Goal: Task Accomplishment & Management: Complete application form

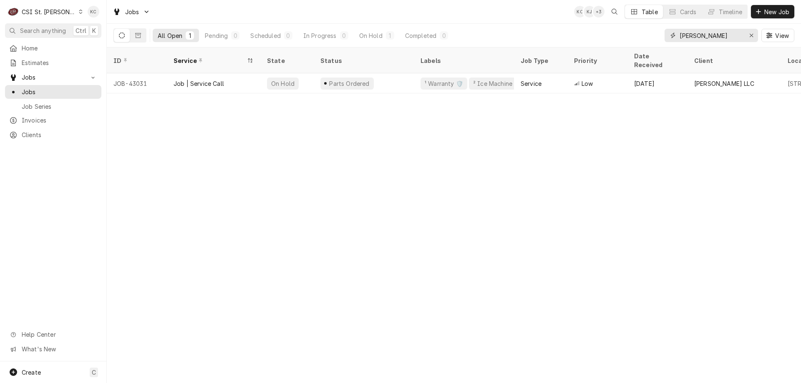
drag, startPoint x: 711, startPoint y: 37, endPoint x: 662, endPoint y: 38, distance: 48.8
click at [662, 38] on div "All Open 1 Pending 0 Scheduled 0 In Progress 0 On Hold 1 Completed 0 [PERSON_NA…" at bounding box center [453, 35] width 681 height 23
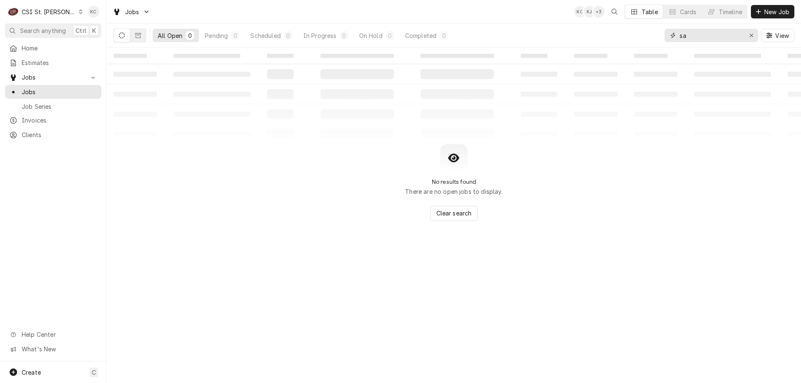
type input "s"
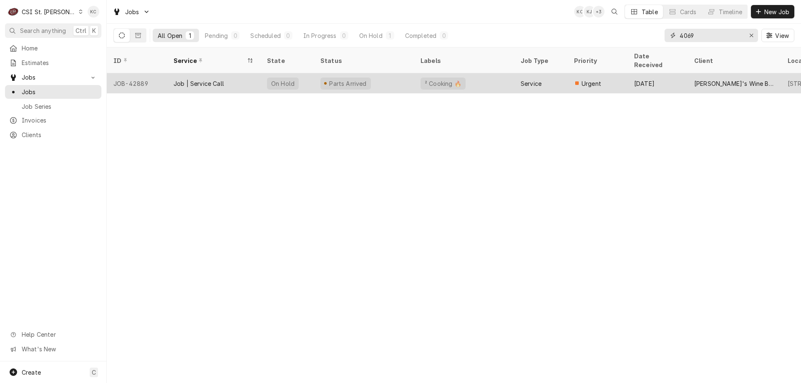
type input "4069"
click at [516, 77] on div "Service" at bounding box center [540, 83] width 53 height 20
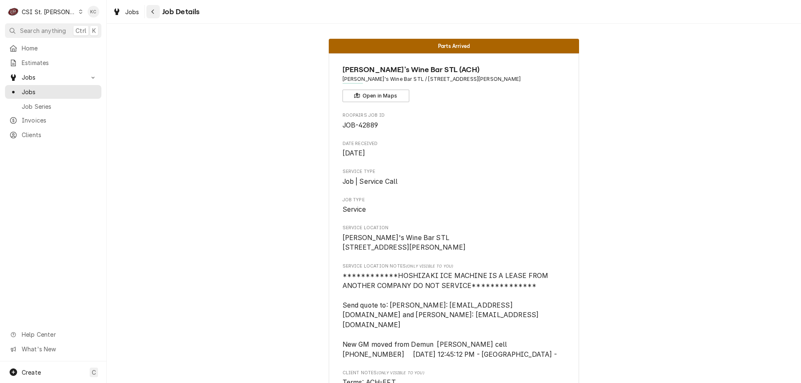
click at [158, 17] on button "Navigate back" at bounding box center [152, 11] width 13 height 13
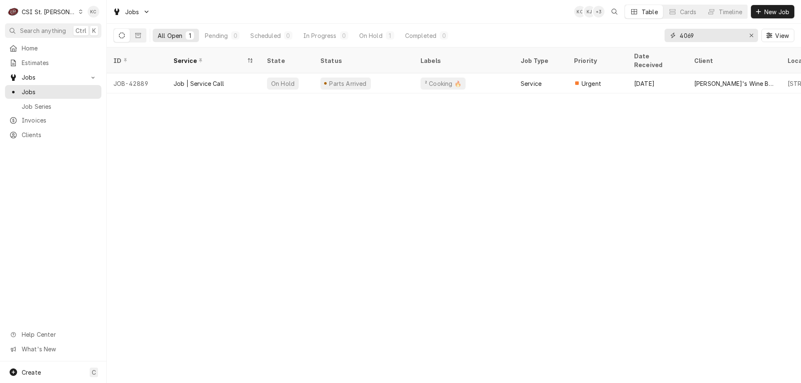
drag, startPoint x: 705, startPoint y: 37, endPoint x: 658, endPoint y: 38, distance: 46.3
click at [658, 38] on div "All Open 1 Pending 0 Scheduled 0 In Progress 0 On Hold 1 Completed 0 4069 View" at bounding box center [453, 35] width 681 height 23
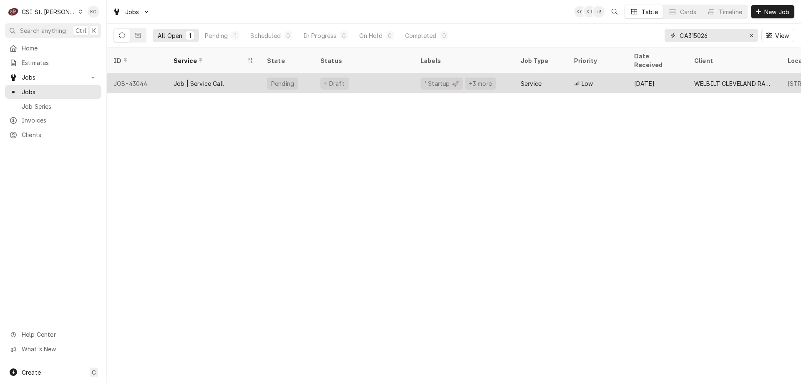
type input "CA315026"
click at [376, 73] on div "Draft" at bounding box center [364, 83] width 100 height 20
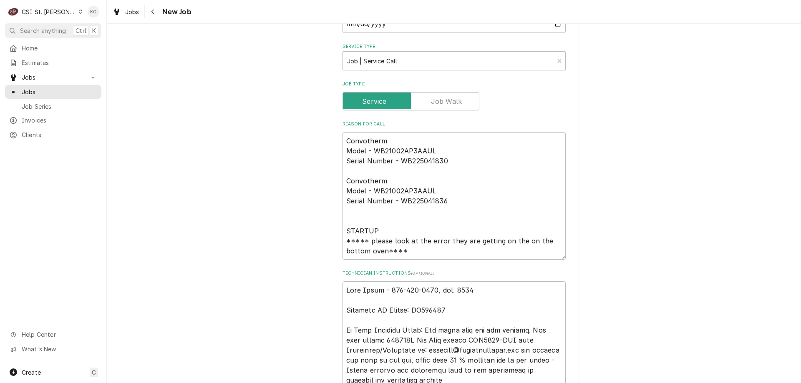
scroll to position [376, 0]
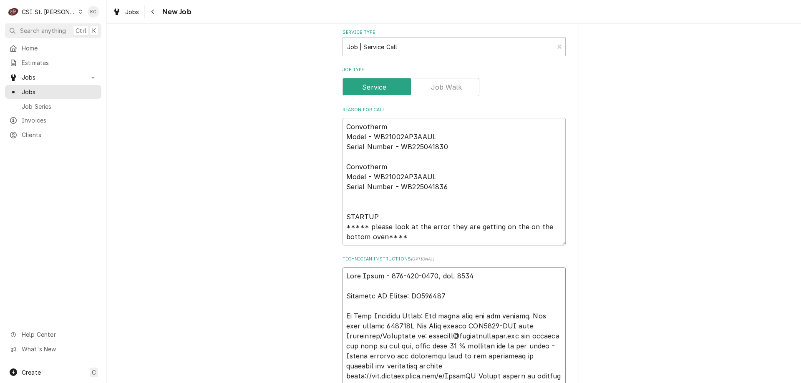
type textarea "x"
type textarea "John Lewis - 314-729-2400, ext. 8658 Customer PO Number: SP554339 On Site Locat…"
type textarea "x"
type textarea "John Lewis - 314-729-2400, ext. 8658 Customer PO Number: SP554339 On Site Locat…"
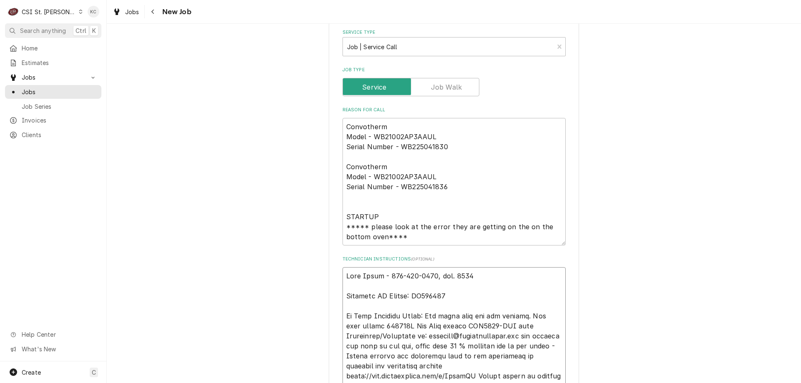
type textarea "x"
type textarea "1 John Lewis - 314-729-2400, ext. 8658 Customer PO Number: SP554339 On Site Loc…"
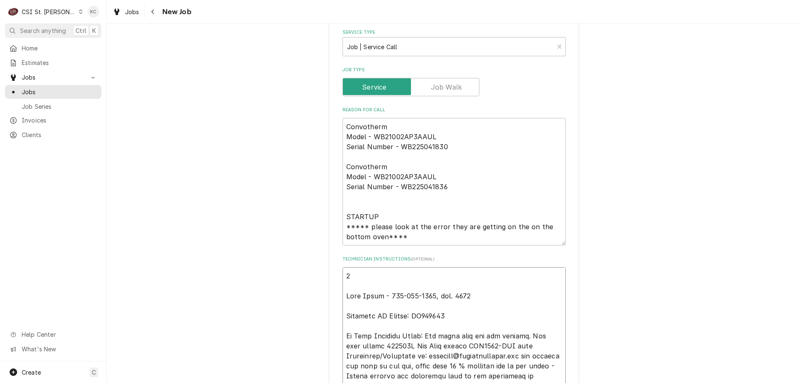
type textarea "x"
type textarea "10 John Lewis - 314-729-2400, ext. 8658 Customer PO Number: SP554339 On Site Lo…"
type textarea "x"
type textarea "10/ John Lewis - 314-729-2400, ext. 8658 Customer PO Number: SP554339 On Site L…"
type textarea "x"
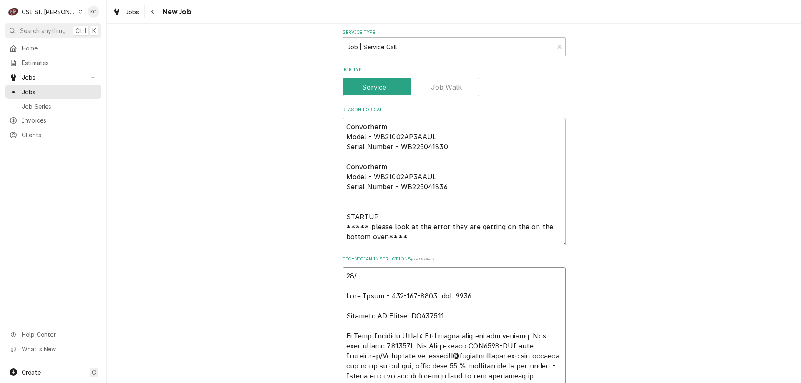
type textarea "10/2 John Lewis - 314-729-2400, ext. 8658 Customer PO Number: SP554339 On Site …"
type textarea "x"
type textarea "10/20 John Lewis - 314-729-2400, ext. 8658 Customer PO Number: SP554339 On Site…"
type textarea "x"
type textarea "10/2 John Lewis - 314-729-2400, ext. 8658 Customer PO Number: SP554339 On Site …"
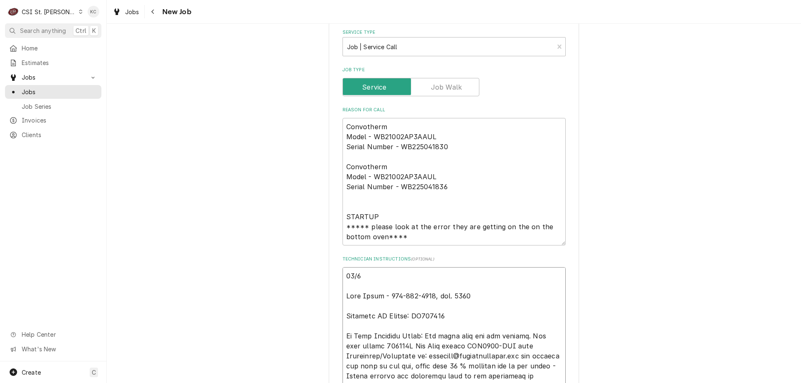
type textarea "x"
type textarea "10/2 John Lewis - 314-729-2400, ext. 8658 Customer PO Number: SP554339 On Site …"
type textarea "x"
type textarea "10/2 - John Lewis - 314-729-2400, ext. 8658 Customer PO Number: SP554339 On Sit…"
type textarea "x"
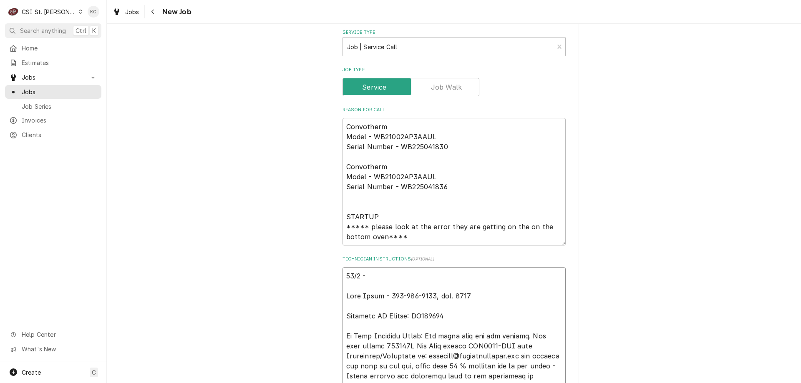
type textarea "10/2 - John Lewis - 314-729-2400, ext. 8658 Customer PO Number: SP554339 On Sit…"
type textarea "x"
type textarea "10/2 - K John Lewis - 314-729-2400, ext. 8658 Customer PO Number: SP554339 On S…"
type textarea "x"
type textarea "10/2 - Ke John Lewis - 314-729-2400, ext. 8658 Customer PO Number: SP554339 On …"
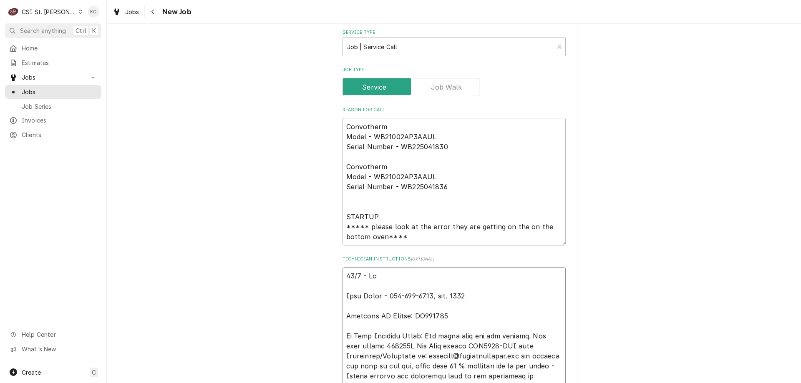
type textarea "x"
type textarea "10/2 - Kel John Lewis - 314-729-2400, ext. 8658 Customer PO Number: SP554339 On…"
type textarea "x"
type textarea "10/2 - Kell John Lewis - 314-729-2400, ext. 8658 Customer PO Number: SP554339 O…"
type textarea "x"
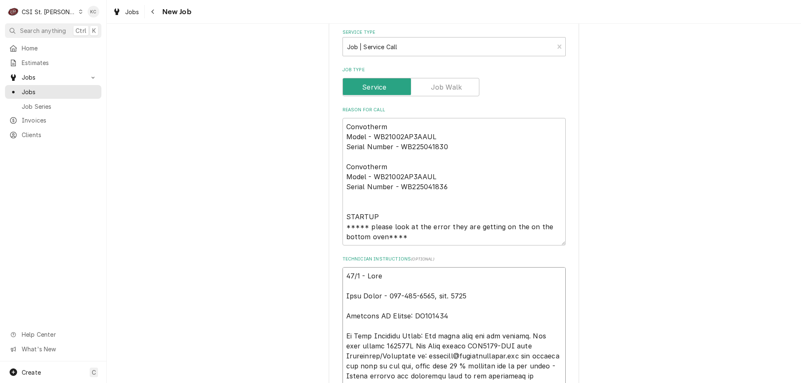
type textarea "10/2 - Kelly John Lewis - 314-729-2400, ext. 8658 Customer PO Number: SP554339 …"
type textarea "x"
type textarea "10/2 - Kelly John Lewis - 314-729-2400, ext. 8658 Customer PO Number: SP554339 …"
type textarea "x"
type textarea "10/2 - Kelly - John Lewis - 314-729-2400, ext. 8658 Customer PO Number: SP55433…"
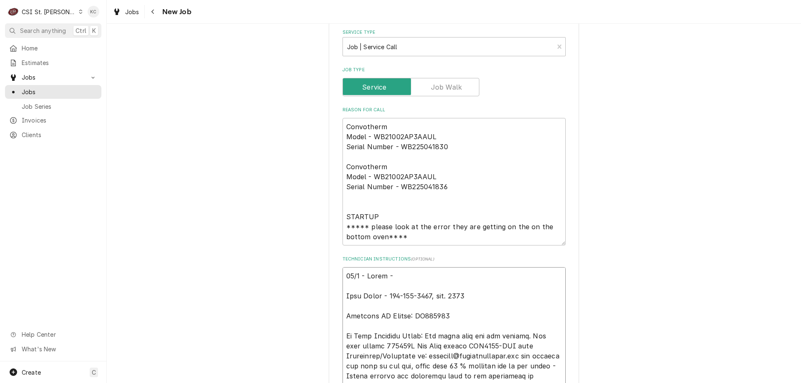
type textarea "x"
type textarea "10/2 - Kelly - P John Lewis - 314-729-2400, ext. 8658 Customer PO Number: SP554…"
type textarea "x"
type textarea "10/2 - Kelly - Ple John Lewis - 314-729-2400, ext. 8658 Customer PO Number: SP5…"
type textarea "x"
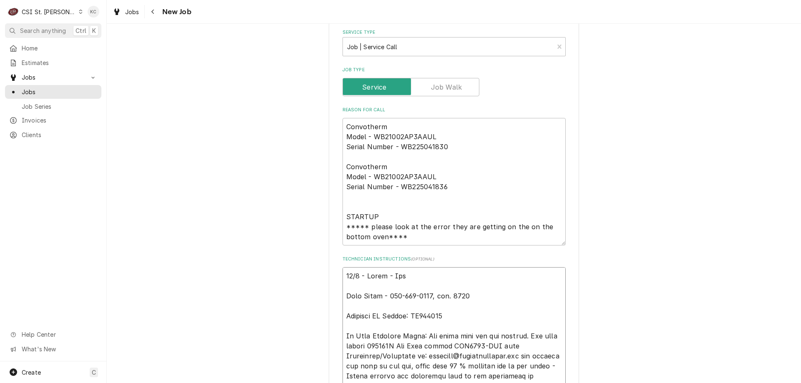
type textarea "10/2 - Kelly - Plea John Lewis - 314-729-2400, ext. 8658 Customer PO Number: SP…"
type textarea "x"
type textarea "10/2 - Kelly - Pleas John Lewis - 314-729-2400, ext. 8658 Customer PO Number: S…"
type textarea "x"
type textarea "10/2 - Kelly - Please John Lewis - 314-729-2400, ext. 8658 Customer PO Number: …"
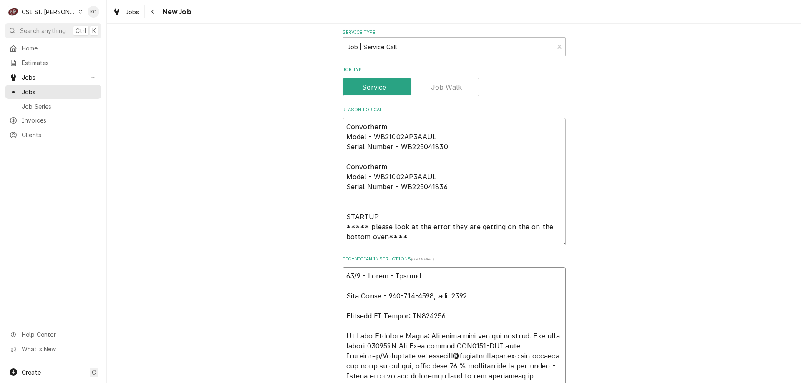
type textarea "x"
type textarea "10/2 - Kelly - Please John Lewis - 314-729-2400, ext. 8658 Customer PO Number: …"
type textarea "x"
type textarea "10/2 - Kelly - Please l John Lewis - 314-729-2400, ext. 8658 Customer PO Number…"
type textarea "x"
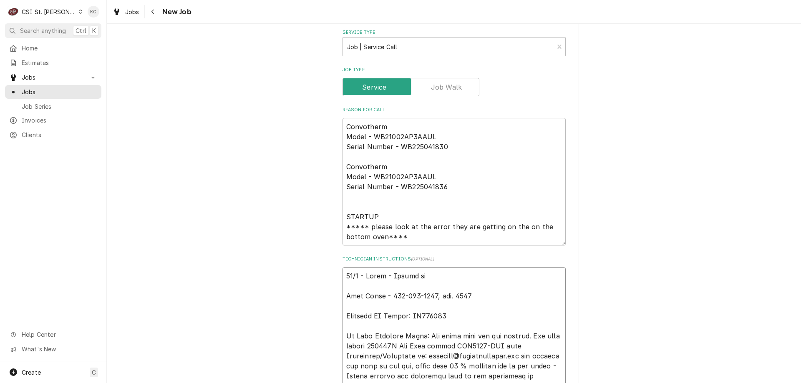
type textarea "10/2 - Kelly - Please let John Lewis - 314-729-2400, ext. 8658 Customer PO Numb…"
type textarea "x"
type textarea "10/2 - Kelly - Please let John Lewis - 314-729-2400, ext. 8658 Customer PO Numb…"
type textarea "x"
type textarea "10/2 - Kelly - Please let me John Lewis - 314-729-2400, ext. 8658 Customer PO N…"
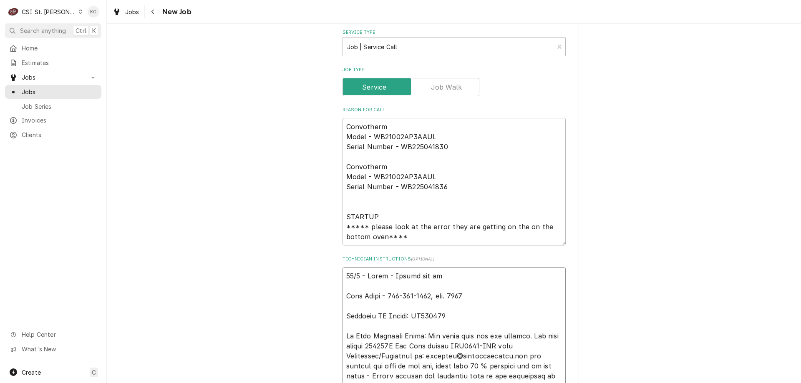
type textarea "x"
type textarea "10/2 - Kelly - Please let me John Lewis - 314-729-2400, ext. 8658 Customer PO N…"
type textarea "x"
type textarea "10/2 - Kelly - Please let me k John Lewis - 314-729-2400, ext. 8658 Customer PO…"
type textarea "x"
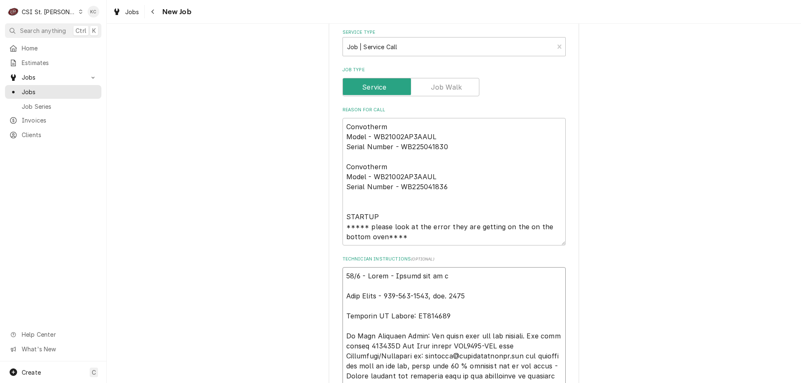
type textarea "10/2 - Kelly - Please let me kn John Lewis - 314-729-2400, ext. 8658 Customer P…"
type textarea "x"
type textarea "10/2 - Kelly - Please let me know John Lewis - 314-729-2400, ext. 8658 Customer…"
type textarea "x"
type textarea "10/2 - Kelly - Please let me know John Lewis - 314-729-2400, ext. 8658 Customer…"
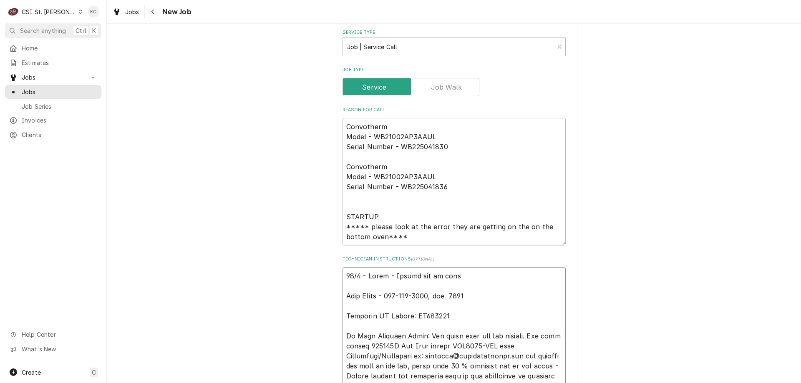
type textarea "x"
type textarea "10/2 - Kelly - Please let me know o John Lewis - 314-729-2400, ext. 8658 Custom…"
type textarea "x"
type textarea "10/2 - Kelly - Please let me know on John Lewis - 314-729-2400, ext. 8658 Custo…"
type textarea "x"
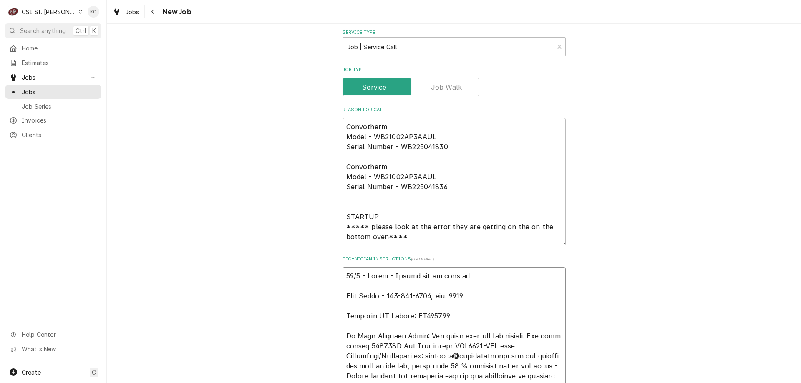
type textarea "10/2 - Kelly - Please let me know onc John Lewis - 314-729-2400, ext. 8658 Cust…"
type textarea "x"
type textarea "10/2 - Kelly - Please let me know once John Lewis - 314-729-2400, ext. 8658 Cus…"
type textarea "x"
type textarea "10/2 - Kelly - Please let me know once s John Lewis - 314-729-2400, ext. 8658 C…"
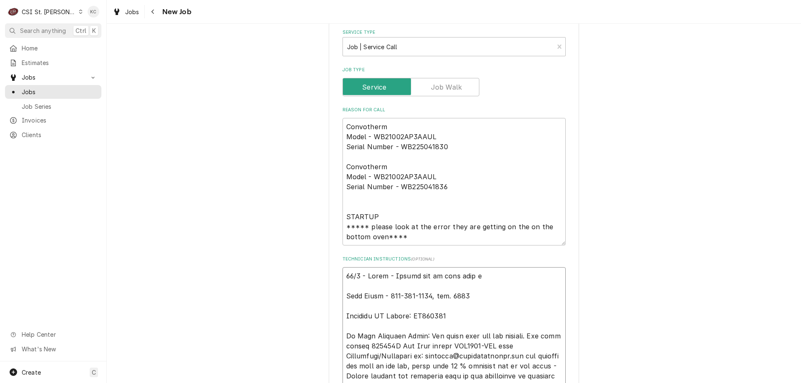
type textarea "x"
type textarea "10/2 - Kelly - Please let me know once sc John Lewis - 314-729-2400, ext. 8658 …"
type textarea "x"
type textarea "10/2 - Kelly - Please let me know once sch John Lewis - 314-729-2400, ext. 8658…"
type textarea "x"
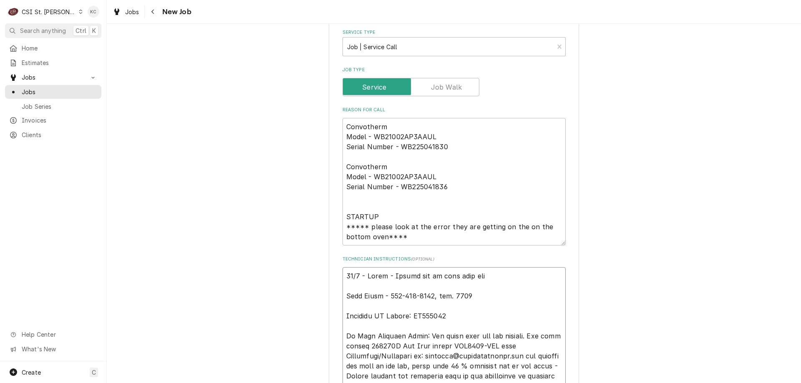
type textarea "10/2 - Kelly - Please let me know once sche John Lewis - 314-729-2400, ext. 865…"
type textarea "x"
type textarea "10/2 - Kelly - Please let me know once sched John Lewis - 314-729-2400, ext. 86…"
type textarea "x"
type textarea "10/2 - Kelly - Please let me know once schedu John Lewis - 314-729-2400, ext. 8…"
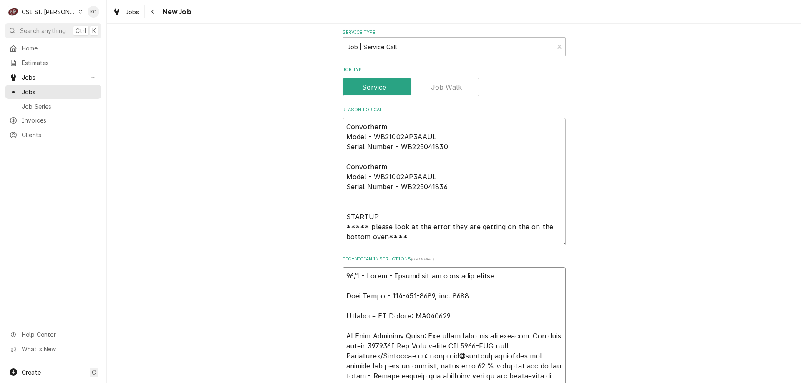
type textarea "x"
type textarea "10/2 - Kelly - Please let me know once schedul John Lewis - 314-729-2400, ext. …"
type textarea "x"
type textarea "10/2 - Kelly - Please let me know once schedule John Lewis - 314-729-2400, ext.…"
type textarea "x"
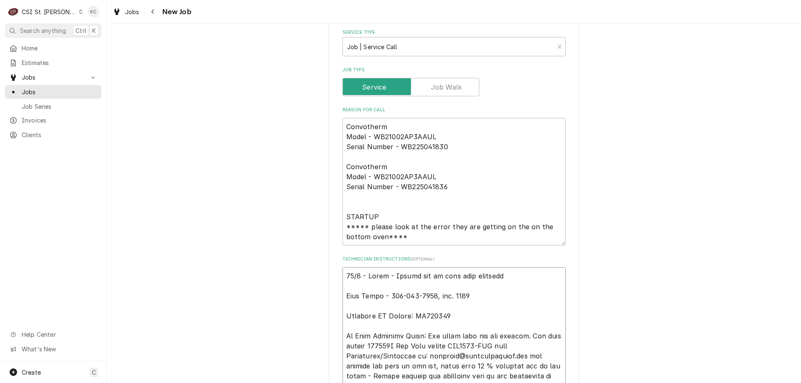
type textarea "10/2 - Kelly - Please let me know once scheduled John Lewis - 314-729-2400, ext…"
type textarea "x"
type textarea "10/2 - Kelly - Please let me know once scheduled John Lewis - 314-729-2400, ext…"
type textarea "x"
type textarea "10/2 - Kelly - Please let me know once scheduled s John Lewis - 314-729-2400, e…"
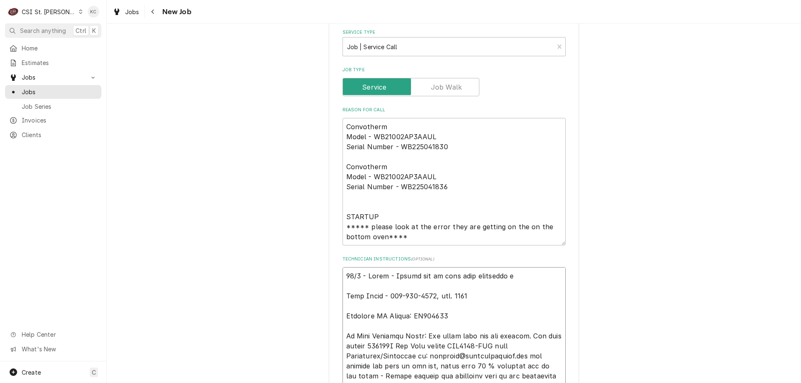
type textarea "x"
type textarea "10/2 - Kelly - Please let me know once scheduled so John Lewis - 314-729-2400, …"
type textarea "x"
type textarea "10/2 - Kelly - Please let me know once scheduled so John Lewis - 314-729-2400, …"
type textarea "x"
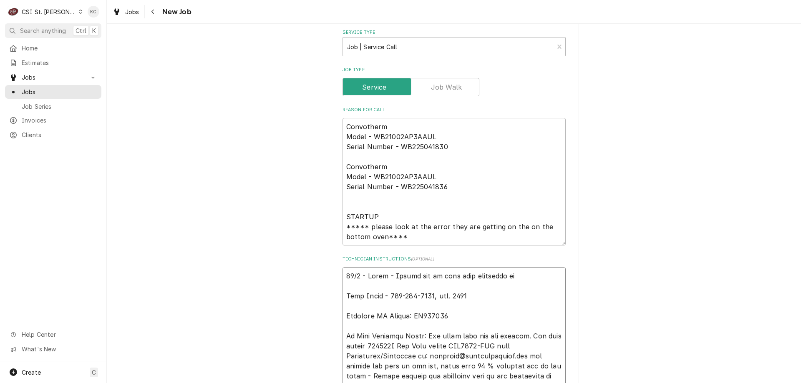
type textarea "10/2 - Kelly - Please let me know once scheduled so I John Lewis - 314-729-2400…"
type textarea "x"
type textarea "10/2 - Kelly - Please let me know once scheduled so I John Lewis - 314-729-2400…"
type textarea "x"
type textarea "10/2 - Kelly - Please let me know once scheduled so I ca John Lewis - 314-729-2…"
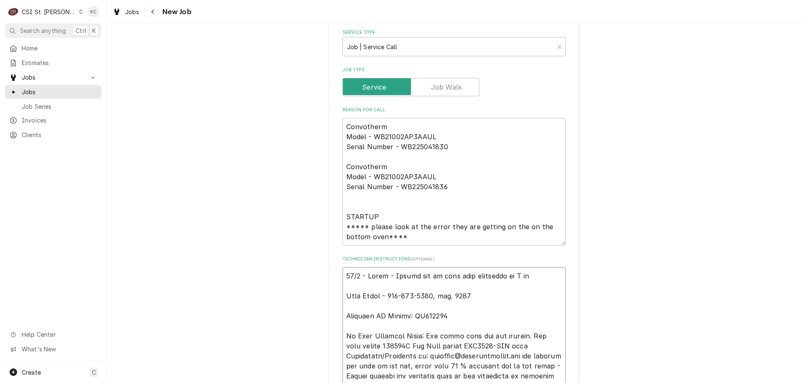
type textarea "x"
type textarea "10/2 - Kelly - Please let me know once scheduled so I can John Lewis - 314-729-…"
type textarea "x"
type textarea "10/2 - Kelly - Please let me know once scheduled so I can John Lewis - 314-729-…"
type textarea "x"
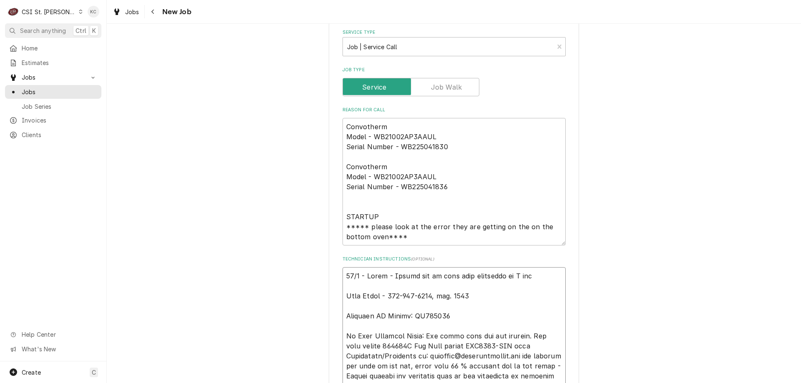
type textarea "10/2 - Kelly - Please let me know once scheduled so I can u John Lewis - 314-72…"
type textarea "x"
type textarea "10/2 - Kelly - Please let me know once scheduled so I can up John Lewis - 314-7…"
type textarea "x"
type textarea "10/2 - Kelly - Please let me know once scheduled so I can upd John Lewis - 314-…"
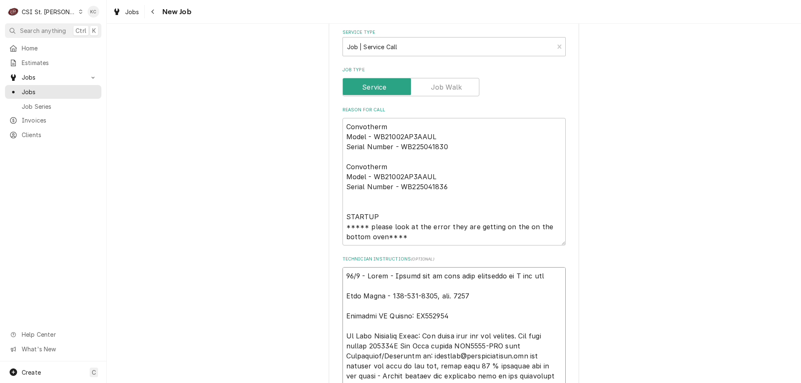
type textarea "x"
type textarea "10/2 - Kelly - Please let me know once scheduled so I can upda John Lewis - 314…"
type textarea "x"
type textarea "10/2 - Kelly - Please let me know once scheduled so I can updat John Lewis - 31…"
type textarea "x"
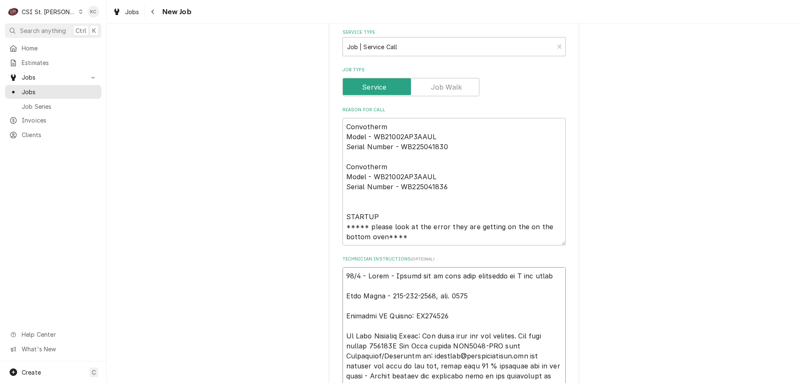
type textarea "10/2 - Kelly - Please let me know once scheduled so I can update John Lewis - 3…"
type textarea "x"
type textarea "10/2 - Kelly - Please let me know once scheduled so I can update John Lewis - 3…"
type textarea "x"
type textarea "10/2 - Kelly - Please let me know once scheduled so I can update W John Lewis -…"
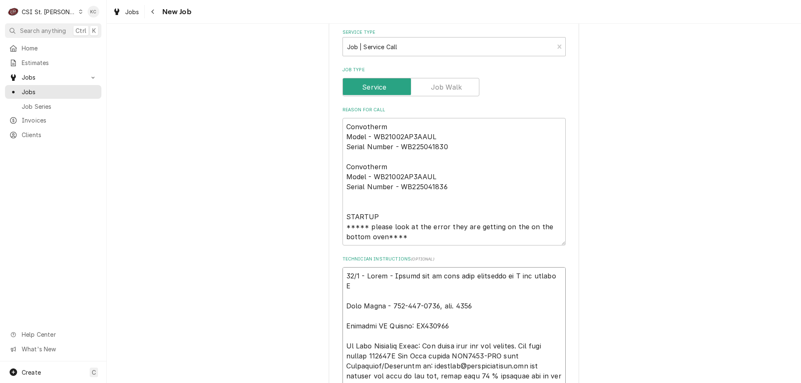
type textarea "x"
type textarea "10/2 - Kelly - Please let me know once scheduled so I can update We John Lewis …"
type textarea "x"
type textarea "10/2 - Kelly - Please let me know once scheduled so I can update Wel John Lewis…"
type textarea "x"
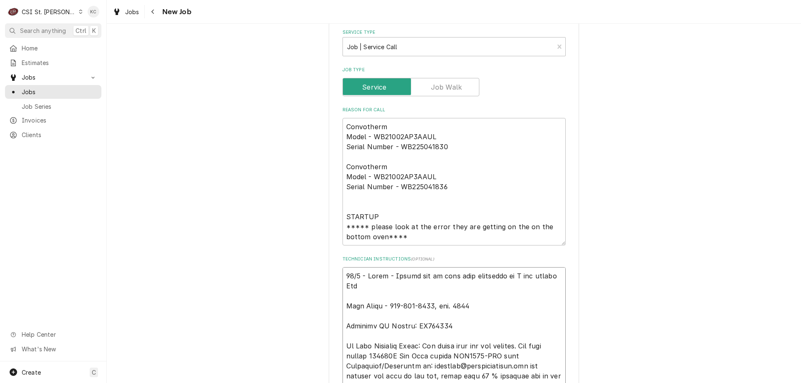
type textarea "10/2 - Kelly - Please let me know once scheduled so I can update Welb John Lewi…"
type textarea "x"
type textarea "10/2 - Kelly - Please let me know once scheduled so I can update Welbi John Lew…"
type textarea "x"
type textarea "10/2 - Kelly - Please let me know once scheduled so I can update Welbil John Le…"
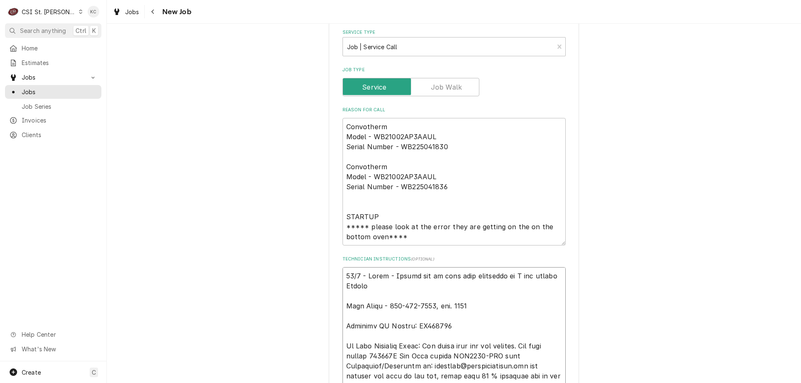
type textarea "x"
type textarea "10/2 - Kelly - Please let me know once scheduled so I can update Welbilt John L…"
type textarea "x"
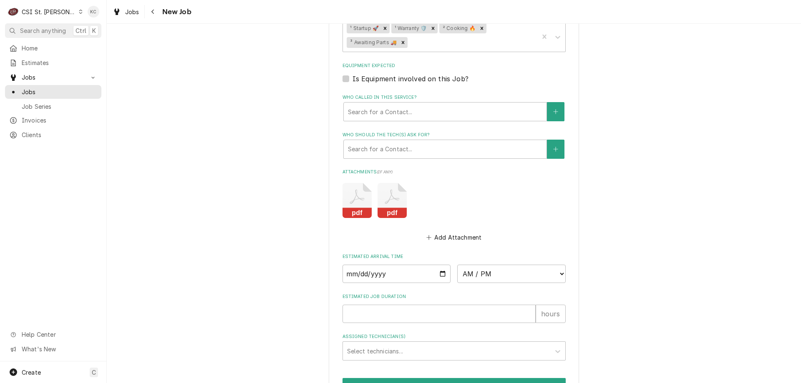
scroll to position [1058, 0]
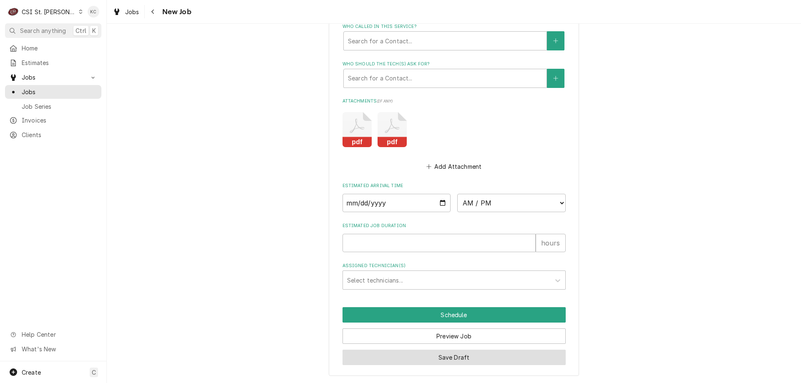
type textarea "10/2 - Kelly - Please let me know once scheduled so I can update Welbilt John L…"
click at [492, 353] on button "Save Draft" at bounding box center [454, 357] width 223 height 15
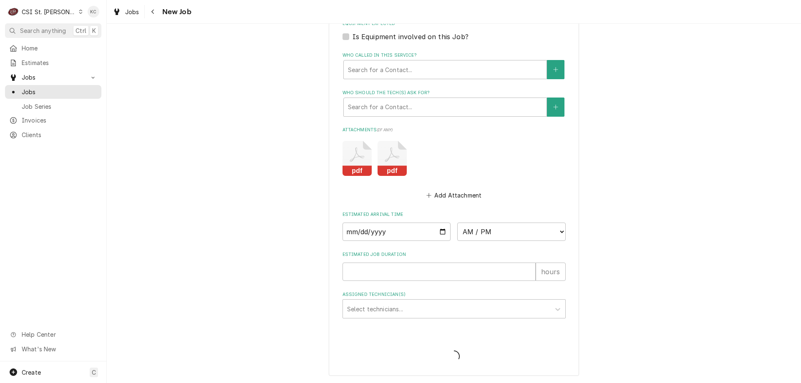
type textarea "x"
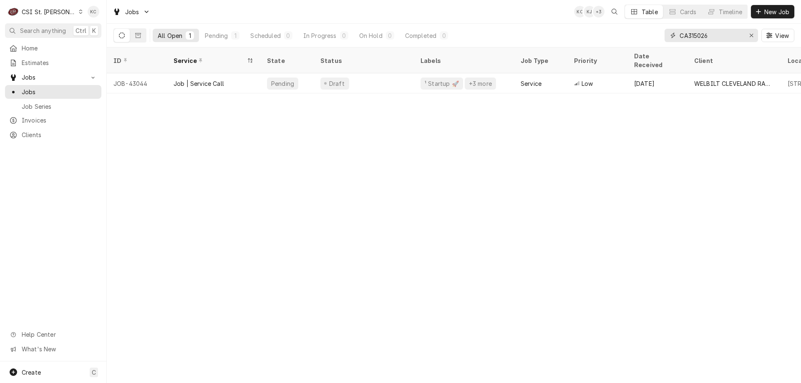
drag, startPoint x: 728, startPoint y: 40, endPoint x: 650, endPoint y: 37, distance: 77.7
click at [650, 37] on div "All Open 1 Pending 1 Scheduled 0 In Progress 0 On Hold 0 Completed 0 CA315026 V…" at bounding box center [453, 35] width 681 height 23
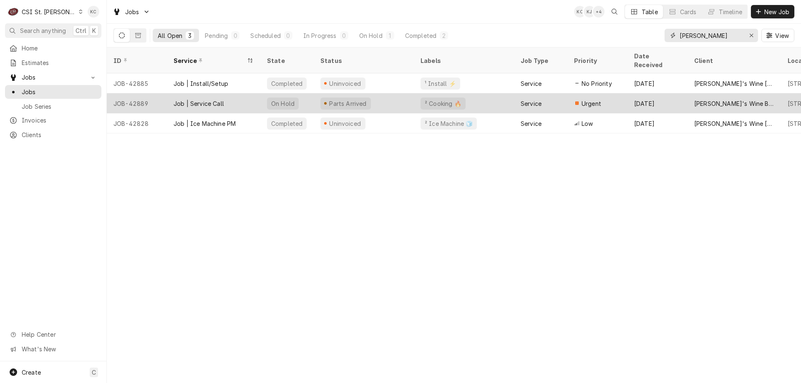
type input "sasha"
click at [446, 98] on div "² Cooking 🔥" at bounding box center [443, 104] width 45 height 12
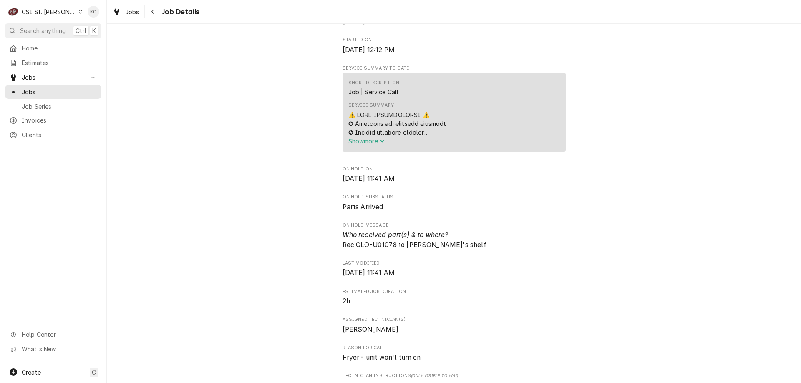
scroll to position [459, 0]
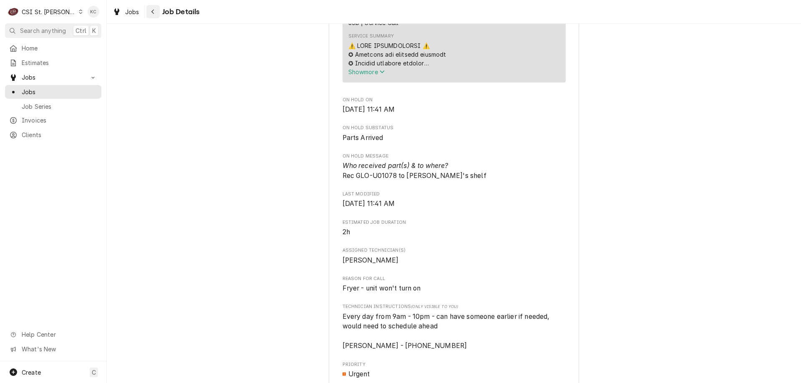
click at [157, 14] on button "Navigate back" at bounding box center [152, 11] width 13 height 13
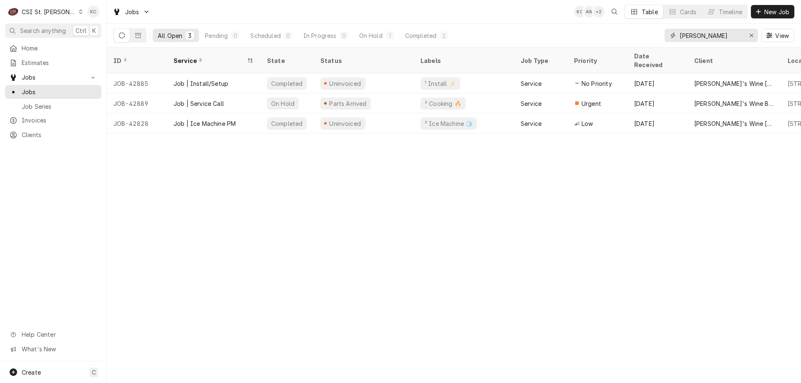
click at [713, 36] on input "sasha" at bounding box center [711, 35] width 63 height 13
drag, startPoint x: 713, startPoint y: 36, endPoint x: 640, endPoint y: 45, distance: 73.6
click at [640, 45] on div "All Open 3 Pending 0 Scheduled 0 In Progress 0 On Hold 1 Completed 2 sasha View" at bounding box center [453, 35] width 681 height 23
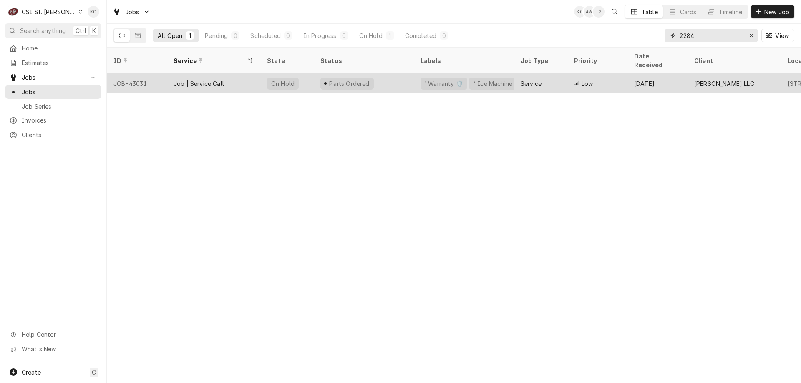
type input "2284"
click at [448, 79] on div "¹ Warranty 🛡️" at bounding box center [444, 83] width 40 height 9
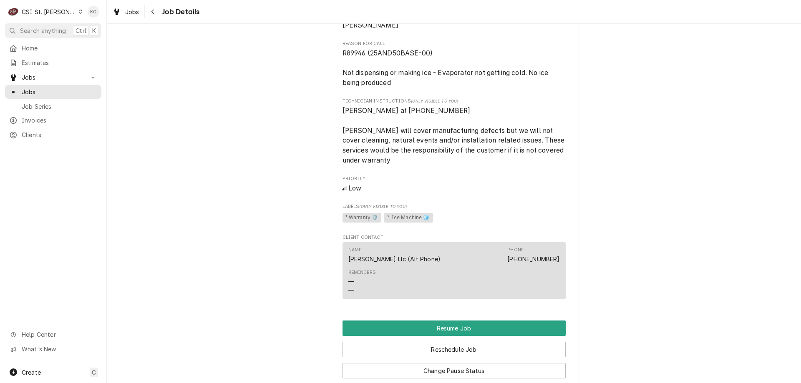
scroll to position [751, 0]
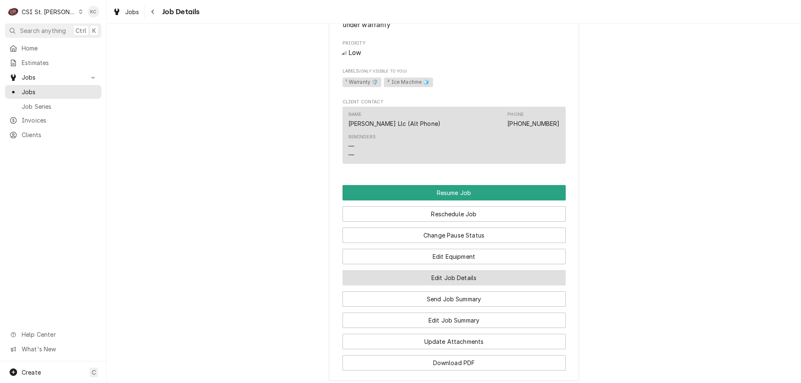
click at [473, 286] on button "Edit Job Details" at bounding box center [454, 277] width 223 height 15
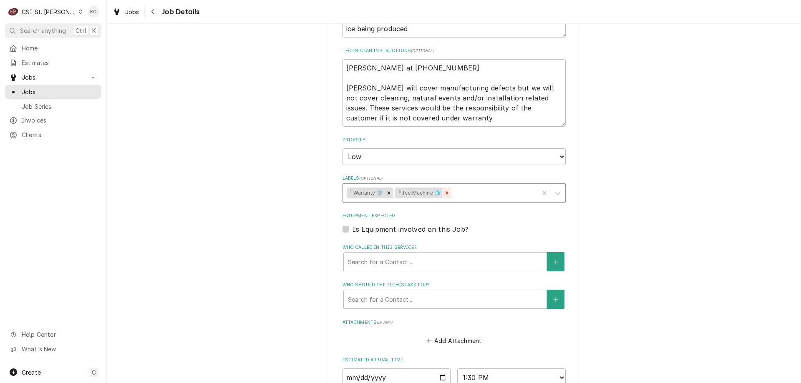
scroll to position [250, 0]
click at [343, 68] on textarea "[PERSON_NAME] at [PHONE_NUMBER] [PERSON_NAME] will cover manufacturing defects …" at bounding box center [454, 96] width 223 height 68
type textarea "x"
type textarea "[PERSON_NAME] at [PHONE_NUMBER] [PERSON_NAME] will cover manufacturing defects …"
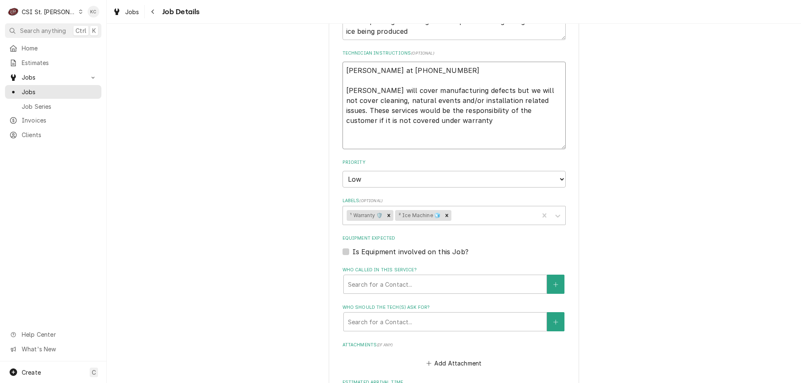
type textarea "x"
type textarea "[PERSON_NAME] at [PHONE_NUMBER] [PERSON_NAME] will cover manufacturing defects …"
type textarea "x"
type textarea "1 [PERSON_NAME] at [PHONE_NUMBER] [PERSON_NAME] will cover manufacturing defect…"
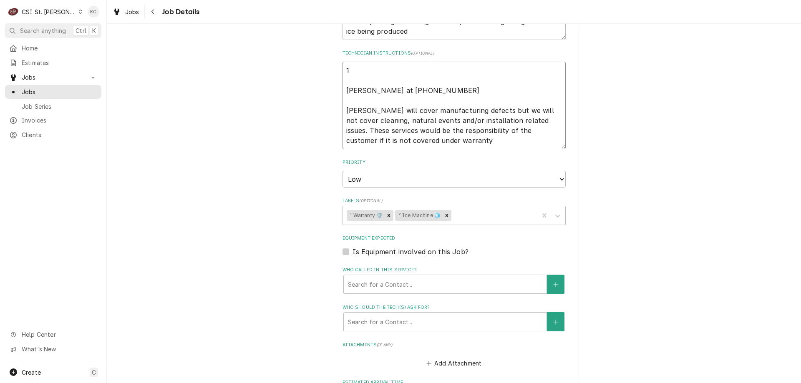
type textarea "x"
type textarea "10 Christopher Wallis at (636) 432-3833 Follett will cover manufacturing defect…"
type textarea "x"
type textarea "10/ Christopher Wallis at (636) 432-3833 Follett will cover manufacturing defec…"
type textarea "x"
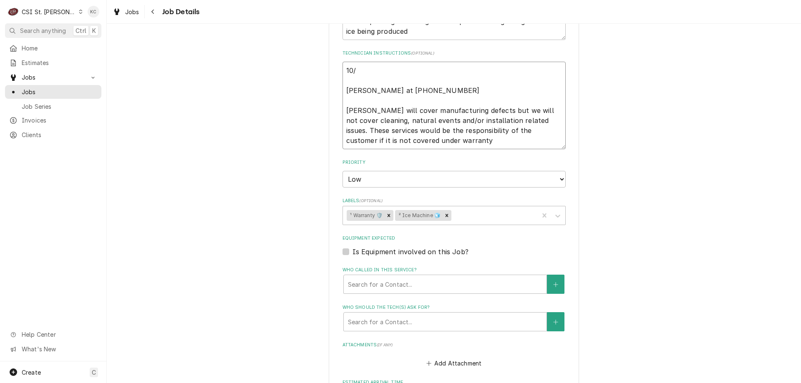
type textarea "10/1 Christopher Wallis at (636) 432-3833 Follett will cover manufacturing defe…"
type textarea "x"
type textarea "10/1 Christopher Wallis at (636) 432-3833 Follett will cover manufacturing defe…"
type textarea "x"
type textarea "10/1 - Christopher Wallis at (636) 432-3833 Follett will cover manufacturing de…"
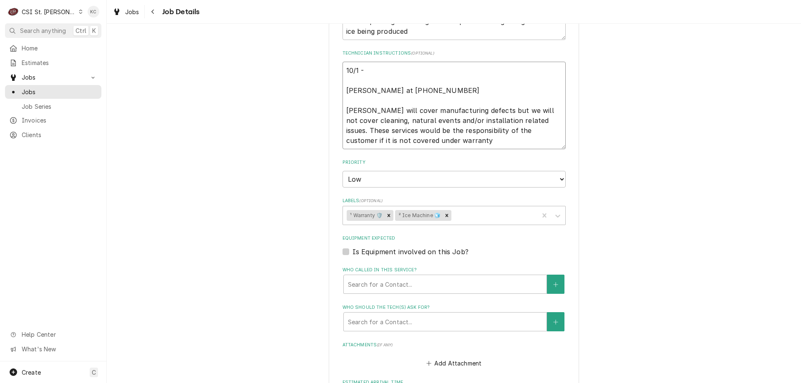
type textarea "x"
type textarea "10/1 - Christopher Wallis at (636) 432-3833 Follett will cover manufacturing de…"
type textarea "x"
type textarea "10/1 - K Christopher Wallis at (636) 432-3833 Follett will cover manufacturing …"
type textarea "x"
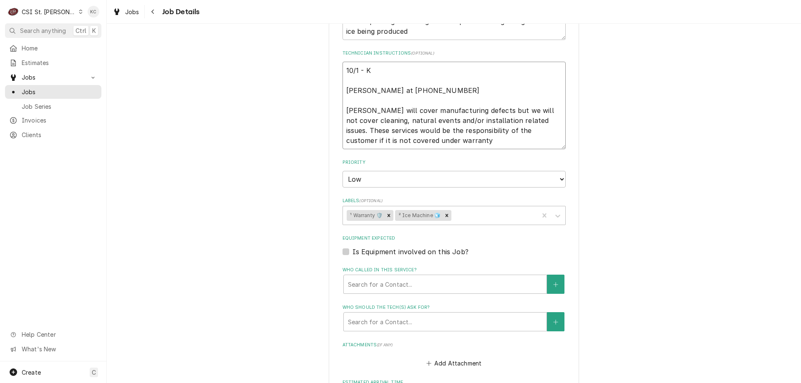
type textarea "10/1 - Ke Christopher Wallis at (636) 432-3833 Follett will cover manufacturing…"
type textarea "x"
type textarea "10/1 - Kel Christopher Wallis at (636) 432-3833 Follett will cover manufacturin…"
type textarea "x"
type textarea "10/1 - Kell Christopher Wallis at (636) 432-3833 Follett will cover manufacturi…"
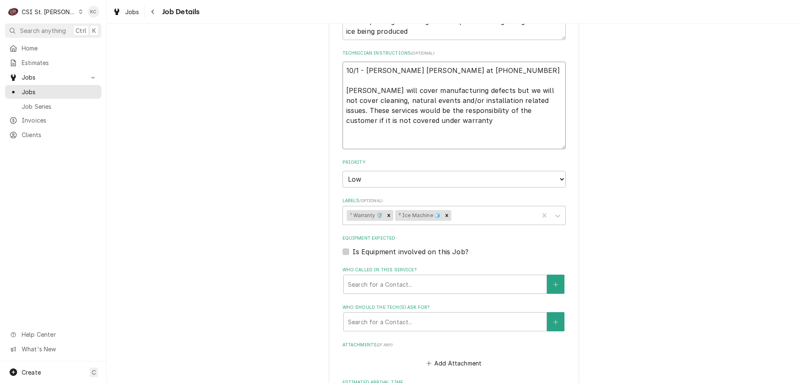
type textarea "x"
type textarea "10/1 - Kelly Christopher Wallis at (636) 432-3833 Follett will cover manufactur…"
type textarea "x"
type textarea "10/1 - Kelly Christopher Wallis at (636) 432-3833 Follett will cover manufactur…"
type textarea "x"
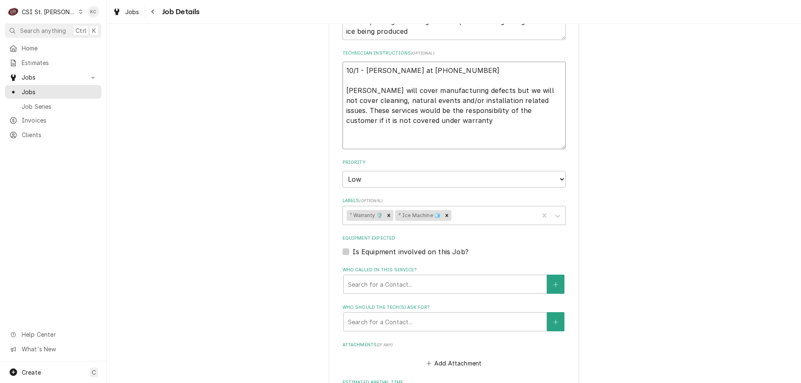
type textarea "10/1 - Kelly - Christopher Wallis at (636) 432-3833 Follett will cover manufact…"
type textarea "x"
type textarea "10/1 - Kelly - Christopher Wallis at (636) 432-3833 Follett will cover manufact…"
type textarea "x"
type textarea "10/1 - Kelly - P Christopher Wallis at (636) 432-3833 Follett will cover manufa…"
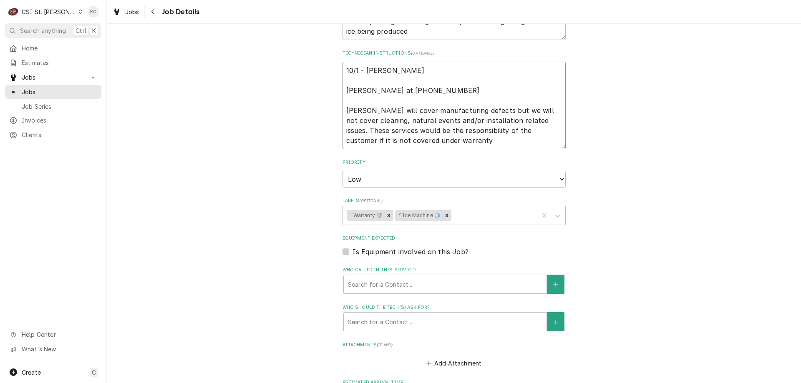
type textarea "x"
type textarea "10/1 - Kelly - Pa Christopher Wallis at (636) 432-3833 Follett will cover manuf…"
type textarea "x"
type textarea "10/1 - Kelly - Par Christopher Wallis at (636) 432-3833 Follett will cover manu…"
type textarea "x"
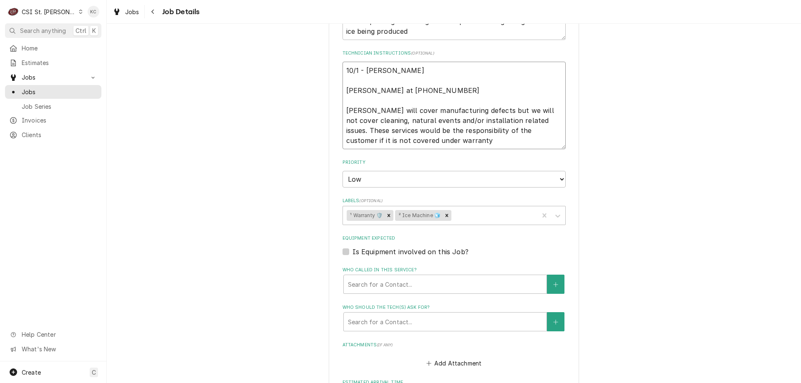
type textarea "10/1 - Kelly - Part Christopher Wallis at (636) 432-3833 Follett will cover man…"
type textarea "x"
type textarea "10/1 - Kelly - Parts Christopher Wallis at (636) 432-3833 Follett will cover ma…"
type textarea "x"
type textarea "10/1 - Kelly - Parts Christopher Wallis at (636) 432-3833 Follett will cover ma…"
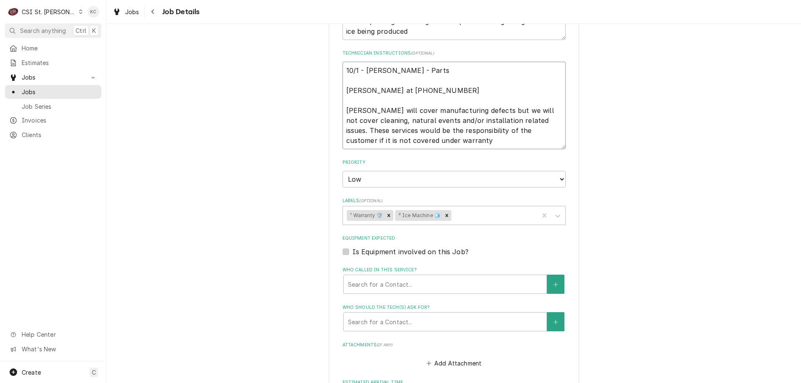
type textarea "x"
type textarea "10/1 - Kelly - Parts h Christopher Wallis at (636) 432-3833 Follett will cover …"
type textarea "x"
type textarea "10/1 - Kelly - Parts ha Christopher Wallis at (636) 432-3833 Follett will cover…"
type textarea "x"
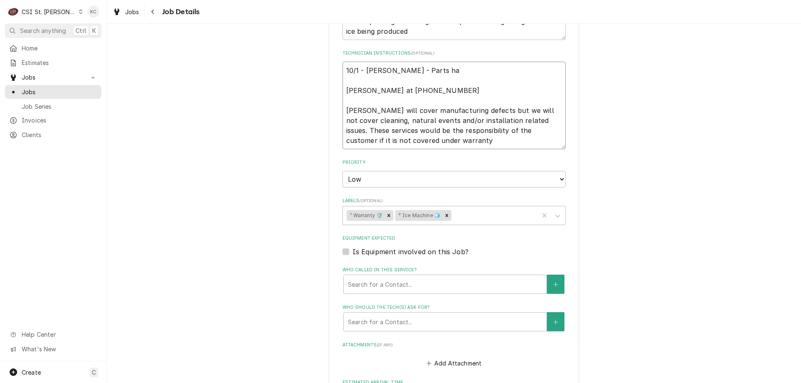
type textarea "10/1 - Kelly - Parts hav Christopher Wallis at (636) 432-3833 Follett will cove…"
type textarea "x"
type textarea "10/1 - Kelly - Parts have Christopher Wallis at (636) 432-3833 Follett will cov…"
type textarea "x"
type textarea "10/1 - Kelly - Parts have Christopher Wallis at (636) 432-3833 Follett will cov…"
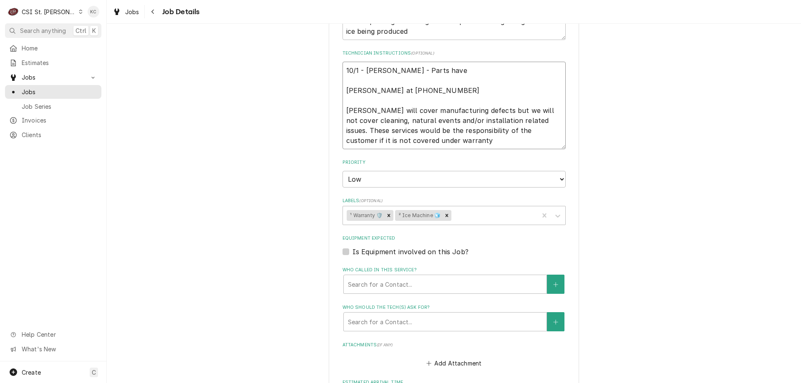
type textarea "x"
type textarea "10/1 - Kelly - Parts have b Christopher Wallis at (636) 432-3833 Follett will c…"
type textarea "x"
type textarea "10/1 - Kelly - Parts have be Christopher Wallis at (636) 432-3833 Follett will …"
type textarea "x"
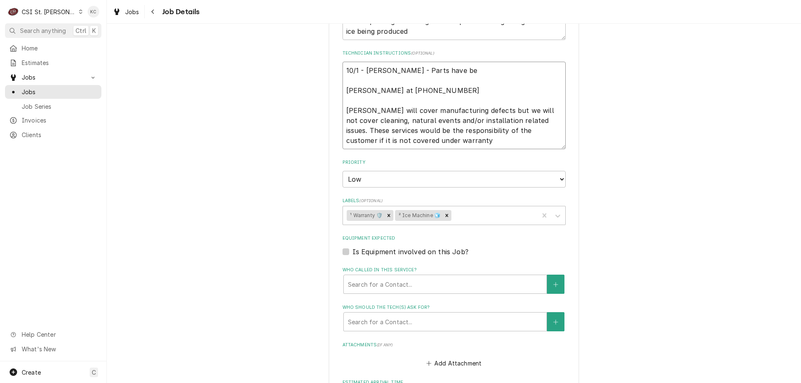
type textarea "10/1 - Kelly - Parts have bee Christopher Wallis at (636) 432-3833 Follett will…"
type textarea "x"
type textarea "10/1 - Kelly - Parts have been Christopher Wallis at (636) 432-3833 Follett wil…"
type textarea "x"
type textarea "10/1 - Kelly - Parts have been Christopher Wallis at (636) 432-3833 Follett wil…"
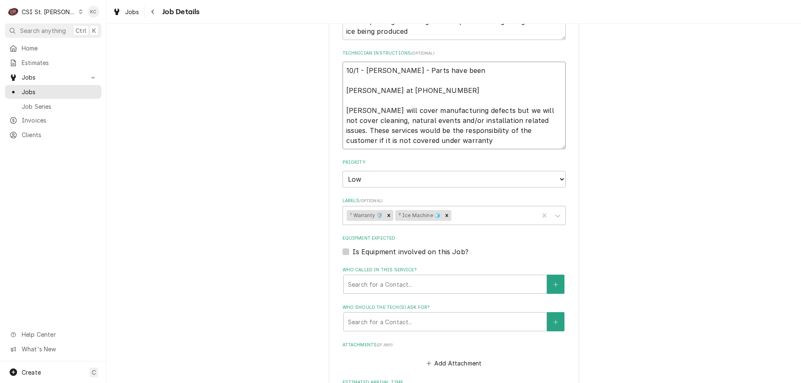
type textarea "x"
type textarea "10/1 - Kelly - Parts have been o Christopher Wallis at (636) 432-3833 Follett w…"
type textarea "x"
type textarea "10/1 - Kelly - Parts have been or Christopher Wallis at (636) 432-3833 Follett …"
type textarea "x"
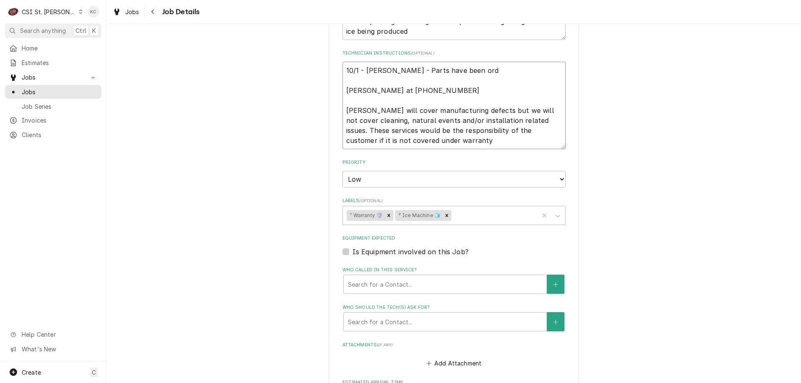
type textarea "10/1 - Kelly - Parts have been orde Christopher Wallis at (636) 432-3833 Follet…"
type textarea "x"
type textarea "10/1 - Kelly - Parts have been order Christopher Wallis at (636) 432-3833 Folle…"
type textarea "x"
type textarea "10/1 - Kelly - Parts have been ordere Christopher Wallis at (636) 432-3833 Foll…"
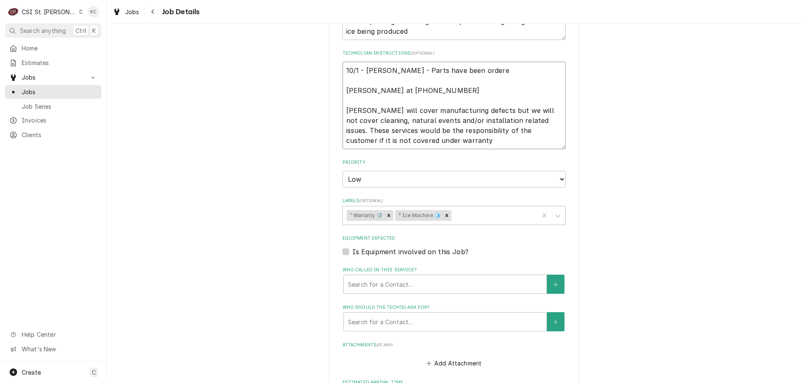
type textarea "x"
type textarea "10/1 - Kelly - Parts have been ordered Christopher Wallis at (636) 432-3833 Fol…"
type textarea "x"
type textarea "10/1 - Kelly - Parts have been ordered Christopher Wallis at (636) 432-3833 Fol…"
type textarea "x"
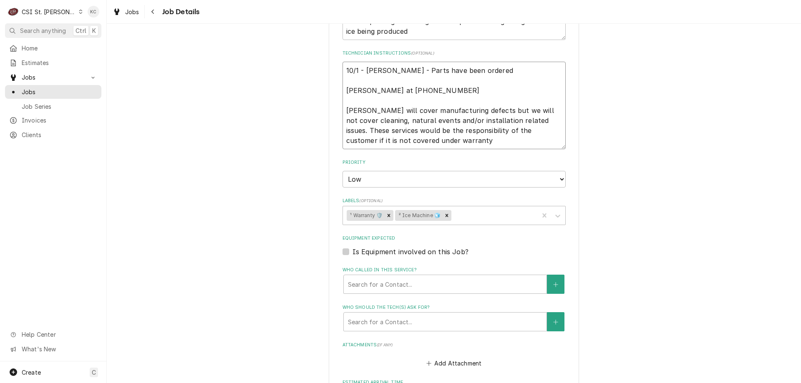
type textarea "10/1 - Kelly - Parts have been ordered p Christopher Wallis at (636) 432-3833 F…"
type textarea "x"
type textarea "10/1 - Kelly - Parts have been ordered pe Christopher Wallis at (636) 432-3833 …"
type textarea "x"
type textarea "10/1 - Kelly - Parts have been ordered per Christopher Wallis at (636) 432-3833…"
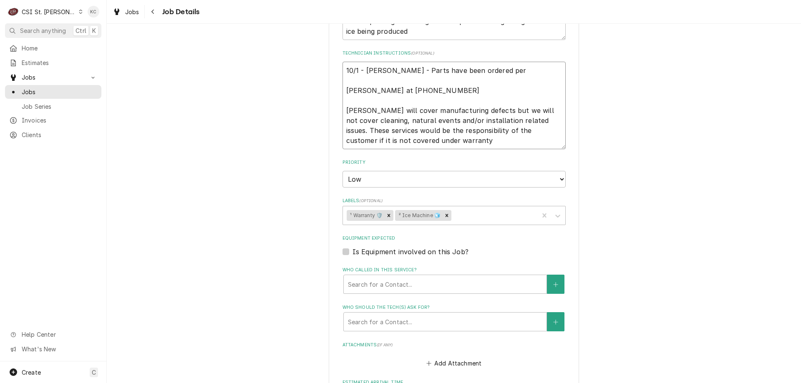
type textarea "x"
type textarea "10/1 - Kelly - Parts have been ordered per F Christopher Wallis at (636) 432-38…"
type textarea "x"
type textarea "10/1 - Kelly - Parts have been ordered per Fo Christopher Wallis at (636) 432-3…"
type textarea "x"
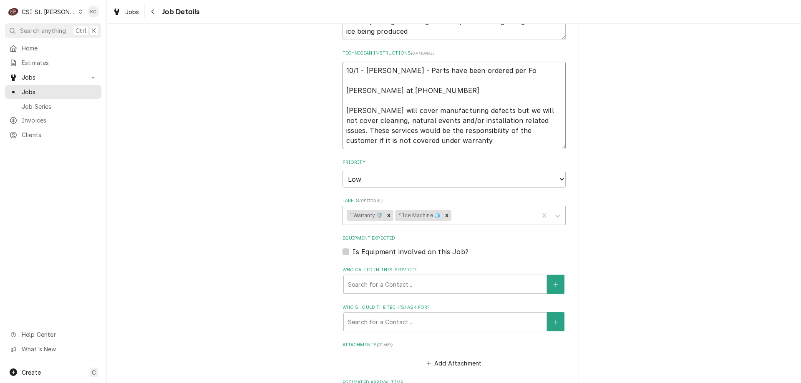
type textarea "10/1 - Kelly - Parts have been ordered per Fol Christopher Wallis at (636) 432-…"
type textarea "x"
type textarea "10/1 - Kelly - Parts have been ordered per Foll Christopher Wallis at (636) 432…"
type textarea "x"
type textarea "10/1 - Kelly - Parts have been ordered per Folle Christopher Wallis at (636) 43…"
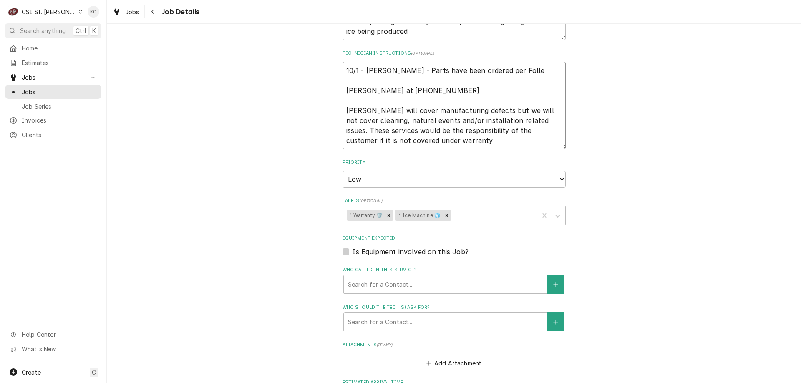
type textarea "x"
type textarea "10/1 - Kelly - Parts have been ordered per Follet Christopher Wallis at (636) 4…"
type textarea "x"
type textarea "10/1 - Kelly - Parts have been ordered per Follett Christopher Wallis at (636) …"
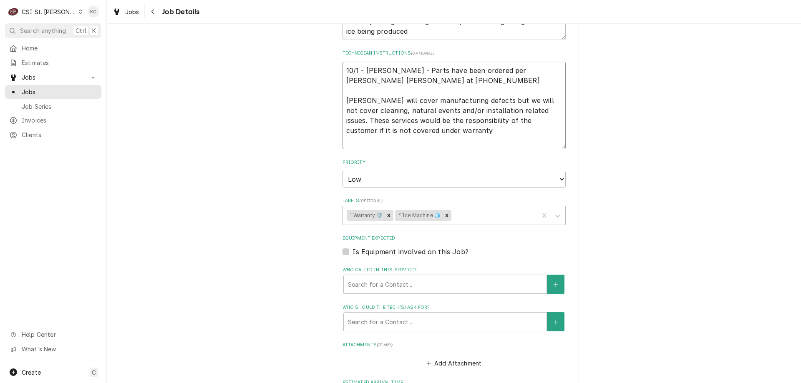
type textarea "x"
type textarea "10/1 - Kelly - Parts have been ordered per Follett Christopher Wallis at (636) …"
type textarea "x"
type textarea "10/1 - Kelly - Parts have been ordered per Follett e Christopher Wallis at (636…"
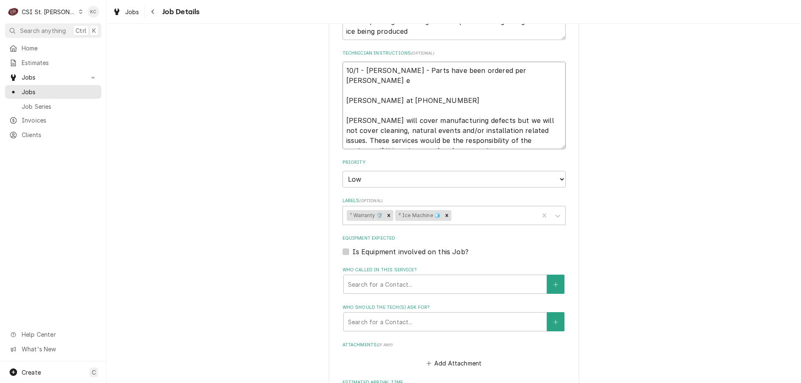
type textarea "x"
type textarea "10/1 - Kelly - Parts have been ordered per Follett em Christopher Wallis at (63…"
type textarea "x"
type textarea "10/1 - Kelly - Parts have been ordered per Follett ema Christopher Wallis at (6…"
type textarea "x"
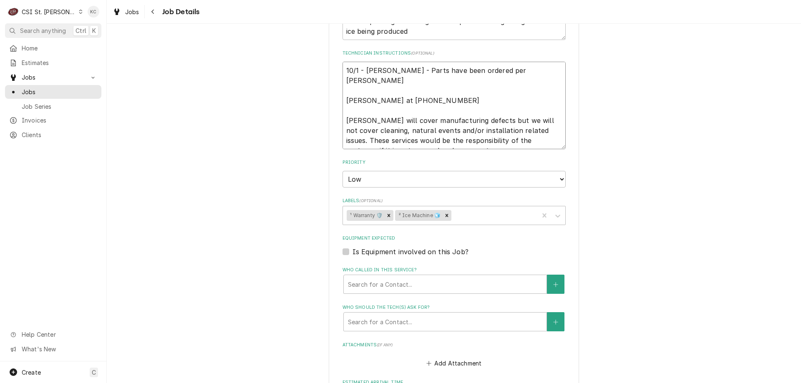
type textarea "10/1 - Kelly - Parts have been ordered per Follett emai Christopher Wallis at (…"
type textarea "x"
type textarea "10/1 - Kelly - Parts have been ordered per Follett email Christopher Wallis at …"
type textarea "x"
type textarea "10/1 - Kelly - Parts have been ordered per Follett email Christopher Wallis at …"
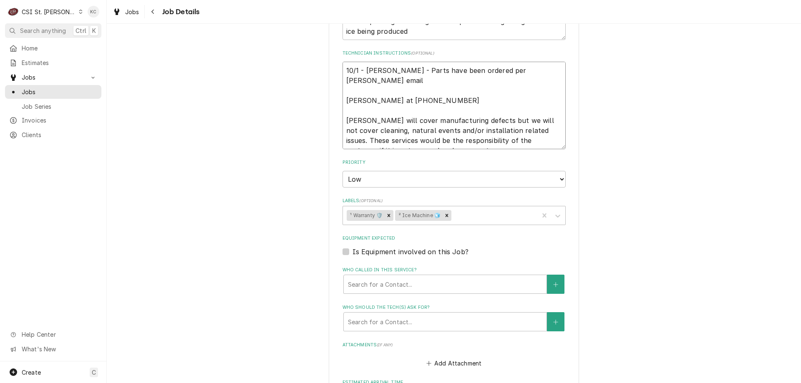
type textarea "x"
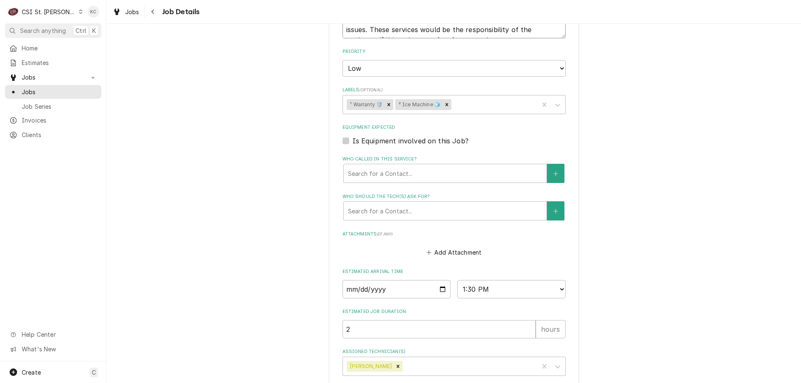
scroll to position [405, 0]
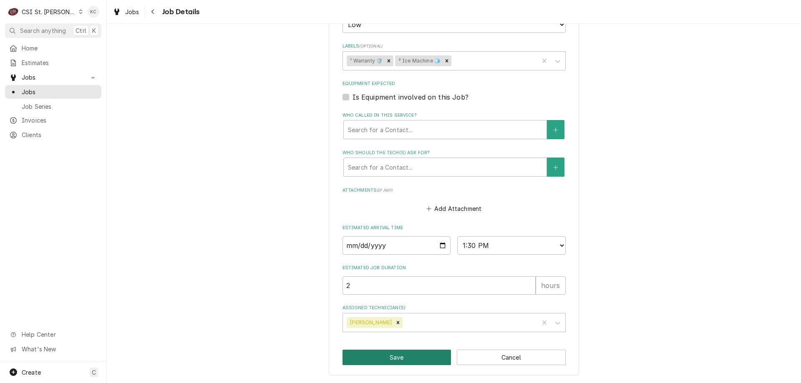
type textarea "10/1 - Kelly - Parts have been ordered per Follett email Christopher Wallis at …"
click at [435, 363] on button "Save" at bounding box center [397, 357] width 109 height 15
type textarea "x"
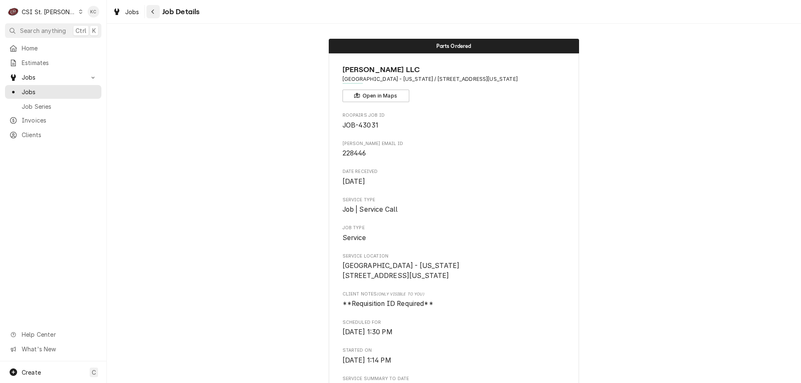
click at [150, 15] on div "Navigate back" at bounding box center [153, 12] width 8 height 8
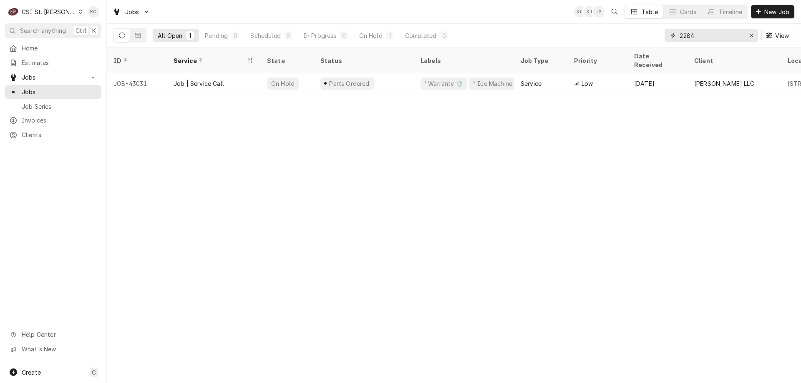
drag, startPoint x: 730, startPoint y: 36, endPoint x: 658, endPoint y: 40, distance: 71.9
click at [658, 40] on div "All Open 1 Pending 0 Scheduled 0 In Progress 0 On Hold 1 Completed 0 2284 View" at bounding box center [453, 35] width 681 height 23
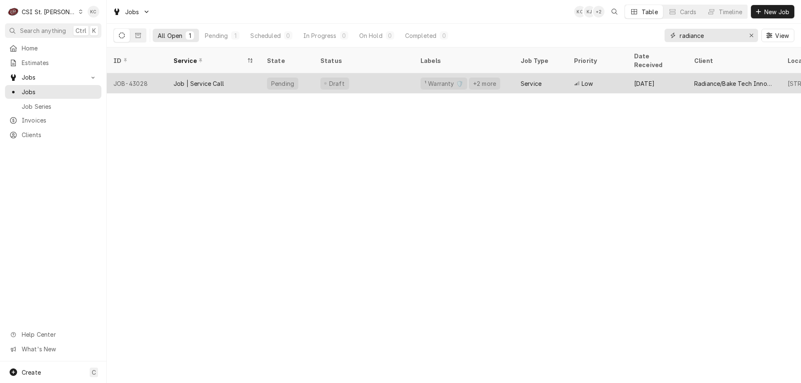
type input "radiance"
click at [664, 73] on div "[DATE]" at bounding box center [658, 83] width 60 height 20
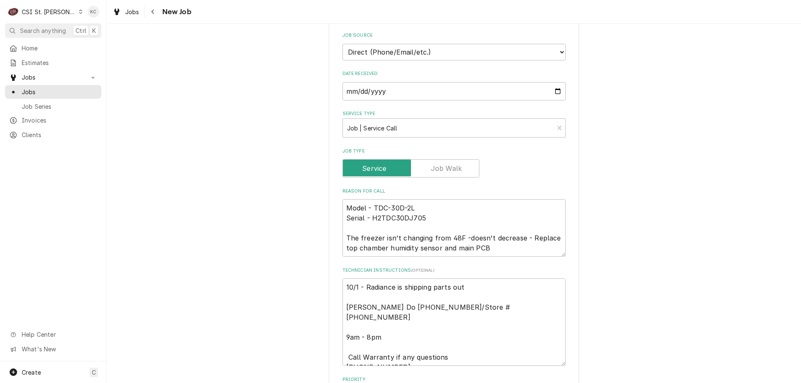
scroll to position [209, 0]
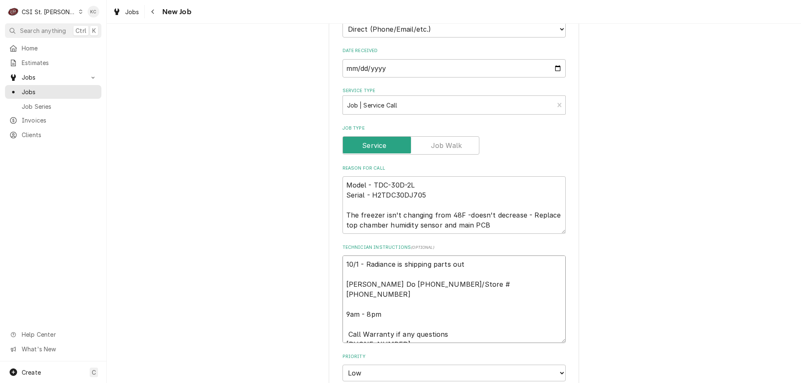
click at [343, 260] on textarea "10/1 - Radiance is shipping parts out [PERSON_NAME] Do [PHONE_NUMBER]/Store # […" at bounding box center [454, 300] width 223 height 88
type textarea "x"
type textarea "10/1 - Radiance is shipping parts out David Do 785-409-3090/Store # 314-926-079…"
type textarea "x"
type textarea "1 10/1 - Radiance is shipping parts out David Do 785-409-3090/Store # 314-926-0…"
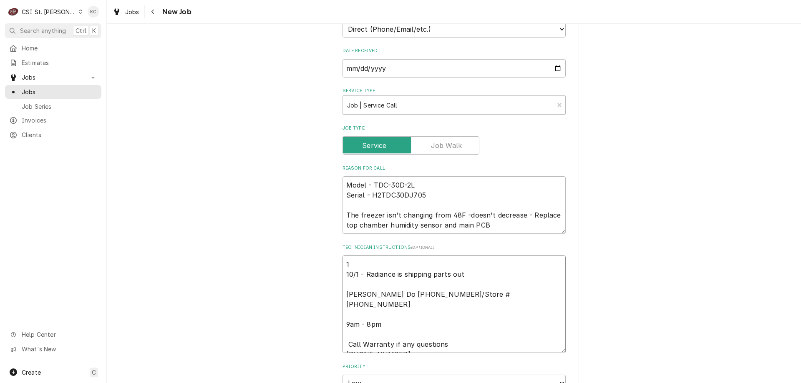
type textarea "x"
type textarea "10 10/1 - Radiance is shipping parts out David Do 785-409-3090/Store # 314-926-…"
type textarea "x"
type textarea "10/ 10/1 - Radiance is shipping parts out David Do 785-409-3090/Store # 314-926…"
type textarea "x"
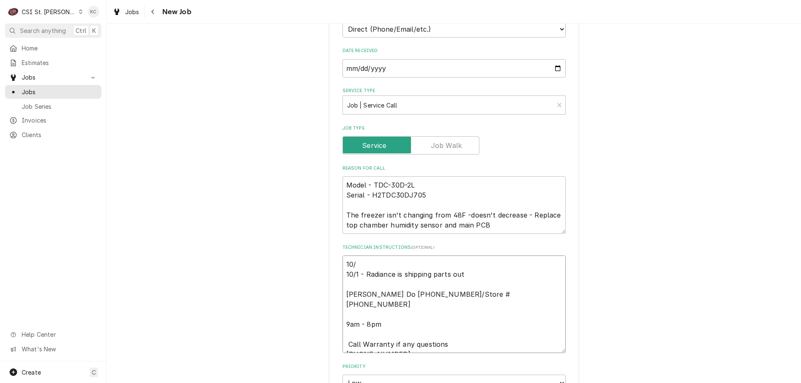
type textarea "10/2 10/1 - Radiance is shipping parts out David Do 785-409-3090/Store # 314-92…"
type textarea "x"
type textarea "10/2 10/1 - Radiance is shipping parts out David Do 785-409-3090/Store # 314-92…"
type textarea "x"
type textarea "10/2 - 10/1 - Radiance is shipping parts out David Do 785-409-3090/Store # 314-…"
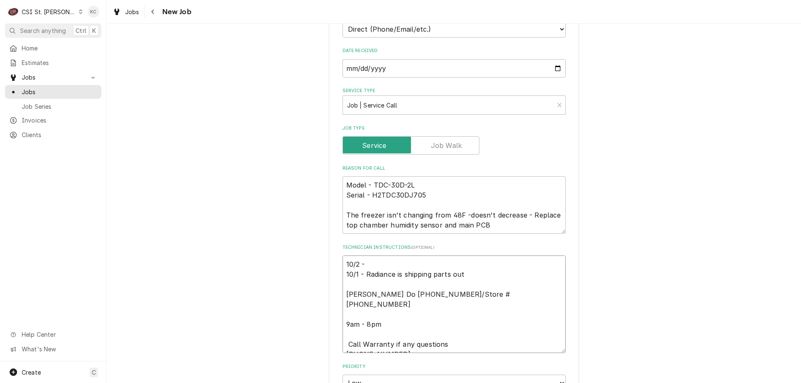
type textarea "x"
type textarea "10/2 - 10/1 - Radiance is shipping parts out David Do 785-409-3090/Store # 314-…"
type textarea "x"
type textarea "10/2 - K 10/1 - Radiance is shipping parts out David Do 785-409-3090/Store # 31…"
type textarea "x"
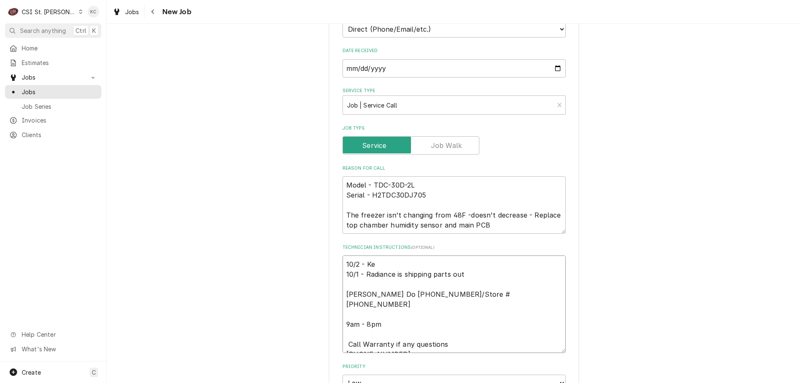
type textarea "10/2 - Kel 10/1 - Radiance is shipping parts out David Do 785-409-3090/Store # …"
type textarea "x"
type textarea "10/2 - Kell 10/1 - Radiance is shipping parts out David Do 785-409-3090/Store #…"
type textarea "x"
type textarea "10/2 - Kelly 10/1 - Radiance is shipping parts out David Do 785-409-3090/Store …"
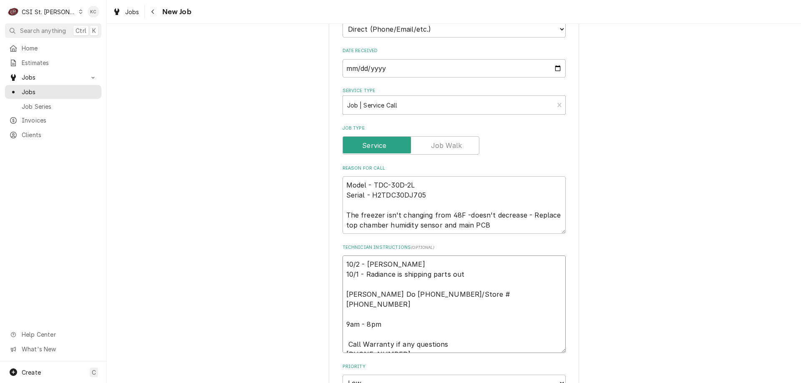
type textarea "x"
type textarea "10/2 - Kelly 10/1 - KRadiance is shipping parts out David Do 785-409-3090/Store…"
type textarea "x"
type textarea "10/2 - Kelly 10/1 - KelRadiance is shipping parts out David Do 785-409-3090/Sto…"
type textarea "x"
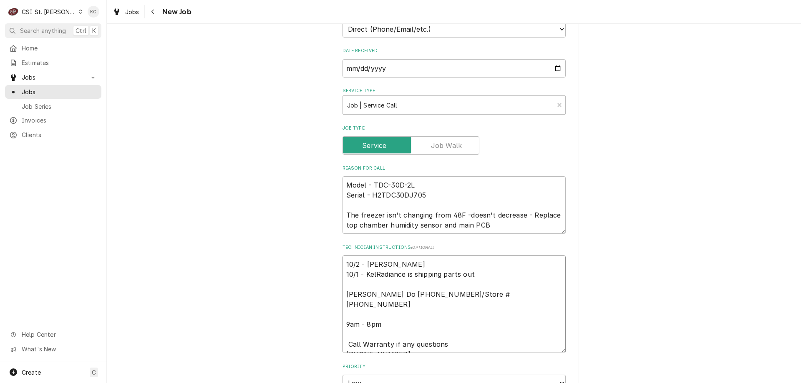
type textarea "10/2 - Kelly 10/1 - KellRadiance is shipping parts out David Do 785-409-3090/St…"
type textarea "x"
type textarea "10/2 - Kelly 10/1 - KellyRadiance is shipping parts out David Do 785-409-3090/S…"
type textarea "x"
type textarea "10/2 - Kelly 10/1 - Kelly Radiance is shipping parts out David Do 785-409-3090/…"
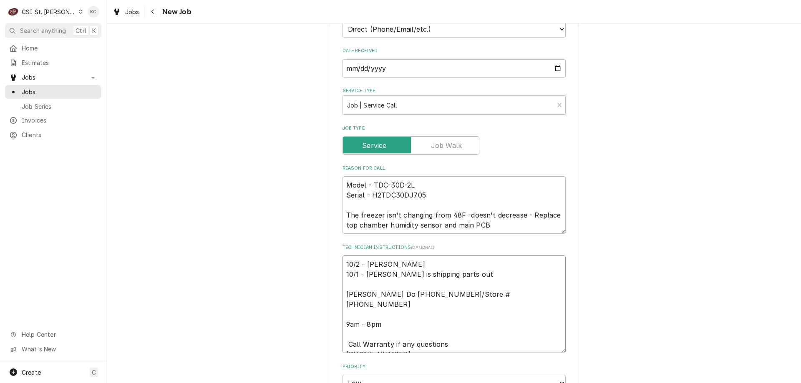
type textarea "x"
type textarea "10/2 - Kelly 10/1 - Kelly -Radiance is shipping parts out David Do 785-409-3090…"
type textarea "x"
type textarea "10/2 - Kelly 10/1 - Kelly - Radiance is shipping parts out David Do 785-409-309…"
type textarea "x"
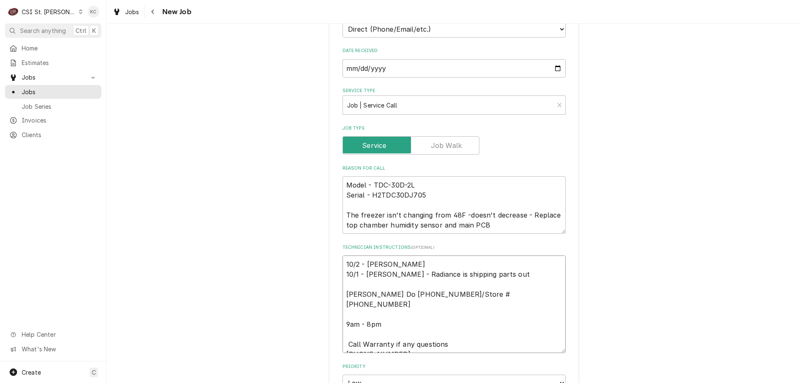
type textarea "10/2 - Kelly 10/1 - Kelly - Radiance is shipping parts out David Do 785-409-309…"
type textarea "x"
type textarea "10/2 - Kelly - 10/1 - Kelly - Radiance is shipping parts out David Do 785-409-3…"
type textarea "x"
type textarea "10/2 - Kelly - 10/1 - Kelly - Radiance is shipping parts out David Do 785-409-3…"
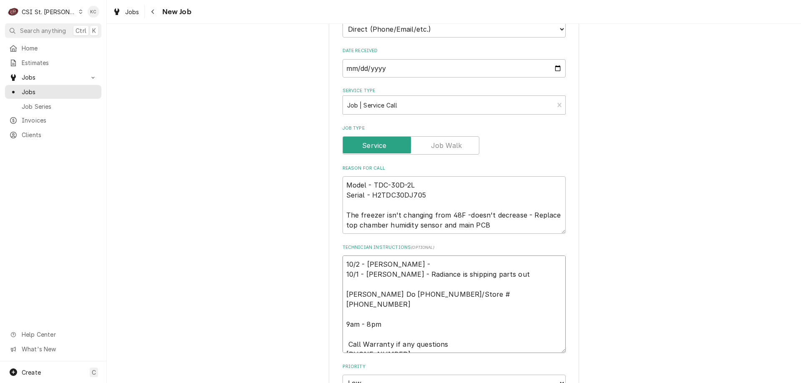
drag, startPoint x: 384, startPoint y: 264, endPoint x: 394, endPoint y: 265, distance: 9.7
click at [394, 265] on textarea "10/2 - Kelly - 10/1 - Kelly - Radiance is shipping parts out David Do 785-409-3…" at bounding box center [454, 305] width 223 height 98
paste textarea "The main pcb is shipping 1Z993EW90264548516 from CA"
type textarea "x"
type textarea "10/2 - Kelly - The main pcb is shipping 1Z993EW90264548516 from CA 10/1 - Kelly…"
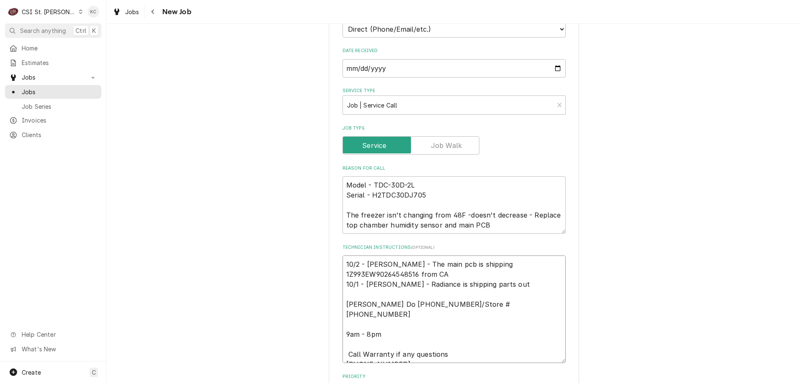
type textarea "x"
type textarea "10/2 - Kelly - The main pcb is shipping 1Z993EW90264548516 from CA 10/1 - Kelly…"
click at [515, 228] on textarea "Model - TDC-30D-2L Serial - H2TDC30DJ705 The freezer isn't changing from 48F -d…" at bounding box center [454, 206] width 223 height 58
type textarea "x"
type textarea "Model - TDC-30D-2L Serial - H2TDC30DJ705 The freezer isn't changing from 48F -d…"
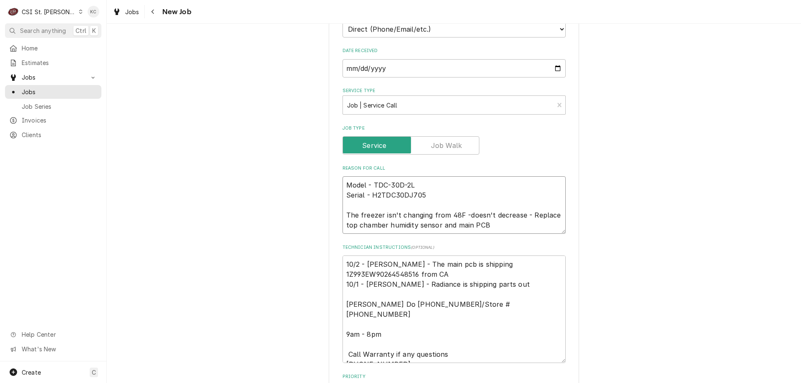
type textarea "x"
type textarea "Model - TDC-30D-2L Serial - H2TDC30DJ705 The freezer isn't changing from 48F -d…"
type textarea "x"
type textarea "Model - TDC-30D-2L Serial - H2TDC30DJ705 The freezer isn't changing from 48F -d…"
paste textarea "“Replace main PCB and compressor”."
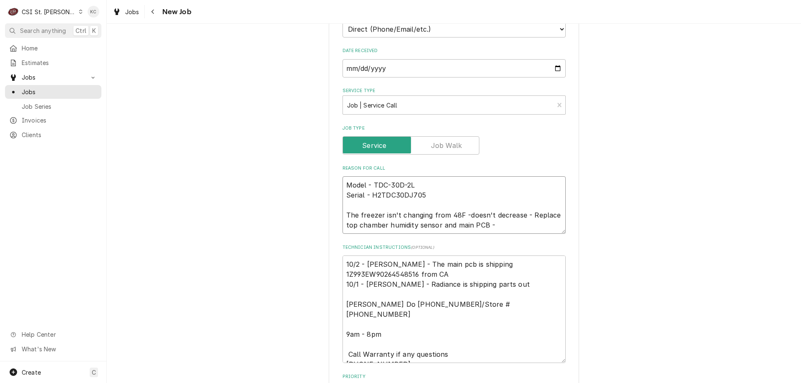
type textarea "x"
type textarea "Model - TDC-30D-2L Serial - H2TDC30DJ705 The freezer isn't changing from 48F -d…"
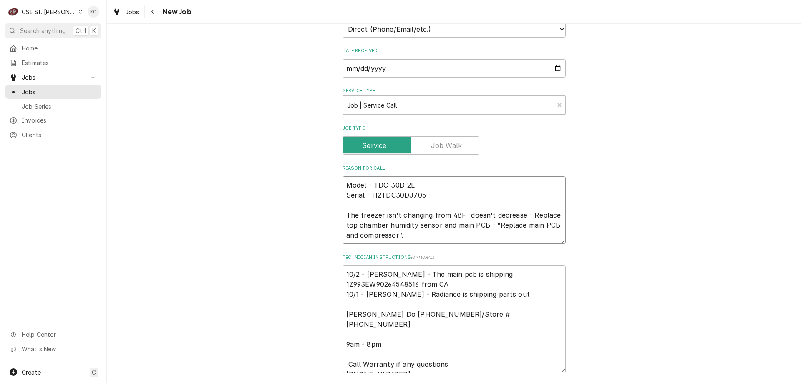
type textarea "x"
type textarea "Model - TDC-30D-2L Serial - H2TDC30DJ705 The freezer isn't changing from 48F -d…"
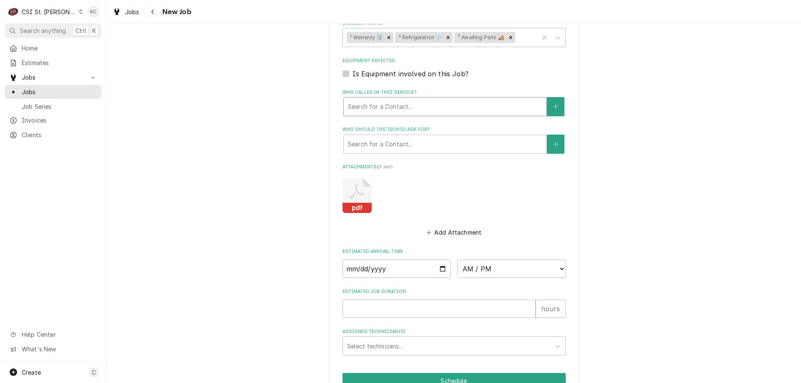
scroll to position [593, 0]
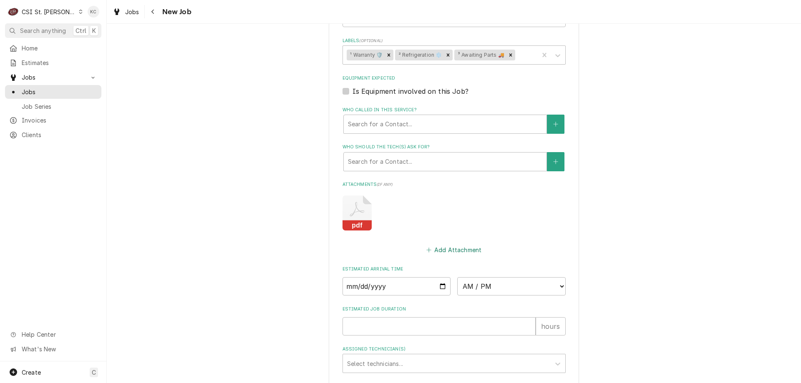
click at [450, 253] on button "Add Attachment" at bounding box center [454, 250] width 58 height 12
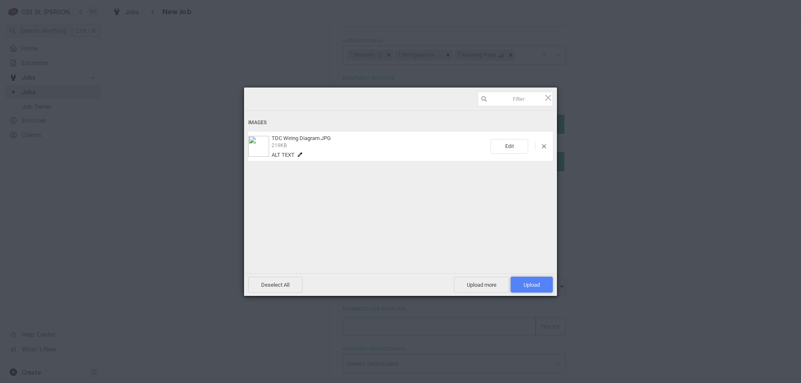
click at [534, 285] on span "Upload 1" at bounding box center [532, 285] width 16 height 6
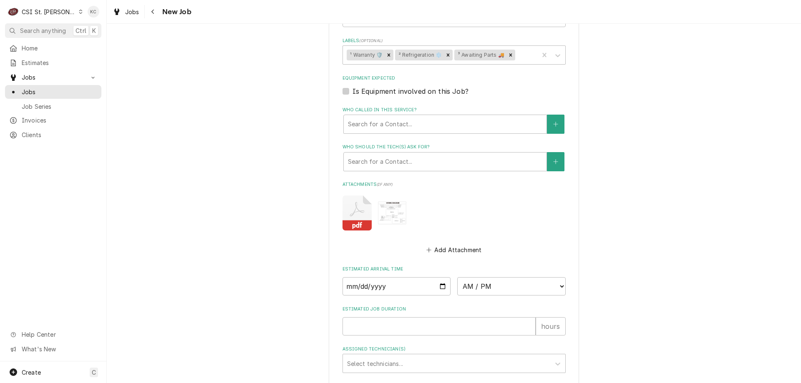
click at [386, 212] on img "Attachments" at bounding box center [392, 213] width 29 height 23
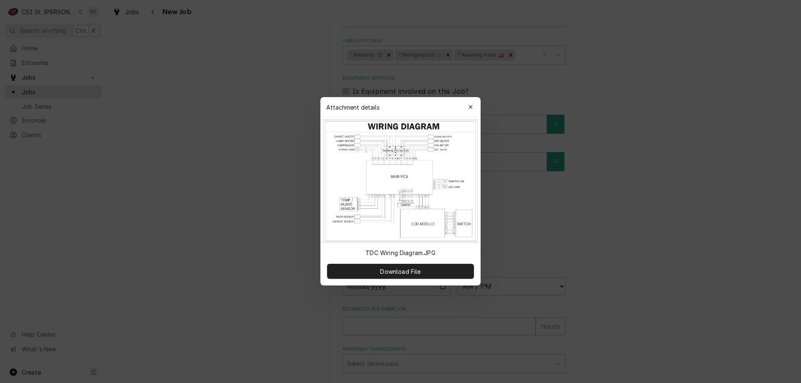
click at [685, 212] on div at bounding box center [400, 191] width 801 height 383
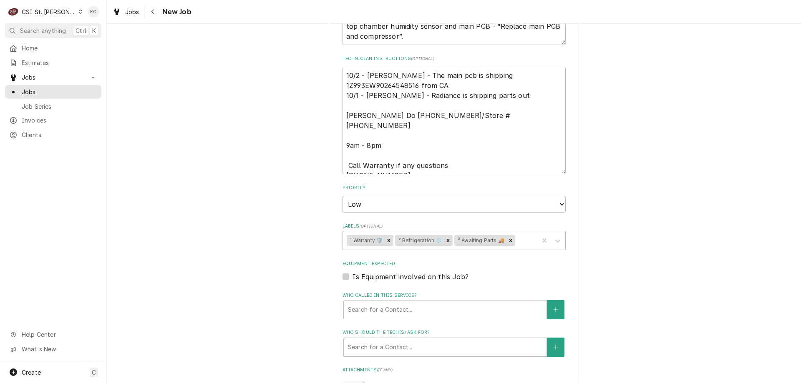
scroll to position [301, 0]
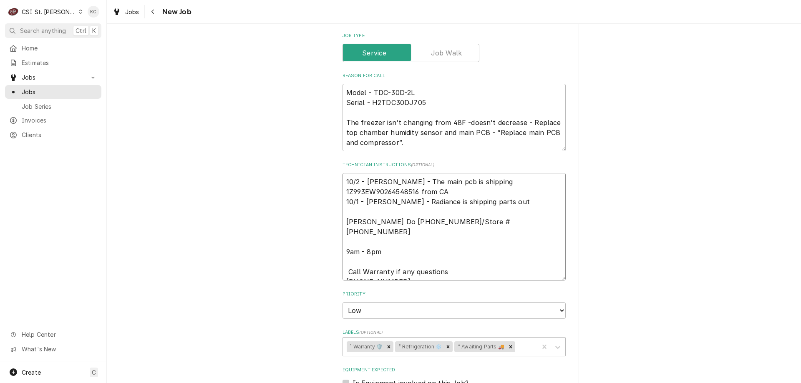
click at [344, 180] on textarea "10/2 - Kelly - The main pcb is shipping 1Z993EW90264548516 from CA 10/1 - Kelly…" at bounding box center [454, 227] width 223 height 108
type textarea "x"
type textarea "10/2 - Kelly - The main pcb is shipping 1Z993EW90264548516 from CA 10/1 - Kelly…"
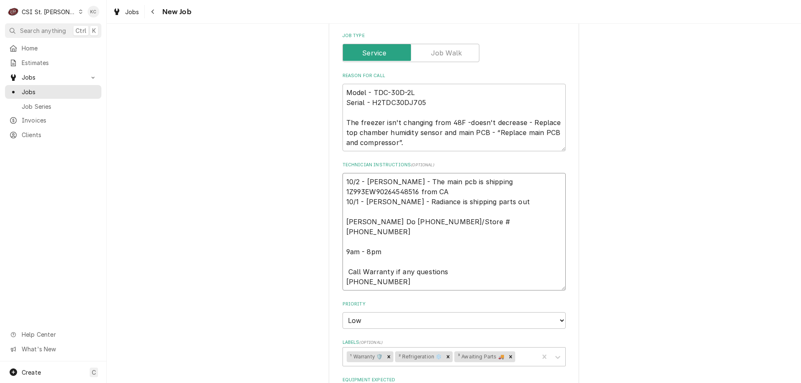
type textarea "x"
type textarea "1 10/2 - Kelly - The main pcb is shipping 1Z993EW90264548516 from CA 10/1 - Kel…"
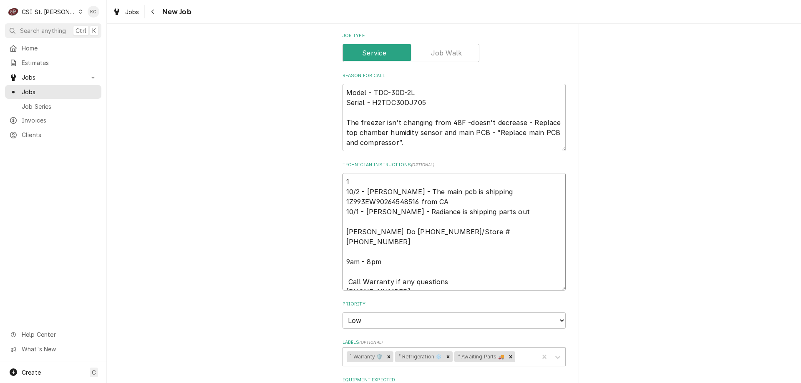
type textarea "x"
type textarea "10 10/2 - Kelly - The main pcb is shipping 1Z993EW90264548516 from CA 10/1 - Ke…"
type textarea "x"
type textarea "10/ 10/2 - Kelly - The main pcb is shipping 1Z993EW90264548516 from CA 10/1 - K…"
type textarea "x"
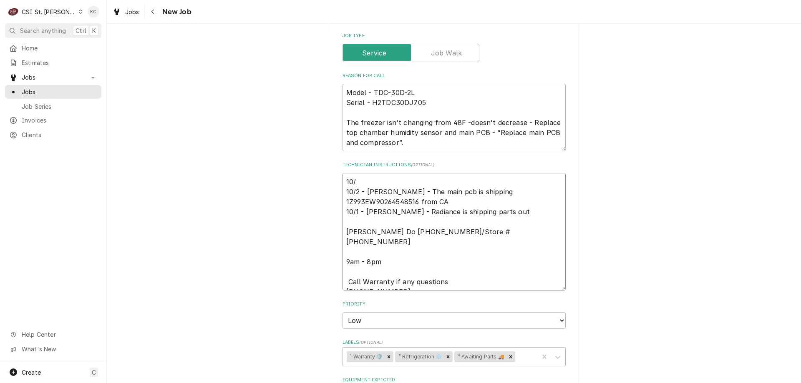
type textarea "10/2 10/2 - Kelly - The main pcb is shipping 1Z993EW90264548516 from CA 10/1 - …"
type textarea "x"
type textarea "10/2 10/2 - Kelly - The main pcb is shipping 1Z993EW90264548516 from CA 10/1 - …"
type textarea "x"
type textarea "10/2 - 10/2 - Kelly - The main pcb is shipping 1Z993EW90264548516 from CA 10/1 …"
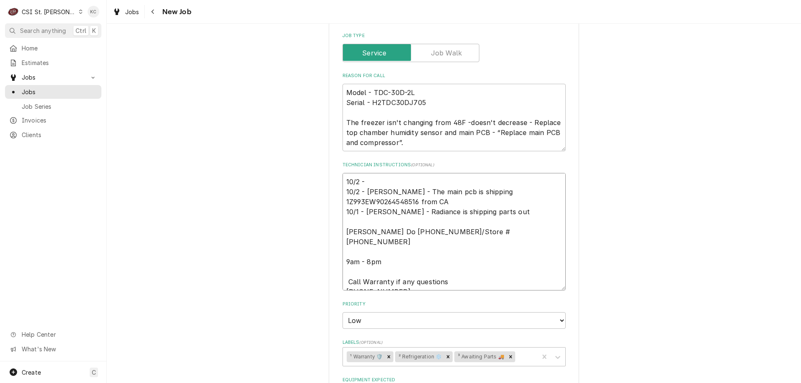
type textarea "x"
type textarea "10/2 - 10/2 - Kelly - The main pcb is shipping 1Z993EW90264548516 from CA 10/1 …"
type textarea "x"
type textarea "10/2 - K 10/2 - Kelly - The main pcb is shipping 1Z993EW90264548516 from CA 10/…"
type textarea "x"
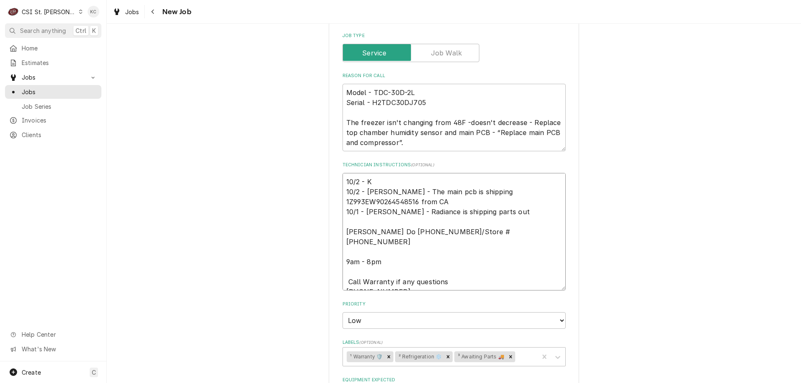
type textarea "10/2 - Ke 10/2 - Kelly - The main pcb is shipping 1Z993EW90264548516 from CA 10…"
type textarea "x"
type textarea "10/2 - Kel 10/2 - Kelly - The main pcb is shipping 1Z993EW90264548516 from CA 1…"
type textarea "x"
type textarea "10/2 - Kelly 10/2 - Kelly - The main pcb is shipping 1Z993EW90264548516 from CA…"
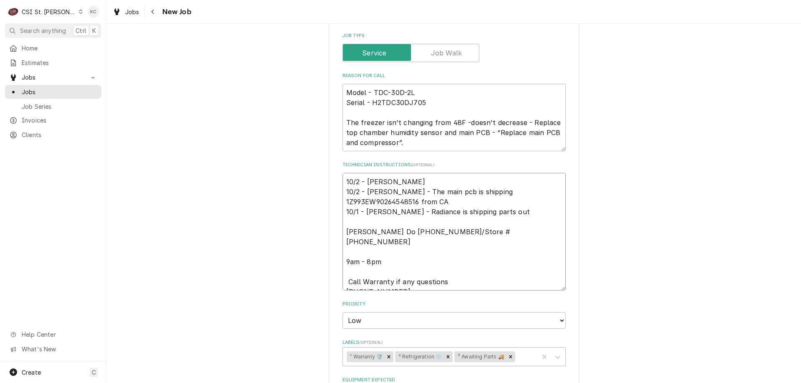
type textarea "x"
type textarea "10/2 - Kelly 10/2 - Kelly - The main pcb is shipping 1Z993EW90264548516 from CA…"
type textarea "x"
type textarea "10/2 - Kelly - 10/2 - Kelly - The main pcb is shipping 1Z993EW90264548516 from …"
type textarea "x"
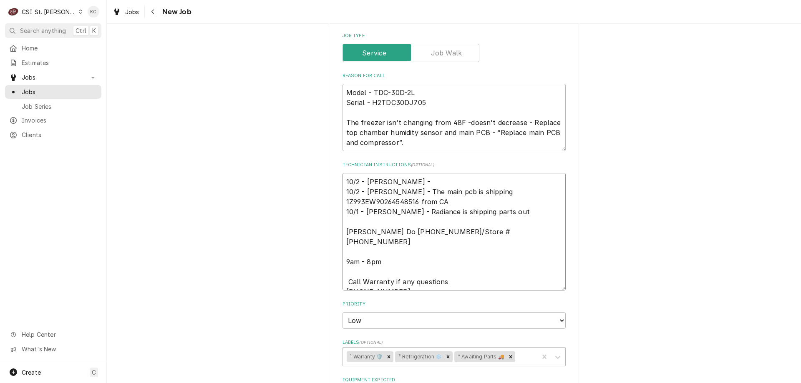
type textarea "10/2 - Kelly - 10/2 - Kelly - The main pcb is shipping 1Z993EW90264548516 from …"
type textarea "x"
type textarea "10/2 - Kelly - 10/2 - Kelly - The main pcb is shipping 1Z993EW90264548516 from …"
click at [431, 183] on textarea "10/2 - Kelly - 10/2 - Kelly - The main pcb is shipping 1Z993EW90264548516 from …" at bounding box center [454, 232] width 223 height 118
paste textarea "Overview of Main PBC #57 and Compressor #62 locations:"
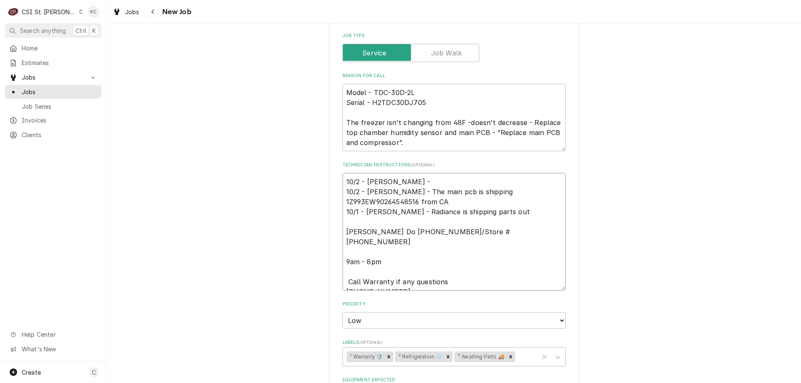
type textarea "x"
type textarea "10/2 - Kelly - Overview of Main PBC #57 and Compressor #62 locations: 10/2 - Ke…"
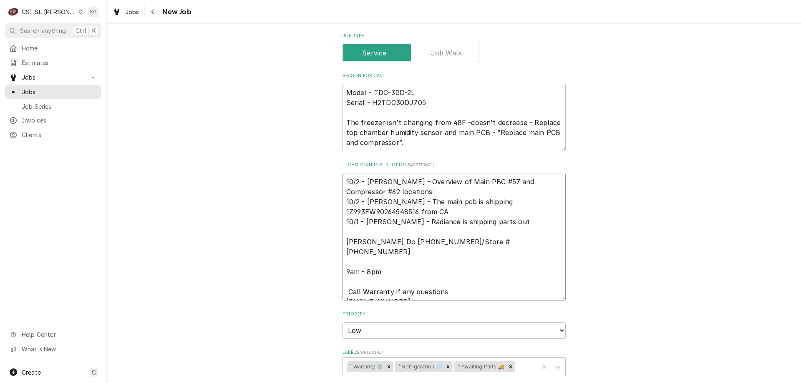
type textarea "x"
type textarea "10/2 - Kelly - Overview of Main PBC #57 and Compressor #62 locations: 10/2 - Ke…"
type textarea "x"
type textarea "10/2 - Kelly - Overview of Main PBC #57 and Compressor #62 locations: P 10/2 - …"
type textarea "x"
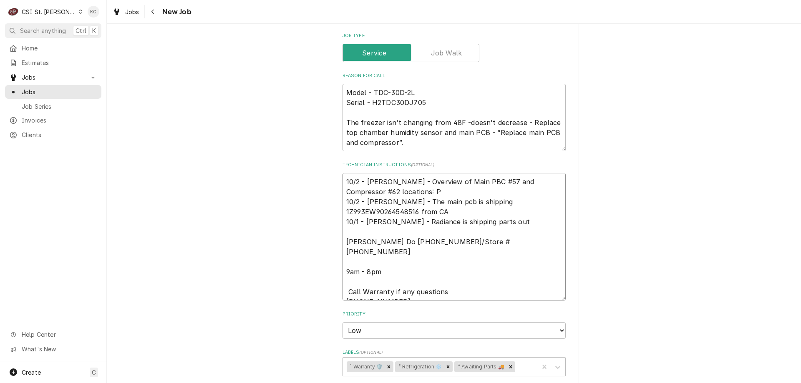
type textarea "10/2 - Kelly - Overview of Main PBC #57 and Compressor #62 locations: PI 10/2 -…"
type textarea "x"
type textarea "10/2 - Kelly - Overview of Main PBC #57 and Compressor #62 locations: PIC 10/2 …"
type textarea "x"
type textarea "10/2 - Kelly - Overview of Main PBC #57 and Compressor #62 locations: PICT 10/2…"
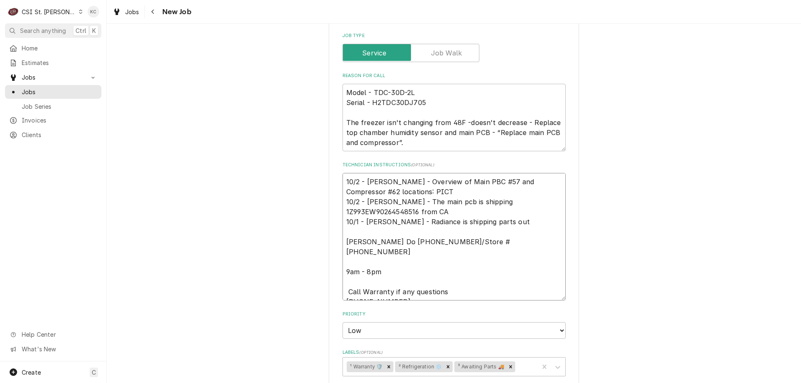
type textarea "x"
type textarea "10/2 - Kelly - Overview of Main PBC #57 and Compressor #62 locations: PICTU 10/…"
type textarea "x"
type textarea "10/2 - Kelly - Overview of Main PBC #57 and Compressor #62 locations: PICTUR 10…"
type textarea "x"
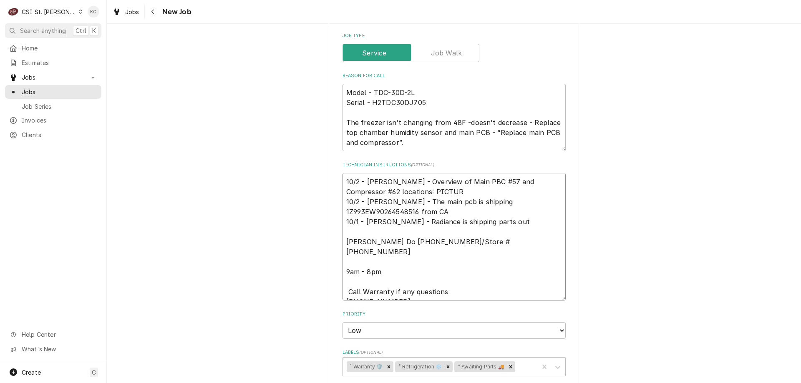
type textarea "10/2 - Kelly - Overview of Main PBC #57 and Compressor #62 locations: PICTURE 1…"
type textarea "x"
type textarea "10/2 - Kelly - Overview of Main PBC #57 and Compressor #62 locations: PICTURE 1…"
type textarea "x"
type textarea "10/2 - Kelly - Overview of Main PBC #57 and Compressor #62 locations: PICTURE A…"
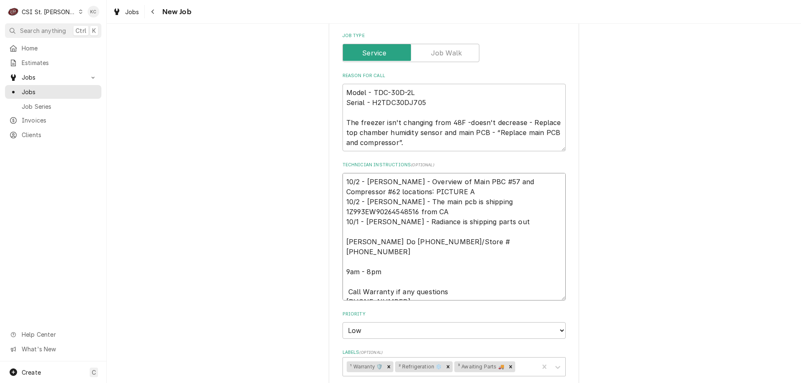
type textarea "x"
type textarea "10/2 - Kelly - Overview of Main PBC #57 and Compressor #62 locations: PICTURE A…"
type textarea "x"
type textarea "10/2 - Kelly - Overview of Main PBC #57 and Compressor #62 locations: PICTURE A…"
type textarea "x"
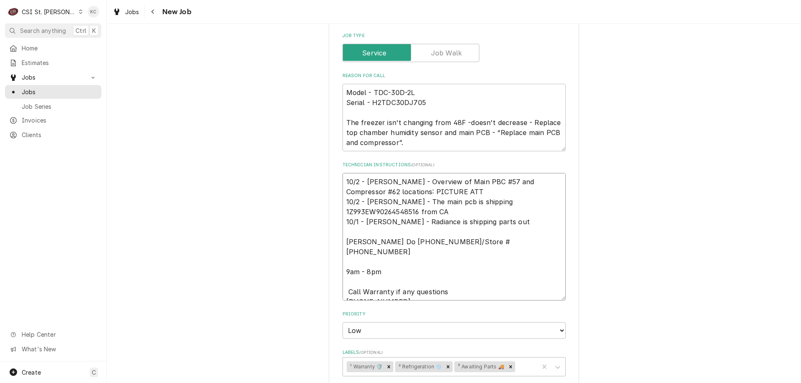
type textarea "10/2 - Kelly - Overview of Main PBC #57 and Compressor #62 locations: PICTURE A…"
type textarea "x"
type textarea "10/2 - Kelly - Overview of Main PBC #57 and Compressor #62 locations: PICTURE A…"
type textarea "x"
type textarea "10/2 - Kelly - Overview of Main PBC #57 and Compressor #62 locations: PICTURE A…"
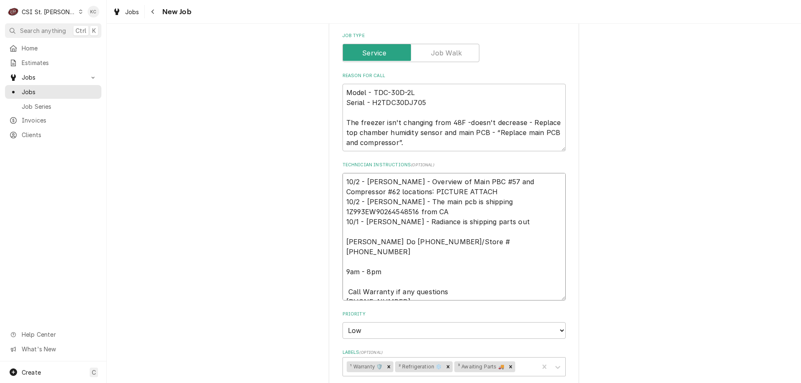
type textarea "x"
type textarea "10/2 - Kelly - Overview of Main PBC #57 and Compressor #62 locations: PICTURE A…"
type textarea "x"
type textarea "10/2 - Kelly - Overview of Main PBC #57 and Compressor #62 locations: PICTURE A…"
type textarea "x"
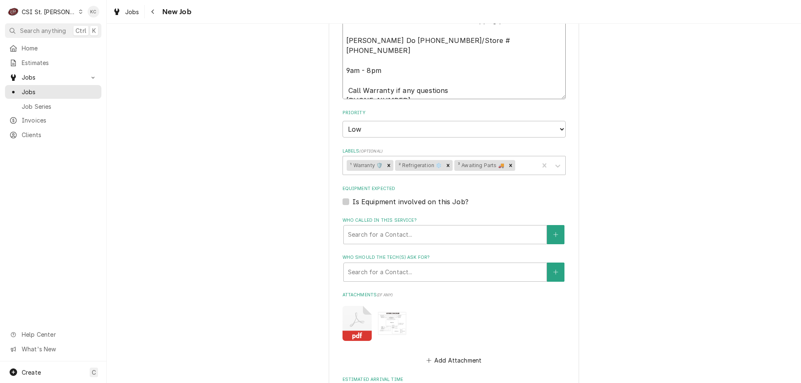
scroll to position [510, 0]
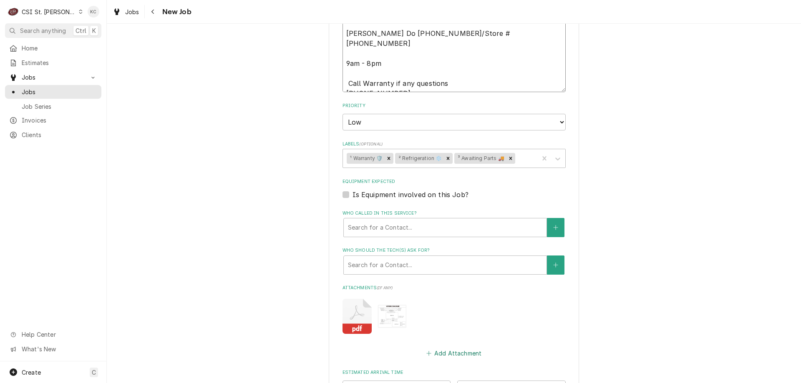
type textarea "10/2 - Kelly - Overview of Main PBC #57 and Compressor #62 locations: PICTURE A…"
click at [465, 356] on button "Add Attachment" at bounding box center [454, 354] width 58 height 12
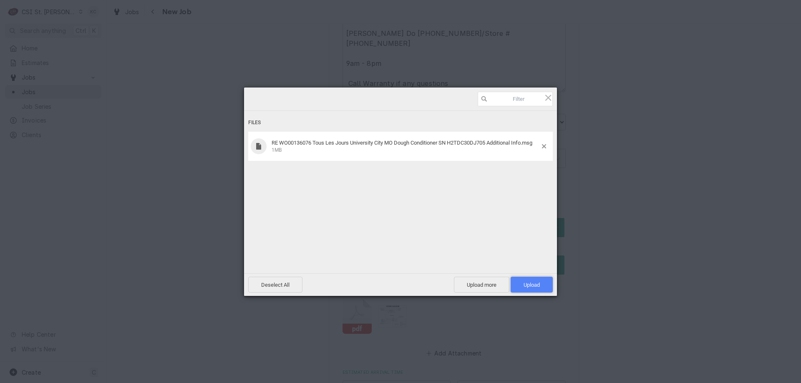
click at [530, 283] on span "Upload 1" at bounding box center [532, 285] width 16 height 6
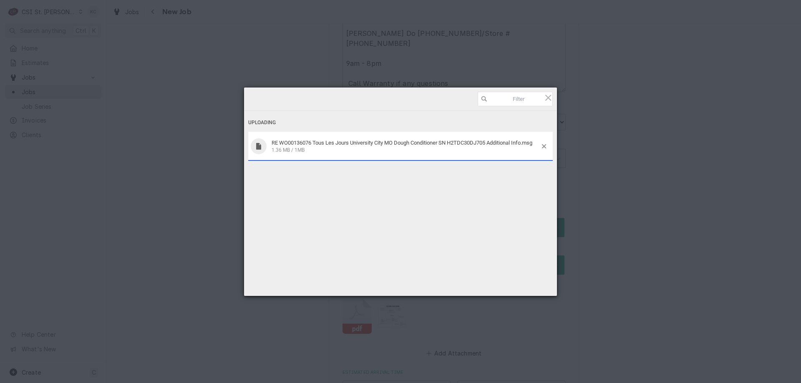
type textarea "x"
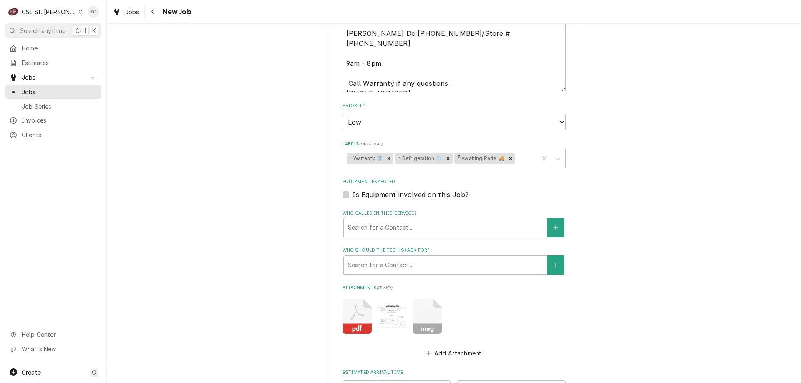
click at [425, 327] on rect "Attachments" at bounding box center [427, 329] width 29 height 10
drag, startPoint x: 425, startPoint y: 327, endPoint x: 620, endPoint y: 213, distance: 225.9
click at [620, 213] on div "Use the fields below to edit this job: Client Details Client Radiance/Bake Tech…" at bounding box center [454, 47] width 694 height 1048
drag, startPoint x: 420, startPoint y: 321, endPoint x: 717, endPoint y: 247, distance: 305.8
click at [717, 247] on div "Use the fields below to edit this job: Client Details Client Radiance/Bake Tech…" at bounding box center [454, 47] width 694 height 1048
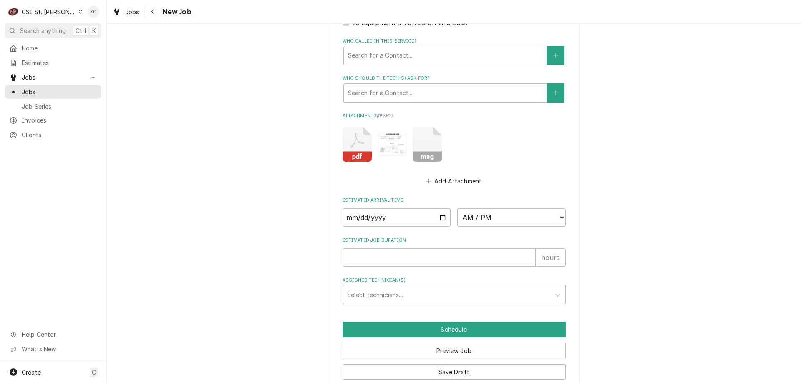
scroll to position [697, 0]
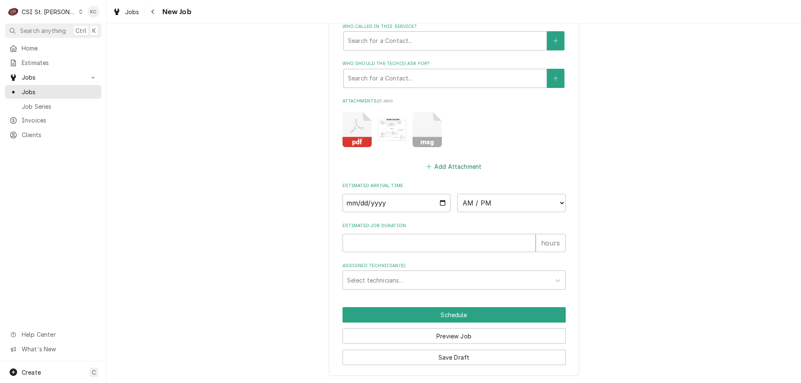
click at [447, 169] on button "Add Attachment" at bounding box center [454, 167] width 58 height 12
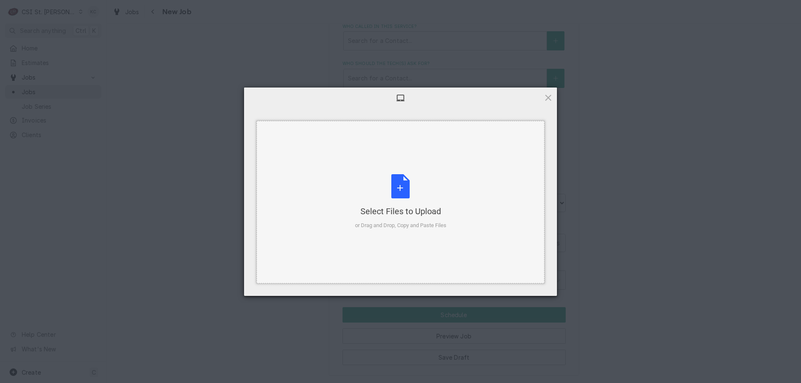
click at [412, 192] on div "Select Files to Upload or Drag and Drop, Copy and Paste Files" at bounding box center [400, 201] width 91 height 55
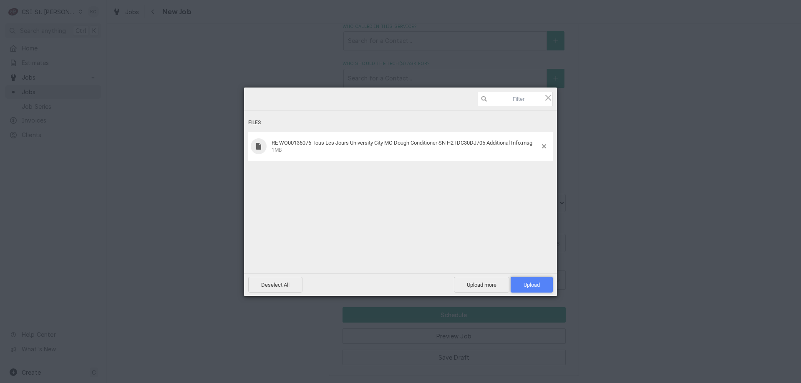
click at [520, 285] on span "Upload 1" at bounding box center [532, 285] width 42 height 16
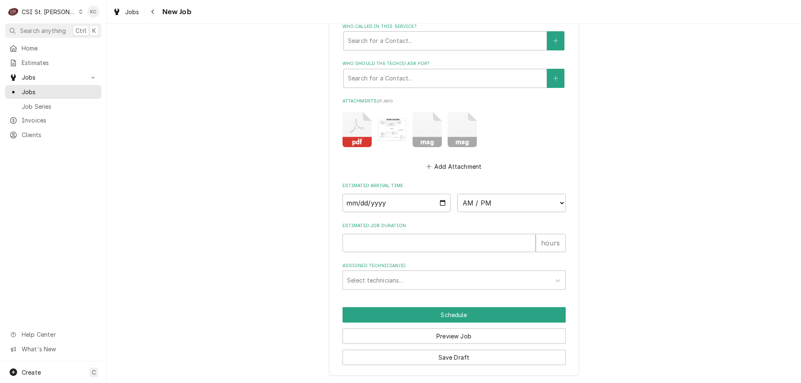
click at [455, 132] on icon "Attachments" at bounding box center [462, 129] width 29 height 35
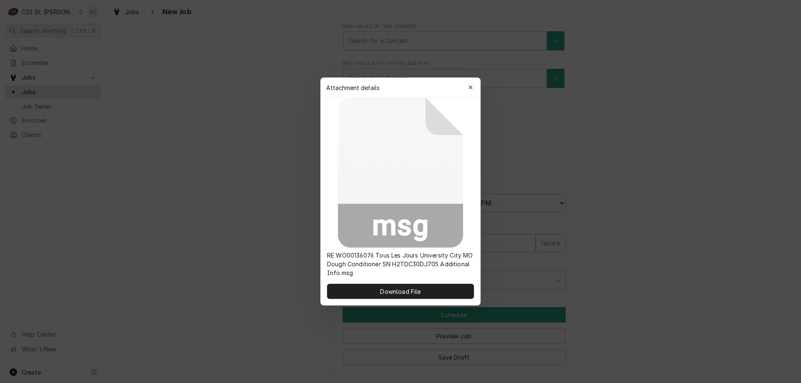
click at [656, 214] on div at bounding box center [400, 191] width 801 height 383
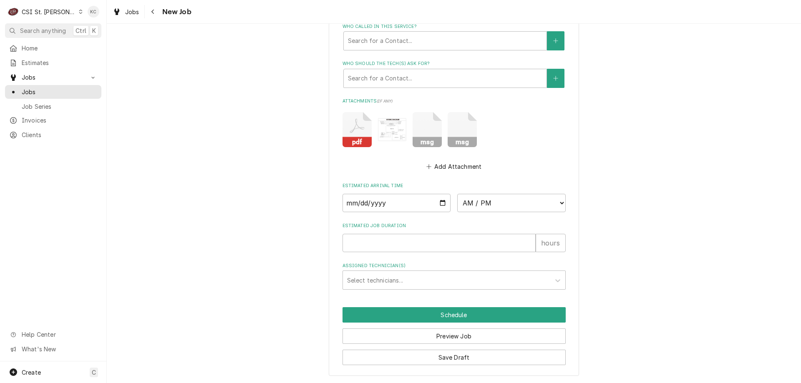
click at [482, 364] on button "Save Draft" at bounding box center [454, 357] width 223 height 15
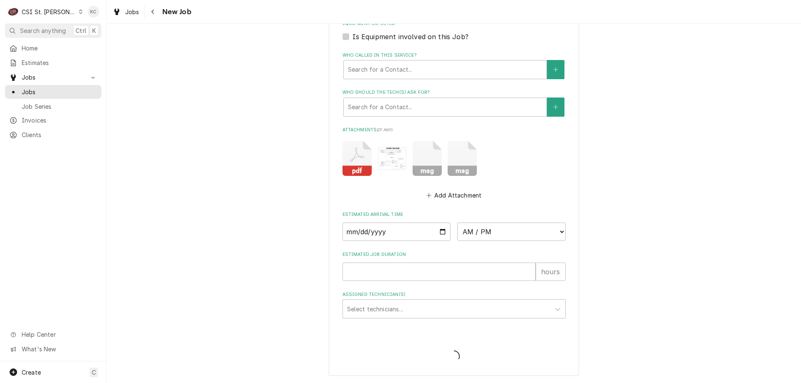
scroll to position [668, 0]
type textarea "x"
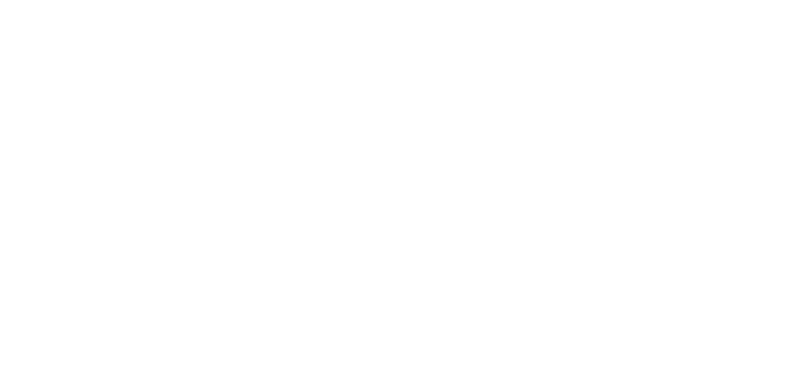
click at [0, 139] on div "Dynamic Content Wrapper" at bounding box center [400, 191] width 801 height 383
click at [296, 67] on div "Dynamic Content Wrapper" at bounding box center [400, 191] width 801 height 383
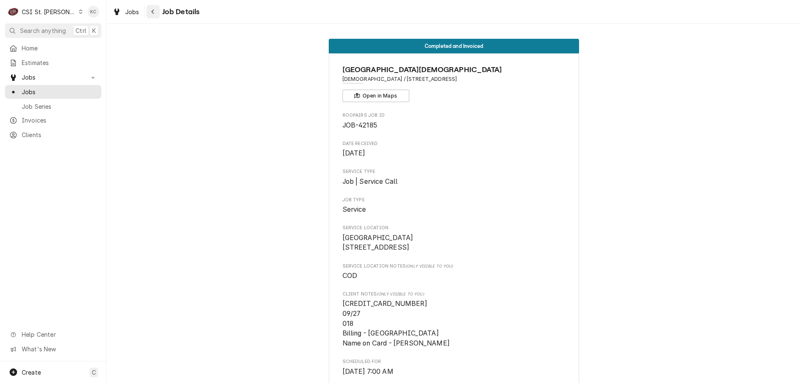
click at [158, 18] on button "Navigate back" at bounding box center [152, 11] width 13 height 13
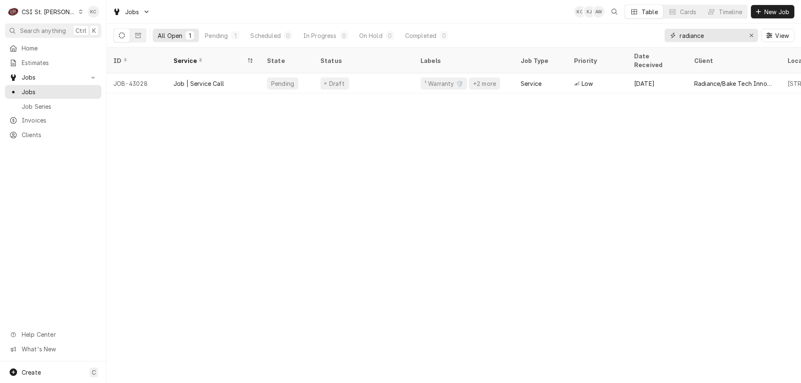
drag, startPoint x: 736, startPoint y: 35, endPoint x: 625, endPoint y: 45, distance: 111.4
click at [625, 45] on div "All Open 1 Pending 1 Scheduled 0 In Progress 0 On Hold 0 Completed 0 radiance V…" at bounding box center [453, 35] width 681 height 23
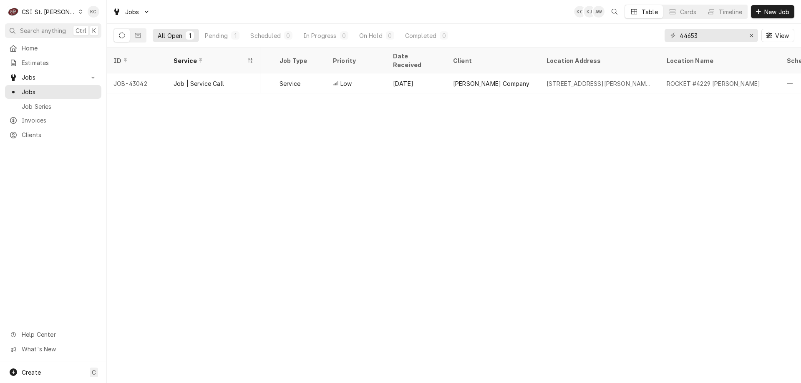
scroll to position [0, 278]
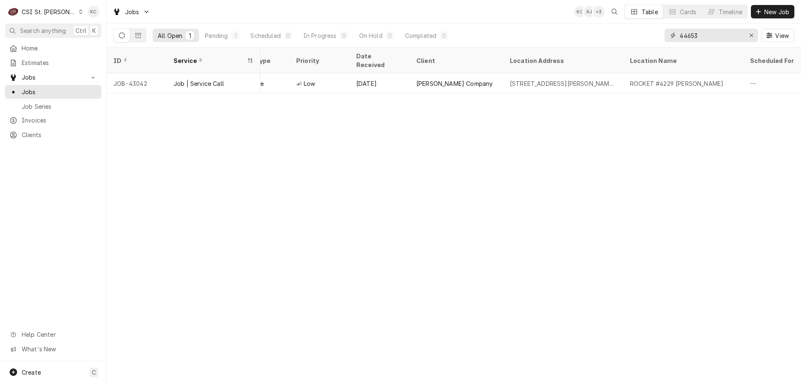
drag, startPoint x: 706, startPoint y: 38, endPoint x: 668, endPoint y: 38, distance: 38.4
click at [668, 38] on div "44653" at bounding box center [711, 35] width 93 height 13
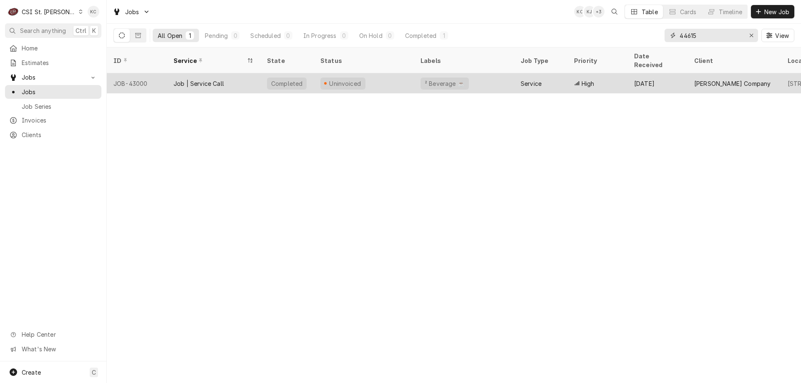
type input "44615"
click at [565, 73] on div "Service" at bounding box center [540, 83] width 53 height 20
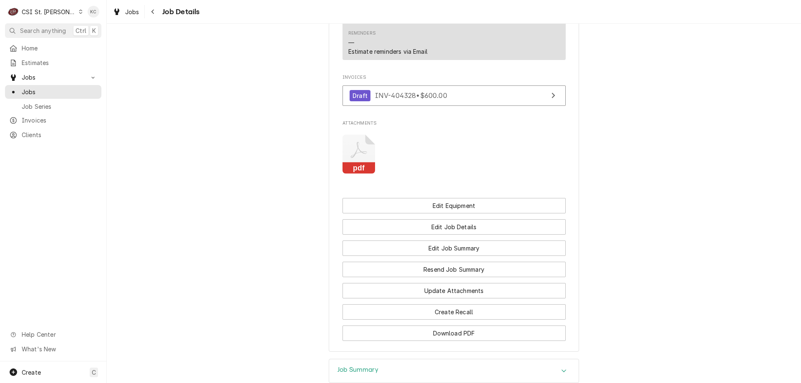
scroll to position [820, 0]
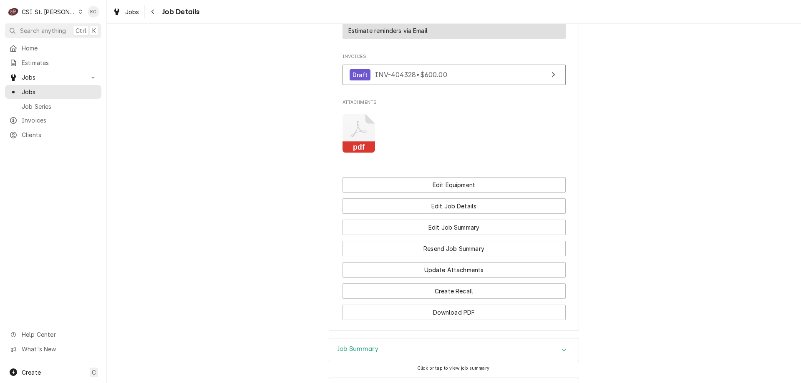
click at [472, 339] on div "Job Summary" at bounding box center [454, 350] width 250 height 23
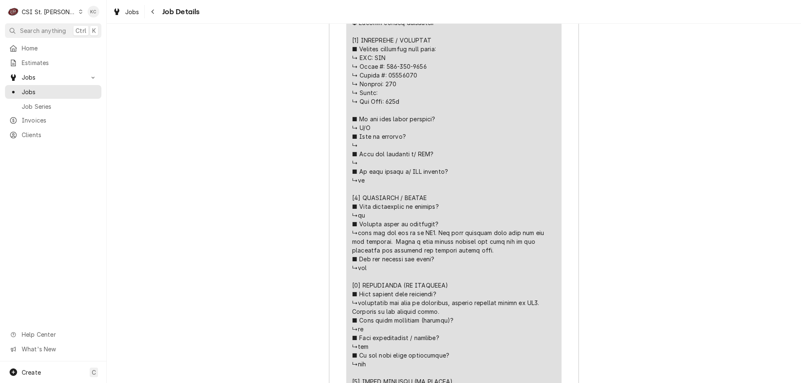
scroll to position [1501, 0]
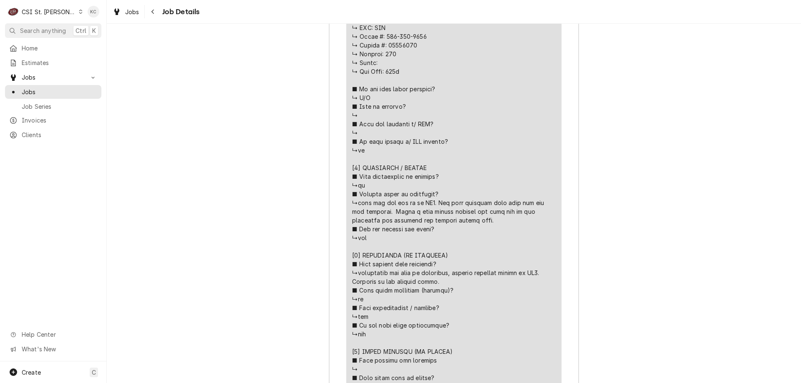
drag, startPoint x: 438, startPoint y: 260, endPoint x: 353, endPoint y: 250, distance: 85.7
click at [353, 250] on div "Line Item" at bounding box center [454, 221] width 204 height 552
copy div "ading because the soda dispensers had CO2 and the customer believed they had so…"
click at [154, 12] on icon "Navigate back" at bounding box center [153, 12] width 4 height 6
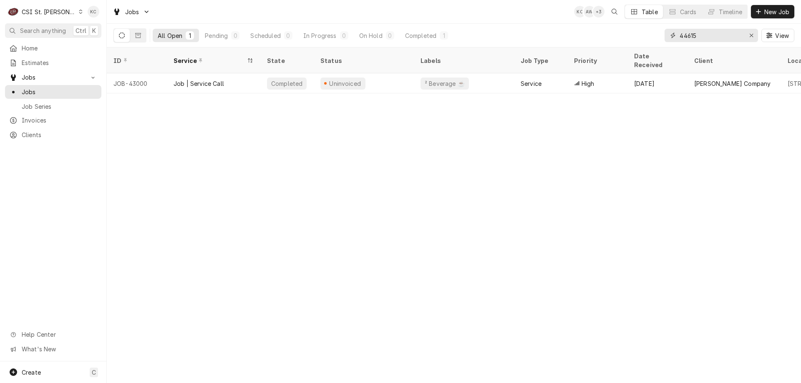
drag, startPoint x: 703, startPoint y: 36, endPoint x: 620, endPoint y: 34, distance: 83.1
click at [620, 34] on div "All Open 1 Pending 0 Scheduled 0 In Progress 0 On Hold 0 Completed 1 44615 View" at bounding box center [453, 35] width 681 height 23
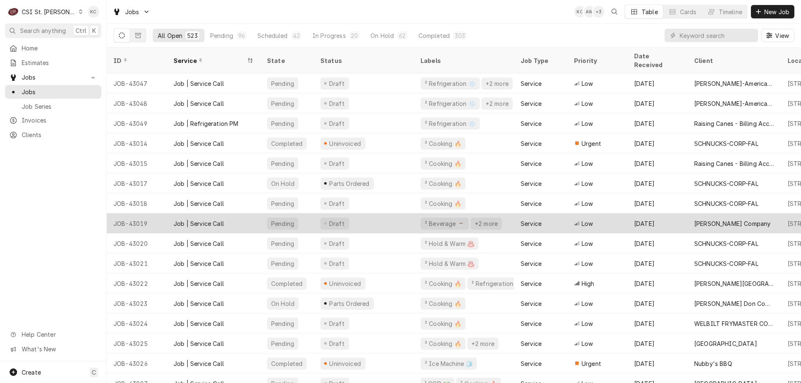
click at [272, 219] on div "Pending" at bounding box center [282, 223] width 25 height 9
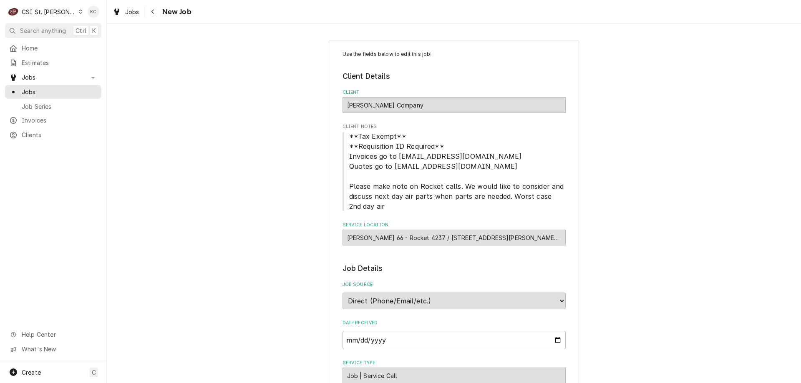
type textarea "x"
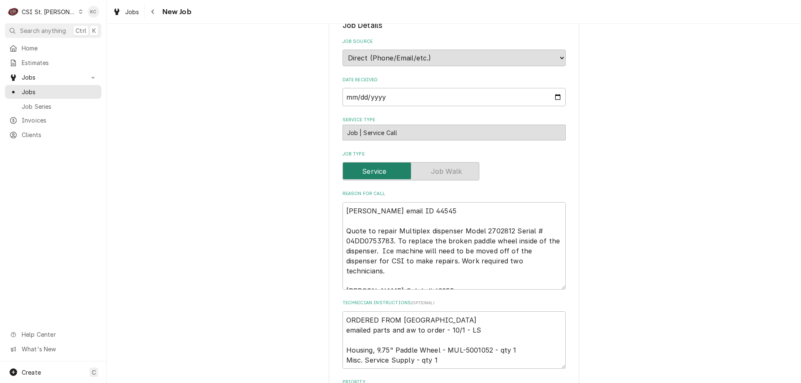
scroll to position [250, 0]
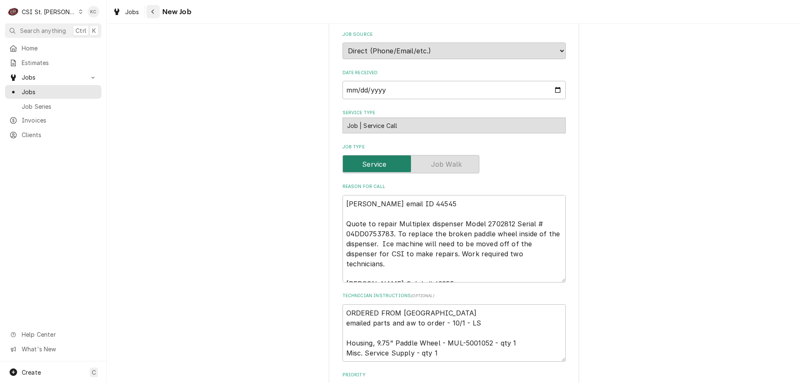
click at [152, 16] on button "Navigate back" at bounding box center [152, 11] width 13 height 13
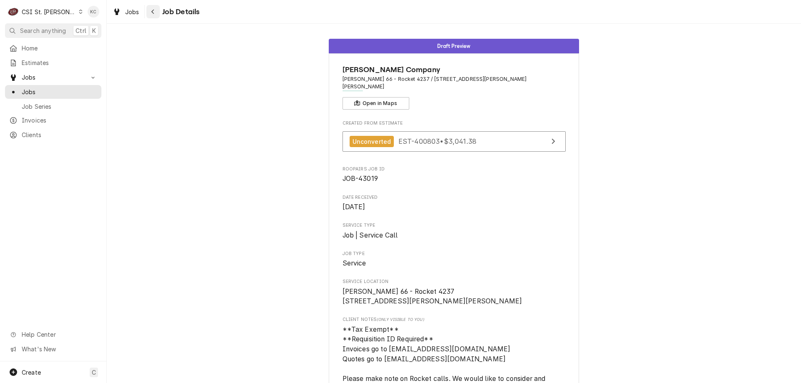
click at [151, 17] on button "Navigate back" at bounding box center [152, 11] width 13 height 13
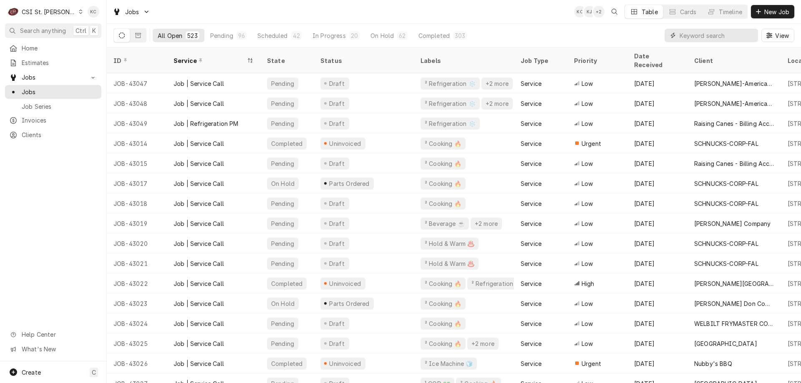
click at [699, 37] on input "Dynamic Content Wrapper" at bounding box center [717, 35] width 74 height 13
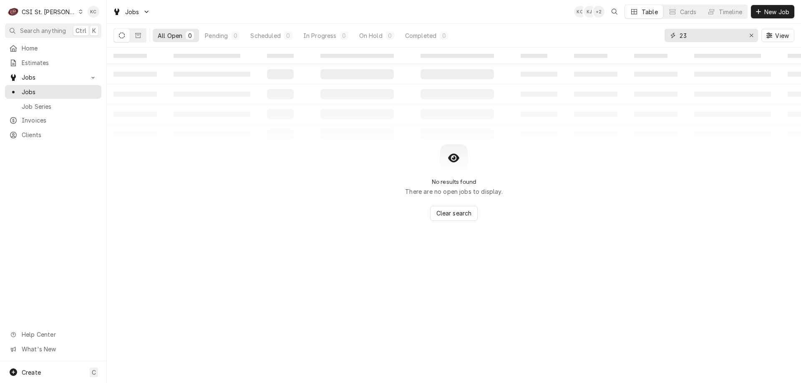
type input "2"
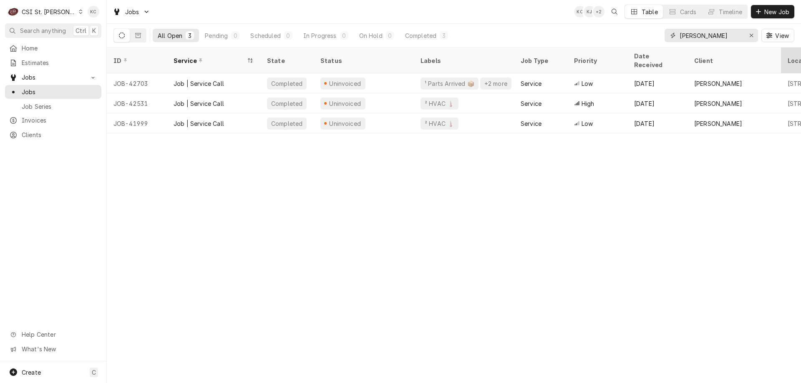
type input "[PERSON_NAME]"
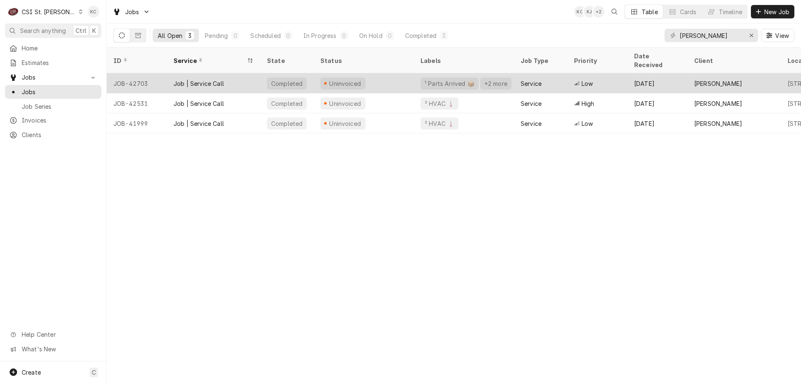
click at [370, 78] on div "Uninvoiced" at bounding box center [364, 83] width 100 height 20
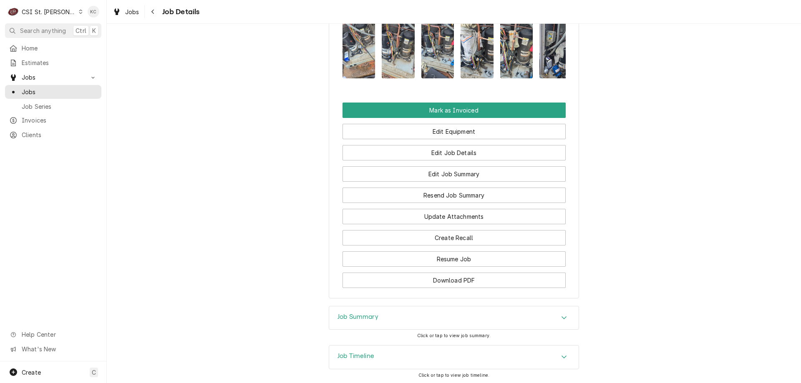
scroll to position [971, 0]
click at [443, 330] on div "Job Summary" at bounding box center [454, 317] width 250 height 23
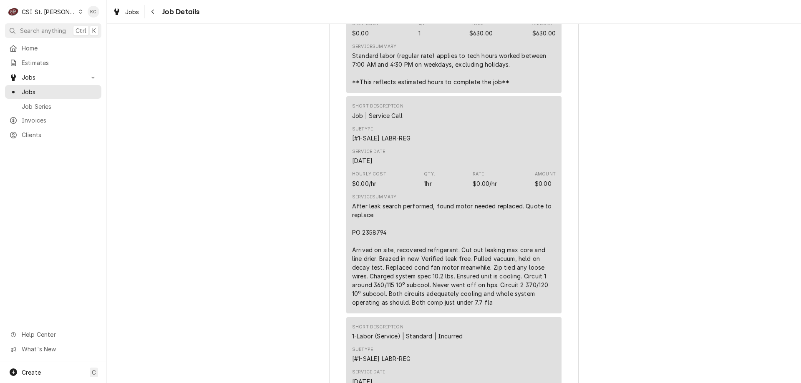
scroll to position [1528, 0]
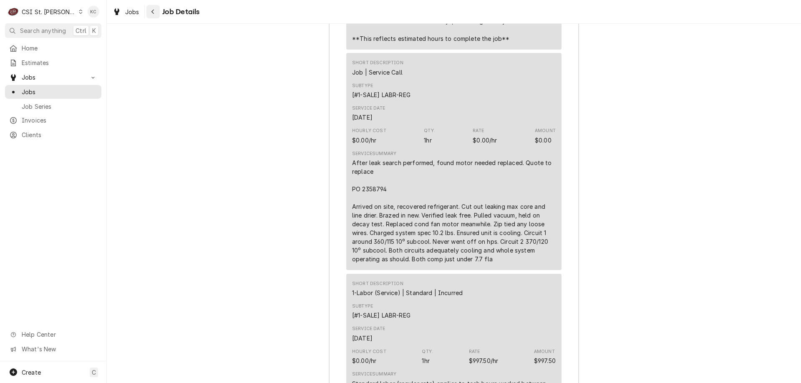
click at [156, 13] on div "Navigate back" at bounding box center [153, 12] width 8 height 8
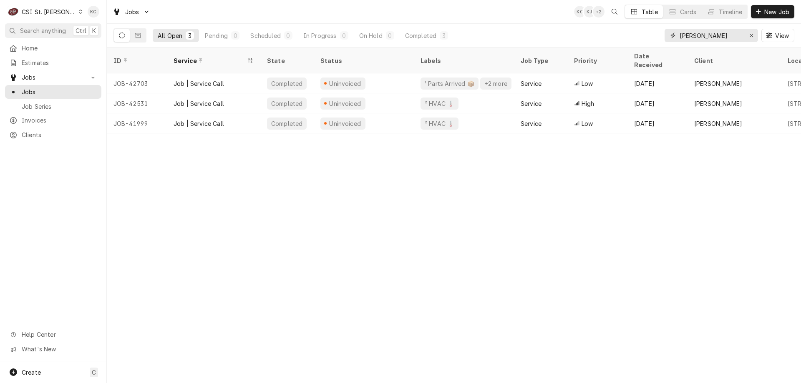
drag, startPoint x: 729, startPoint y: 39, endPoint x: 646, endPoint y: 40, distance: 82.6
click at [646, 40] on div "All Open 3 Pending 0 Scheduled 0 In Progress 0 On Hold 0 Completed 3 [PERSON_NA…" at bounding box center [453, 35] width 681 height 23
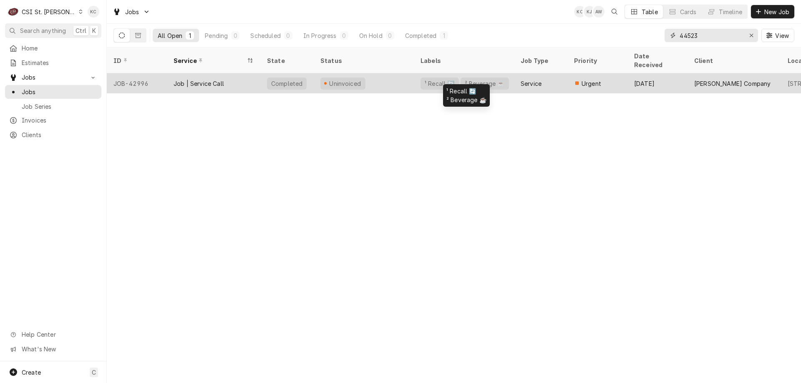
type input "44523"
click at [428, 78] on div "¹ Recall 🔄" at bounding box center [440, 84] width 38 height 12
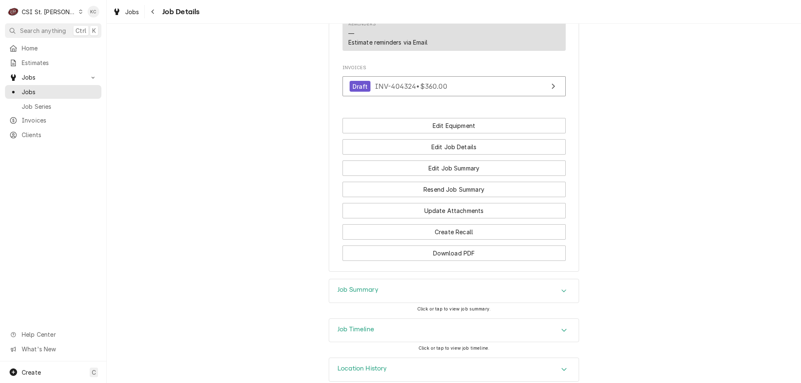
scroll to position [788, 0]
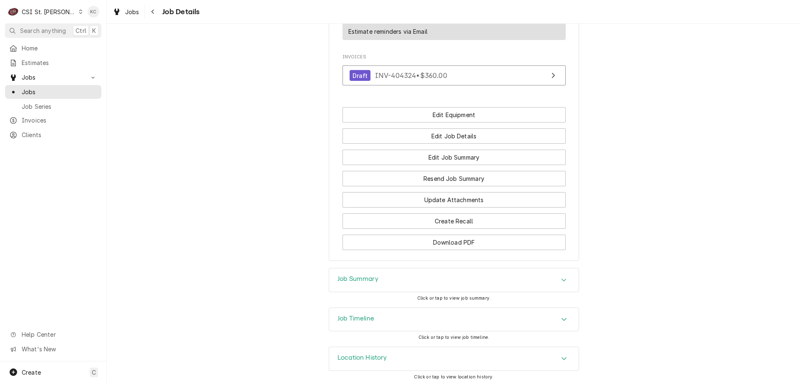
click at [371, 275] on h3 "Job Summary" at bounding box center [358, 279] width 41 height 8
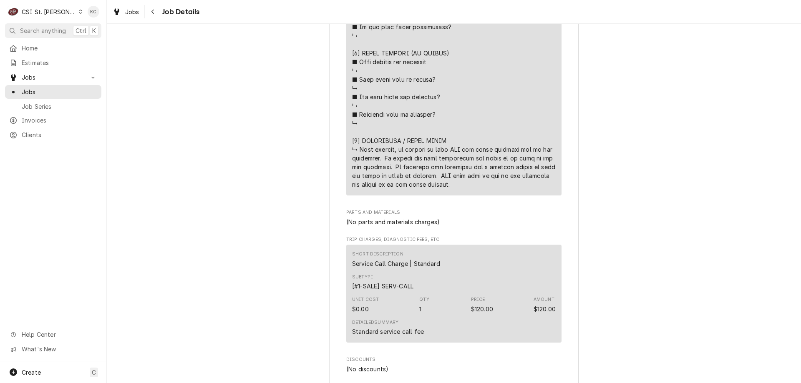
scroll to position [1832, 0]
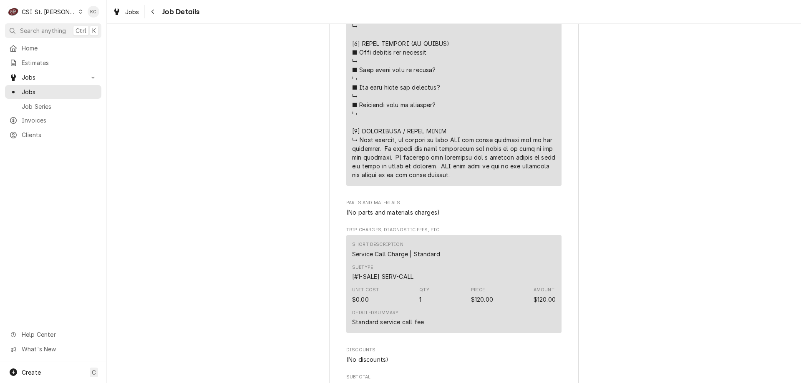
drag, startPoint x: 398, startPoint y: 145, endPoint x: 417, endPoint y: 149, distance: 19.3
drag, startPoint x: 477, startPoint y: 174, endPoint x: 358, endPoint y: 138, distance: 124.5
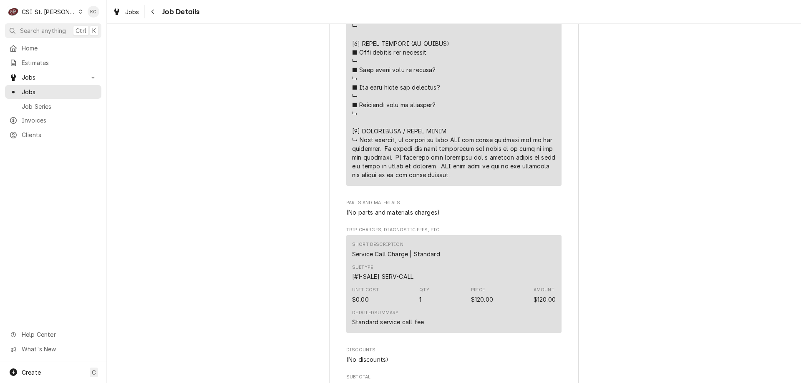
copy div "⚠️ 𝗙𝗢𝗥𝗠 𝗜𝗡𝗦𝗧𝗥𝗨𝗖𝗧𝗜𝗢𝗡𝗦 ⚠️ ✪ 𝗖𝗼𝗺𝗽𝗹𝗲𝘁𝗲 𝗮𝗹𝗹 𝗿𝗲𝗹𝗲𝘃𝗮𝗻𝘁 𝘀𝗲𝗰𝘁𝗶𝗼𝗻𝘀 ✪ 𝗣𝗿𝗼𝘃𝗶𝗱𝗲 𝗱𝗲𝘁𝗮𝗶𝗹𝗲𝗱 𝗮𝗻𝘀…"
click at [41, 10] on div "CSI St. [PERSON_NAME]" at bounding box center [49, 12] width 54 height 9
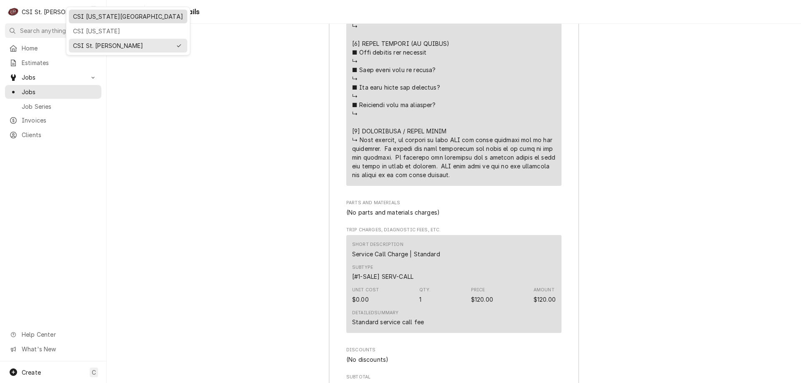
click at [77, 15] on div "CSI Kansas City" at bounding box center [128, 16] width 110 height 9
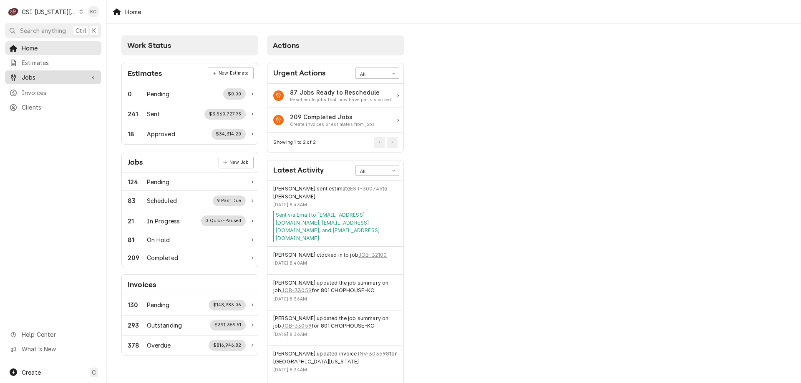
click at [40, 75] on span "Jobs" at bounding box center [53, 77] width 63 height 9
click at [40, 88] on span "Jobs" at bounding box center [60, 92] width 76 height 9
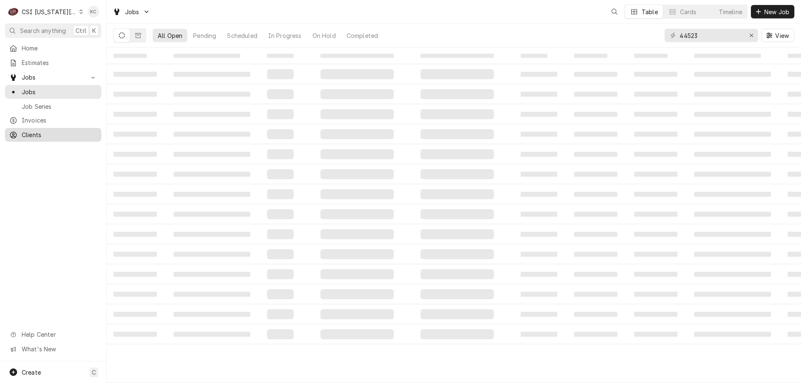
drag, startPoint x: 40, startPoint y: 122, endPoint x: 40, endPoint y: 130, distance: 7.9
click at [40, 131] on span "Clients" at bounding box center [60, 135] width 76 height 9
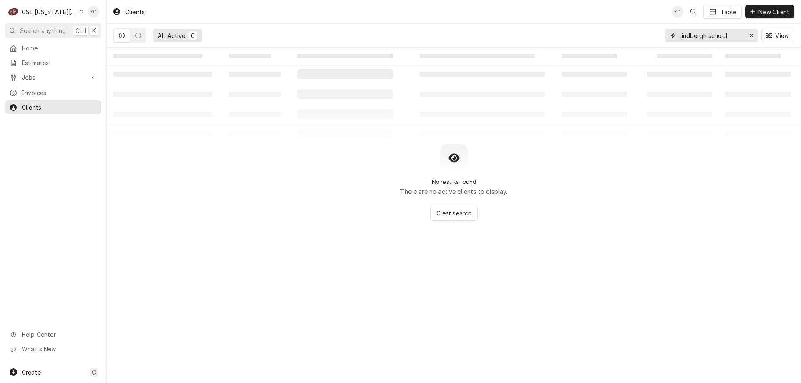
drag, startPoint x: 730, startPoint y: 38, endPoint x: 663, endPoint y: 50, distance: 68.7
click at [663, 50] on div "Clients KC Table New Client All Active 0 lindbergh school View ‌ ‌ ‌ ‌ ‌ ‌ ‌ ‌ …" at bounding box center [454, 191] width 694 height 383
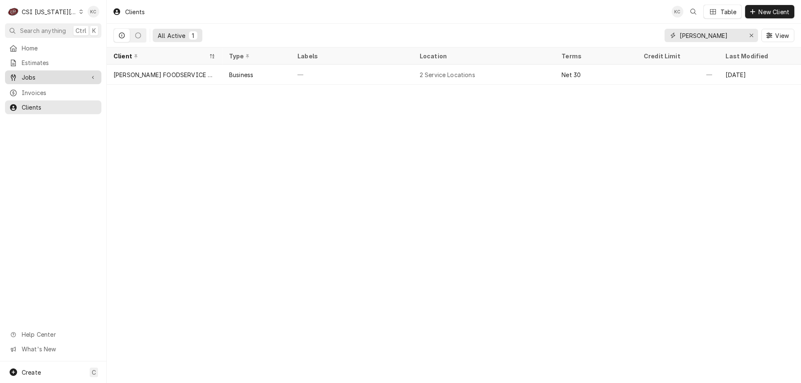
type input "[PERSON_NAME]"
click at [40, 79] on div "Jobs" at bounding box center [53, 77] width 93 height 10
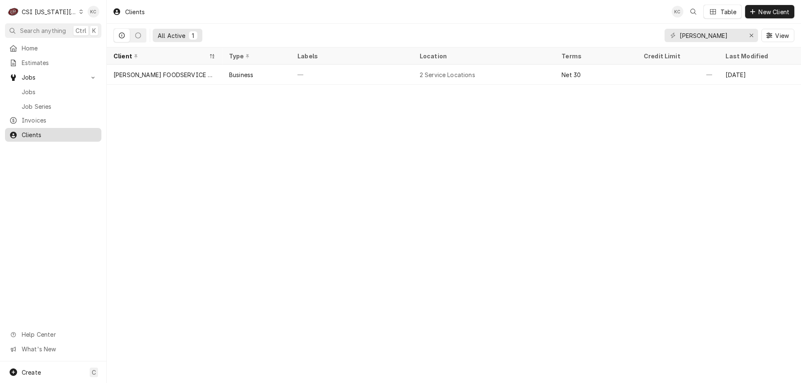
click at [52, 133] on span "Clients" at bounding box center [60, 135] width 76 height 9
drag, startPoint x: 719, startPoint y: 33, endPoint x: 673, endPoint y: 36, distance: 46.0
click at [673, 36] on div "franke" at bounding box center [711, 35] width 93 height 13
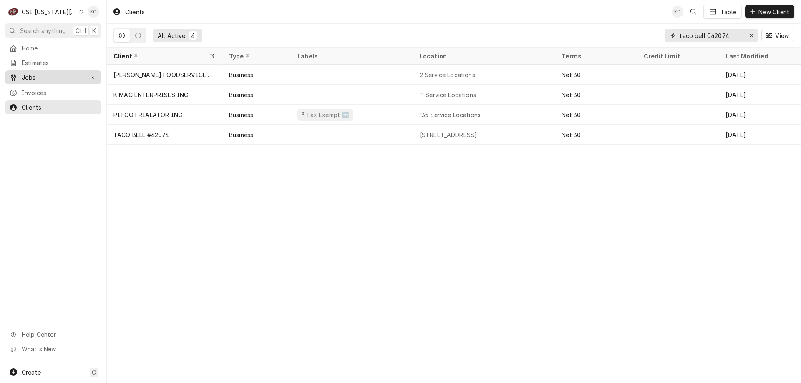
type input "taco bell 042074"
click at [70, 78] on span "Jobs" at bounding box center [53, 77] width 63 height 9
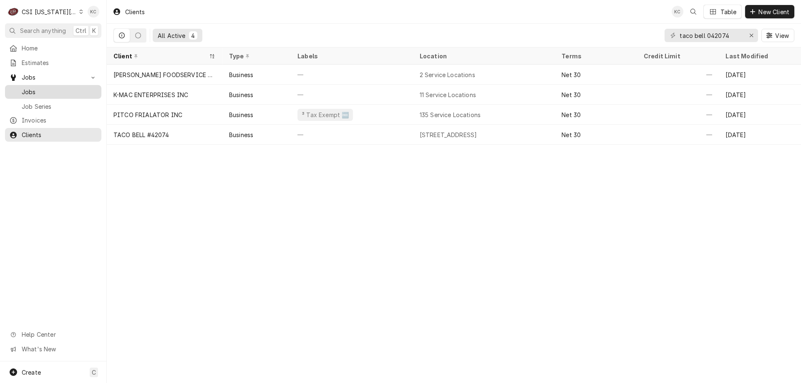
click at [66, 88] on span "Jobs" at bounding box center [60, 92] width 76 height 9
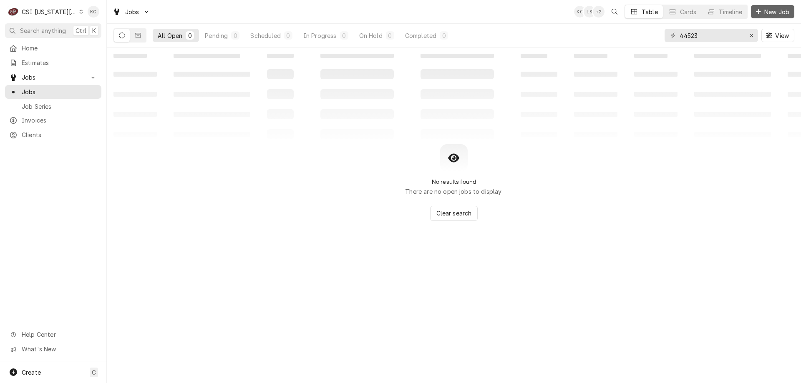
click at [787, 10] on span "New Job" at bounding box center [777, 12] width 28 height 9
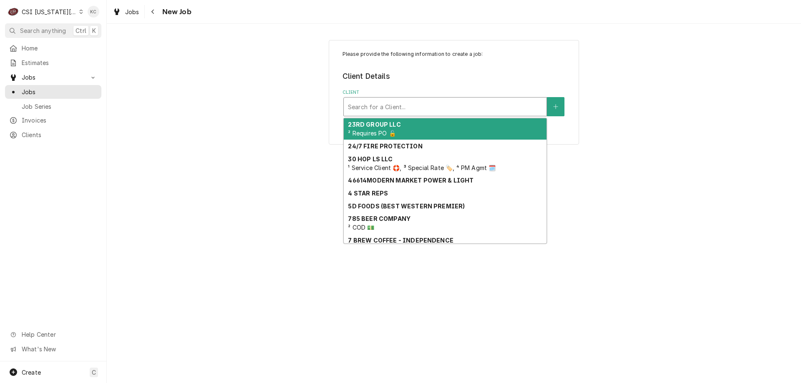
click at [424, 108] on div "Client" at bounding box center [445, 106] width 194 height 15
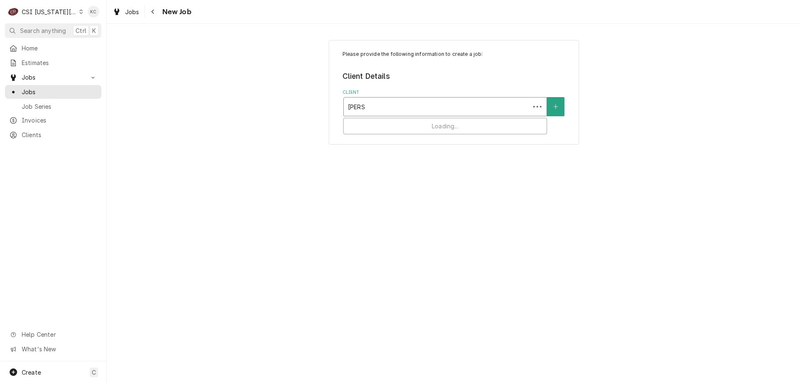
type input "franke"
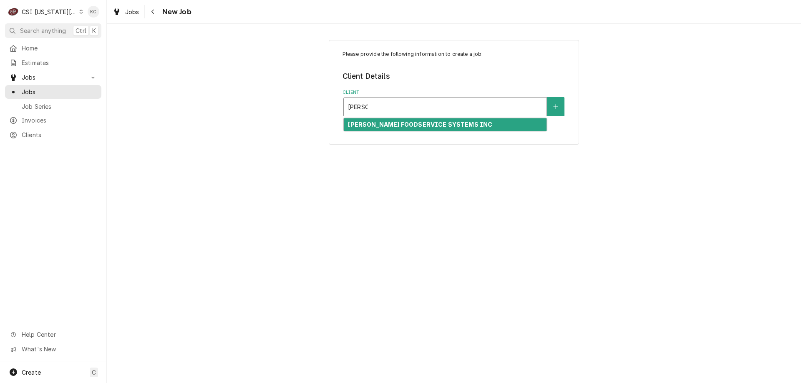
click at [424, 124] on strong "FRANKE FOODSERVICE SYSTEMS INC" at bounding box center [420, 124] width 144 height 7
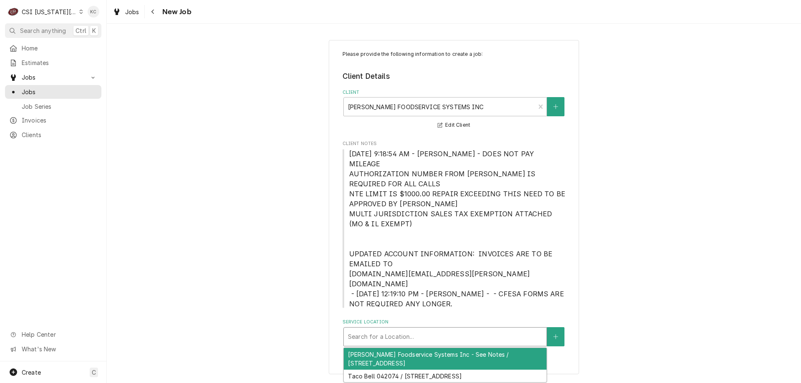
click at [415, 330] on div "Service Location" at bounding box center [445, 337] width 194 height 15
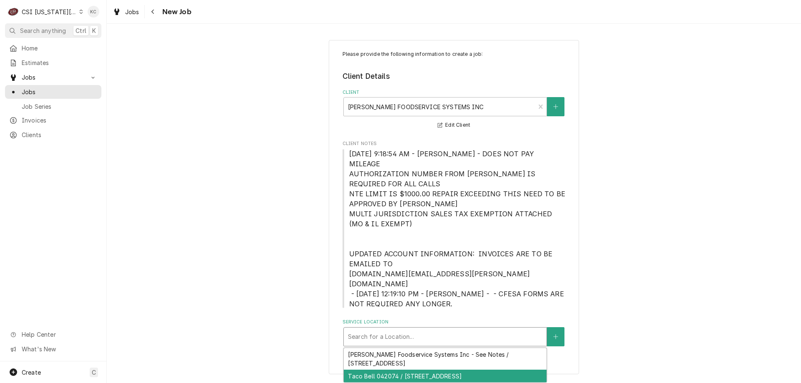
click at [460, 370] on div "Taco Bell 042074 / 655 E Broadway, Sedalia, MO 65301" at bounding box center [445, 376] width 203 height 13
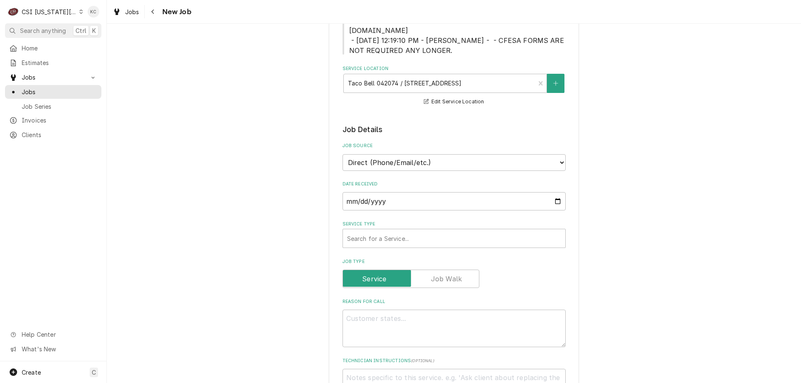
scroll to position [250, 0]
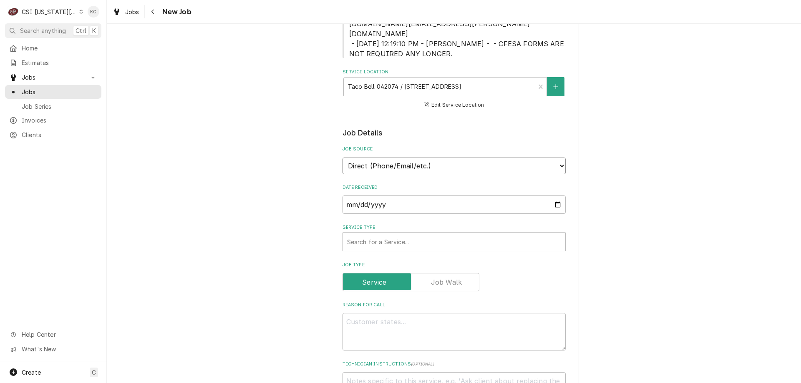
click at [416, 158] on select "Direct (Phone/Email/etc.) Service Channel Corrigo Ecotrak Other" at bounding box center [454, 166] width 223 height 17
select select "100"
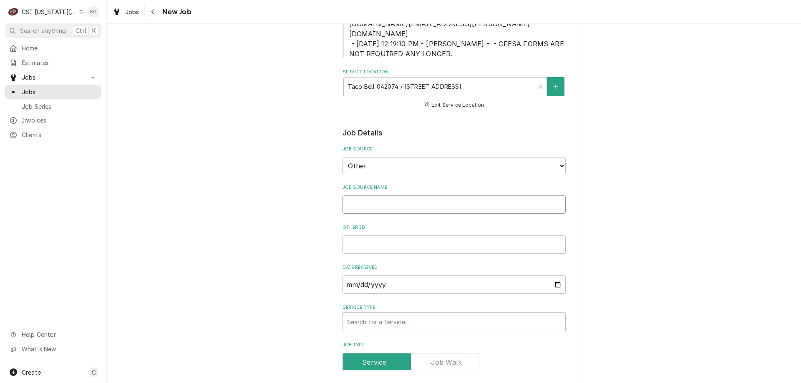
click at [416, 196] on input "Job Source Name" at bounding box center [454, 205] width 223 height 18
type textarea "x"
type input "F"
type textarea "x"
type input "Fr"
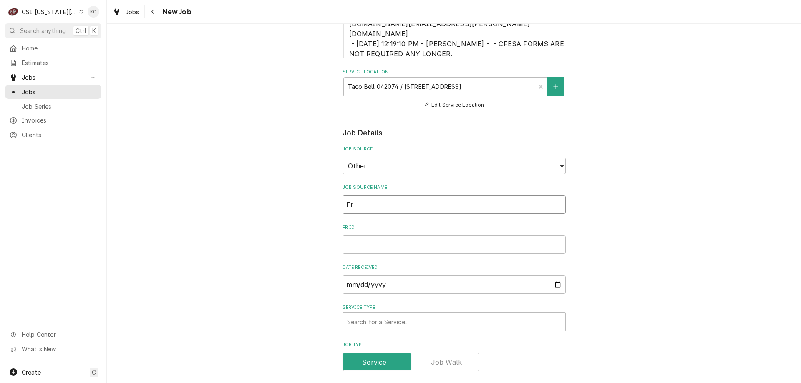
type textarea "x"
type input "Frn"
type textarea "x"
type input "Fr"
type textarea "x"
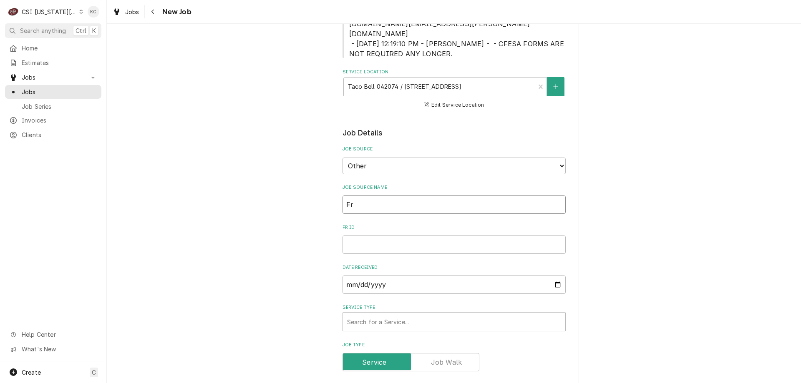
type input "Fra"
type textarea "x"
type input "Fran"
type textarea "x"
type input "Frank"
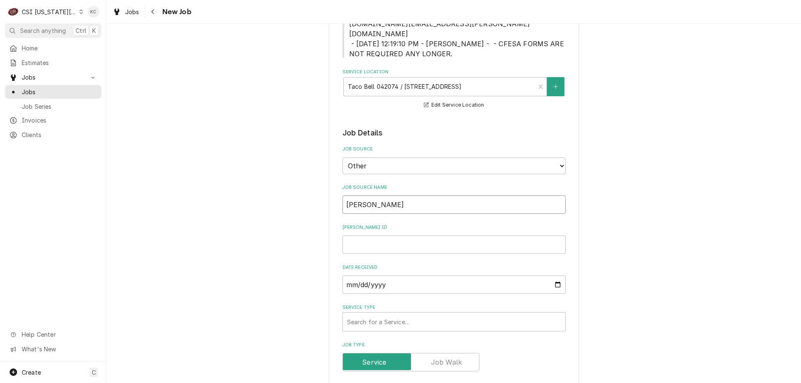
type textarea "x"
type input "Franke"
type textarea "x"
type input "Franke"
type textarea "x"
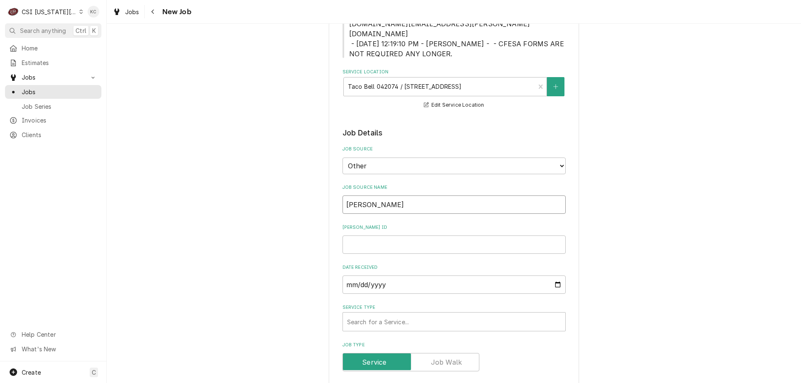
type input "Franke e"
type textarea "x"
type input "Franke ema"
type textarea "x"
type input "Franke emai"
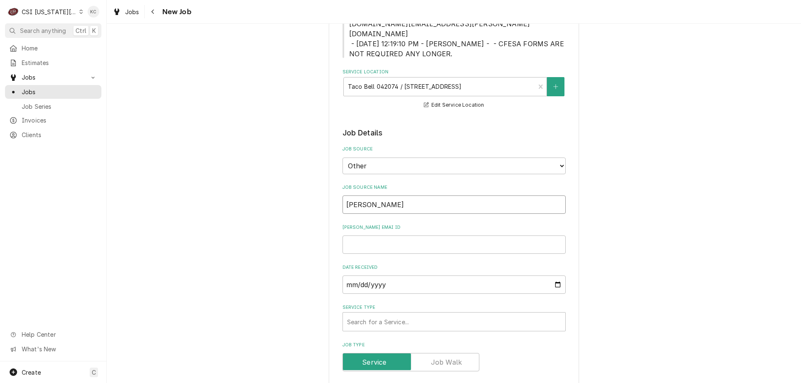
type textarea "x"
type input "[PERSON_NAME] email"
type textarea "x"
type input "Franke email"
click at [372, 236] on input "[PERSON_NAME] email ID" at bounding box center [454, 245] width 223 height 18
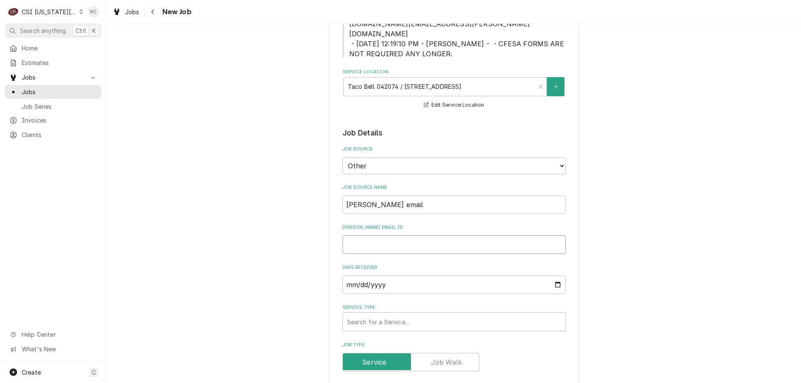
paste input "100381408"
type textarea "x"
type input "100381408"
type textarea "x"
type input "100381408"
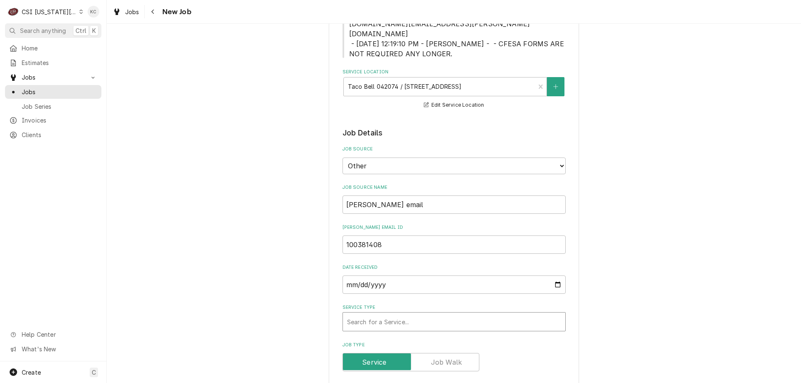
click at [384, 315] on div "Service Type" at bounding box center [454, 322] width 214 height 15
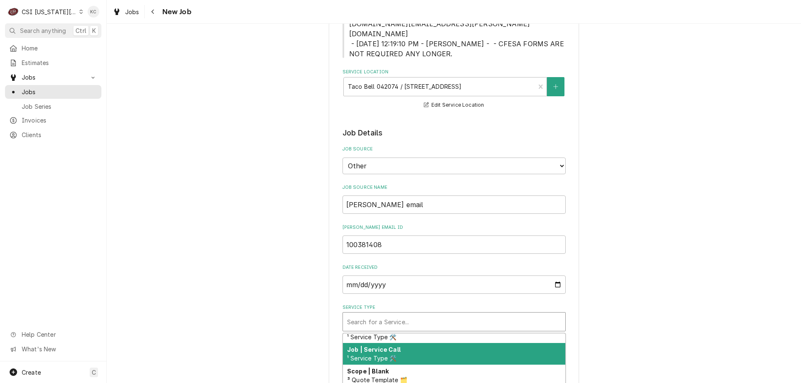
click at [439, 343] on div "Job | Service Call ¹ Service Type 🛠️" at bounding box center [454, 354] width 222 height 22
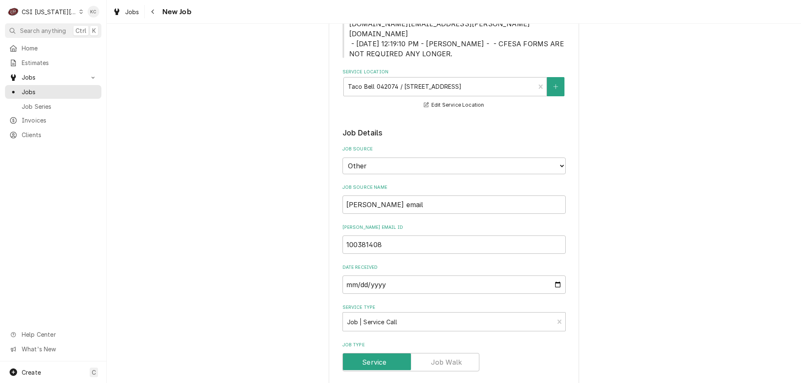
click at [614, 293] on div "Please provide the following information to create a job: Client Details Client…" at bounding box center [454, 341] width 694 height 1118
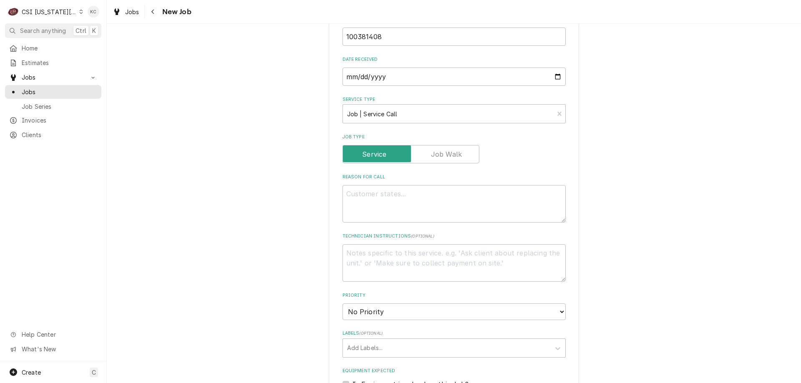
scroll to position [459, 0]
click at [369, 185] on textarea "Reason For Call" at bounding box center [454, 204] width 223 height 38
paste textarea "Machine: Well, Dry, Module f/Dual Flex Line 304240001148 18018765-1"
type textarea "x"
type textarea "Machine: Well, Dry, Module f/Dual Flex Line 304240001148 18018765-1"
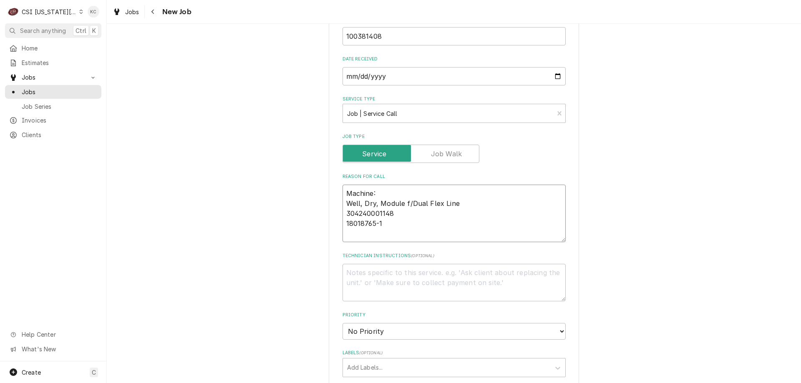
type textarea "x"
type textarea "Machine: Well, Dry, Module f/Dual Flex Line 304240001148 18018765-1"
click at [380, 218] on textarea "Machine: Well, Dry, Module f/Dual Flex Line 304240001148 18018765-1" at bounding box center [454, 214] width 223 height 58
type textarea "x"
type textarea "Machine: Well, Dry, Module f/Dual Flex Line 304240001148 18018765-1"
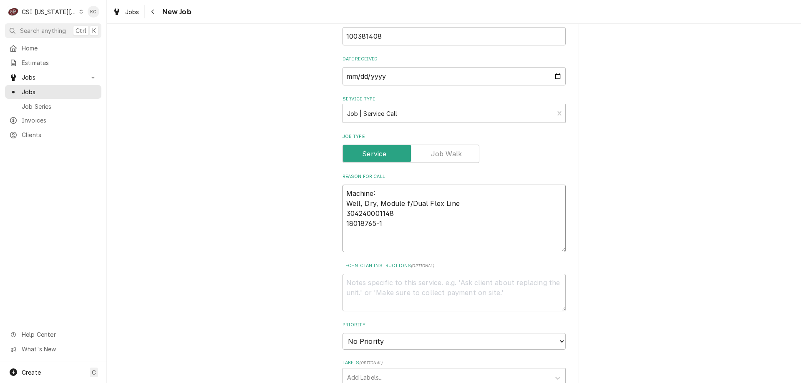
paste textarea "Site reports left zone is showing Pr1 error"
type textarea "x"
type textarea "Machine: Well, Dry, Module f/Dual Flex Line 304240001148 18018765-1 Site report…"
click at [343, 221] on textarea "Machine: Well, Dry, Module f/Dual Flex Line 304240001148 18018765-1 Site report…" at bounding box center [454, 219] width 223 height 68
type textarea "x"
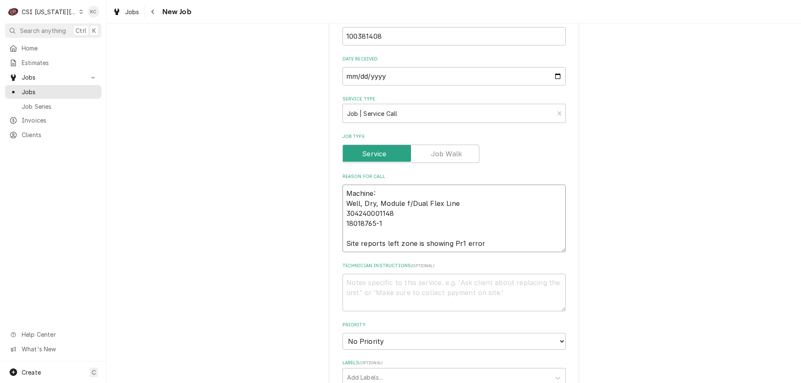
type textarea "Machine: Well, Dry, Module f/Dual Flex Line 304240001148 18018765-1 SSite repor…"
type textarea "x"
type textarea "Machine: Well, Dry, Module f/Dual Flex Line 304240001148 18018765-1 SeSite repo…"
type textarea "x"
type textarea "Machine: Well, Dry, Module f/Dual Flex Line 304240001148 18018765-1 SenSite rep…"
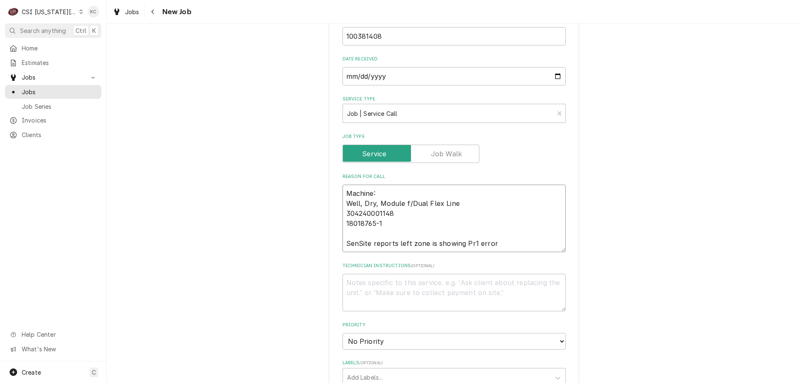
type textarea "x"
type textarea "Machine: Well, Dry, Module f/Dual Flex Line 304240001148 18018765-1 SensSite re…"
type textarea "x"
type textarea "Machine: Well, Dry, Module f/Dual Flex Line 304240001148 18018765-1 SensoSite r…"
type textarea "x"
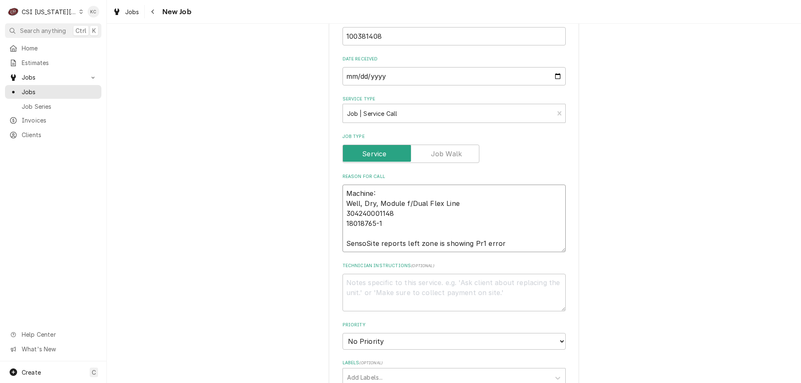
type textarea "Machine: Well, Dry, Module f/Dual Flex Line 304240001148 18018765-1 SensorSite …"
type textarea "x"
type textarea "Machine: Well, Dry, Module f/Dual Flex Line 304240001148 18018765-1 Sensor Site…"
type textarea "x"
type textarea "Machine: Well, Dry, Module f/Dual Flex Line 304240001148 18018765-1 Sensor iSit…"
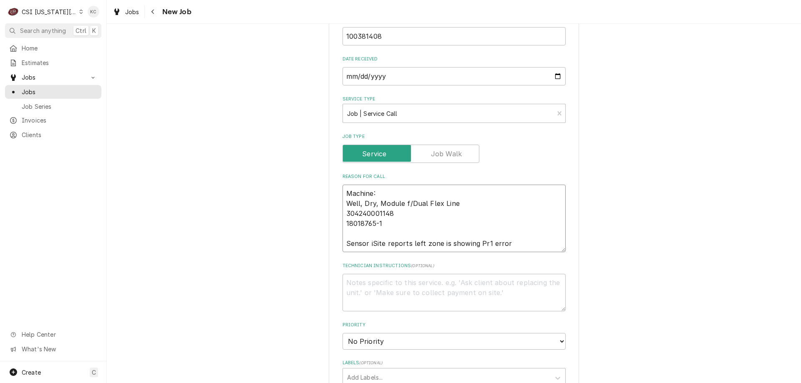
type textarea "x"
type textarea "Machine: Well, Dry, Module f/Dual Flex Line 304240001148 18018765-1 Sensor isSi…"
type textarea "x"
type textarea "Machine: Well, Dry, Module f/Dual Flex Line 304240001148 18018765-1 Sensor issS…"
type textarea "x"
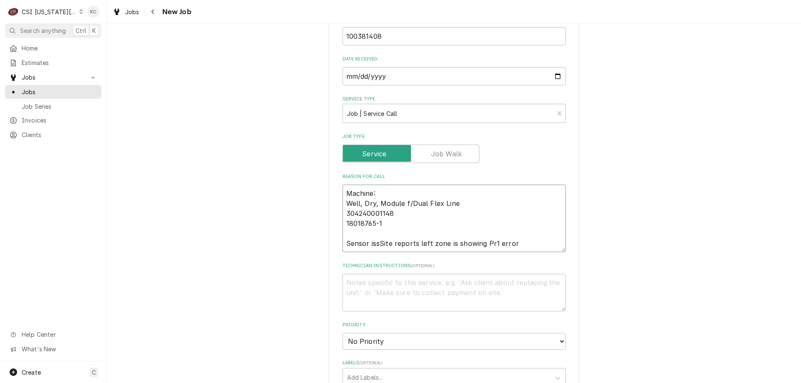
type textarea "Machine: Well, Dry, Module f/Dual Flex Line 304240001148 18018765-1 Sensor issu…"
type textarea "x"
type textarea "Machine: Well, Dry, Module f/Dual Flex Line 304240001148 18018765-1 Sensor issu…"
type textarea "x"
type textarea "Machine: Well, Dry, Module f/Dual Flex Line 304240001148 18018765-1 Sensor issu…"
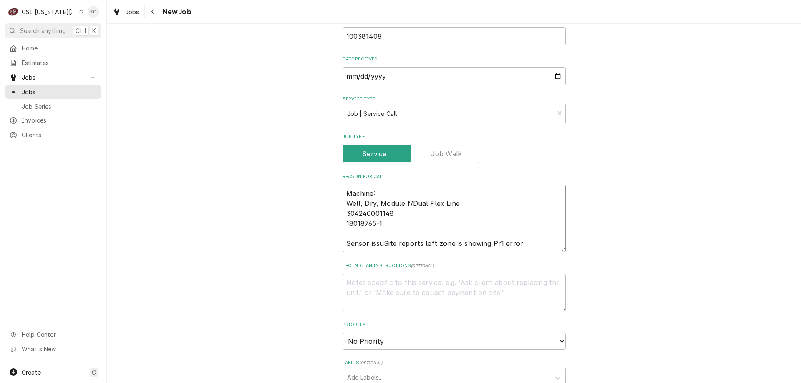
type textarea "x"
type textarea "Machine: Well, Dry, Module f/Dual Flex Line 304240001148 18018765-1 Sensor issu…"
type textarea "x"
type textarea "Machine: Well, Dry, Module f/Dual Flex Line 304240001148 18018765-1 Sensor issu…"
type textarea "x"
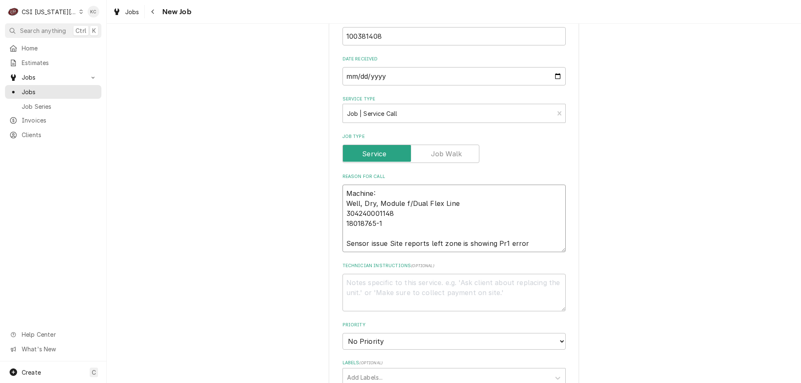
type textarea "Machine: Well, Dry, Module f/Dual Flex Line 304240001148 18018765-1 Sensor issu…"
type textarea "x"
type textarea "Machine: Well, Dry, Module f/Dual Flex Line 304240001148 18018765-1 Sensor issu…"
type textarea "x"
type textarea "Machine: Well, Dry, Module f/Dual Flex Line 304240001148 18018765-1 Sensor issu…"
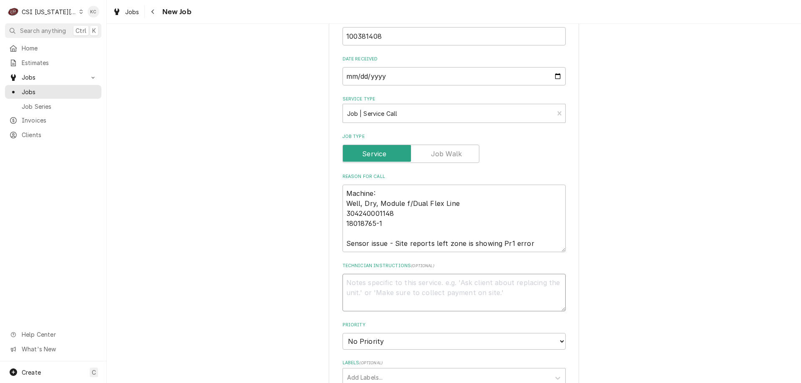
click at [448, 274] on textarea "Technician Instructions ( optional )" at bounding box center [454, 293] width 223 height 38
type textarea "x"
type textarea "N"
type textarea "x"
type textarea "NO"
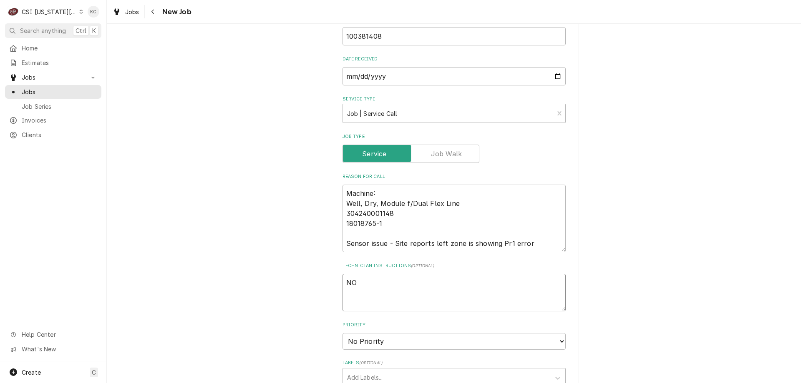
type textarea "x"
type textarea "NO"
type textarea "x"
type textarea "NO O"
type textarea "x"
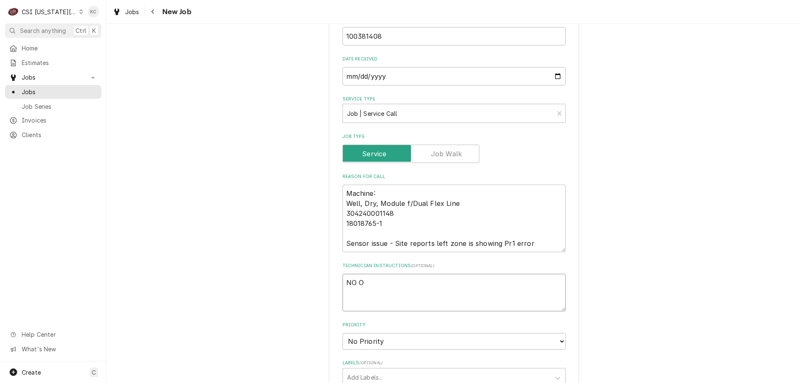
type textarea "NO OV"
type textarea "x"
type textarea "NO OVE"
type textarea "x"
type textarea "NO OVER"
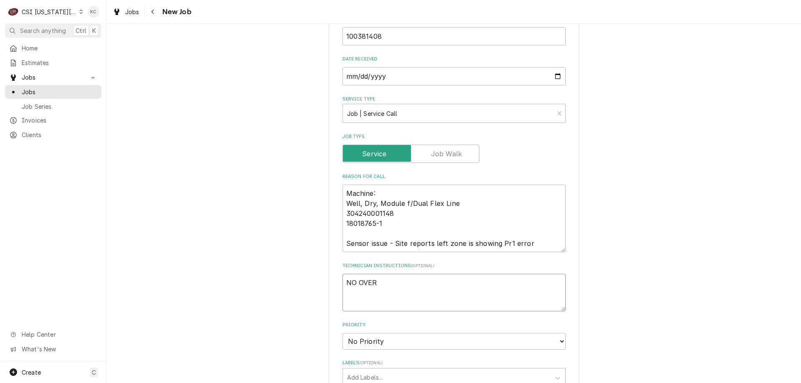
type textarea "x"
type textarea "NO OVERT"
type textarea "x"
type textarea "NO OVERTI"
type textarea "x"
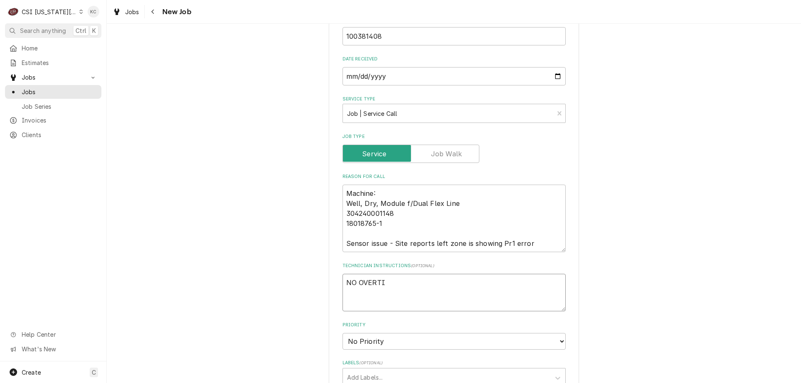
type textarea "NO OVERTIM"
type textarea "x"
type textarea "NO OVERTIME"
type textarea "x"
type textarea "NO OVERTIME"
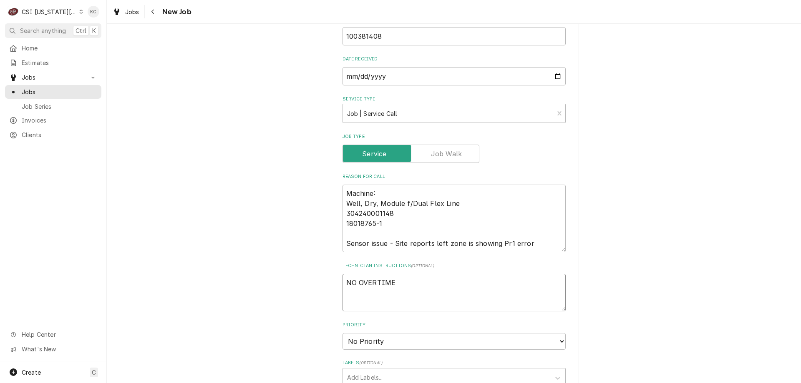
type textarea "x"
type textarea "NO OVERTIME"
type textarea "x"
type textarea "NO OVERTIME"
type textarea "x"
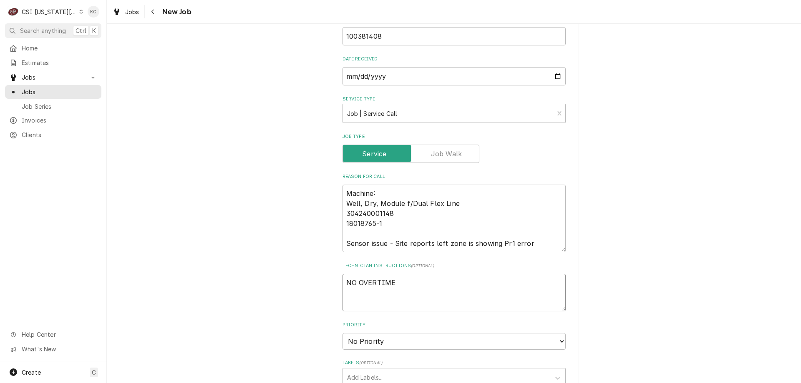
type textarea "NO OVERTIME F"
type textarea "x"
type textarea "NO OVERTIME Fr"
type textarea "x"
type textarea "NO OVERTIME Fran"
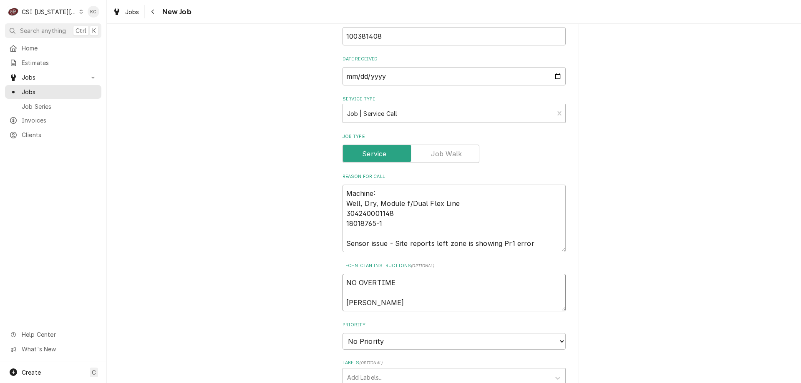
type textarea "x"
type textarea "NO OVERTIME Frank"
type textarea "x"
type textarea "NO OVERTIME Franks"
type textarea "x"
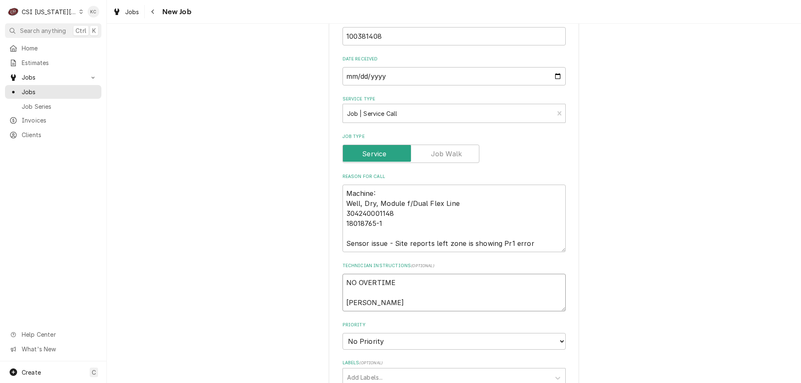
type textarea "NO OVERTIME Franks"
type textarea "x"
type textarea "NO OVERTIME Franks"
type textarea "x"
type textarea "NO OVERTIME Frank"
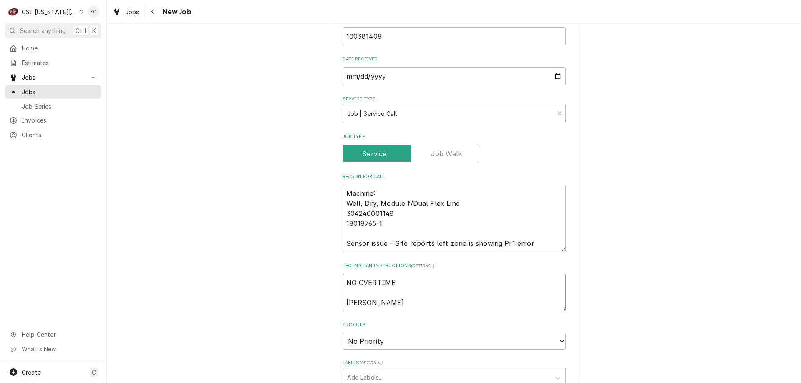
type textarea "x"
type textarea "NO OVERTIME Franke"
type textarea "x"
type textarea "NO OVERTIME Franke"
type textarea "x"
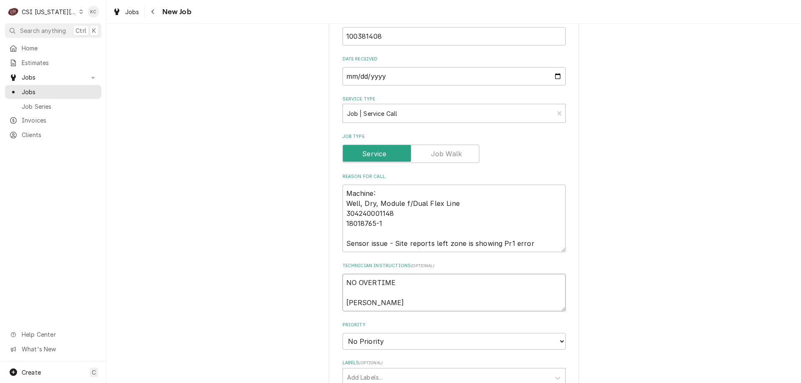
type textarea "NO OVERTIME Franke s"
type textarea "x"
type textarea "NO OVERTIME Franke sh"
type textarea "x"
type textarea "NO OVERTIME Franke shi"
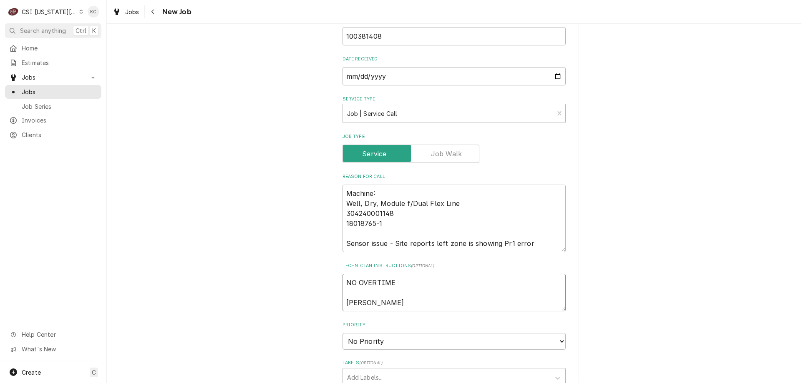
type textarea "x"
type textarea "NO OVERTIME Franke ship"
type textarea "x"
type textarea "NO OVERTIME Franke shipp"
type textarea "x"
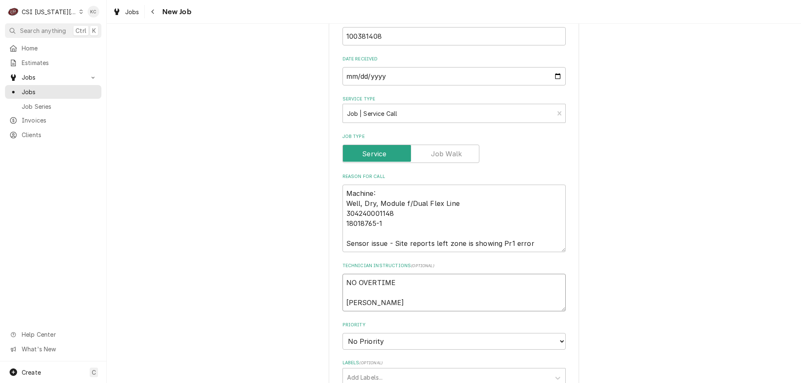
type textarea "NO OVERTIME Franke shippi"
type textarea "x"
type textarea "NO OVERTIME Franke shippin"
type textarea "x"
type textarea "NO OVERTIME Franke shipping"
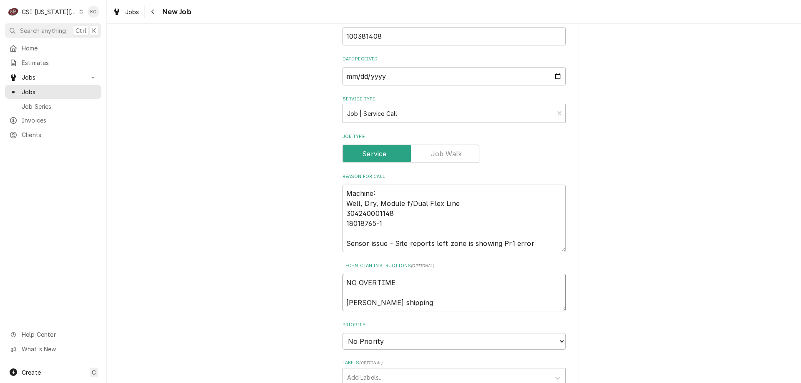
type textarea "x"
type textarea "NO OVERTIME Franke shipping"
type textarea "x"
type textarea "NO OVERTIME Franke shipping p"
type textarea "x"
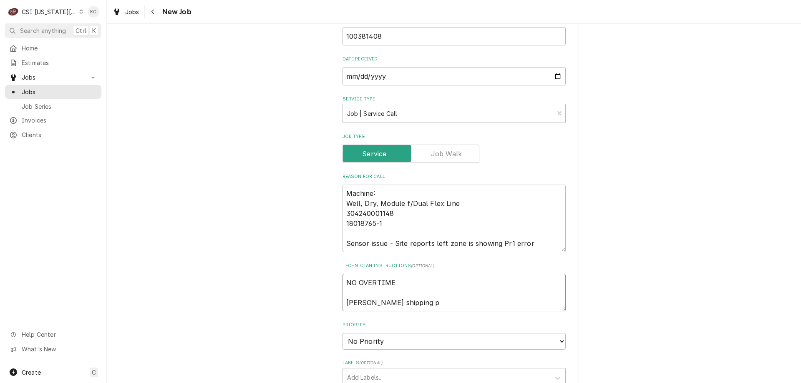
type textarea "NO OVERTIME Franke shipping pa"
type textarea "x"
type textarea "NO OVERTIME Franke shipping par"
type textarea "x"
type textarea "NO OVERTIME Franke shipping part"
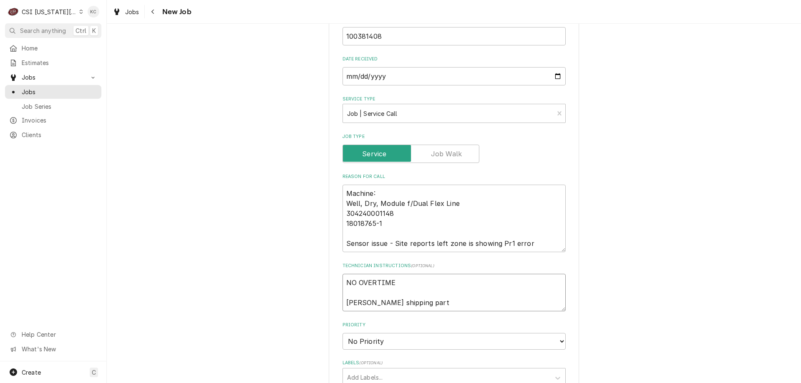
type textarea "x"
type textarea "NO OVERTIME Franke shipping parts"
type textarea "x"
type textarea "NO OVERTIME Franke shipping parts"
type textarea "x"
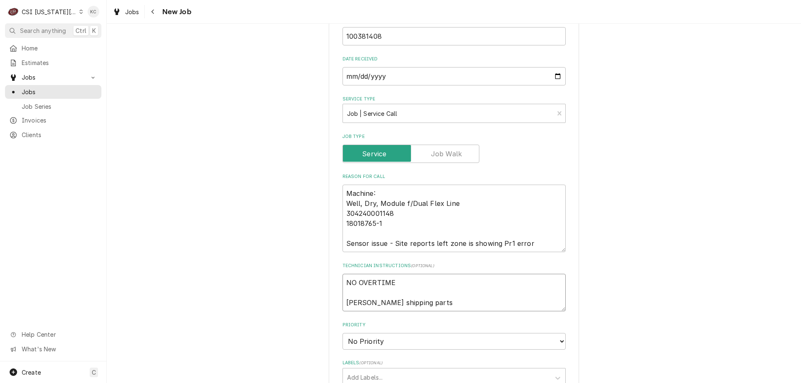
type textarea "NO OVERTIME Franke shipping parts o"
type textarea "x"
type textarea "NO OVERTIME Franke shipping parts ou"
type textarea "x"
type textarea "NO OVERTIME Franke shipping parts out"
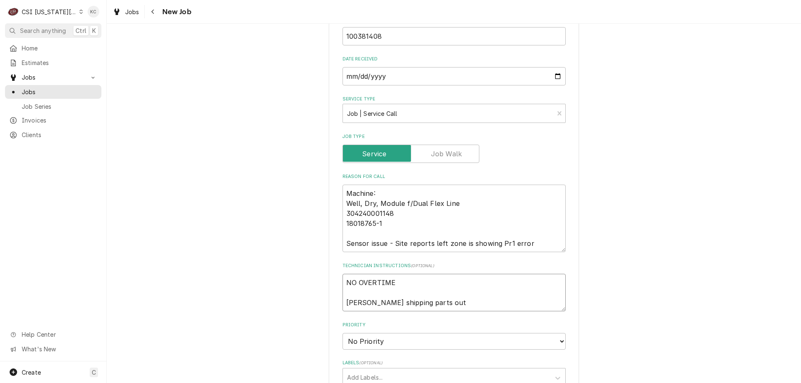
type textarea "x"
type textarea "NO OVERTIME Franke shipping parts out"
type textarea "x"
type textarea "NO OVERTIME Franke shipping parts out p"
type textarea "x"
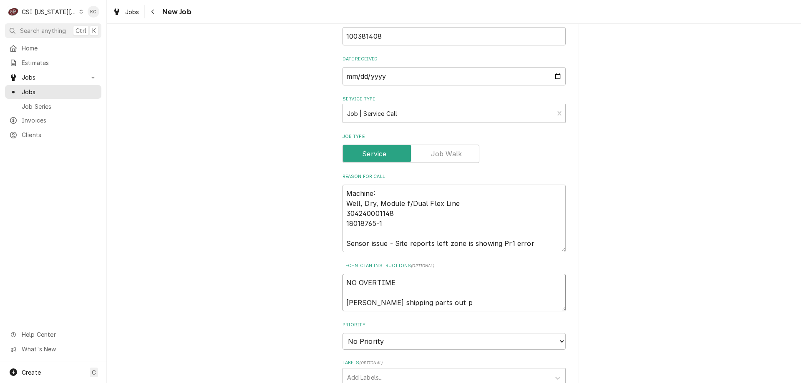
type textarea "NO OVERTIME Franke shipping parts out pr"
type textarea "x"
type textarea "NO OVERTIME Franke shipping parts out pri"
type textarea "x"
type textarea "NO OVERTIME Franke shipping parts out prio"
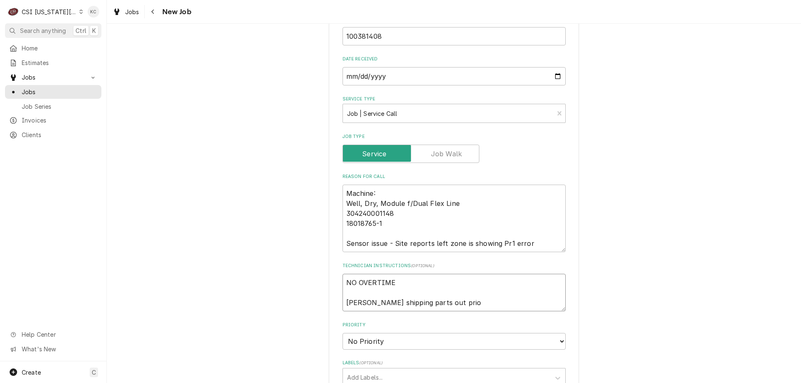
type textarea "x"
type textarea "NO OVERTIME Franke shipping parts out prior"
type textarea "x"
type textarea "NO OVERTIME Franke shipping parts out prior"
type textarea "x"
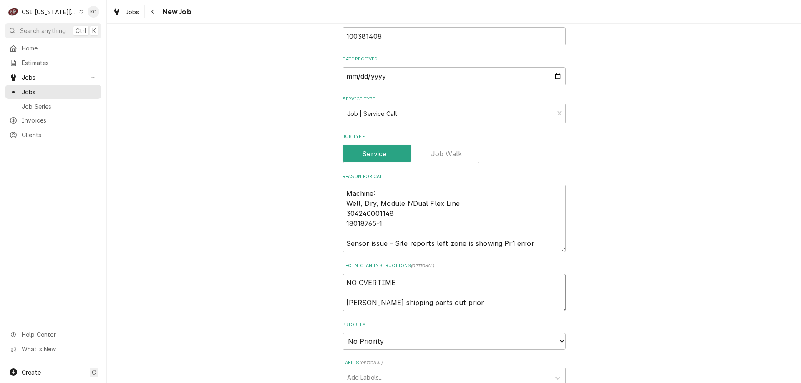
type textarea "NO OVERTIME Franke shipping parts out prior t"
type textarea "x"
type textarea "NO OVERTIME Franke shipping parts out prior to"
type textarea "x"
type textarea "NO OVERTIME Franke shipping parts out prior to"
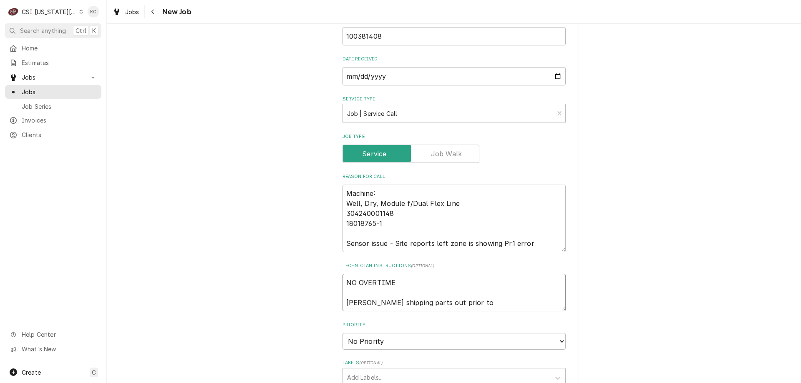
type textarea "x"
type textarea "NO OVERTIME Franke shipping parts out prior to r"
type textarea "x"
type textarea "NO OVERTIME Franke shipping parts out prior to ru"
type textarea "x"
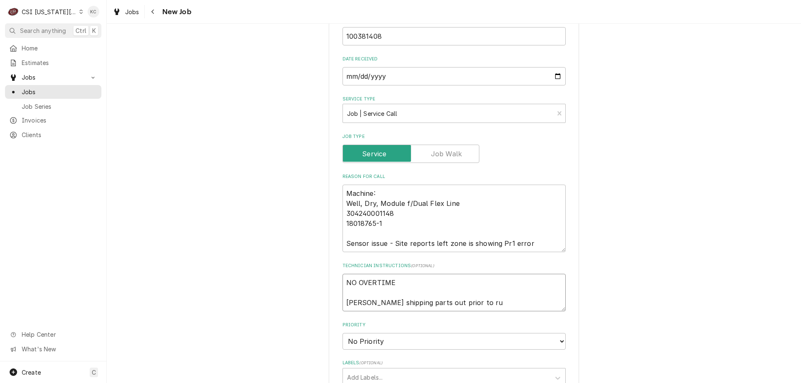
type textarea "NO OVERTIME Franke shipping parts out prior to run"
type textarea "x"
type textarea "NO OVERTIME Franke shipping parts out prior to runn"
type textarea "x"
type textarea "NO OVERTIME Franke shipping parts out prior to runni"
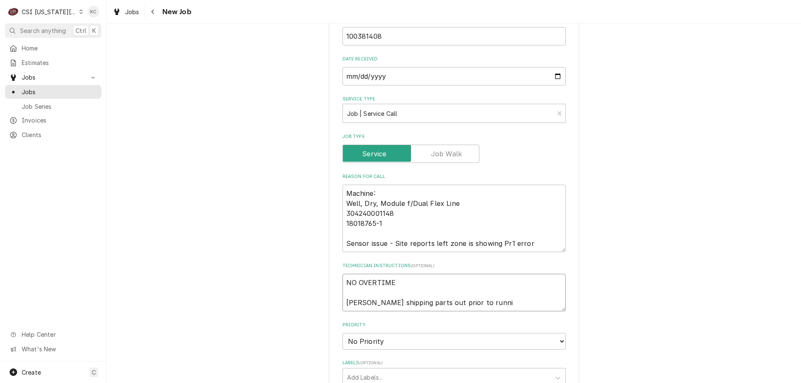
type textarea "x"
type textarea "NO OVERTIME Franke shipping parts out prior to running"
type textarea "x"
type textarea "NO OVERTIME Franke shipping parts out prior to running"
type textarea "x"
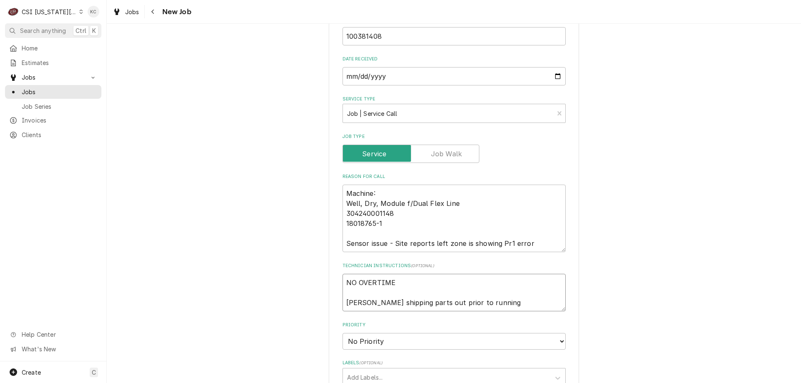
type textarea "NO OVERTIME Franke shipping parts out prior to running c"
type textarea "x"
click at [514, 282] on textarea "NO OVERTIME Franke shipping parts out prior to running call" at bounding box center [454, 293] width 223 height 38
paste textarea "When arriving on site or leaving the site for a service or periodic maintenance…"
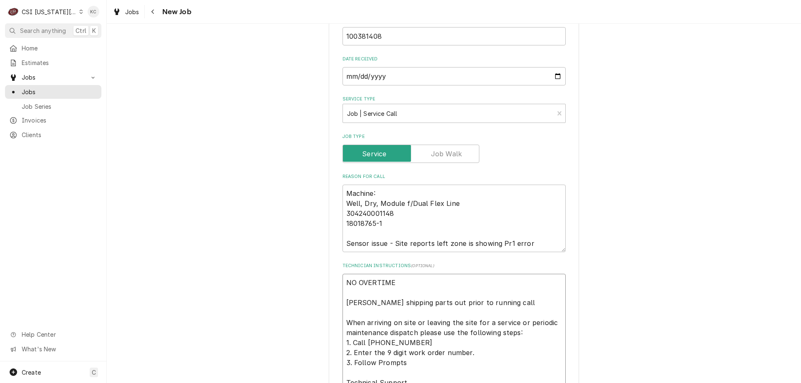
click at [411, 274] on textarea "NO OVERTIME Franke shipping parts out prior to running call When arriving on si…" at bounding box center [454, 353] width 223 height 158
click at [502, 283] on textarea "NO OVERTIME Franke shipping parts out prior to running call When arriving on si…" at bounding box center [454, 353] width 223 height 158
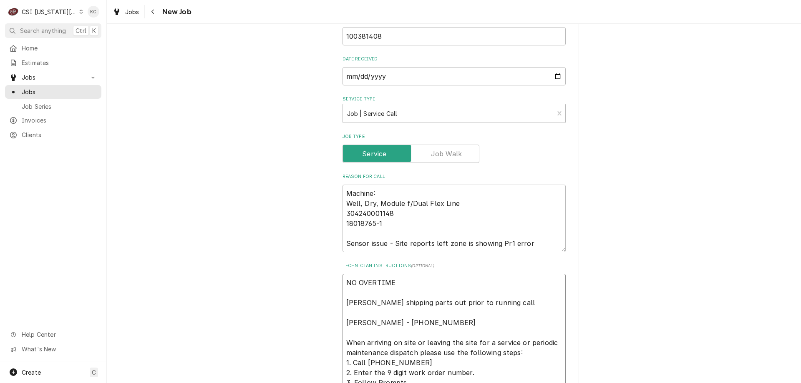
click at [412, 283] on textarea "NO OVERTIME Franke shipping parts out prior to running call Tina - 660 924-1934…" at bounding box center [454, 363] width 223 height 178
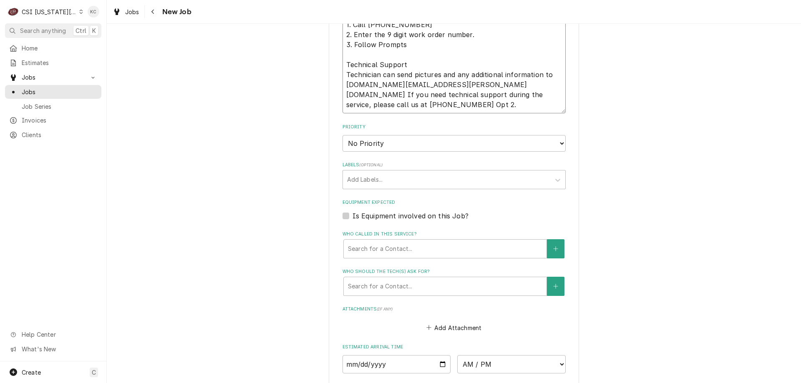
scroll to position [835, 0]
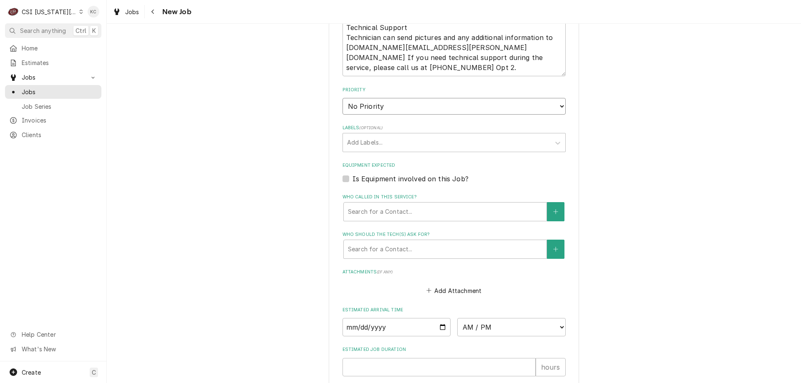
click at [400, 98] on select "No Priority Urgent High Medium Low" at bounding box center [454, 106] width 223 height 17
click at [343, 98] on select "No Priority Urgent High Medium Low" at bounding box center [454, 106] width 223 height 17
click at [392, 135] on div "Labels" at bounding box center [446, 142] width 199 height 15
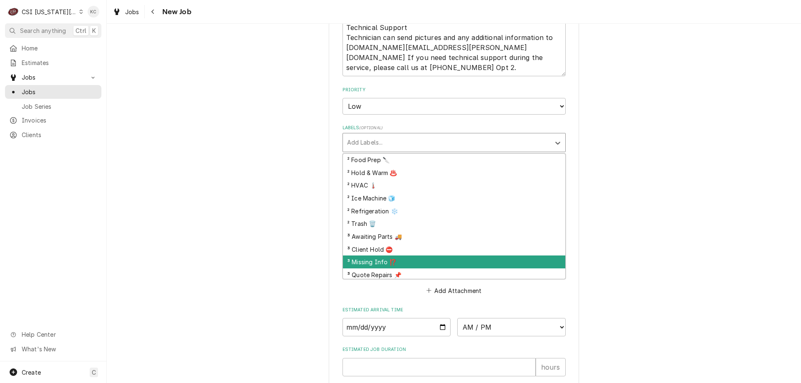
scroll to position [245, 0]
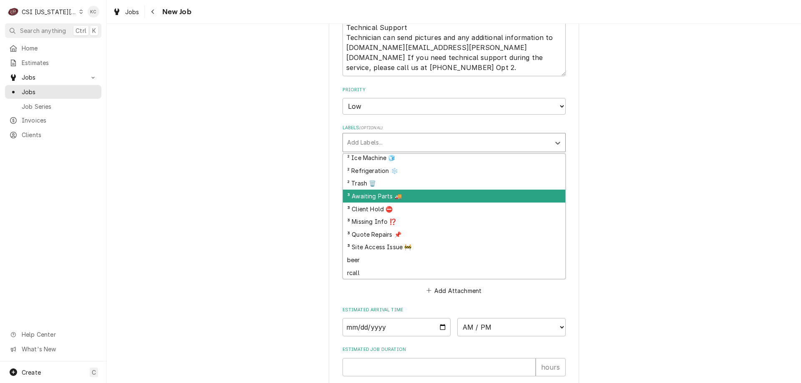
click at [401, 190] on div "³ Awaiting Parts 🚚" at bounding box center [454, 196] width 222 height 13
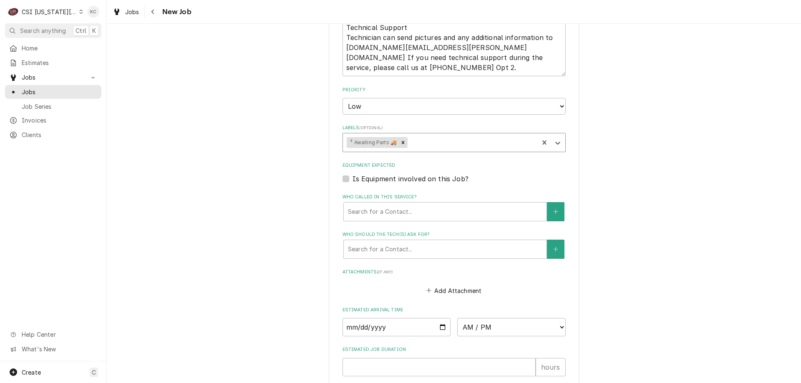
click at [423, 135] on div "Labels" at bounding box center [472, 142] width 126 height 15
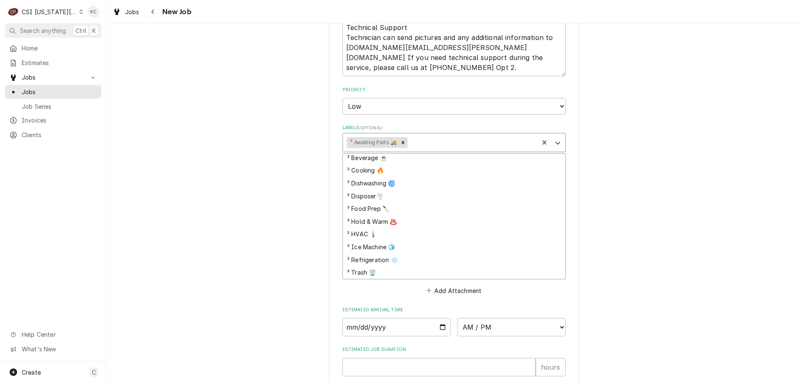
scroll to position [160, 0]
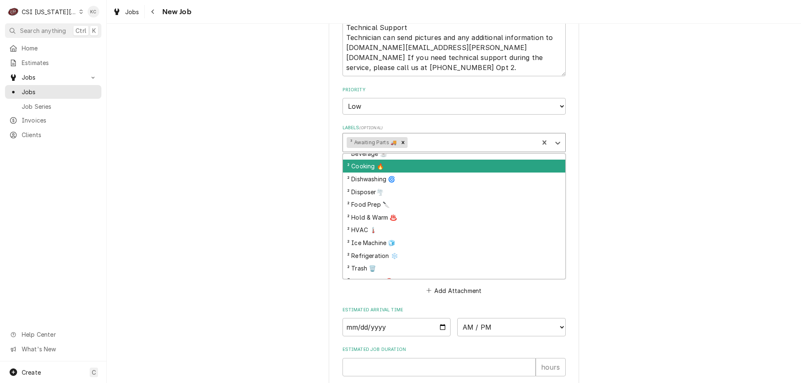
click at [415, 160] on div "² Cooking 🔥" at bounding box center [454, 166] width 222 height 13
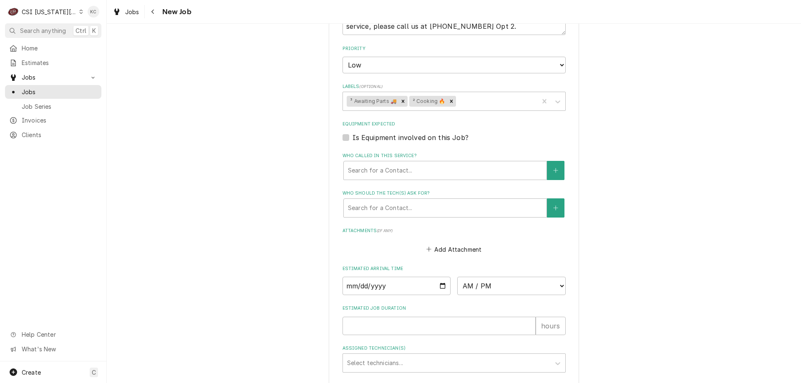
scroll to position [918, 0]
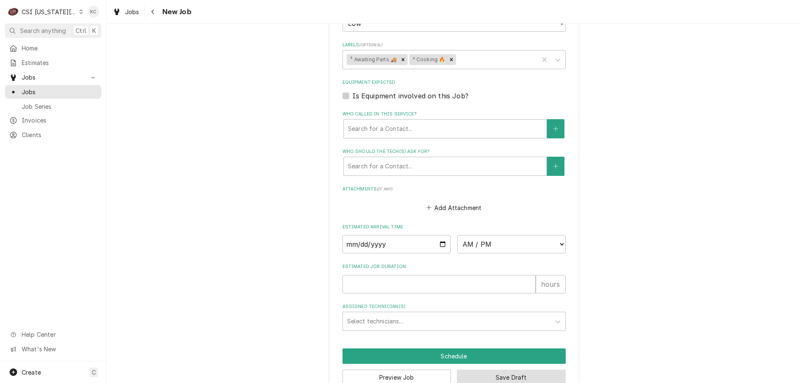
click at [480, 370] on button "Save Draft" at bounding box center [511, 377] width 109 height 15
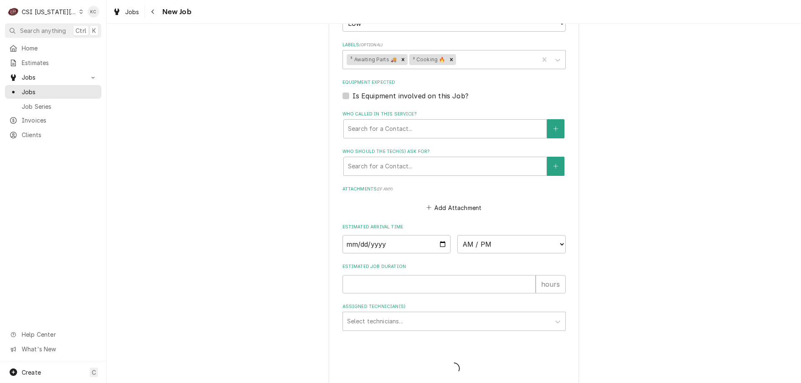
scroll to position [910, 0]
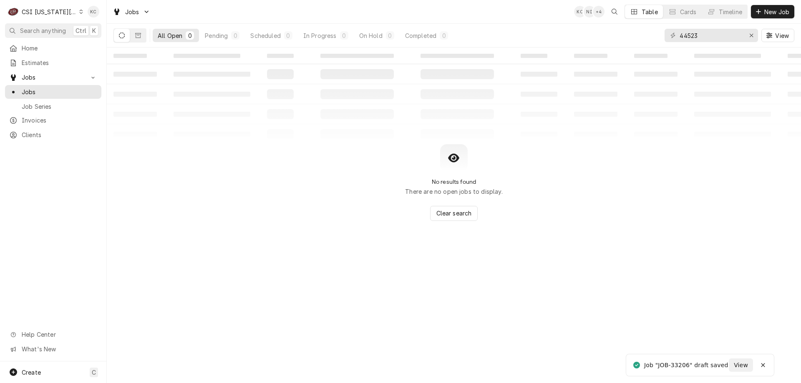
click at [54, 13] on div "CSI Kansas City" at bounding box center [49, 12] width 55 height 9
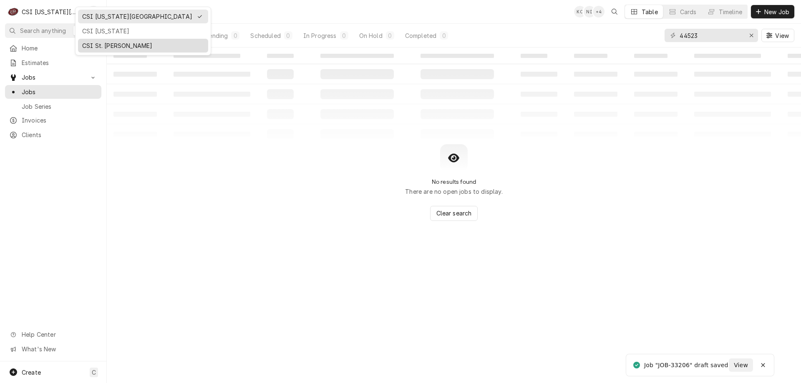
click at [96, 47] on div "CSI St. [PERSON_NAME]" at bounding box center [143, 45] width 122 height 9
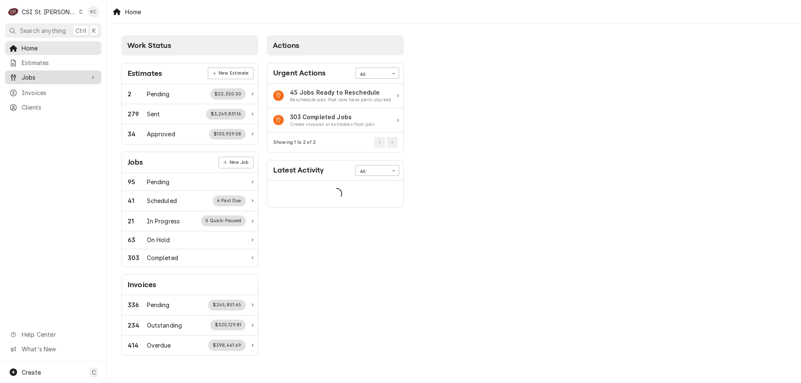
click at [40, 81] on link "Jobs" at bounding box center [53, 78] width 96 height 14
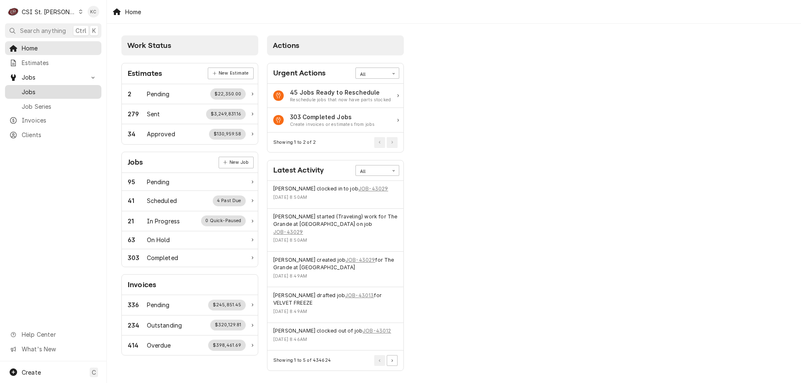
click at [40, 88] on span "Jobs" at bounding box center [60, 92] width 76 height 9
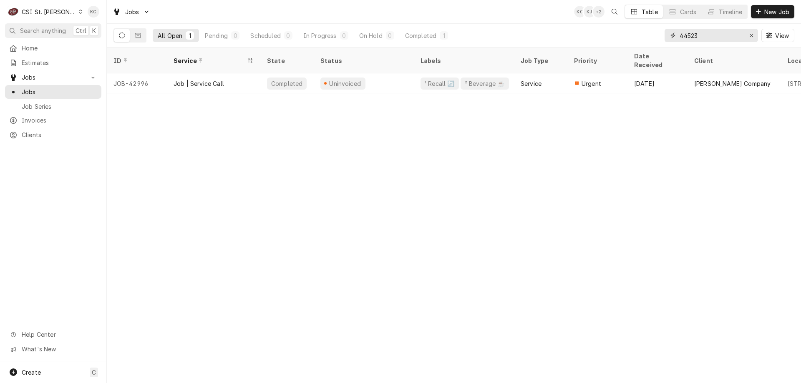
drag, startPoint x: 710, startPoint y: 40, endPoint x: 644, endPoint y: 38, distance: 65.5
click at [644, 39] on div "All Open 1 Pending 0 Scheduled 0 In Progress 0 On Hold 0 Completed 1 44523 View" at bounding box center [453, 35] width 681 height 23
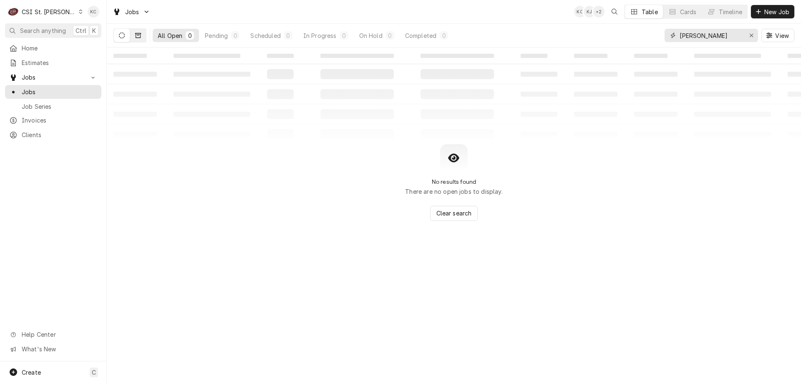
type input "[PERSON_NAME]"
click at [139, 35] on icon "Dynamic Content Wrapper" at bounding box center [138, 36] width 6 height 6
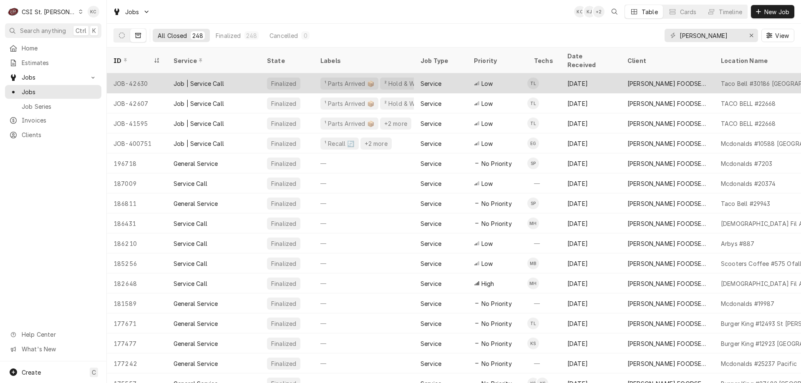
click at [275, 79] on div "Finalized" at bounding box center [283, 83] width 27 height 9
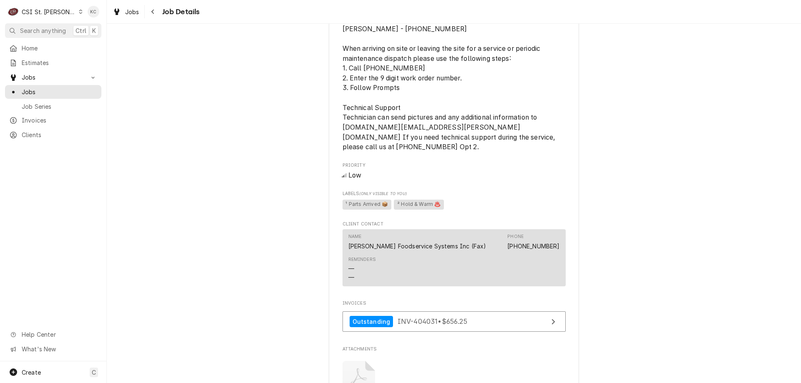
scroll to position [626, 0]
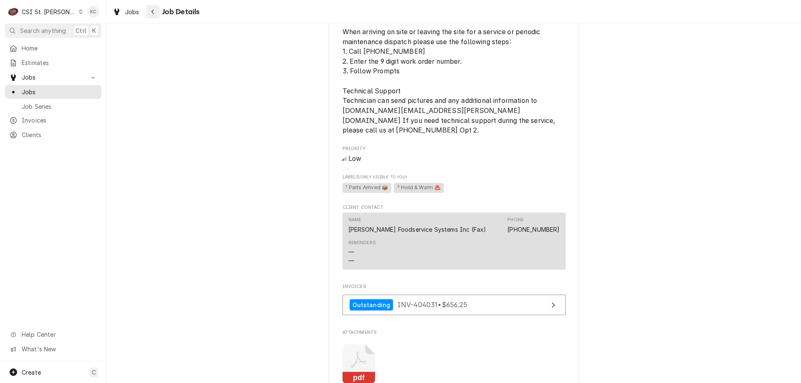
click at [154, 10] on icon "Navigate back" at bounding box center [152, 12] width 3 height 5
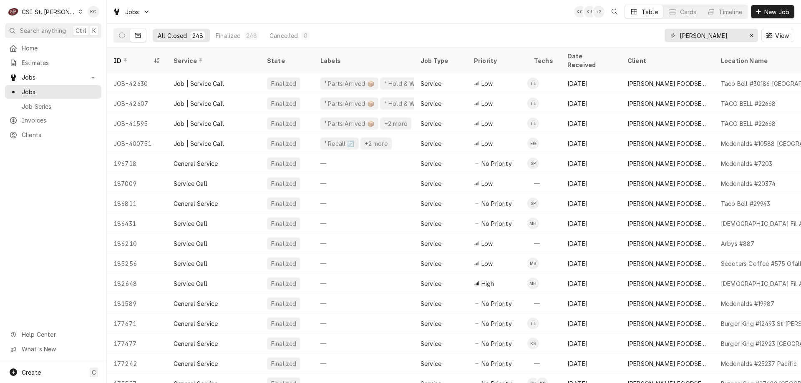
click at [58, 11] on div "CSI St. Louis" at bounding box center [49, 12] width 54 height 9
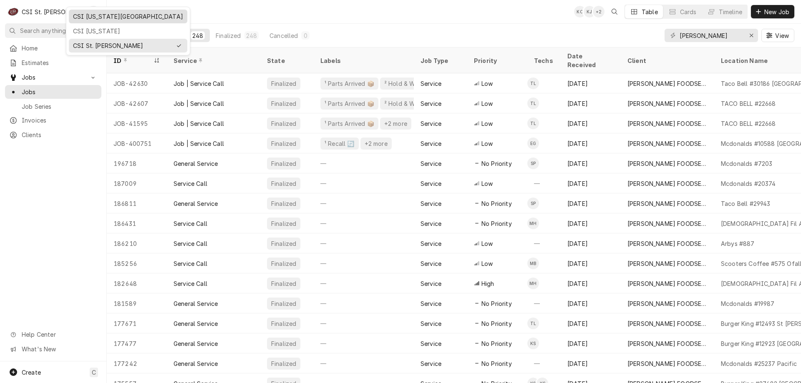
click at [91, 19] on div "CSI [US_STATE][GEOGRAPHIC_DATA]" at bounding box center [128, 16] width 110 height 9
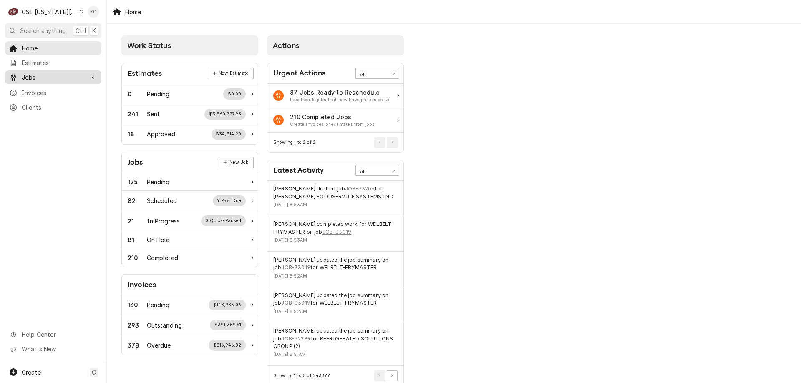
click at [53, 77] on span "Jobs" at bounding box center [53, 77] width 63 height 9
click at [45, 88] on span "Jobs" at bounding box center [60, 92] width 76 height 9
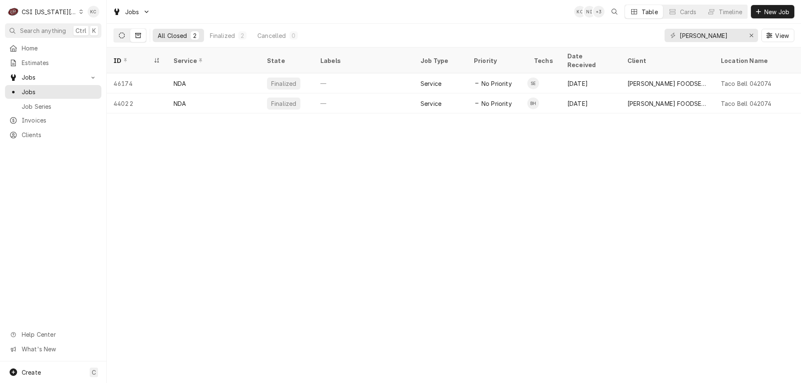
click at [123, 37] on icon "Dynamic Content Wrapper" at bounding box center [122, 36] width 6 height 6
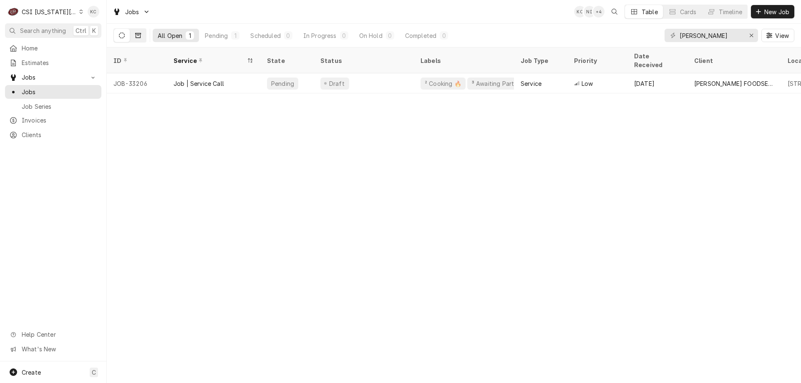
click at [143, 34] on button "Dynamic Content Wrapper" at bounding box center [138, 35] width 16 height 13
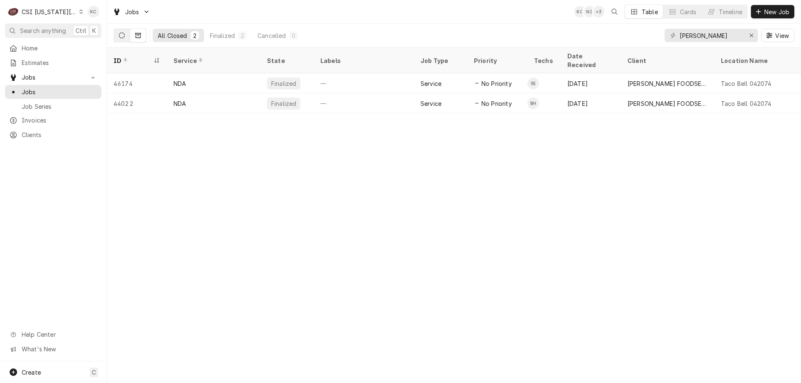
click at [128, 37] on button "Dynamic Content Wrapper" at bounding box center [122, 35] width 16 height 13
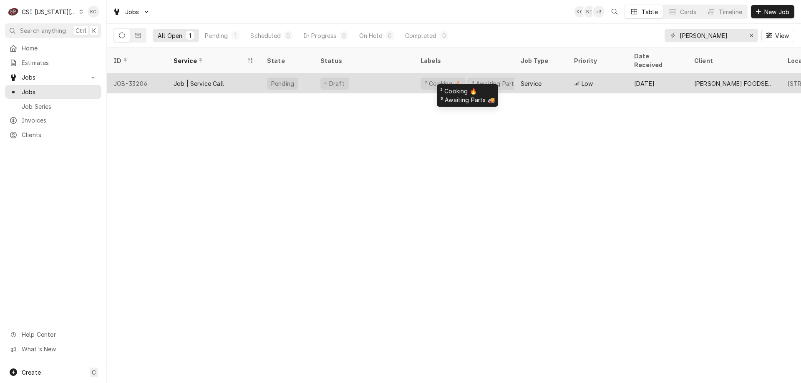
click at [418, 73] on div "² Cooking 🔥 ³ Awaiting Parts 🚚" at bounding box center [464, 83] width 100 height 20
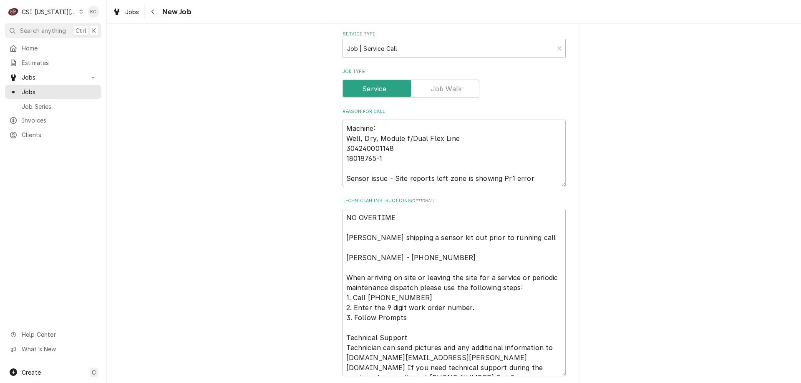
scroll to position [666, 0]
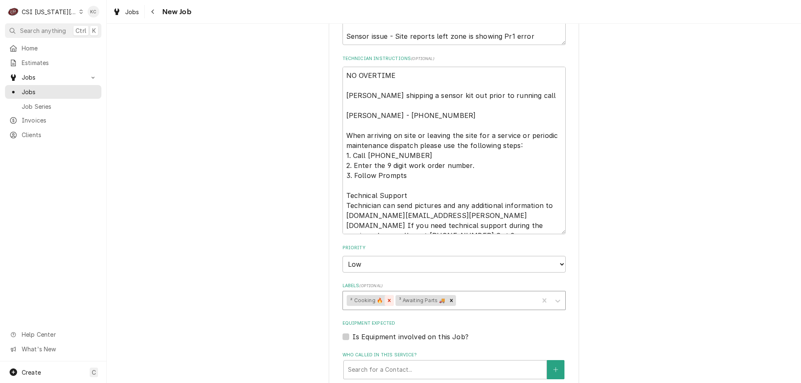
click at [386, 298] on icon "Remove ² Cooking 🔥" at bounding box center [389, 301] width 6 height 6
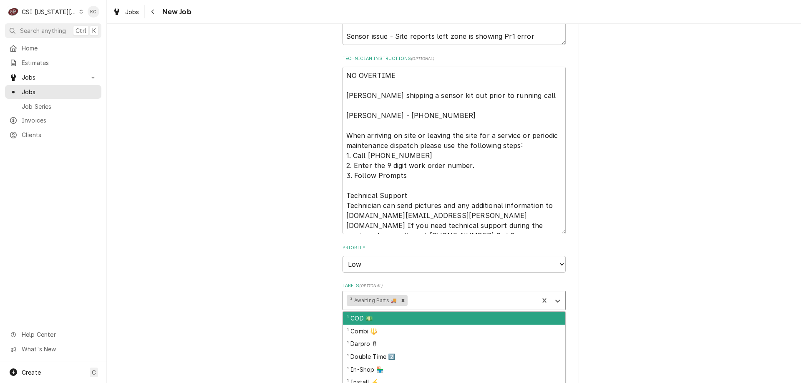
click at [425, 293] on div "Labels" at bounding box center [472, 300] width 126 height 15
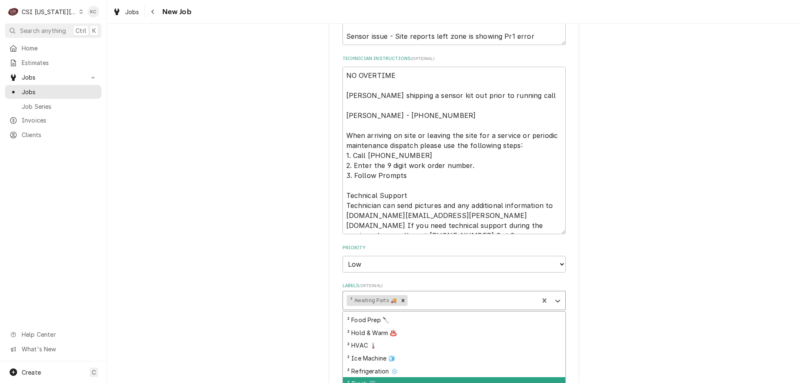
scroll to position [184, 0]
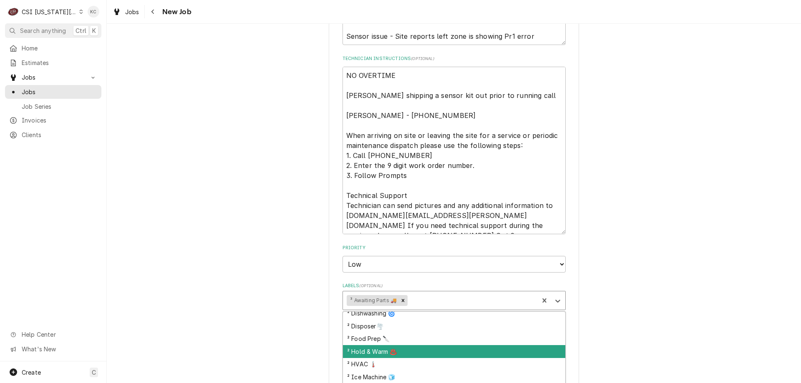
click at [426, 345] on div "² Hold & Warm ♨️" at bounding box center [454, 351] width 222 height 13
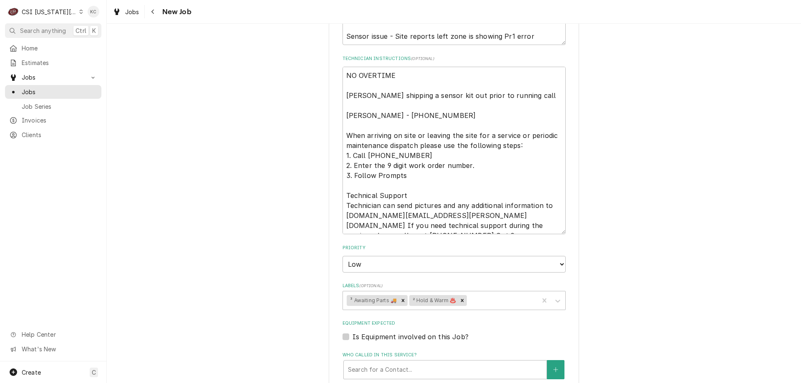
click at [627, 282] on div "Use the fields below to edit this job: Client Details Client [PERSON_NAME] FOOD…" at bounding box center [454, 16] width 694 height 1300
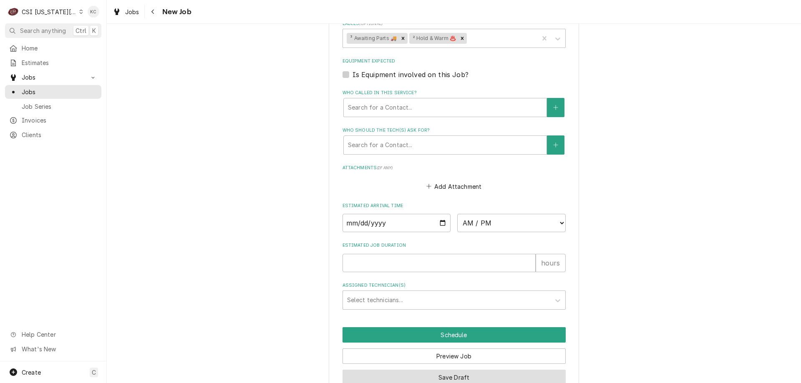
click at [447, 370] on button "Save Draft" at bounding box center [454, 377] width 223 height 15
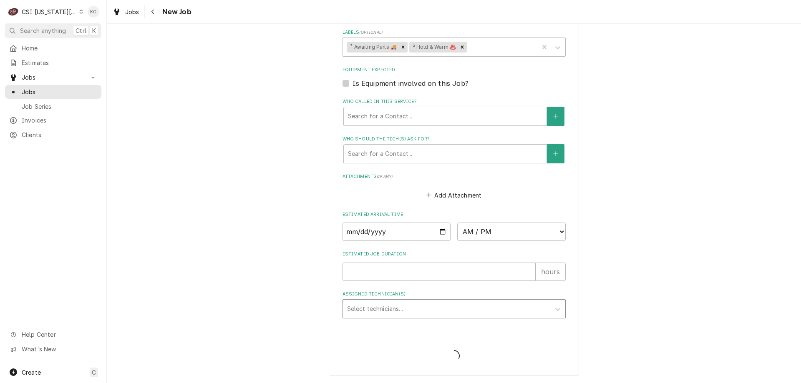
scroll to position [900, 0]
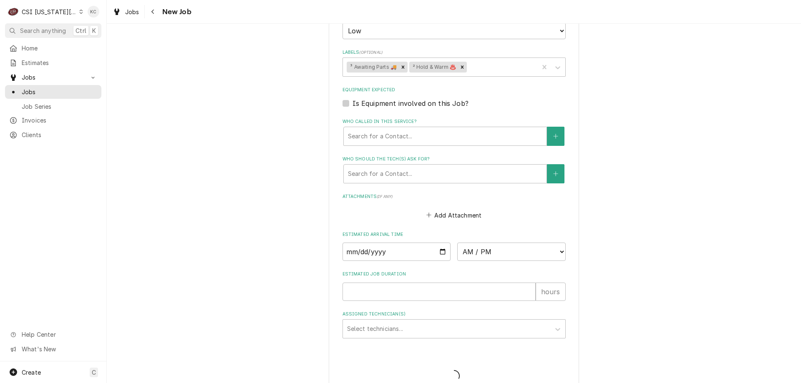
type textarea "x"
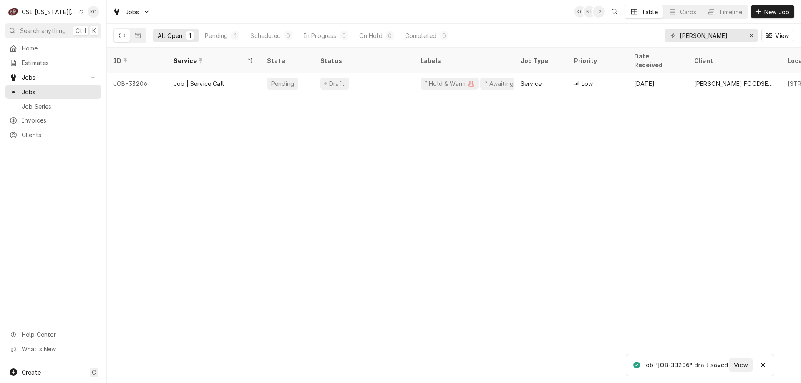
click at [36, 9] on div "CSI Kansas City" at bounding box center [49, 12] width 55 height 9
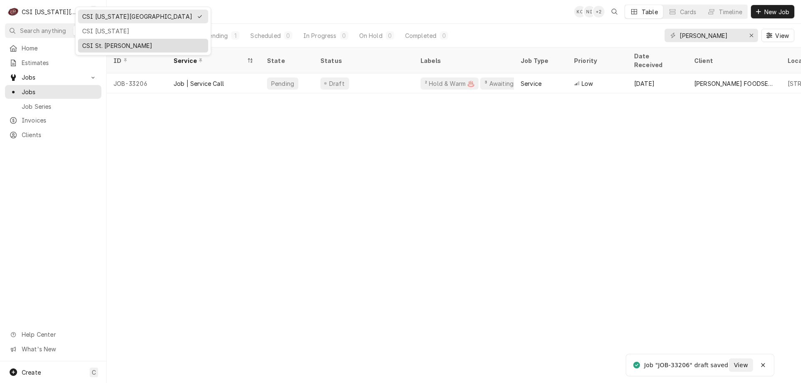
click at [92, 44] on div "CSI St. [PERSON_NAME]" at bounding box center [143, 45] width 122 height 9
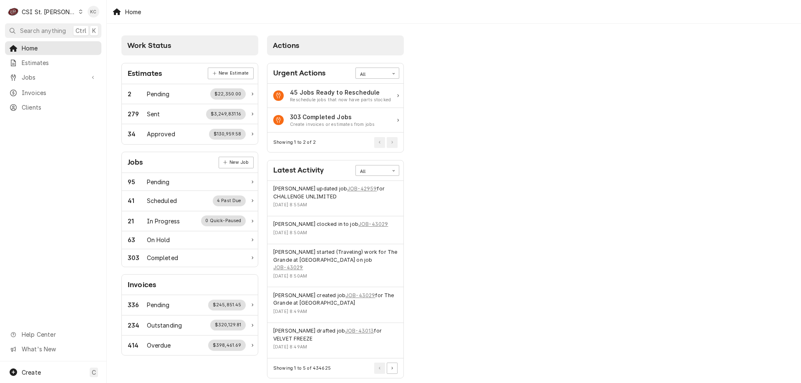
click at [703, 116] on div "Work Status Estimates New Estimate 2 Pending $22,350.00 279 Sent $3,249,831.16 …" at bounding box center [454, 209] width 694 height 370
click at [35, 75] on span "Jobs" at bounding box center [53, 77] width 63 height 9
click at [35, 87] on div "Jobs" at bounding box center [53, 92] width 93 height 10
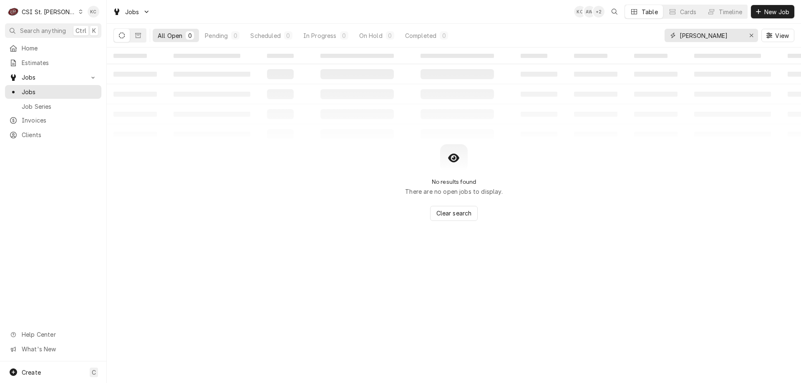
drag, startPoint x: 714, startPoint y: 38, endPoint x: 669, endPoint y: 39, distance: 45.1
click at [669, 39] on div "franke" at bounding box center [711, 35] width 93 height 13
type input "1"
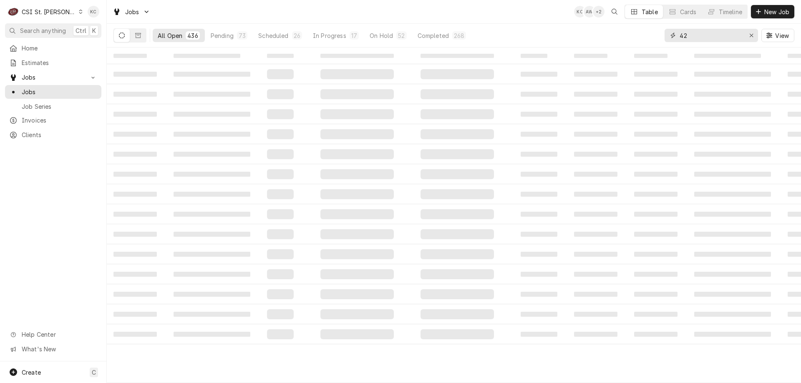
type input "4"
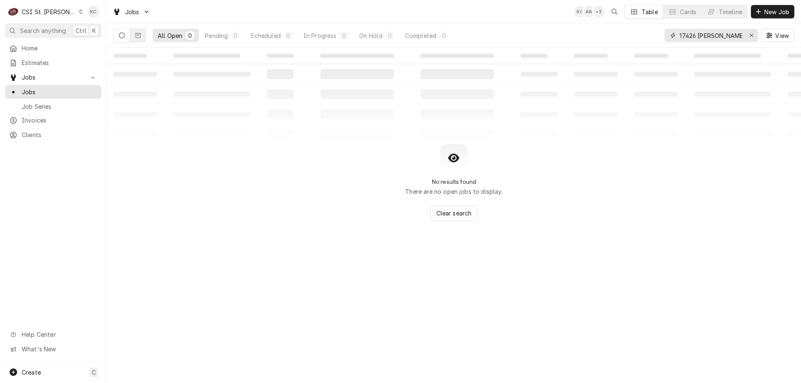
drag, startPoint x: 729, startPoint y: 34, endPoint x: 615, endPoint y: 35, distance: 113.5
click at [615, 35] on div "All Open 0 Pending 0 Scheduled 0 In Progress 0 On Hold 0 Completed 0 17426 ladu…" at bounding box center [453, 35] width 681 height 23
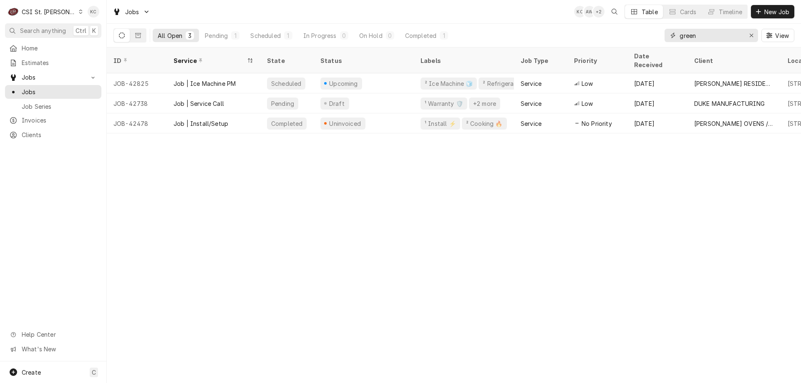
type input "green"
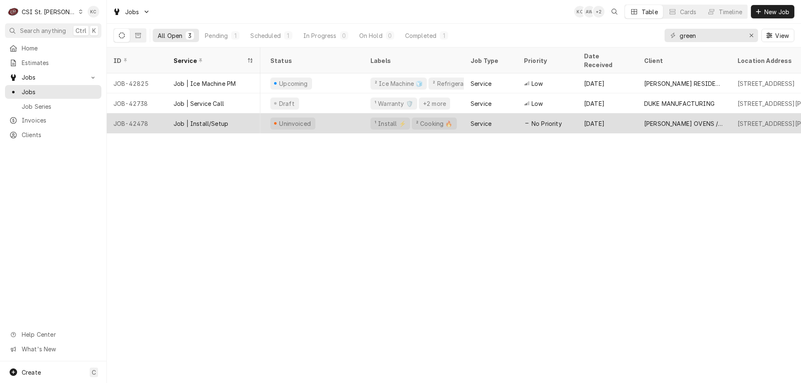
click at [355, 119] on div "Uninvoiced" at bounding box center [314, 123] width 100 height 20
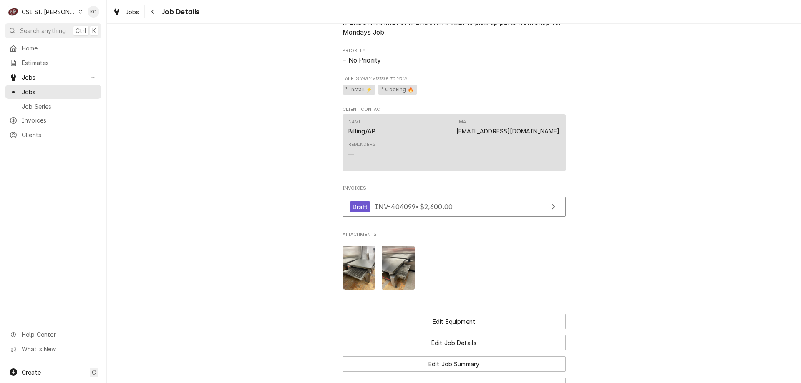
scroll to position [479, 0]
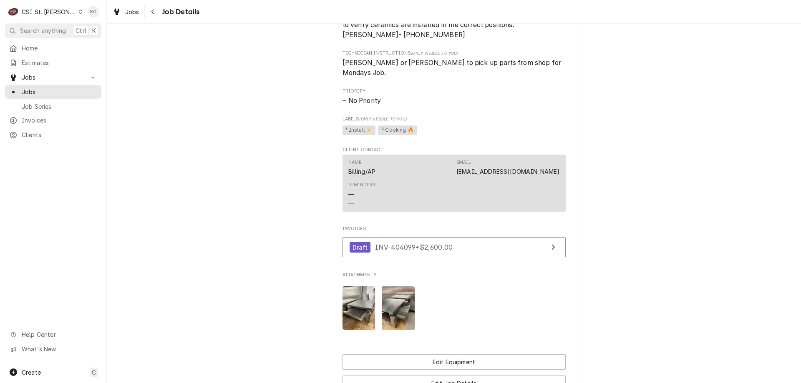
drag, startPoint x: 674, startPoint y: 144, endPoint x: 697, endPoint y: 132, distance: 25.6
click at [674, 144] on div "Completed and Uninvoiced [PERSON_NAME] OVENS / HOT ROCKS Greentails Corner Cafe…" at bounding box center [454, 34] width 694 height 963
click at [153, 10] on icon "Navigate back" at bounding box center [152, 12] width 3 height 5
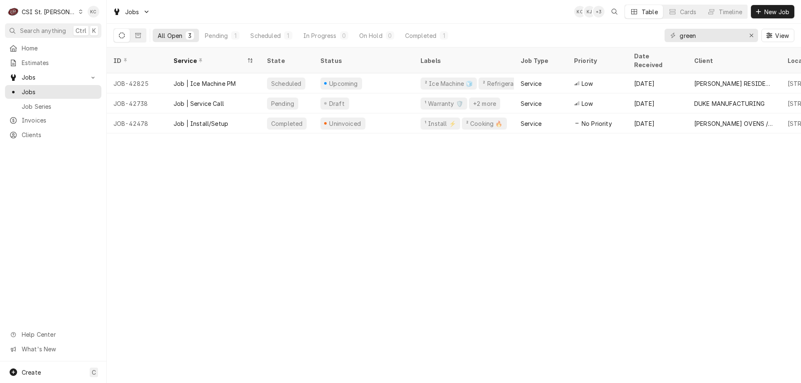
click at [323, 346] on div "ID Service State Status Labels Job Type Priority Date Received Client Location …" at bounding box center [454, 216] width 694 height 336
click at [764, 233] on div "ID Service State Status Labels Job Type Priority Date Received Client Location …" at bounding box center [454, 216] width 694 height 336
click at [763, 16] on button "New Job" at bounding box center [772, 11] width 43 height 13
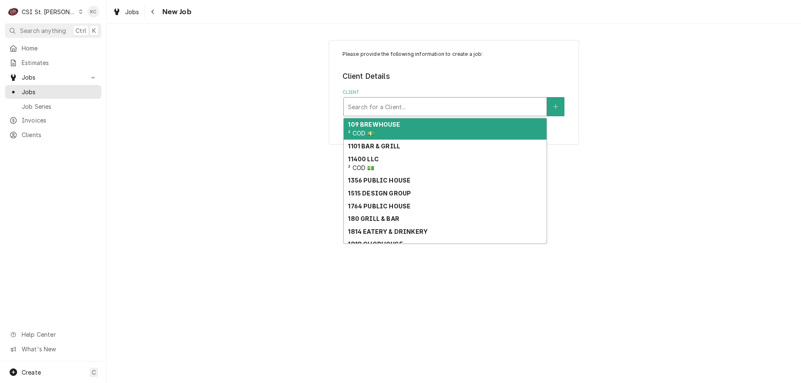
click at [408, 99] on div "Client" at bounding box center [445, 106] width 194 height 15
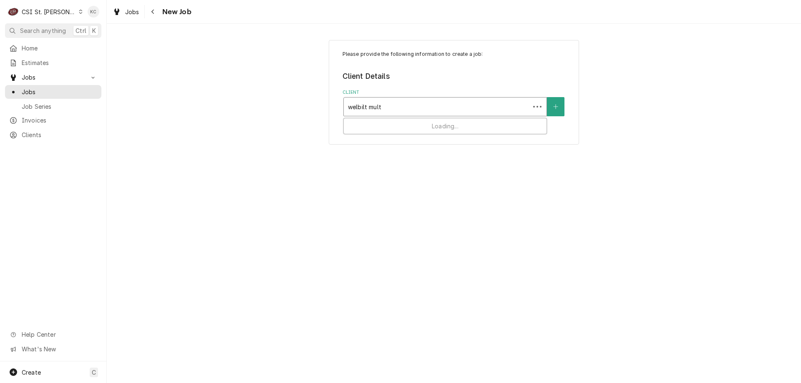
type input "welbilt multi"
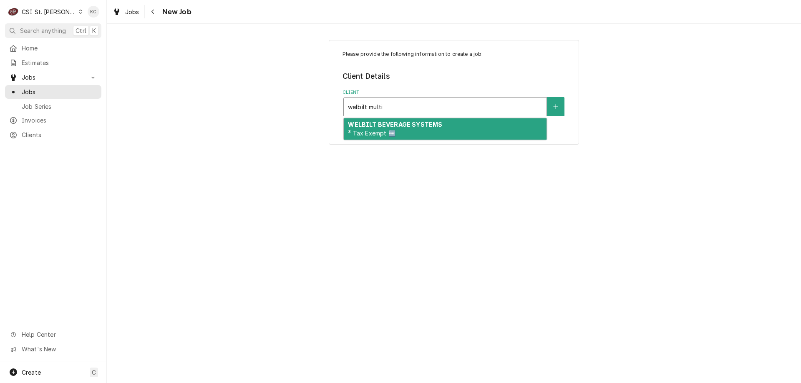
click at [512, 135] on div "WELBILT BEVERAGE SYSTEMS ³ Tax Exempt 🆓" at bounding box center [445, 130] width 203 height 22
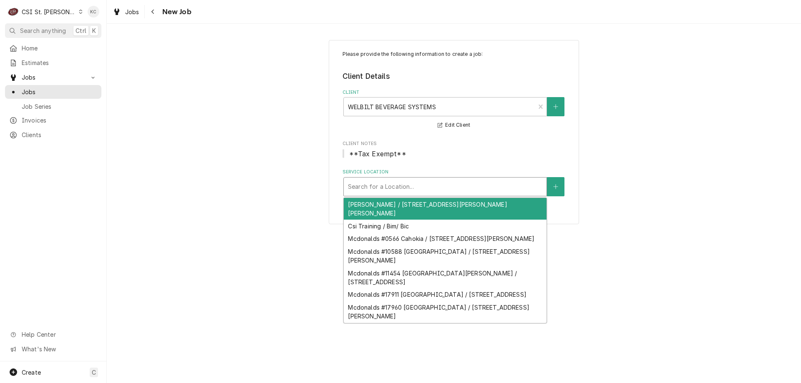
click at [495, 190] on div "Service Location" at bounding box center [445, 186] width 194 height 15
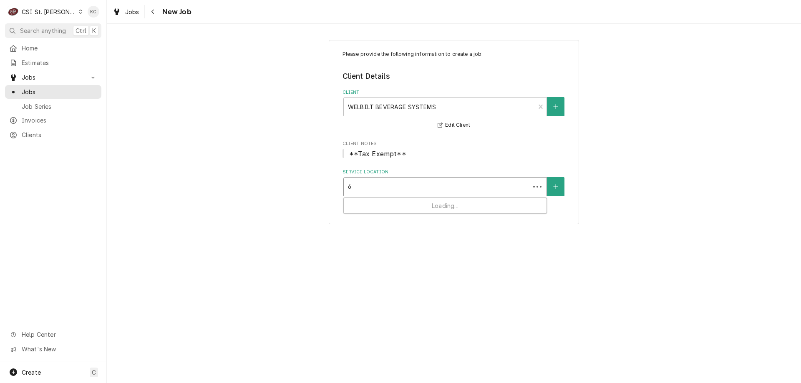
type input "6"
type input "mcdonalds 6250"
click at [557, 185] on icon "Create New Location" at bounding box center [555, 187] width 5 height 6
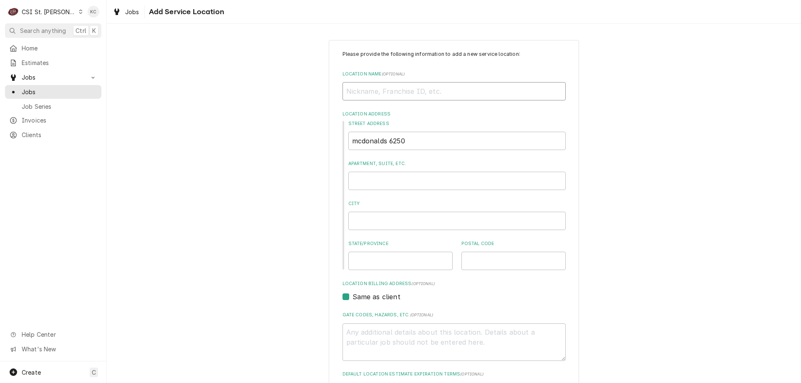
click at [389, 95] on input "Location Name ( optional )" at bounding box center [454, 91] width 223 height 18
type textarea "x"
type input "M"
type textarea "x"
type input "MC"
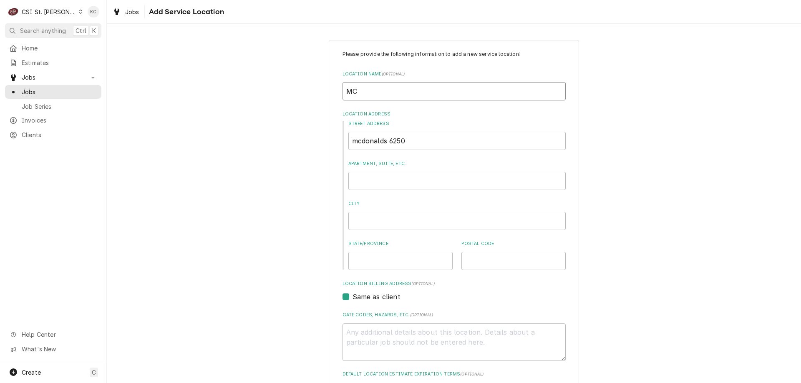
type textarea "x"
type input "MCD"
type textarea "x"
type input "MCDO"
type textarea "x"
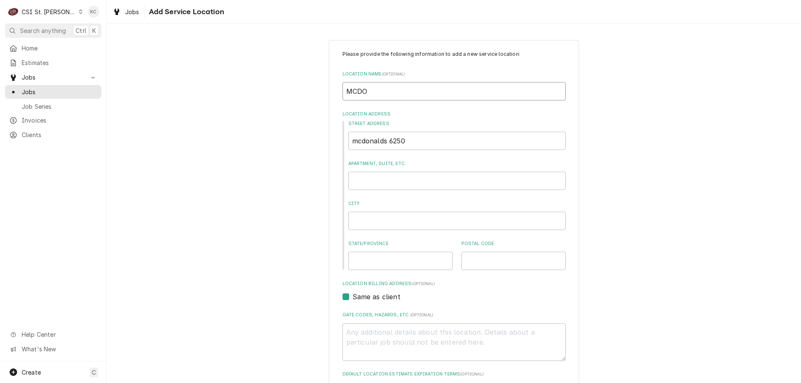
type input "MCDON"
type textarea "x"
type input "MCDONA"
type textarea "x"
type input "MCDONAL"
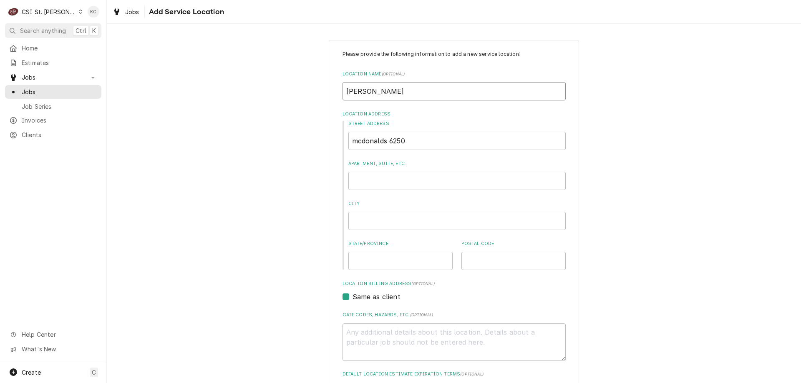
type textarea "x"
type input "MCDONALD"
type textarea "x"
type input "MCDONALDS"
type textarea "x"
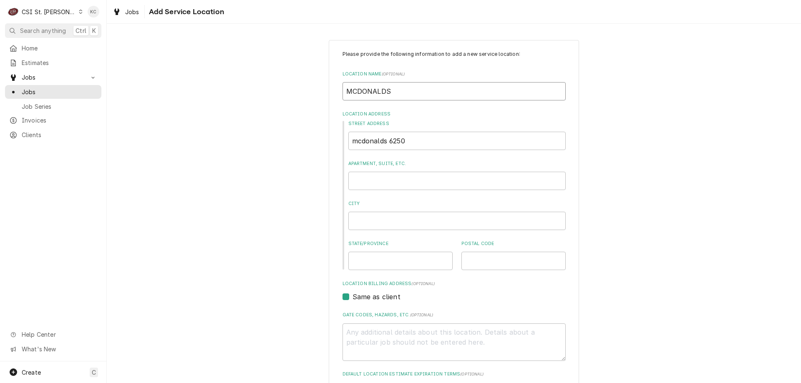
type input "MCDONALDS"
type textarea "x"
type input "MCDONALDS 6"
type textarea "x"
type input "MCDONALDS 62"
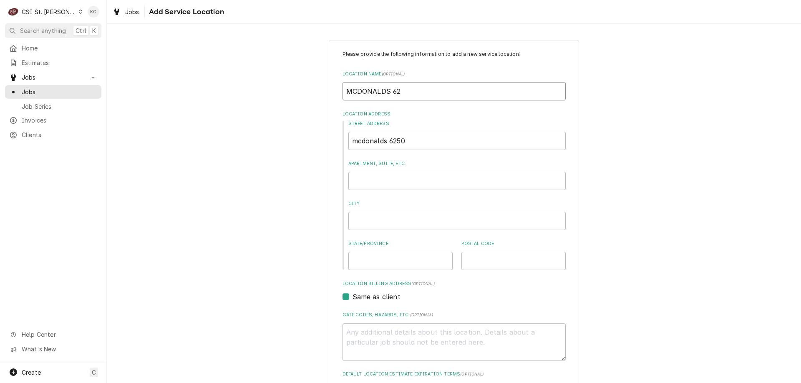
type textarea "x"
type input "MCDONALDS 625"
type textarea "x"
type input "MCDONALDS 6250"
type textarea "x"
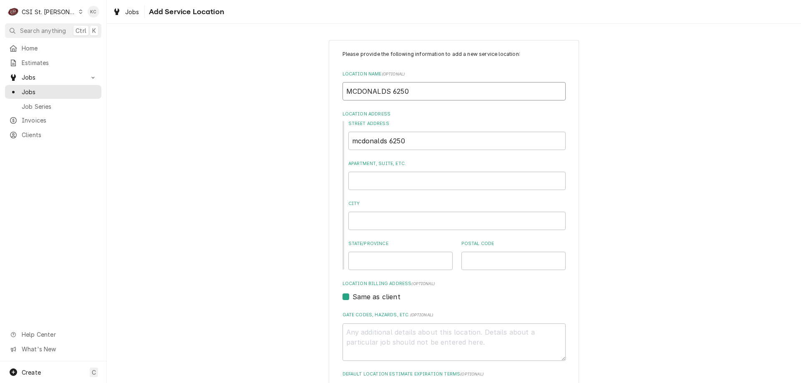
type input "MCDONALDS 6250"
type textarea "x"
type input "6"
type textarea "x"
type input "6"
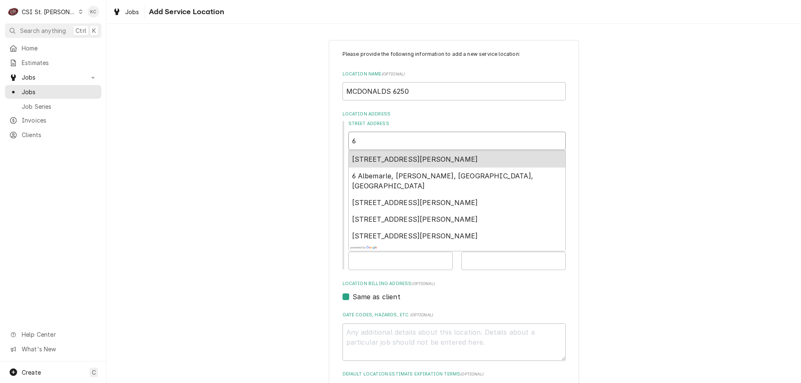
type textarea "x"
type input "6 S"
type textarea "x"
type input "6 S"
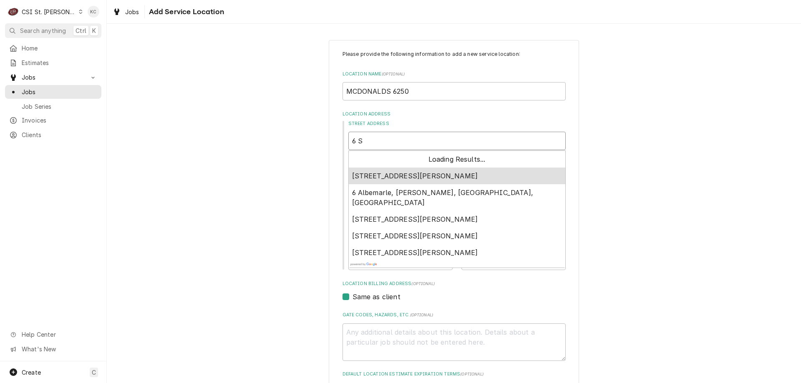
type textarea "x"
type input "6 S S"
type textarea "x"
type input "6 S SE"
type textarea "x"
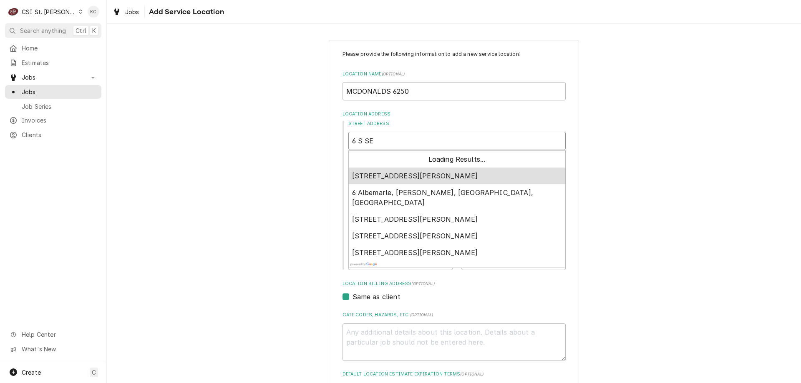
type input "6 S SER"
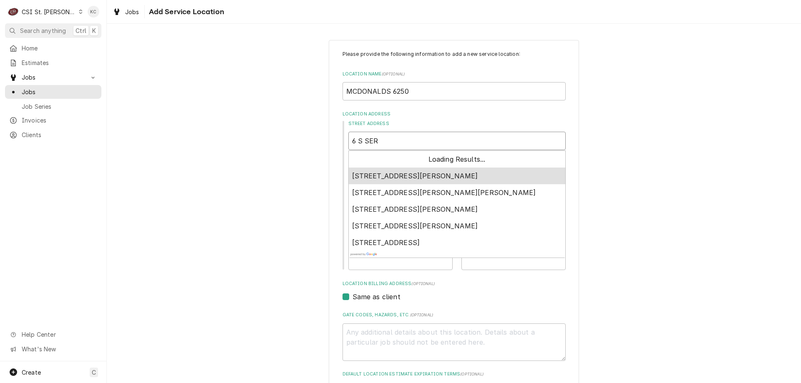
type textarea "x"
type input "6 S SERV"
type textarea "x"
type input "6 S SERVI"
type textarea "x"
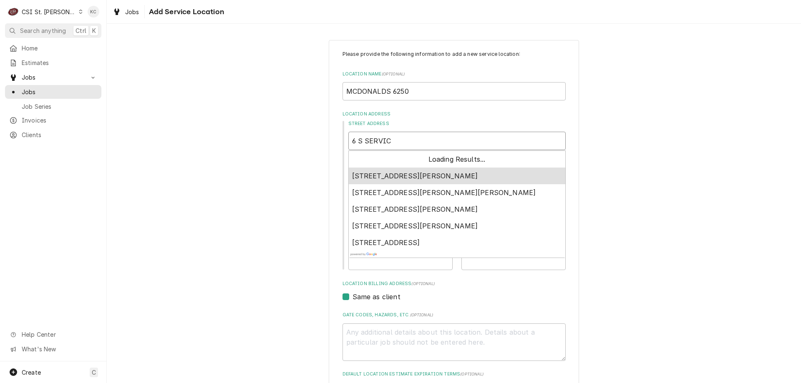
type input "6 S SERVICE"
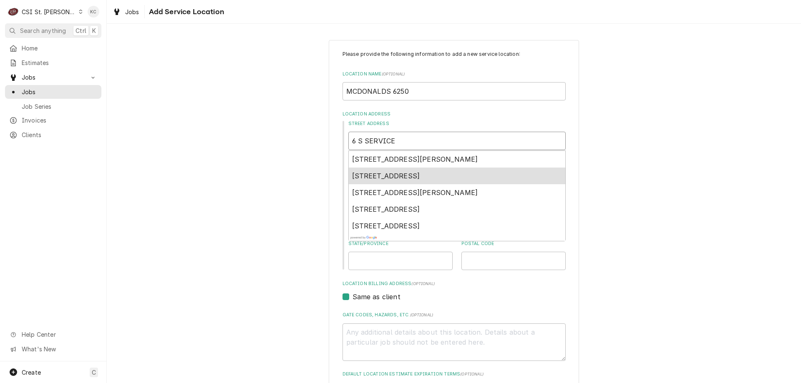
click at [416, 178] on span "6 South Service Road West, Sullivan, MO, USA" at bounding box center [386, 176] width 68 height 8
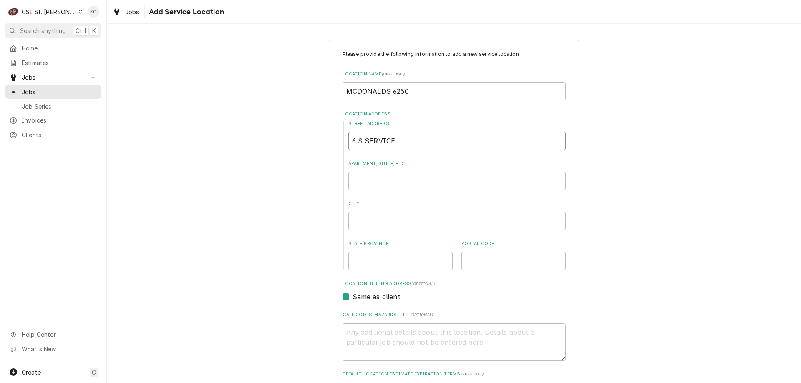
type textarea "x"
type input "6 S Service Rd W"
type textarea "x"
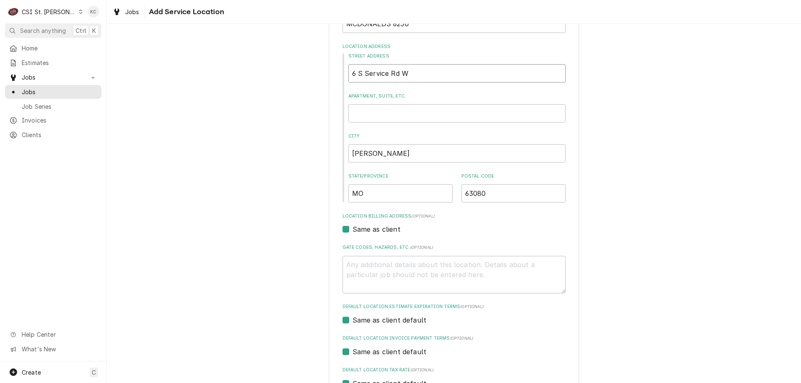
scroll to position [161, 0]
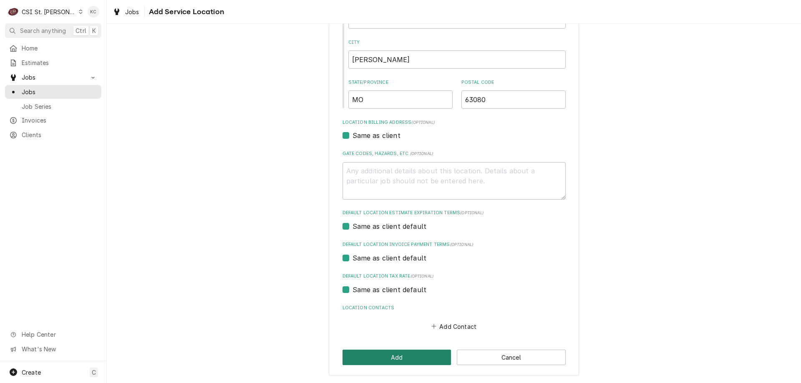
type input "6 S Service Rd W"
click at [402, 357] on button "Add" at bounding box center [397, 357] width 109 height 15
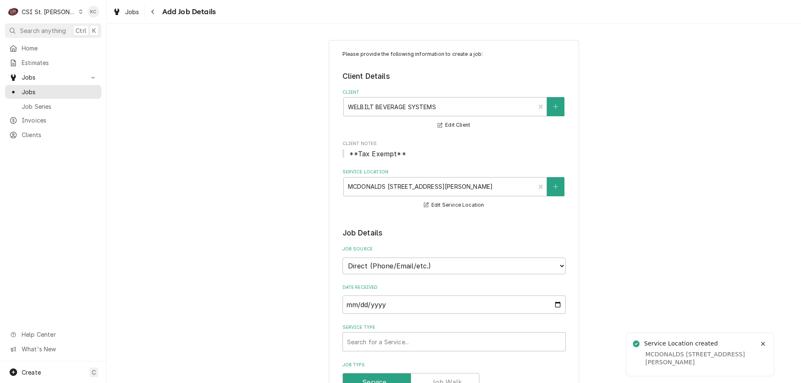
type textarea "x"
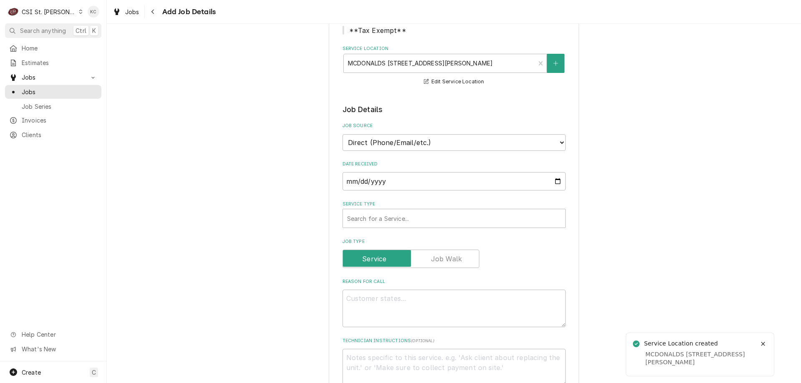
scroll to position [125, 0]
click at [441, 149] on select "Direct (Phone/Email/etc.) Service Channel Corrigo Ecotrak Other" at bounding box center [454, 141] width 223 height 17
select select "100"
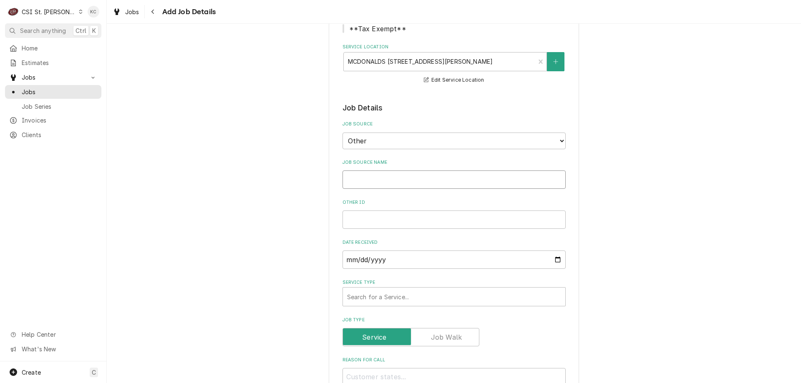
click at [423, 177] on input "Job Source Name" at bounding box center [454, 180] width 223 height 18
type textarea "x"
type input "W"
type textarea "x"
type input "We"
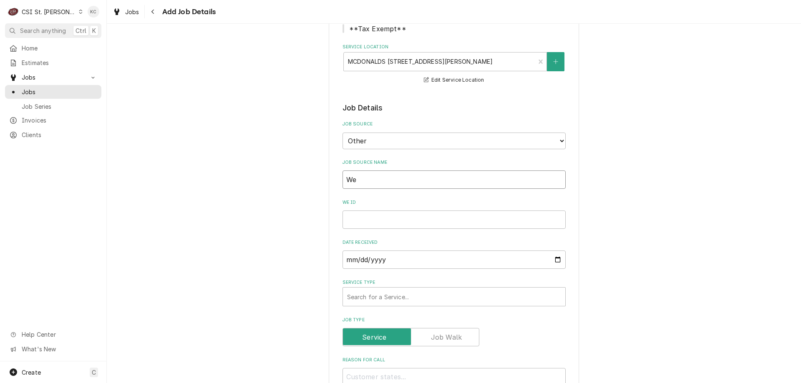
type textarea "x"
type input "Wel"
type textarea "x"
type input "Welb"
type textarea "x"
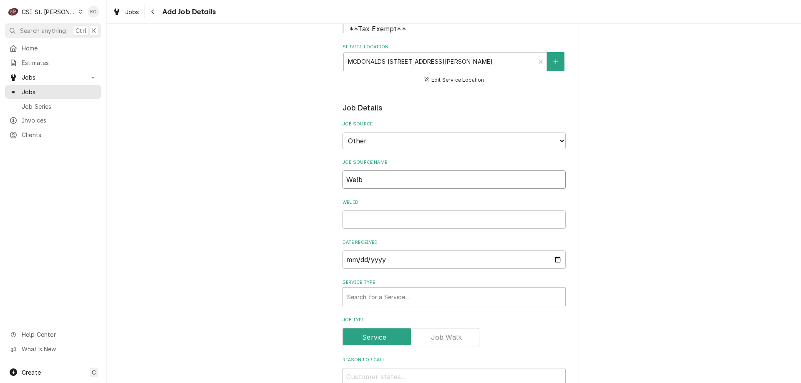
type input "Welbi"
type textarea "x"
type input "Welbil"
type textarea "x"
type input "Welbilt"
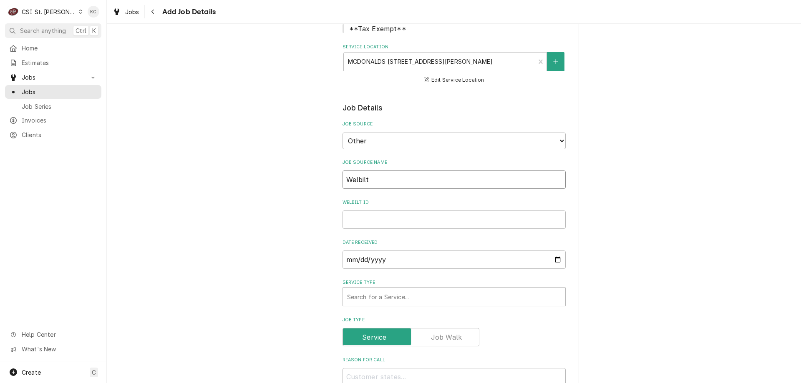
type textarea "x"
type input "Welbilt"
type textarea "x"
type input "Welbilt e"
type textarea "x"
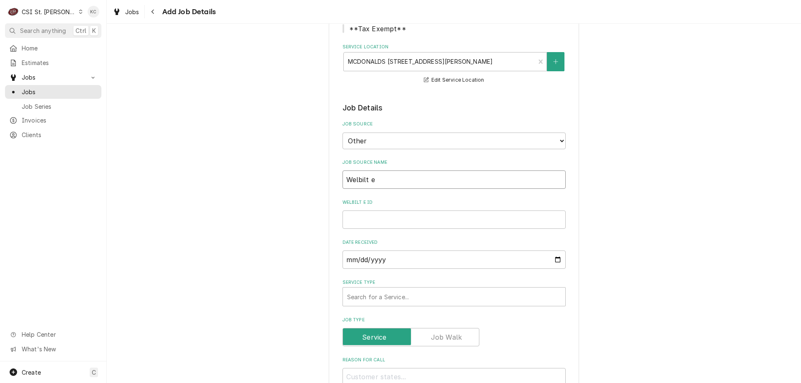
type input "Welbilt em"
type textarea "x"
type input "Welbilt ema"
type textarea "x"
type input "Welbilt emai"
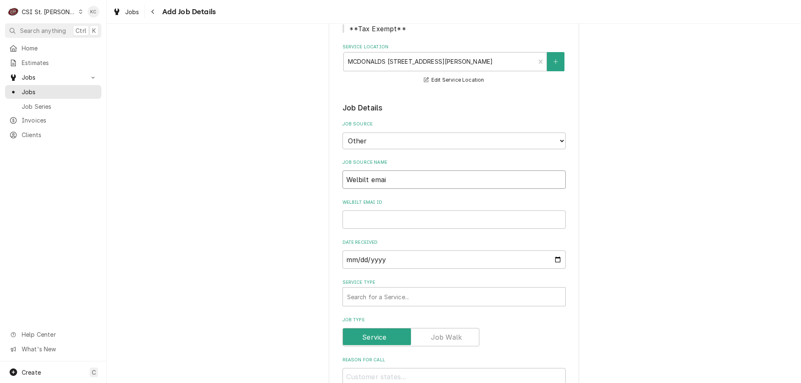
type textarea "x"
type input "Welbilt email"
type textarea "x"
type input "Welbilt email"
click at [384, 216] on input "Welbilt email ID" at bounding box center [454, 220] width 223 height 18
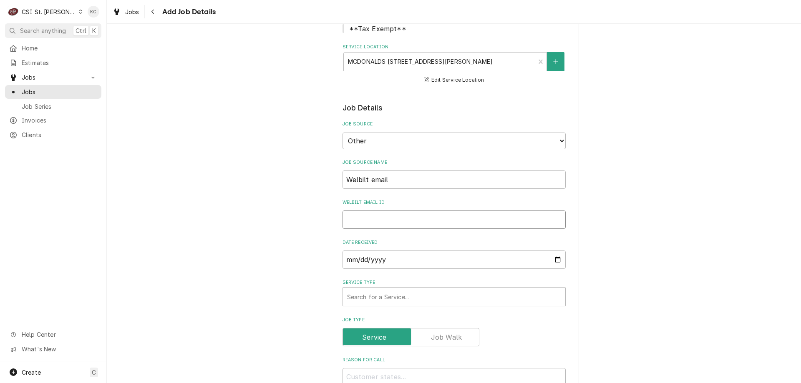
paste input "CA314830"
type textarea "x"
type input "CA314830"
type textarea "x"
type input "CA314830"
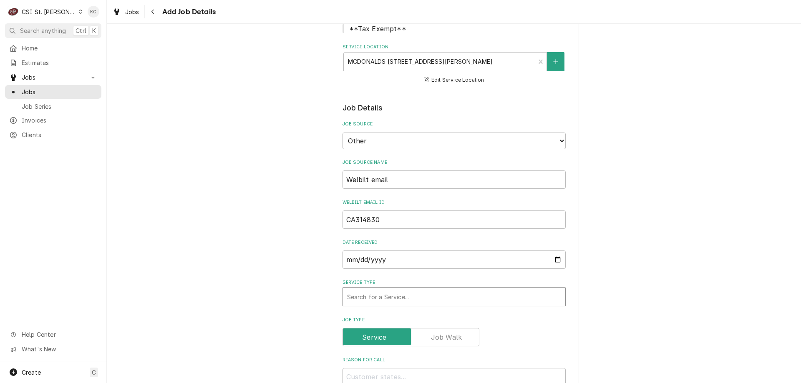
click at [401, 298] on div "Service Type" at bounding box center [454, 297] width 214 height 15
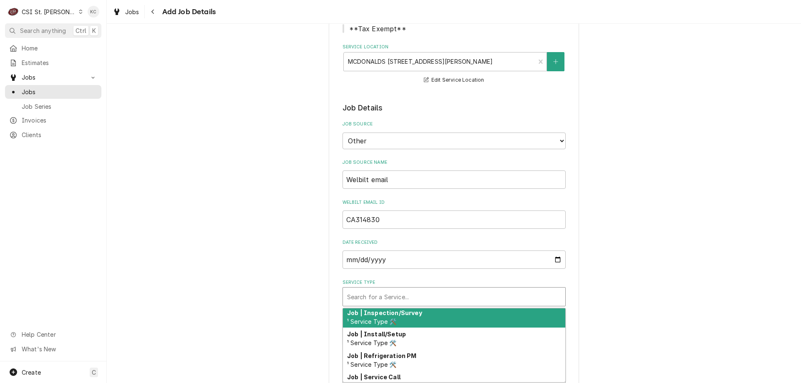
scroll to position [498, 0]
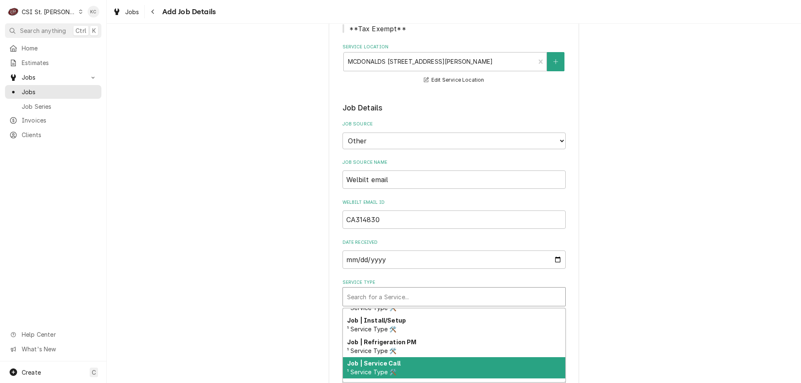
click at [419, 366] on div "Job | Service Call ¹ Service Type 🛠️" at bounding box center [454, 369] width 222 height 22
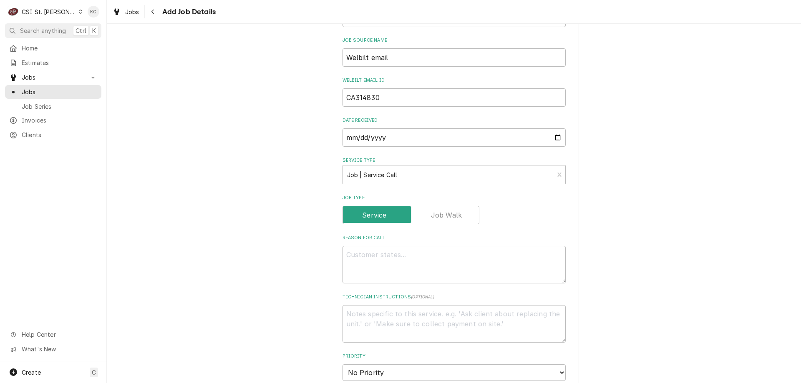
scroll to position [250, 0]
click at [381, 261] on textarea "Reason For Call" at bounding box center [454, 262] width 223 height 38
click at [404, 255] on textarea "Reason For Call" at bounding box center [454, 262] width 223 height 38
paste textarea "Multiplex MAM0004R Serial Number 650192576"
type textarea "x"
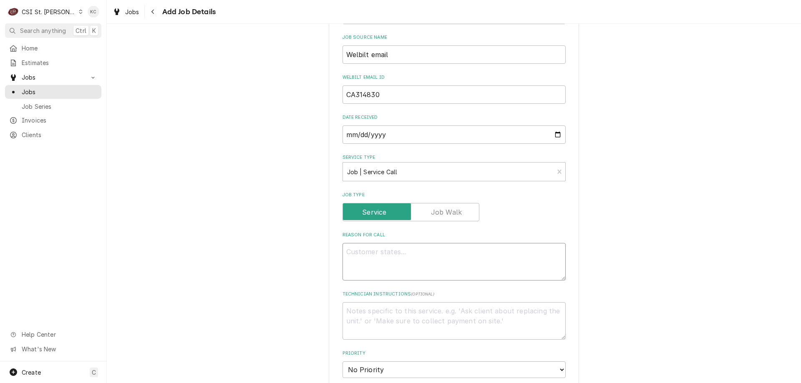
type textarea "Multiplex MAM0004R Serial Number 650192576"
click at [375, 253] on textarea "Multiplex MAM0004R Serial Number 650192576" at bounding box center [454, 262] width 223 height 38
type textarea "x"
type textarea "Multiplex MAM0004R Serial Number 650192576"
type textarea "x"
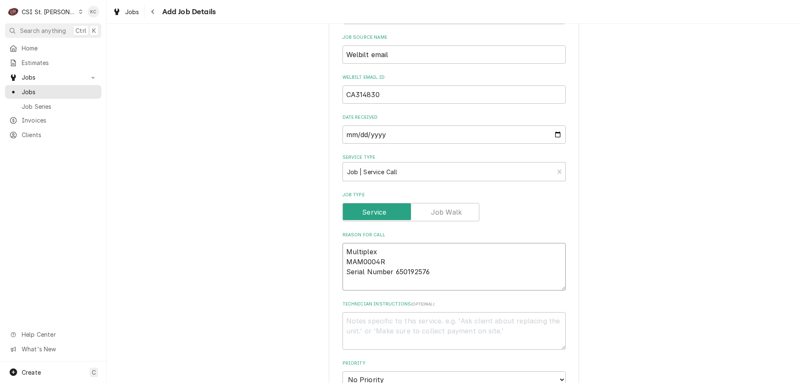
type textarea "Multiplex MMAM0004R Serial Number 650192576"
type textarea "x"
type textarea "Multiplex MoMAM0004R Serial Number 650192576"
type textarea "x"
type textarea "Multiplex ModMAM0004R Serial Number 650192576"
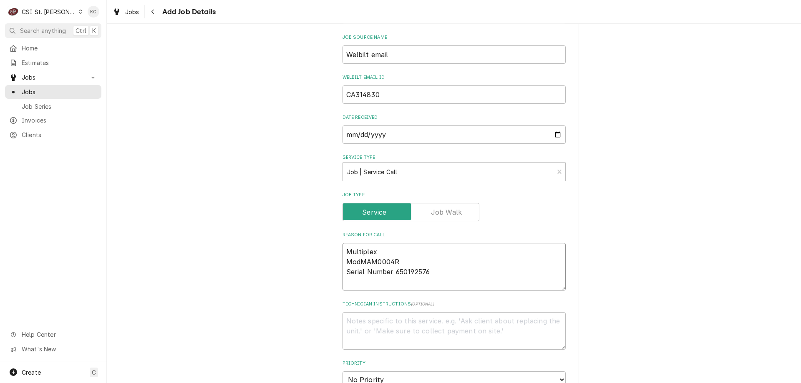
type textarea "x"
type textarea "Multiplex ModeMAM0004R Serial Number 650192576"
type textarea "x"
type textarea "Multiplex ModelMAM0004R Serial Number 650192576"
type textarea "x"
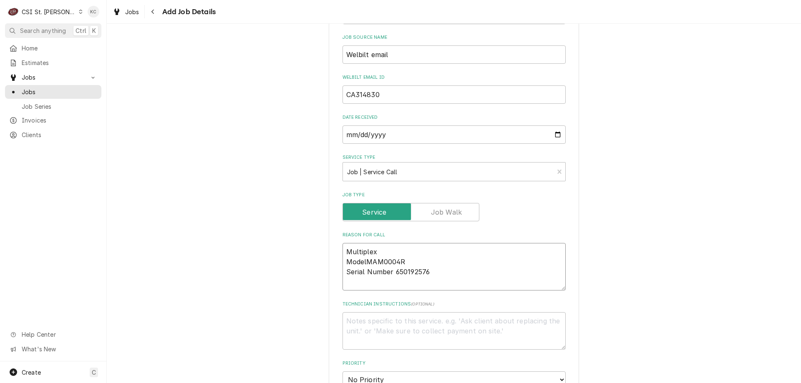
type textarea "Multiplex Model MAM0004R Serial Number 650192576"
type textarea "x"
type textarea "Multiplex Model -MAM0004R Serial Number 650192576"
type textarea "x"
type textarea "Multiplex Model - MAM0004R Serial Number 650192576"
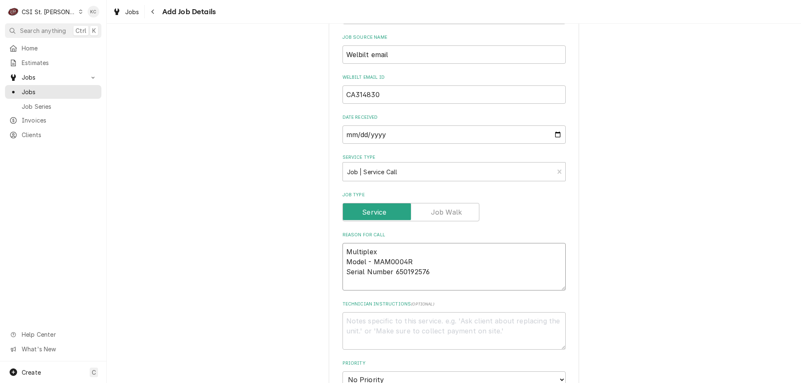
type textarea "x"
type textarea "Multiplex Model - MAM0004R Serial Number 650192576"
type textarea "x"
type textarea "Multiplex Model - MAM0004R Serial Number - 650192576"
type textarea "x"
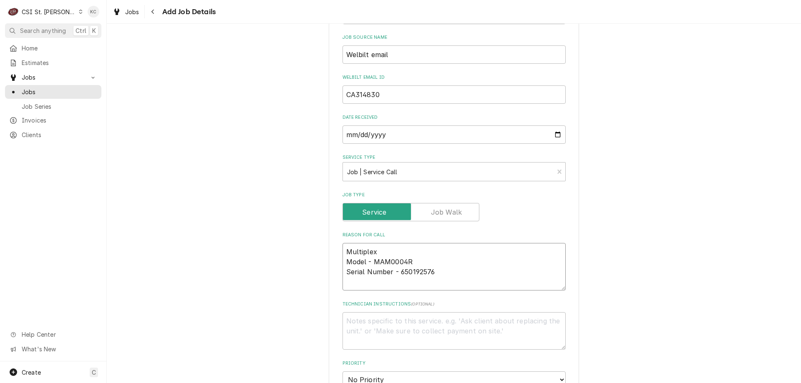
type textarea "Multiplex Model - MAM0004R Serial Number - 650192576"
type textarea "x"
type textarea "Multiplex Model - MAM0004R Serial Number - 650192576"
click at [414, 325] on textarea "Technician Instructions ( optional )" at bounding box center [454, 332] width 223 height 38
paste textarea "Additional Dispatch Notes: ***Please complete this work BY the required complet…"
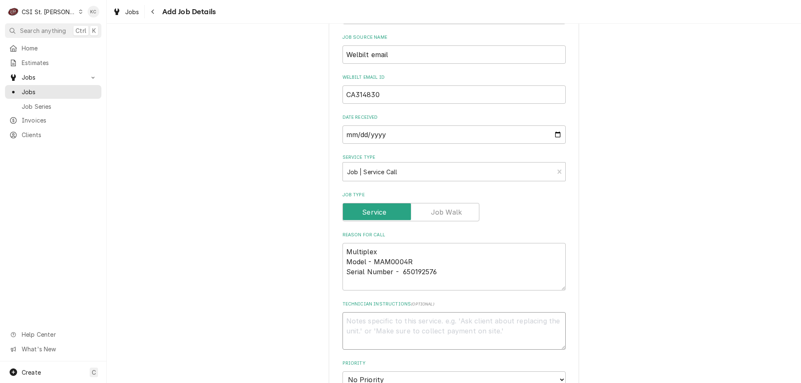
type textarea "x"
type textarea "Additional Dispatch Notes: ***Please complete this work BY the required complet…"
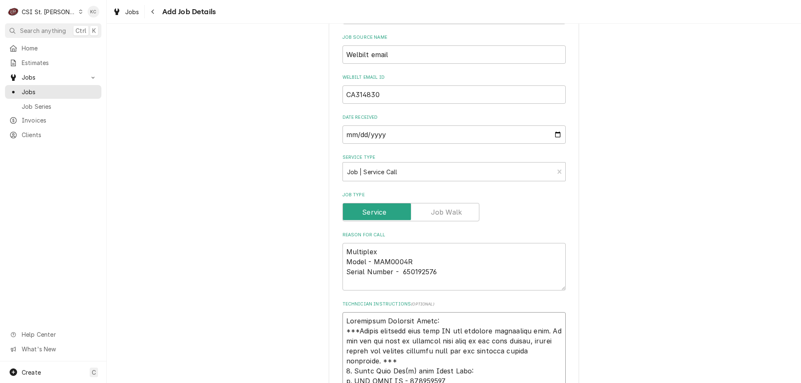
scroll to position [473, 0]
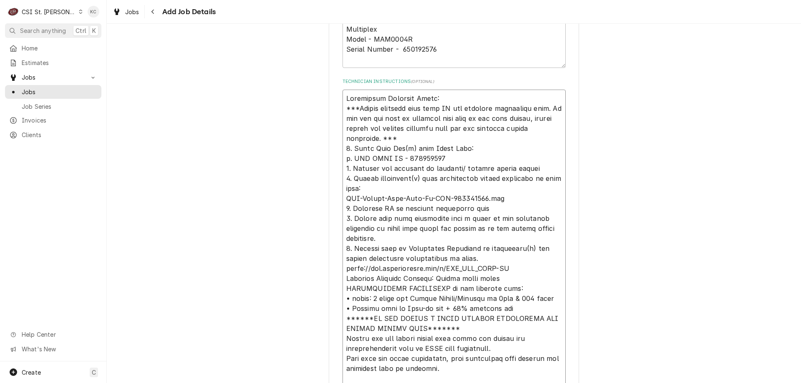
click at [343, 96] on textarea "Technician Instructions ( optional )" at bounding box center [454, 239] width 223 height 298
type textarea "x"
type textarea "Additional Dispatch Notes: ***Please complete this work BY the required complet…"
type textarea "x"
type textarea "Additional Dispatch Notes: ***Please complete this work BY the required complet…"
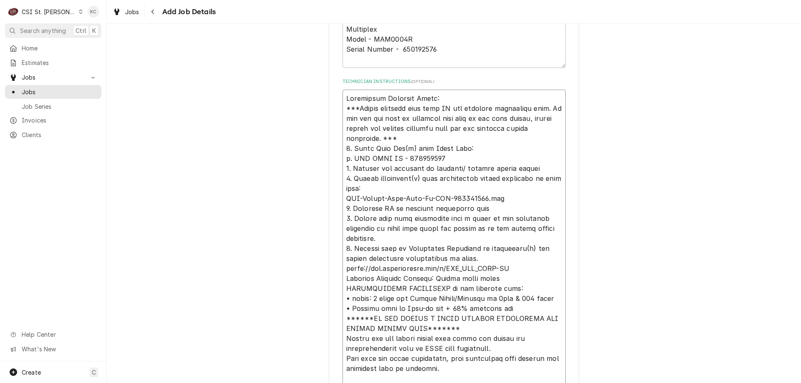
type textarea "x"
type textarea "Additional Dispatch Notes: ***Please complete this work BY the required complet…"
click at [367, 64] on textarea "Multiplex Model - MAM0004R Serial Number - 650192576" at bounding box center [454, 44] width 223 height 48
type textarea "x"
type textarea "Multiplex Model - MAM0004R Serial Number - 650192576"
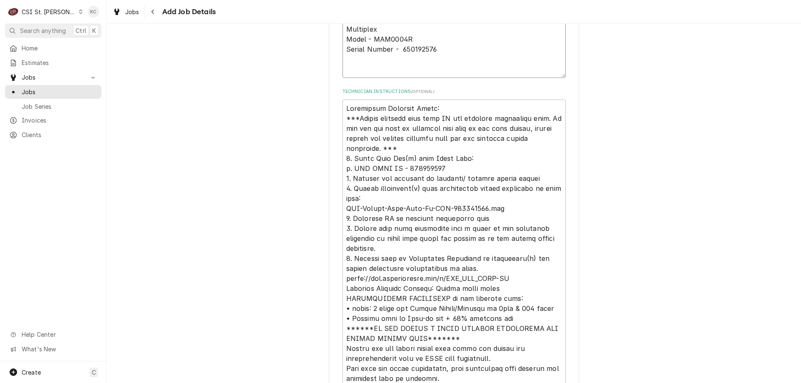
paste textarea "2025 BIC/BIM TUNE UP PROGRAM"
type textarea "x"
type textarea "Multiplex Model - MAM0004R Serial Number - 650192576 2025 BIC/BIM TUNE UP PROGR…"
type textarea "x"
type textarea "Multiplex Model - MAM0004R Serial Number - 650192576 2025 BIC/BIM TUNE UP PROGR…"
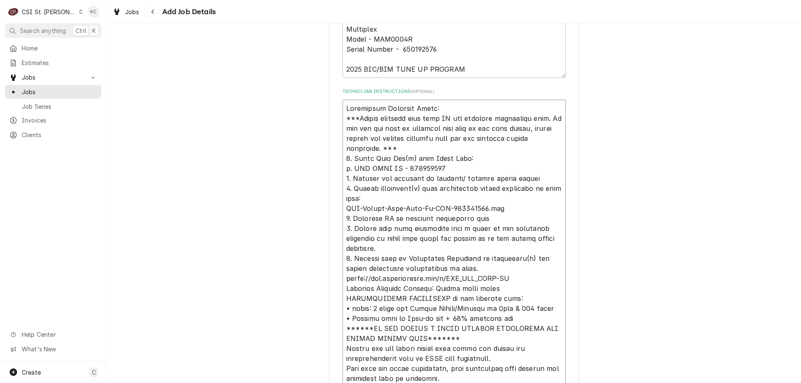
click at [354, 107] on textarea "Technician Instructions ( optional )" at bounding box center [454, 259] width 223 height 318
paste textarea "Required Completion Date: 11/1/2025, 12:00 AM"
type textarea "x"
type textarea "Required Completion Date: 11/1/2025, 12:00 AM Additional Dispatch Notes: ***Ple…"
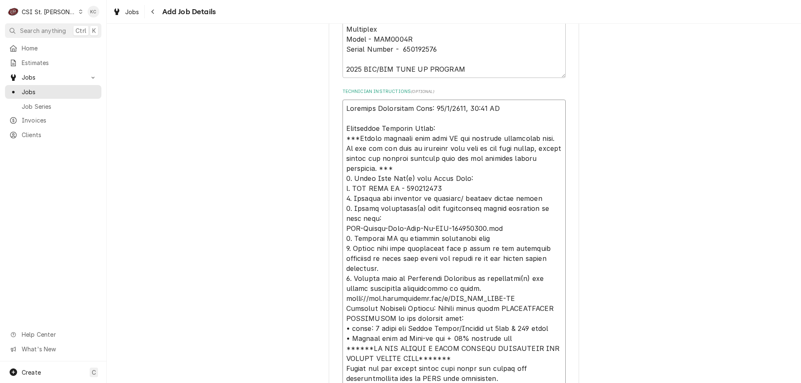
type textarea "x"
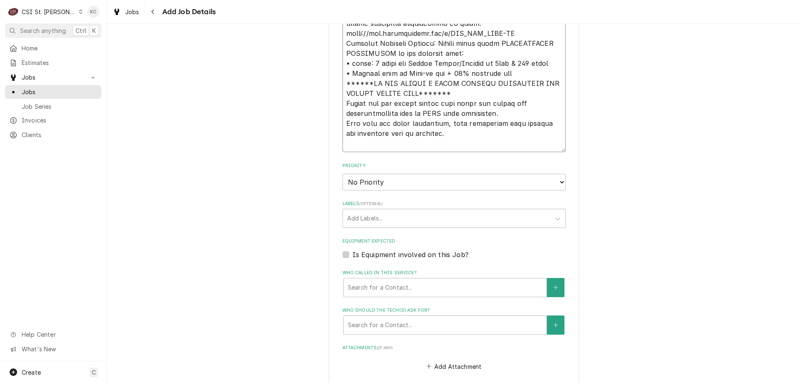
scroll to position [765, 0]
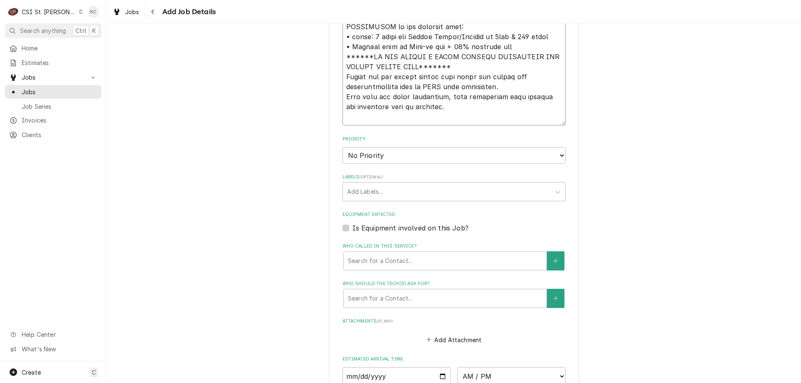
type textarea "Required Completion Date: 11/1/2025, 12:00 AM Additional Dispatch Notes: ***Ple…"
click at [409, 155] on select "No Priority Urgent High Medium Low" at bounding box center [454, 155] width 223 height 17
select select "4"
click at [343, 147] on select "No Priority Urgent High Medium Low" at bounding box center [454, 155] width 223 height 17
click at [400, 192] on div "Labels" at bounding box center [446, 191] width 199 height 15
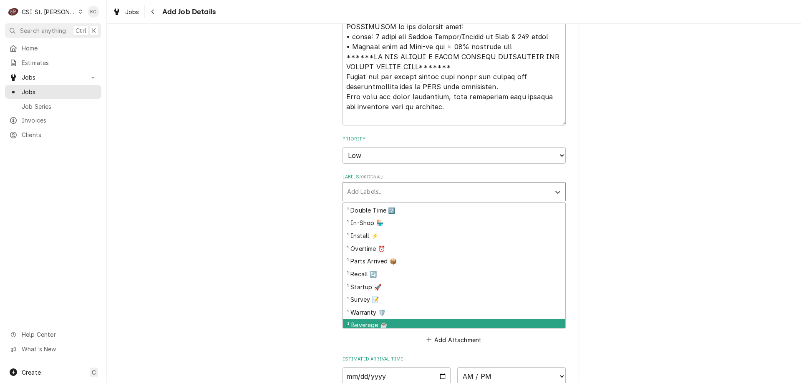
scroll to position [0, 0]
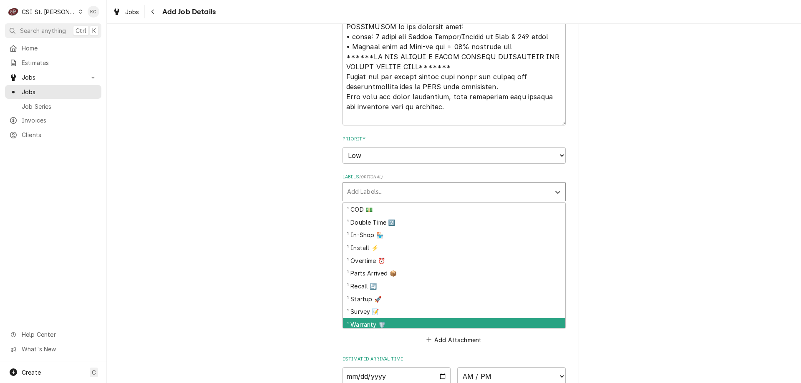
click at [402, 321] on div "¹ Warranty 🛡️" at bounding box center [454, 324] width 222 height 13
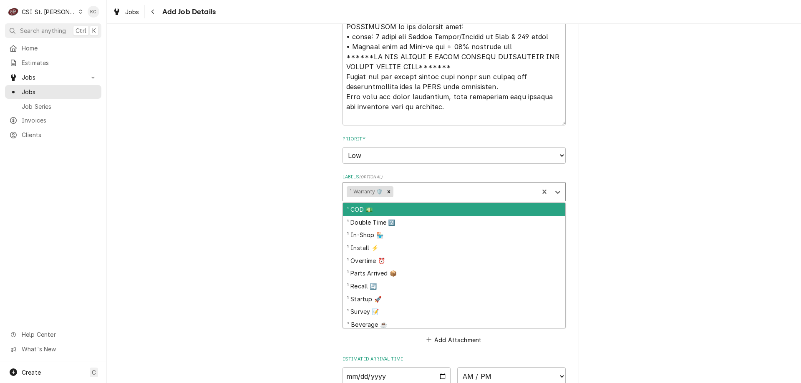
click at [410, 192] on div "Labels" at bounding box center [465, 191] width 140 height 15
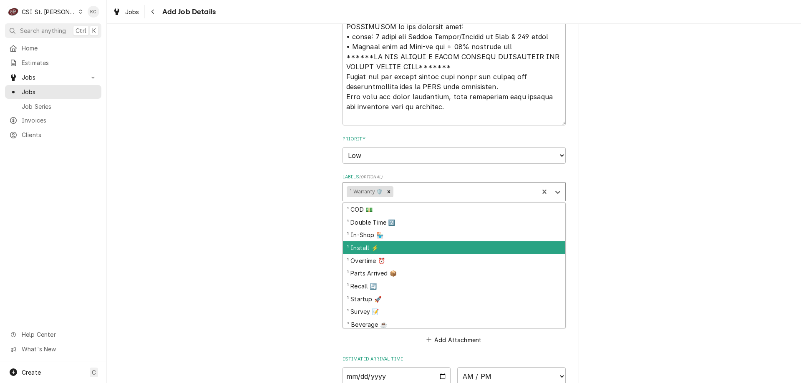
scroll to position [42, 0]
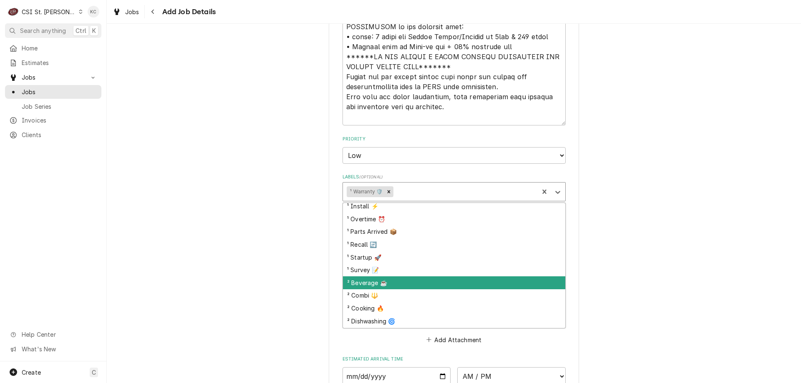
click at [418, 281] on div "² Beverage ☕️" at bounding box center [454, 283] width 222 height 13
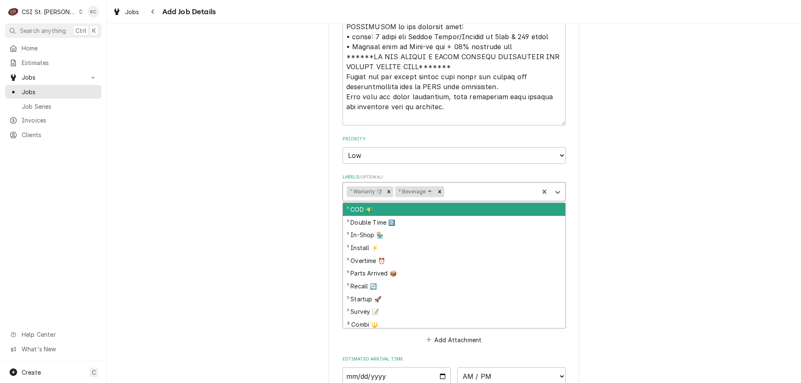
click at [456, 194] on div "Labels" at bounding box center [490, 191] width 89 height 15
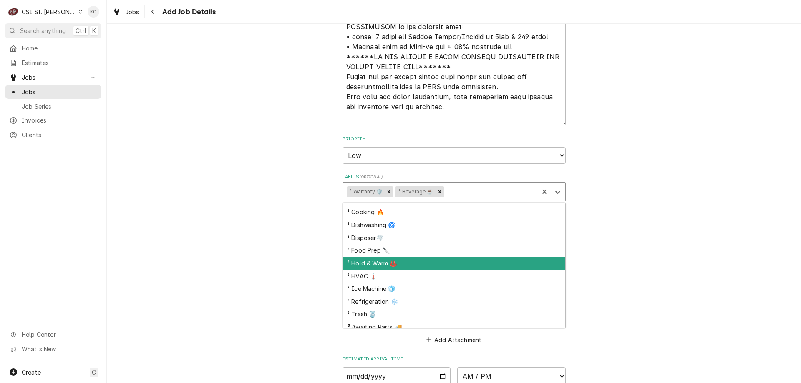
scroll to position [167, 0]
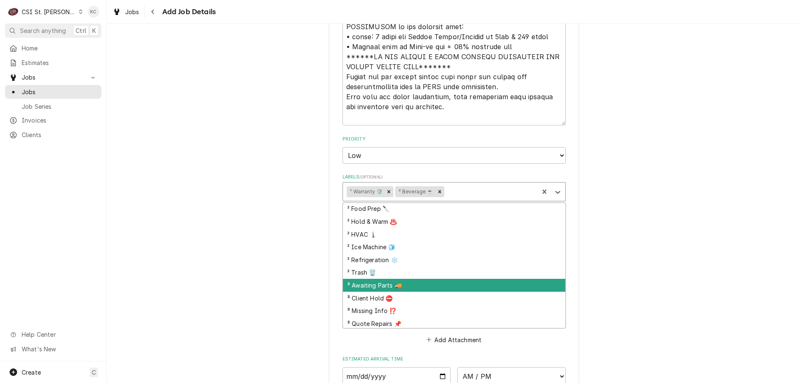
click at [455, 286] on div "³ Awaiting Parts 🚚" at bounding box center [454, 285] width 222 height 13
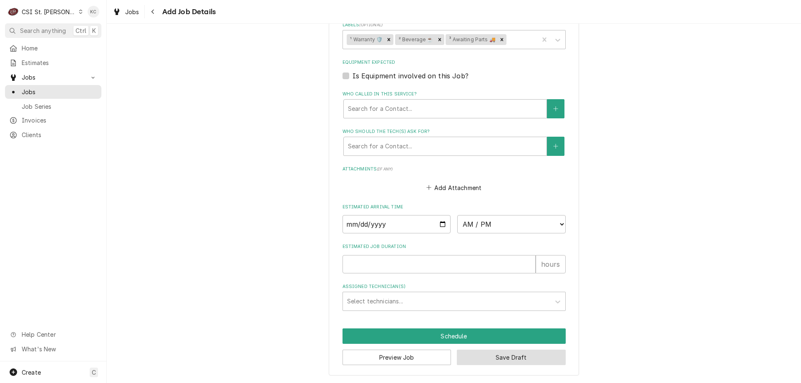
click at [522, 356] on button "Save Draft" at bounding box center [511, 357] width 109 height 15
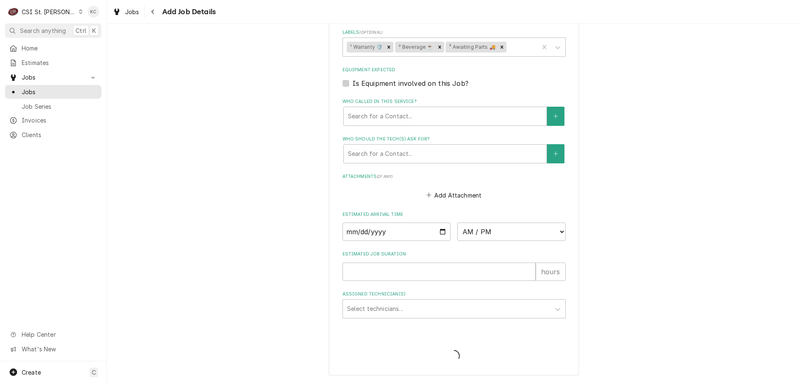
type textarea "x"
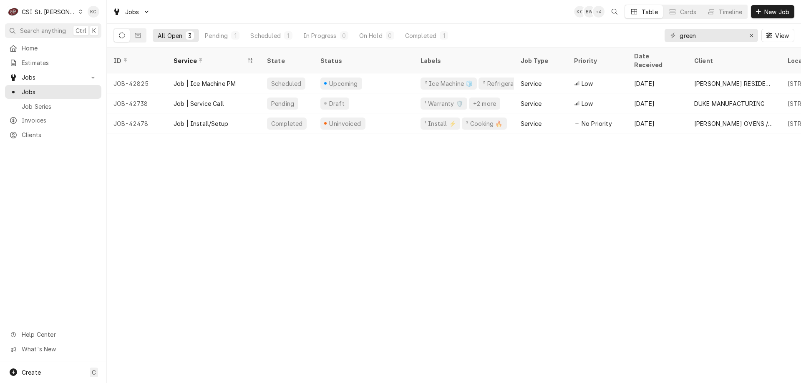
click at [52, 10] on div "CSI St. [PERSON_NAME]" at bounding box center [49, 12] width 54 height 9
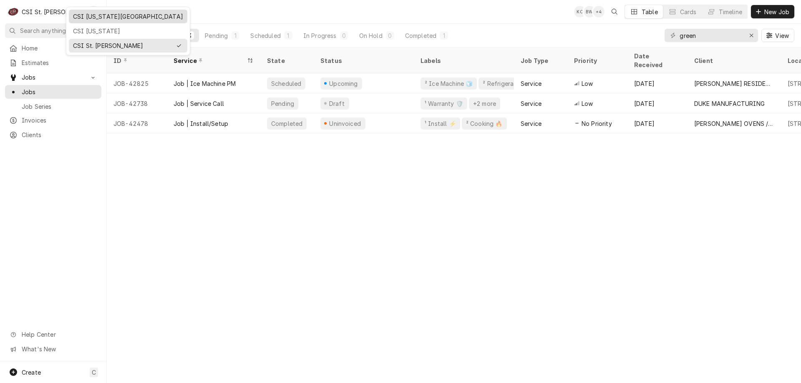
click at [86, 20] on div "CSI [US_STATE][GEOGRAPHIC_DATA]" at bounding box center [128, 16] width 110 height 9
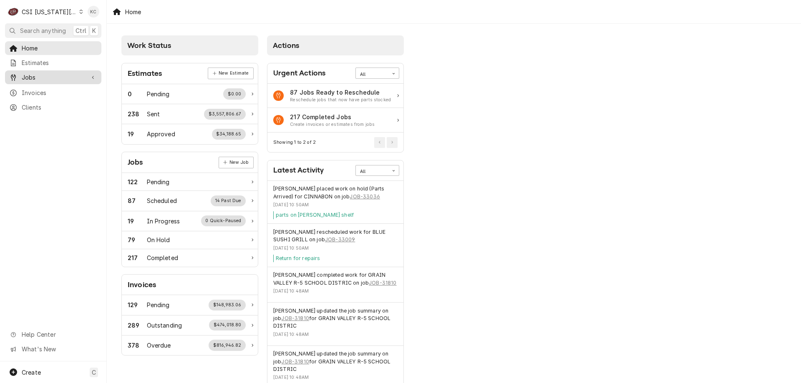
click at [38, 78] on span "Jobs" at bounding box center [53, 77] width 63 height 9
click at [38, 93] on span "Jobs" at bounding box center [60, 92] width 76 height 9
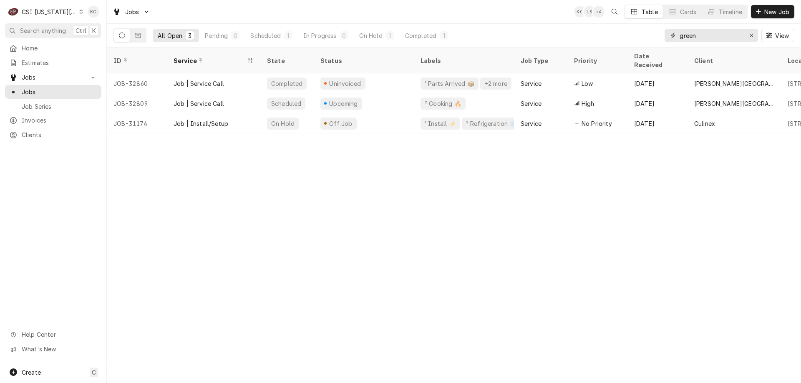
click at [738, 33] on input "green" at bounding box center [711, 35] width 63 height 13
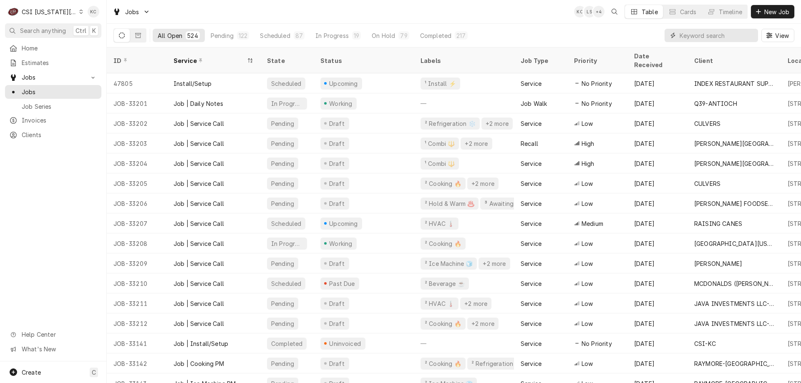
paste input "00234999"
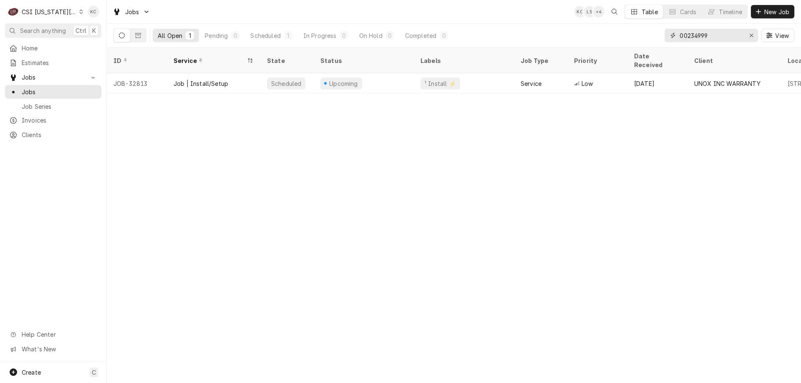
type input "00234999"
click at [69, 15] on div "C CSI Kansas City" at bounding box center [45, 11] width 81 height 17
click at [68, 14] on html "C CSI Kansas City KC Search anything Ctrl K Home Estimates Jobs Jobs Job Series…" at bounding box center [400, 191] width 801 height 383
click at [68, 14] on div "C CSI Kansas City" at bounding box center [45, 11] width 81 height 17
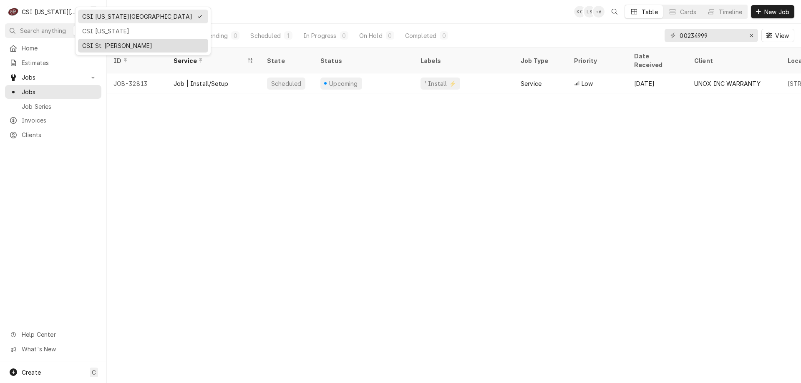
click at [101, 48] on div "CSI St. [PERSON_NAME]" at bounding box center [143, 45] width 122 height 9
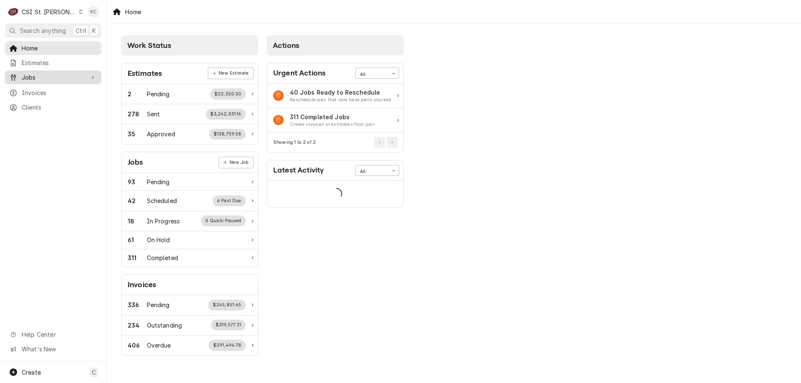
click at [41, 73] on span "Jobs" at bounding box center [53, 77] width 63 height 9
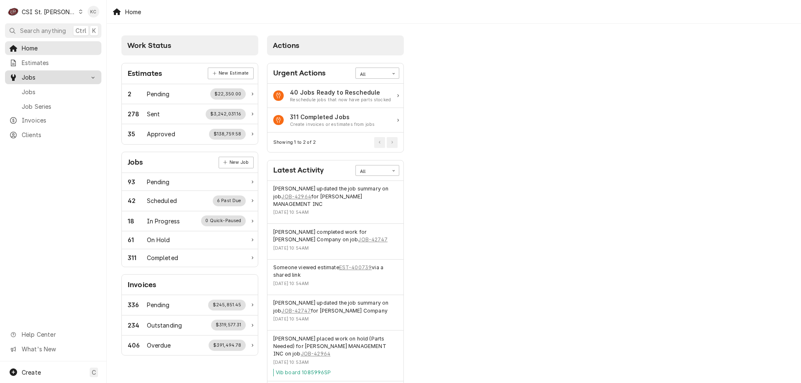
click at [40, 80] on div "Jobs" at bounding box center [53, 77] width 93 height 10
click at [38, 77] on span "Jobs" at bounding box center [53, 77] width 63 height 9
click at [38, 90] on span "Jobs" at bounding box center [60, 92] width 76 height 9
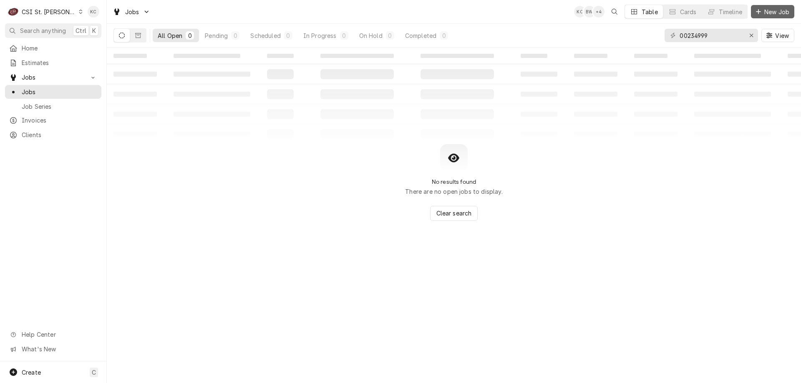
click at [762, 18] on button "New Job" at bounding box center [772, 11] width 43 height 13
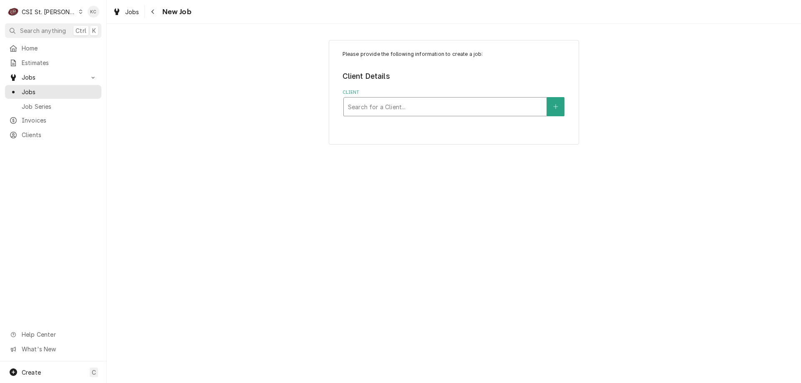
click at [443, 111] on div "Client" at bounding box center [445, 106] width 194 height 15
type input "vivian"
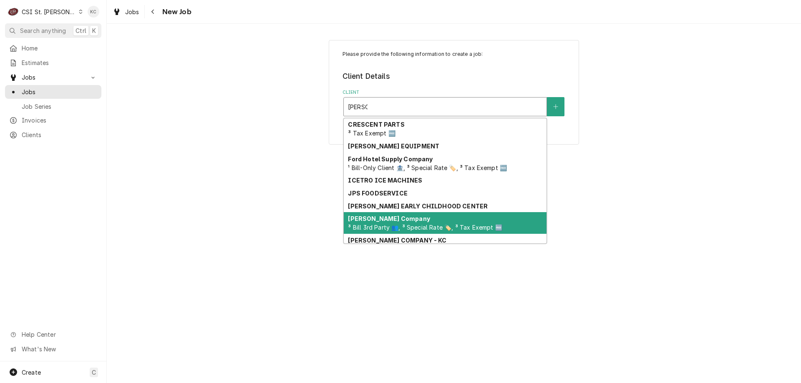
click at [423, 227] on span "³ Bill 3rd Party 👥, ³ Special Rate 🏷️, ³ Tax Exempt 🆓" at bounding box center [425, 227] width 154 height 7
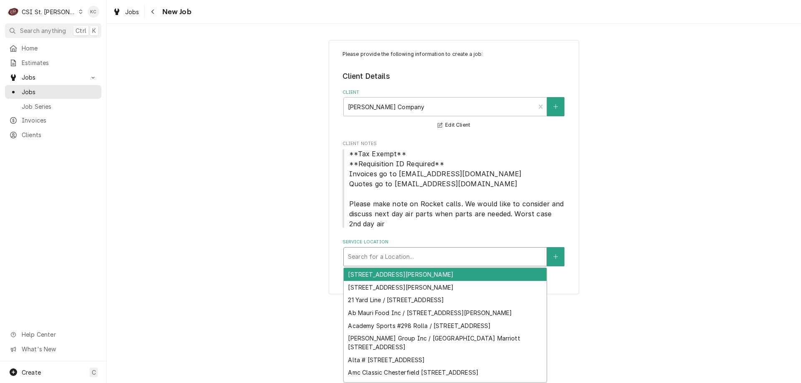
click at [439, 258] on div "Service Location" at bounding box center [445, 257] width 194 height 15
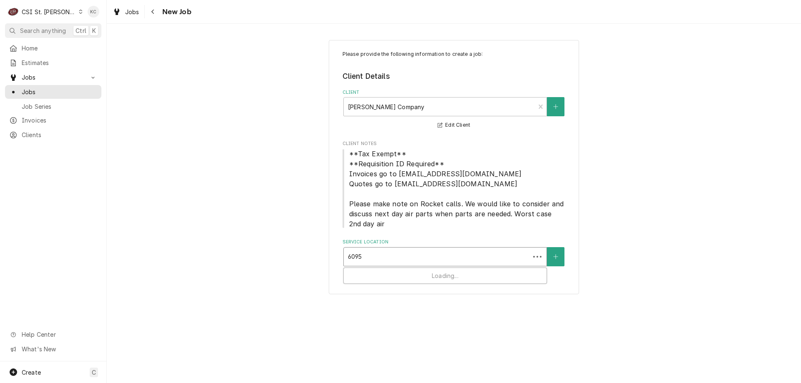
type input "6095"
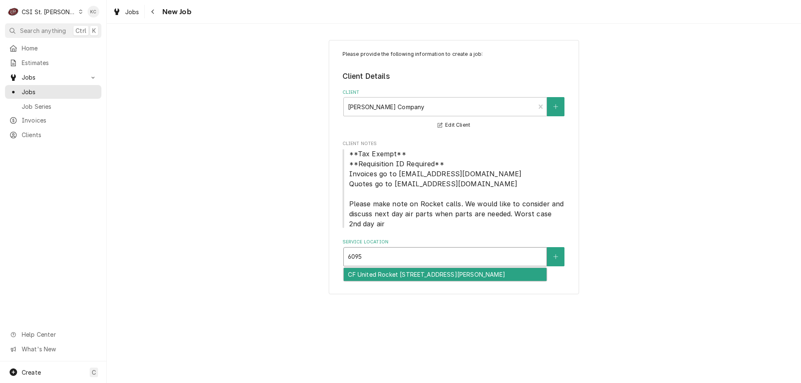
click at [444, 274] on div "CF United Rocket #4268 / 6095 Mexico Rd, St Peters, MO 63376" at bounding box center [445, 274] width 203 height 13
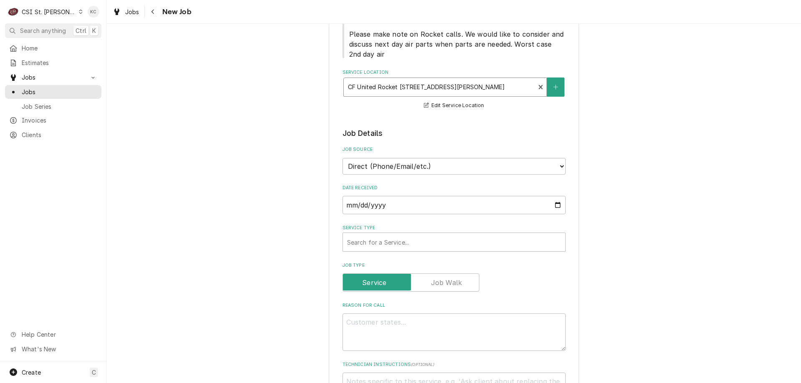
scroll to position [209, 0]
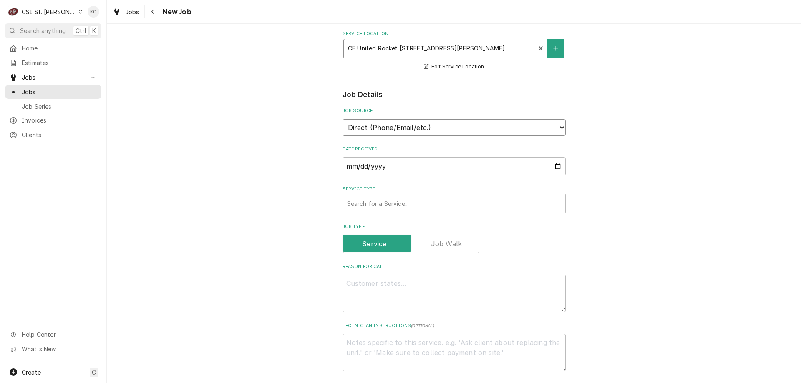
click at [429, 130] on select "Direct (Phone/Email/etc.) Service Channel Corrigo Ecotrak Other" at bounding box center [454, 127] width 223 height 17
select select "100"
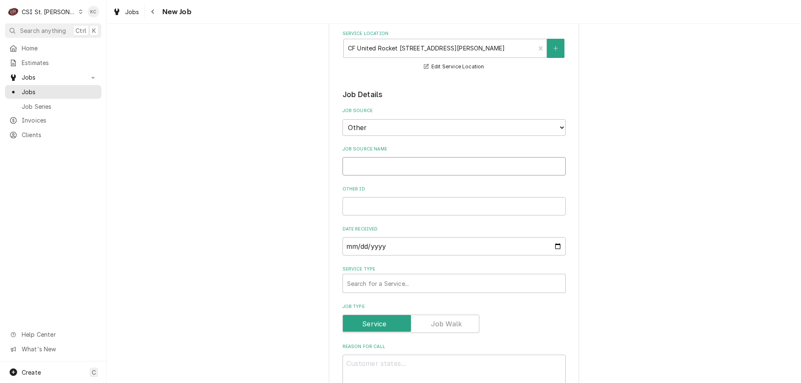
click at [412, 164] on input "Job Source Name" at bounding box center [454, 166] width 223 height 18
type textarea "x"
type input "V"
type textarea "x"
type input "Vi"
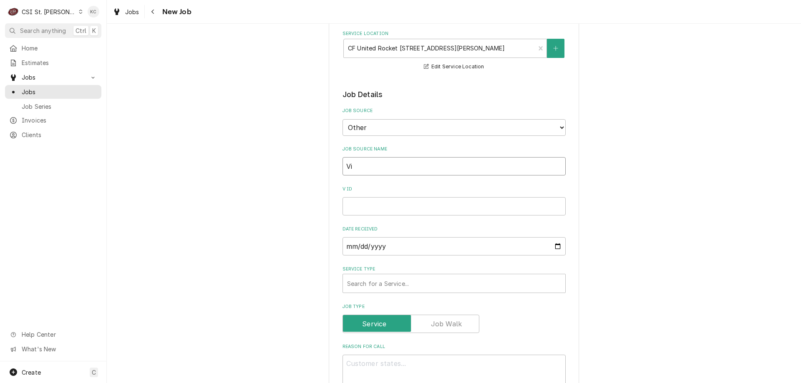
type textarea "x"
type input "Vivi"
type textarea "x"
type input "Vivian"
type textarea "x"
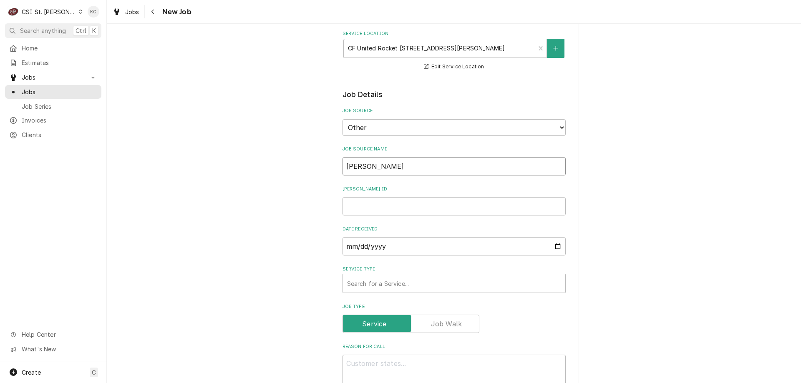
type input "Vivian"
type textarea "x"
type input "Vivian e"
type textarea "x"
type input "Vivian em"
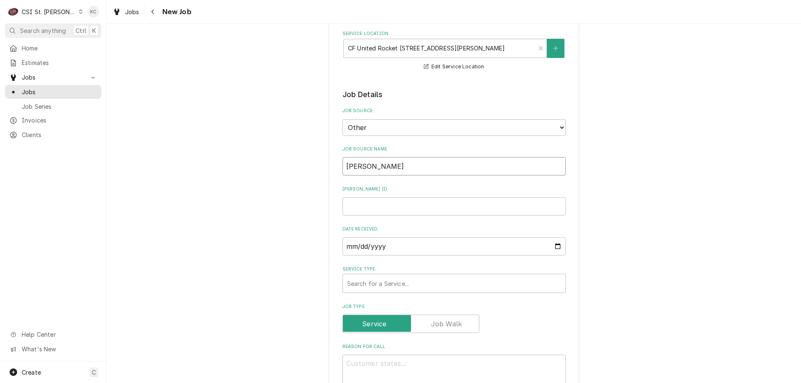
type textarea "x"
type input "Vivian ema"
type textarea "x"
type input "Vivian emai"
type textarea "x"
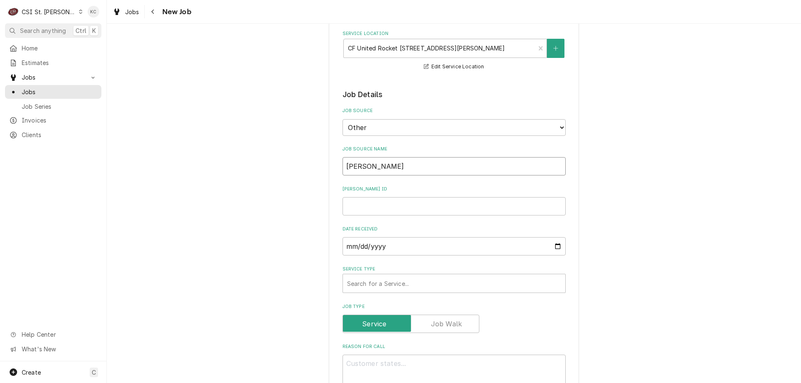
type input "[PERSON_NAME] email"
type textarea "x"
type input "[PERSON_NAME] email"
type textarea "x"
type input "4"
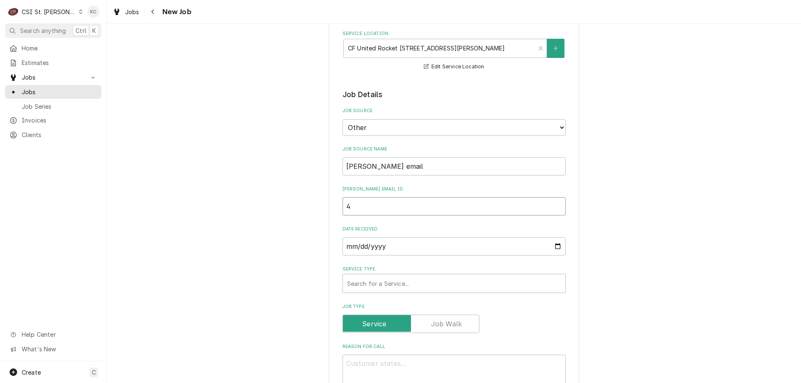
type textarea "x"
type input "44"
type textarea "x"
type input "447"
type textarea "x"
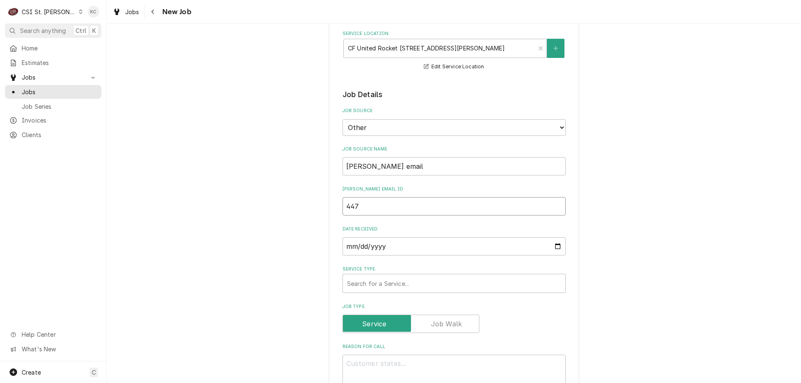
type input "4471"
type textarea "x"
type input "44719"
type textarea "x"
type input "44719"
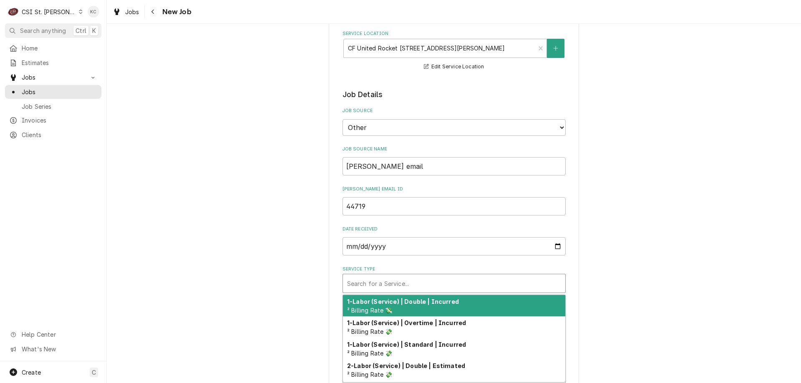
click at [383, 282] on div "Service Type" at bounding box center [454, 283] width 214 height 15
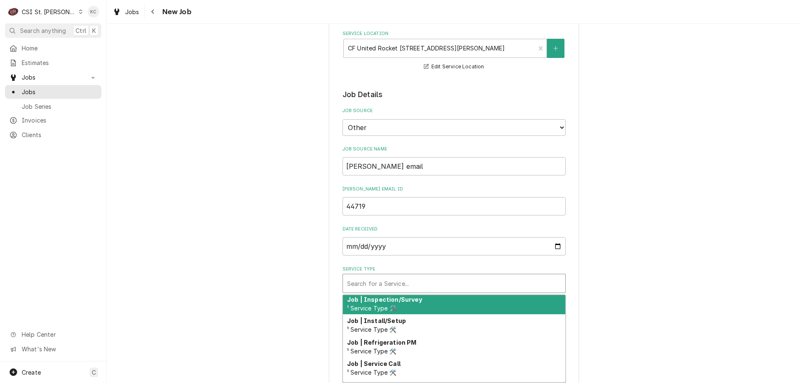
scroll to position [524, 0]
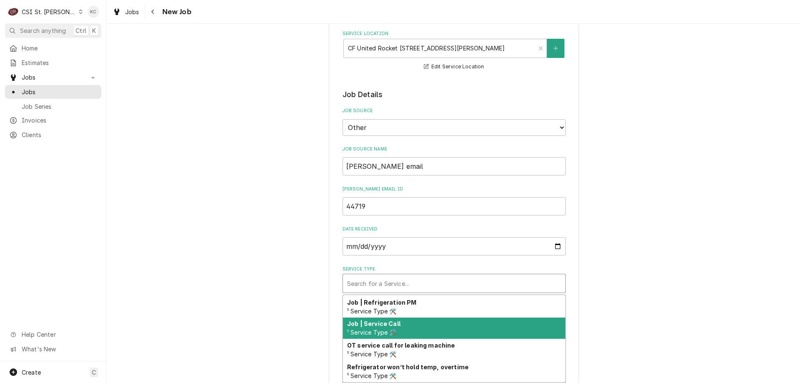
click at [401, 329] on div "Job | Service Call ¹ Service Type 🛠️" at bounding box center [454, 329] width 222 height 22
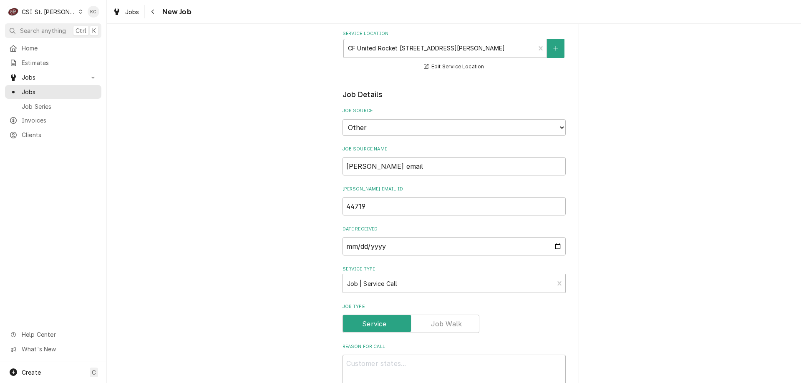
click at [615, 290] on div "Please provide the following information to create a job: Client Details Client…" at bounding box center [454, 343] width 694 height 1038
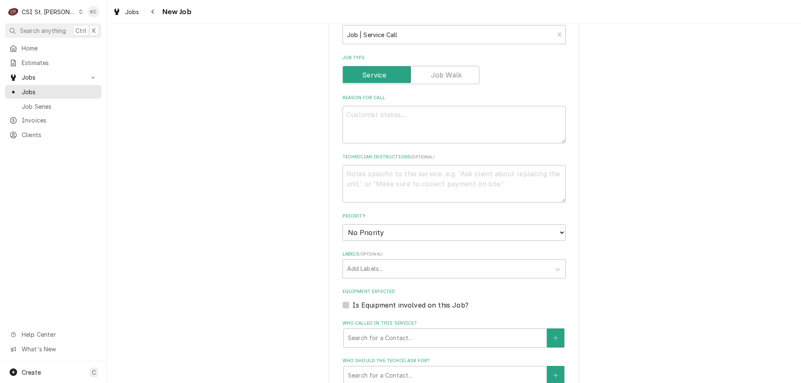
scroll to position [459, 0]
click at [429, 180] on textarea "Technician Instructions ( optional )" at bounding box center [454, 183] width 223 height 38
paste textarea "MOD- 314-309-3065"
type textarea "x"
type textarea "MOD- 314-309-3065"
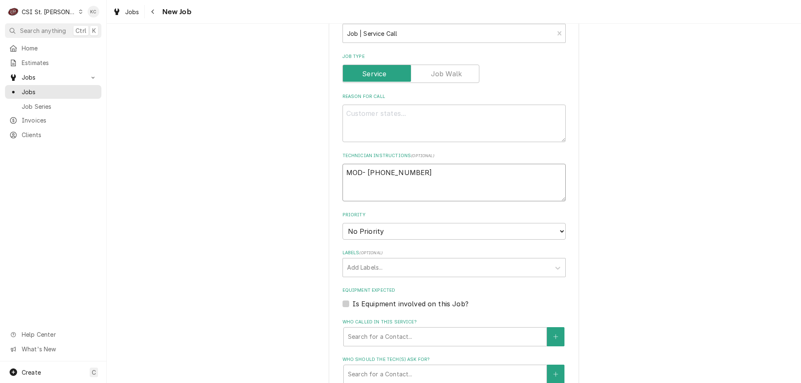
type textarea "x"
type textarea "MOD- 314-309-3065"
click at [415, 109] on textarea "Reason For Call" at bounding box center [454, 124] width 223 height 38
click at [365, 117] on textarea "Reason For Call" at bounding box center [454, 124] width 223 height 38
paste textarea "BIB SYRUP LINE IS BROKEN. CANNOT DISPENSE"
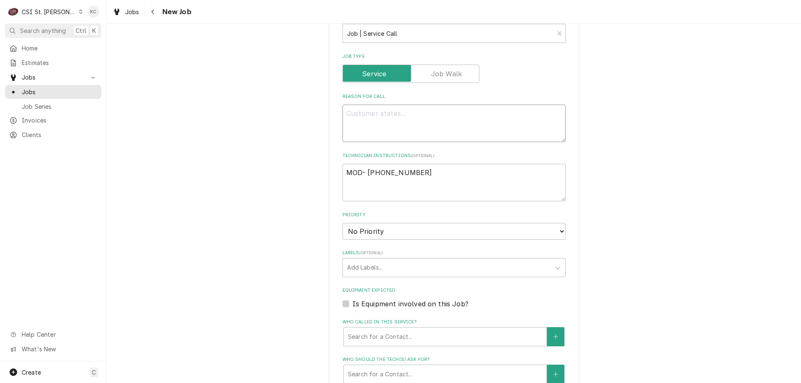
type textarea "x"
type textarea "BIB SYRUP LINE IS BROKEN. CANNOT DISPENSE"
type textarea "x"
click at [382, 235] on select "No Priority Urgent High Medium Low" at bounding box center [454, 231] width 223 height 17
select select "2"
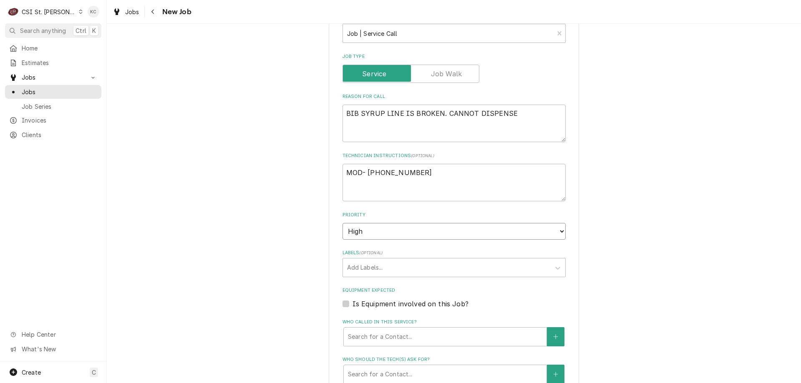
click at [343, 223] on select "No Priority Urgent High Medium Low" at bounding box center [454, 231] width 223 height 17
click at [380, 261] on div "Labels" at bounding box center [446, 267] width 199 height 15
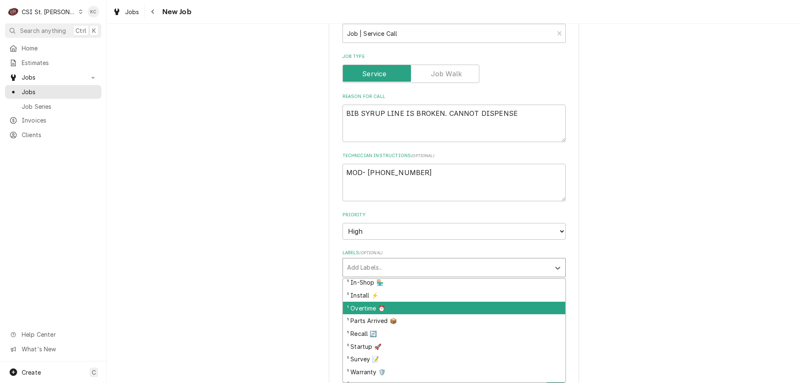
scroll to position [42, 0]
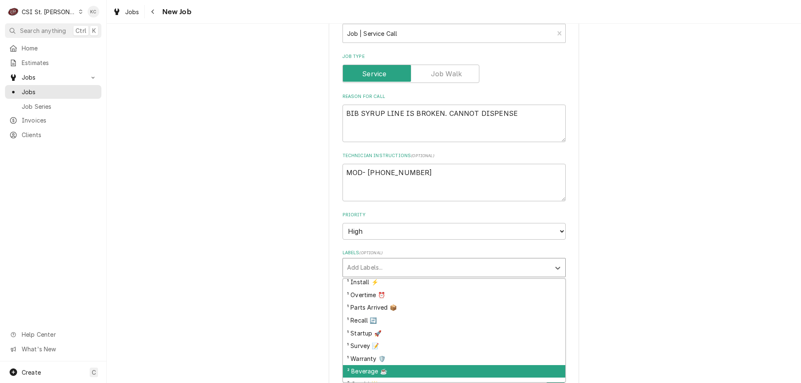
click at [400, 368] on div "² Beverage ☕️" at bounding box center [454, 372] width 222 height 13
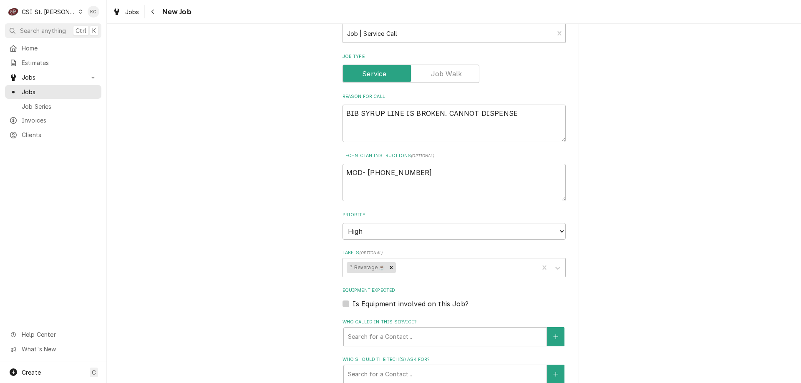
click at [589, 310] on div "Please provide the following information to create a job: Client Details Client…" at bounding box center [454, 131] width 694 height 1115
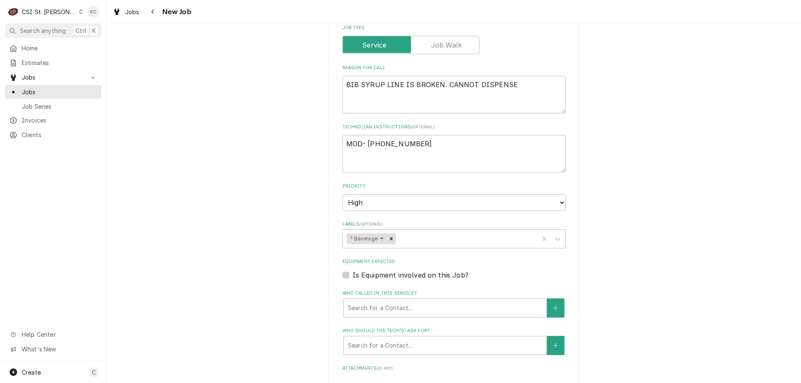
scroll to position [501, 0]
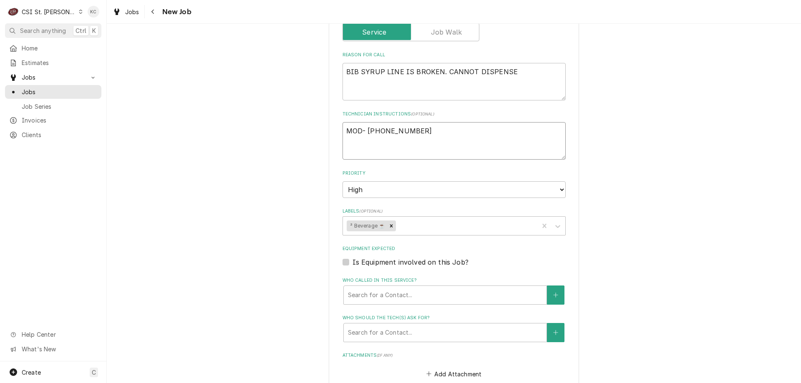
click at [344, 129] on textarea "MOD- 314-309-3065" at bounding box center [454, 141] width 223 height 38
type textarea "x"
type textarea "MOD- 314-309-3065"
type textarea "x"
type textarea "MOD- 314-309-3065"
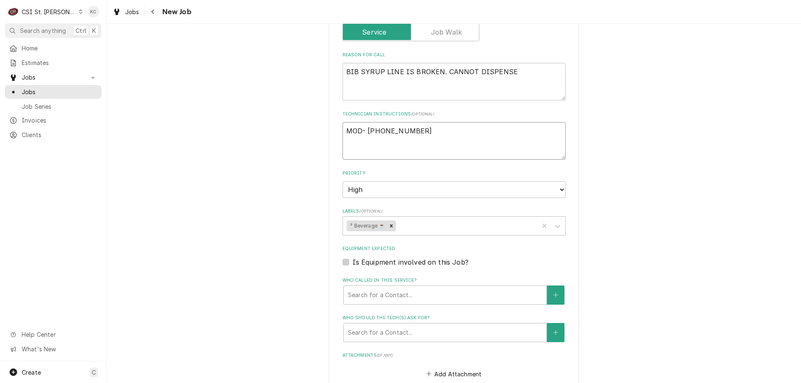
type textarea "x"
type textarea "E MOD- 314-309-3065"
type textarea "x"
type textarea "EW MOD- 314-309-3065"
type textarea "x"
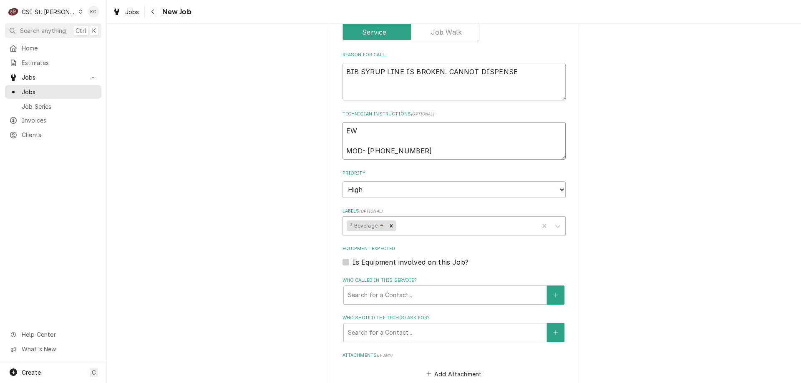
type textarea "EWM MOD- 314-309-3065"
type textarea "x"
type textarea "EW MOD- 314-309-3065"
type textarea "x"
type textarea "E MOD- 314-309-3065"
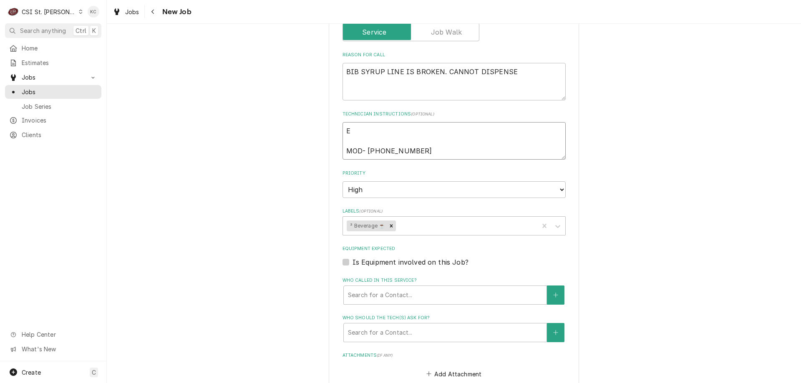
type textarea "x"
type textarea "EM MOD- 314-309-3065"
type textarea "x"
type textarea "EME MOD- 314-309-3065"
type textarea "x"
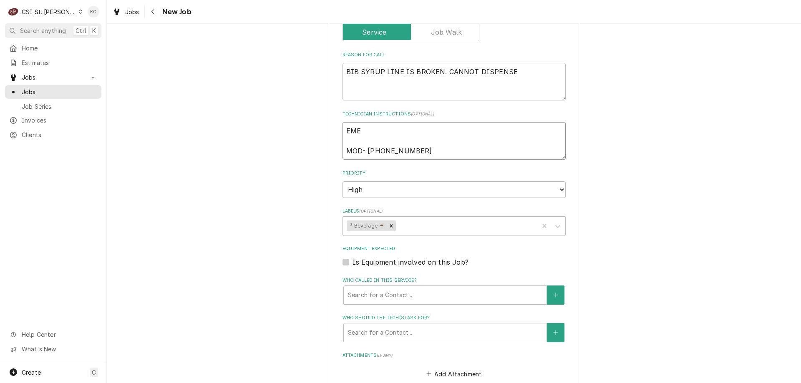
type textarea "EMER MOD- 314-309-3065"
type textarea "x"
type textarea "EMERG MOD- 314-309-3065"
type textarea "x"
type textarea "EMERGE MOD- 314-309-3065"
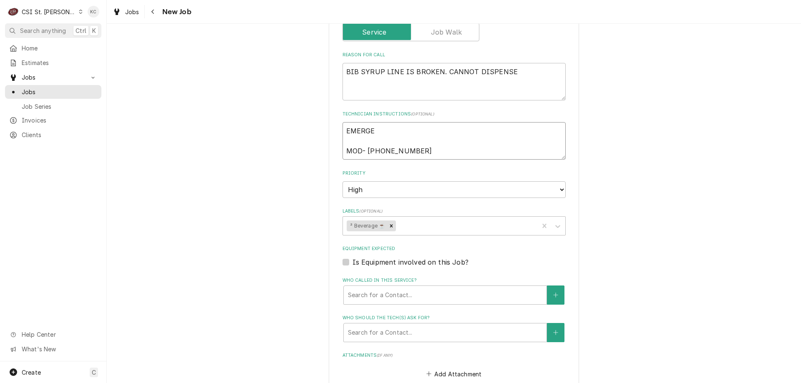
type textarea "x"
type textarea "EMERGEN MOD- 314-309-3065"
type textarea "x"
type textarea "EMERGENC MOD- 314-309-3065"
type textarea "x"
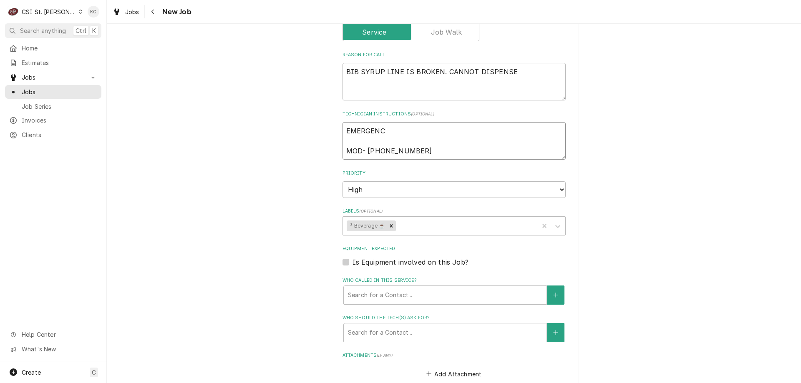
type textarea "EMERGENCY MOD- 314-309-3065"
type textarea "x"
type textarea "EMERGENCY MOD- 314-309-3065"
type textarea "x"
type textarea "EMERGENCY 4 MOD- 314-309-3065"
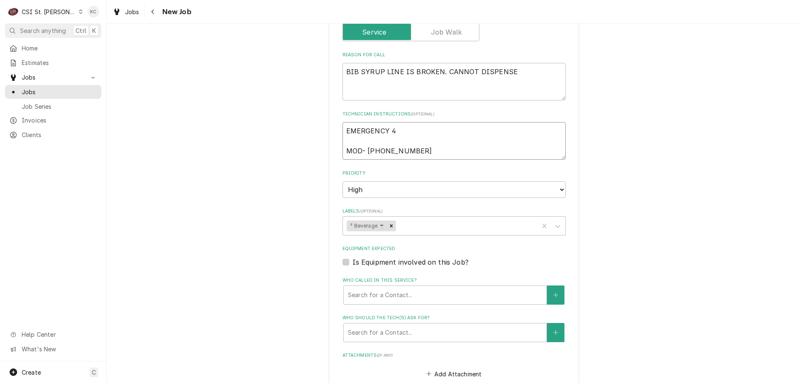
type textarea "x"
type textarea "EMERGENCY 4 MOD- 314-309-3065"
type textarea "x"
type textarea "EMERGENCY 4 H MOD- 314-309-3065"
type textarea "x"
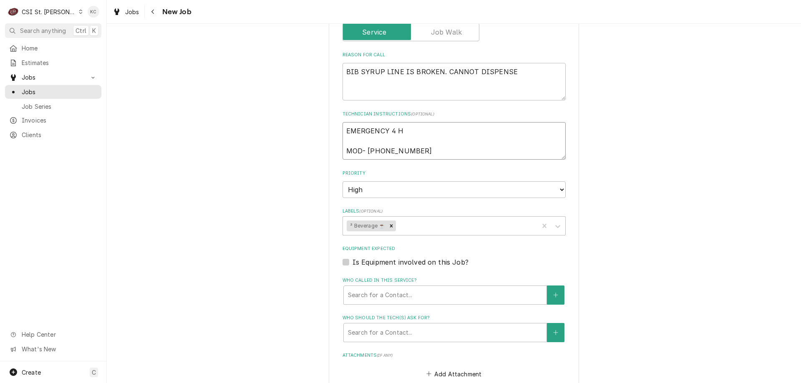
type textarea "EMERGENCY 4 HO MOD- 314-309-3065"
type textarea "x"
type textarea "EMERGENCY 4 HOU MOD- 314-309-3065"
type textarea "x"
type textarea "EMERGENCY 4 HOUR MOD- 314-309-3065"
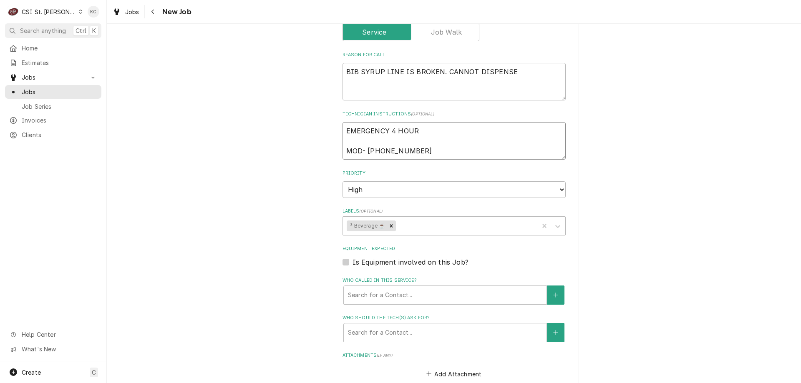
type textarea "x"
type textarea "EMERGENCY 4 HOUR MOD- 314-309-3065"
type textarea "x"
type textarea "EMERGENCY 4 HOUR S MOD- 314-309-3065"
type textarea "x"
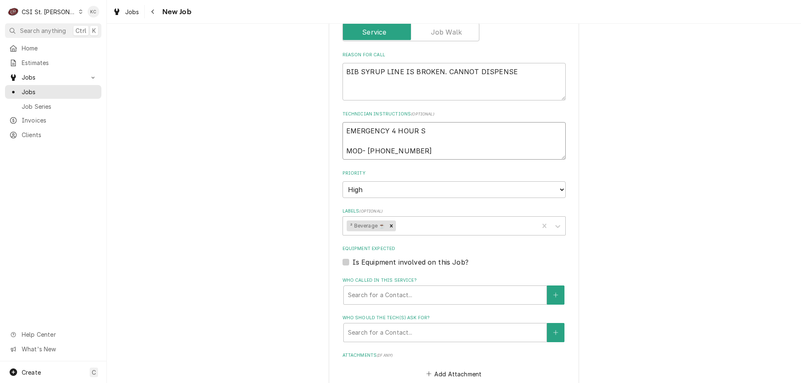
type textarea "EMERGENCY 4 HOUR SE MOD- 314-309-3065"
type textarea "x"
type textarea "EMERGENCY 4 HOUR SER MOD- 314-309-3065"
type textarea "x"
type textarea "EMERGENCY 4 HOUR SERV MOD- 314-309-3065"
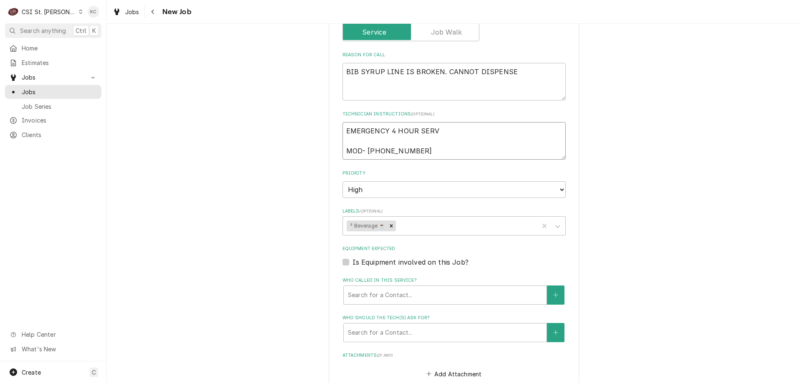
type textarea "x"
type textarea "EMERGENCY 4 HOUR SERVI MOD- 314-309-3065"
type textarea "x"
type textarea "EMERGENCY 4 HOUR SERVIC MOD- 314-309-3065"
type textarea "x"
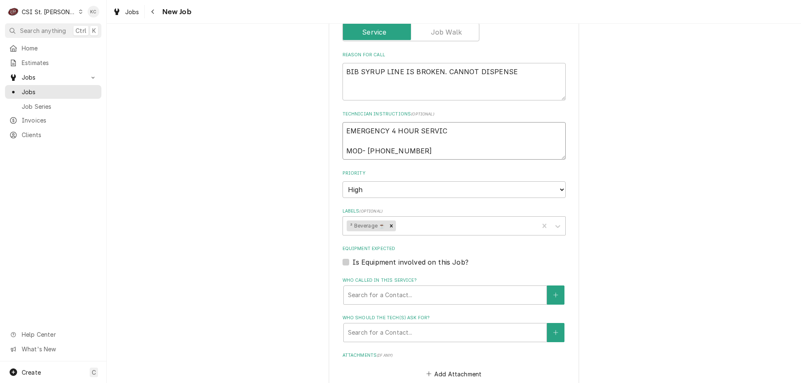
type textarea "EMERGENCY 4 HOUR SERVICE MOD- 314-309-3065"
type textarea "x"
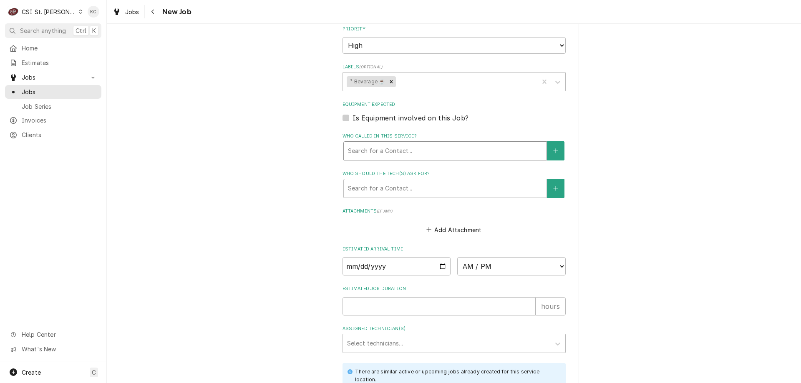
scroll to position [668, 0]
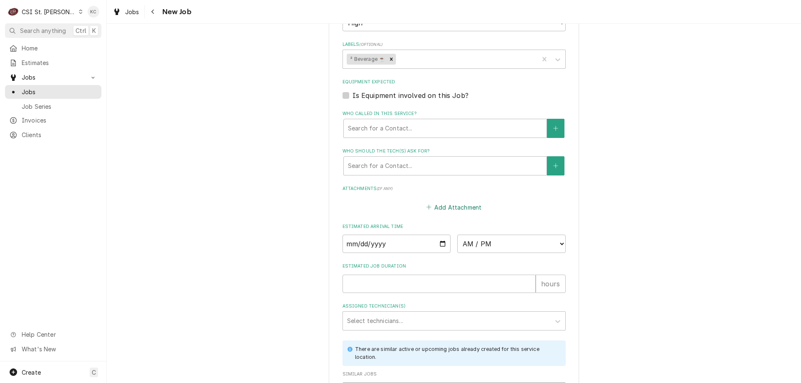
type textarea "EMERGENCY 4 HOUR SERVICE MOD- 314-309-3065"
click at [443, 207] on button "Add Attachment" at bounding box center [454, 208] width 58 height 12
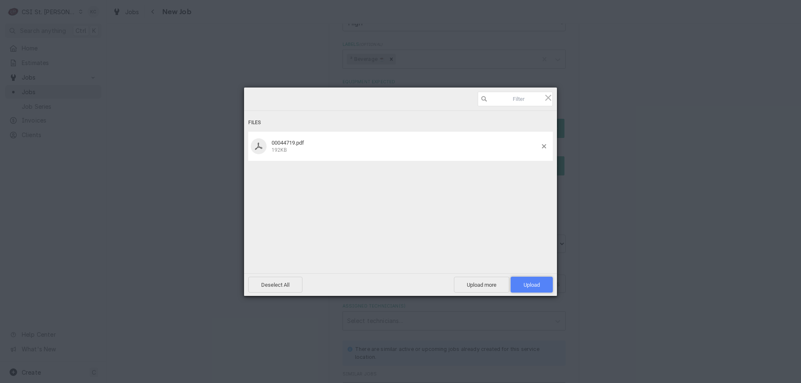
click at [535, 287] on span "Upload 1" at bounding box center [532, 285] width 16 height 6
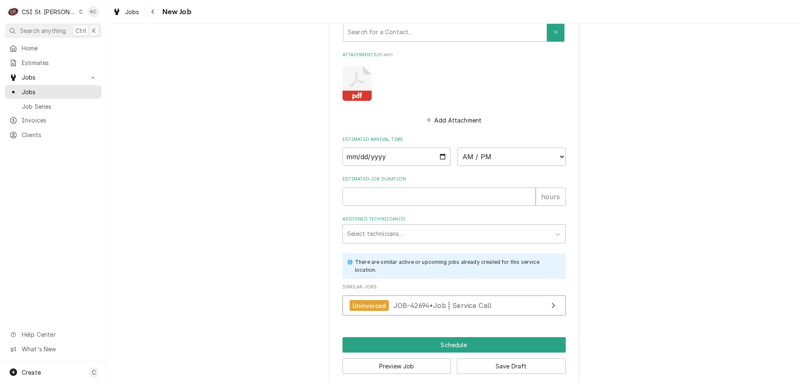
scroll to position [810, 0]
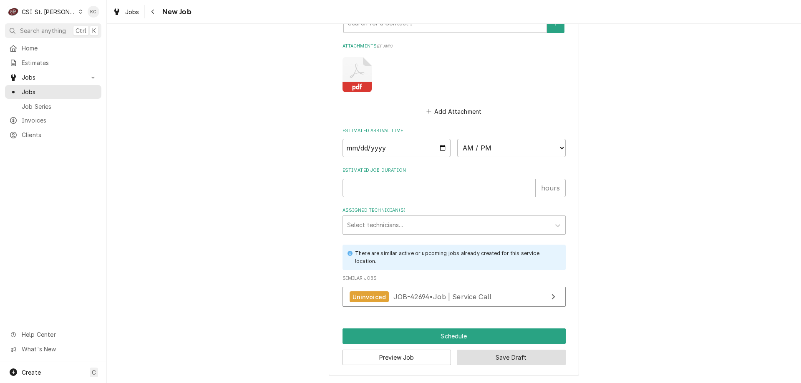
click at [532, 363] on button "Save Draft" at bounding box center [511, 357] width 109 height 15
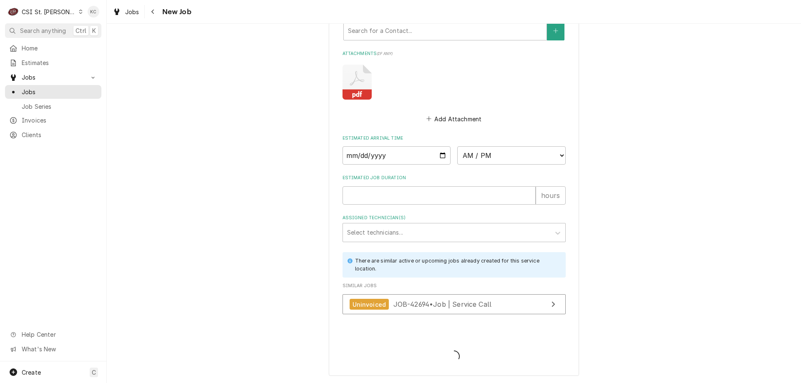
scroll to position [803, 0]
type textarea "x"
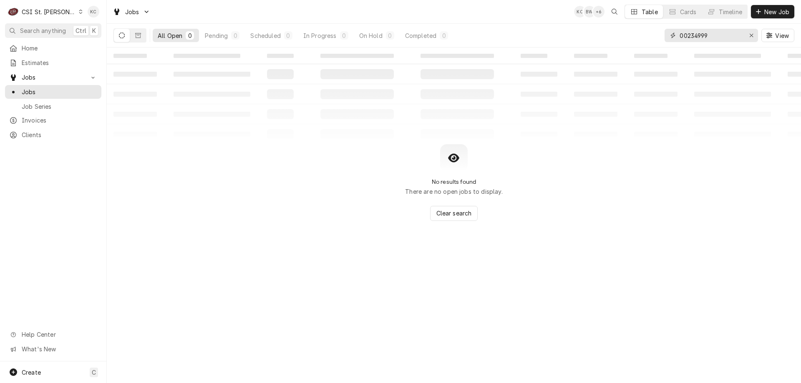
drag, startPoint x: 719, startPoint y: 34, endPoint x: 640, endPoint y: 36, distance: 78.5
click at [640, 36] on div "All Open 0 Pending 0 Scheduled 0 In Progress 0 On Hold 0 Completed 0 00234999 V…" at bounding box center [453, 35] width 681 height 23
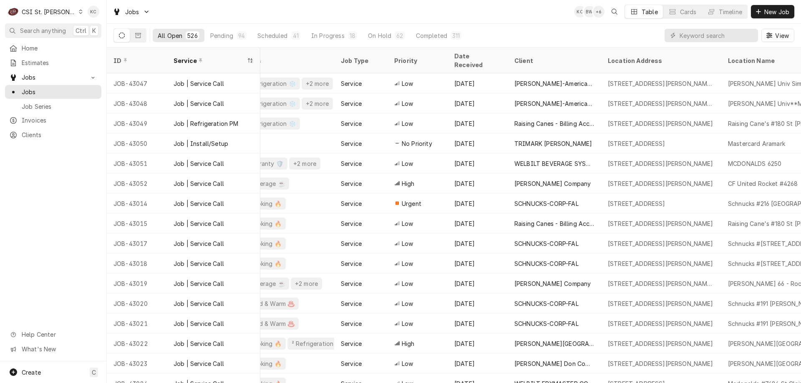
scroll to position [0, 248]
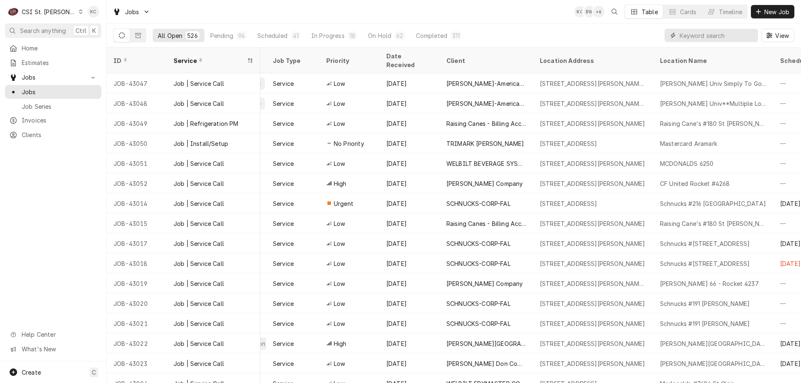
click at [722, 41] on input "Dynamic Content Wrapper" at bounding box center [717, 35] width 74 height 13
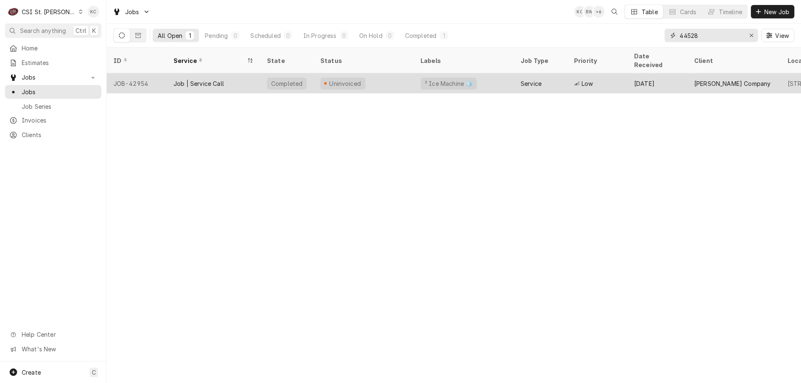
type input "44528"
click at [388, 75] on div "Uninvoiced" at bounding box center [364, 83] width 100 height 20
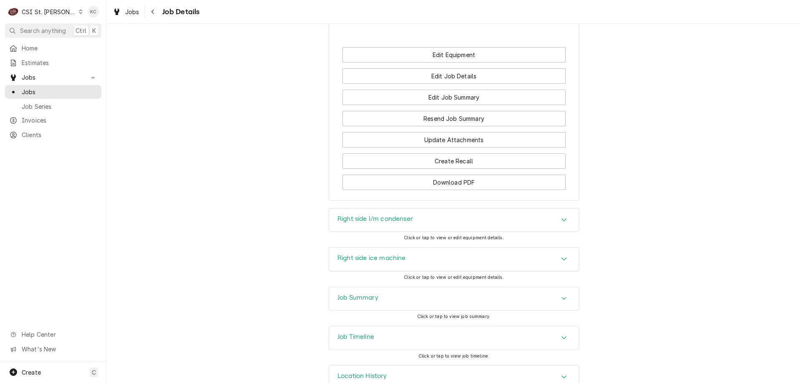
scroll to position [983, 0]
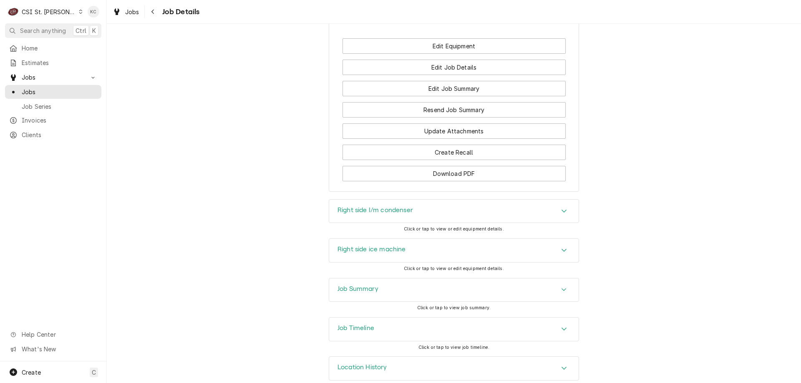
click at [527, 279] on div "Job Summary" at bounding box center [454, 290] width 250 height 23
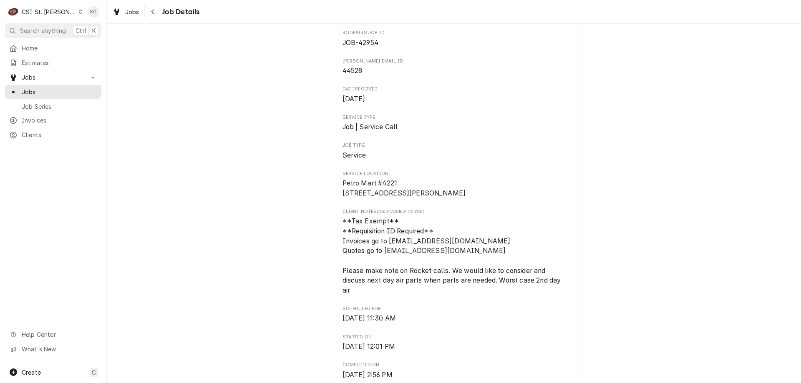
scroll to position [62, 0]
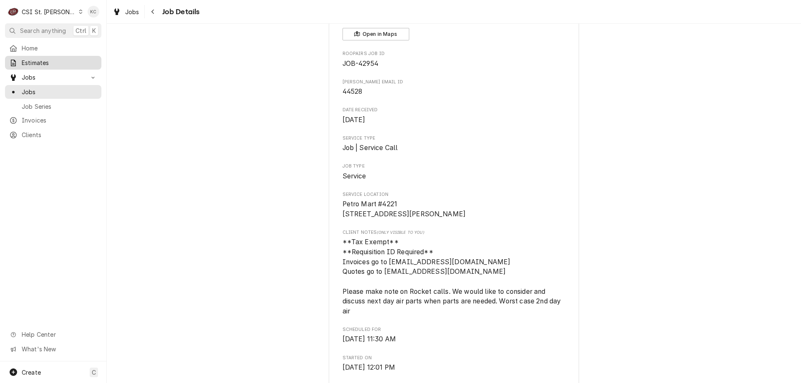
click at [20, 58] on div "Estimates" at bounding box center [53, 62] width 88 height 9
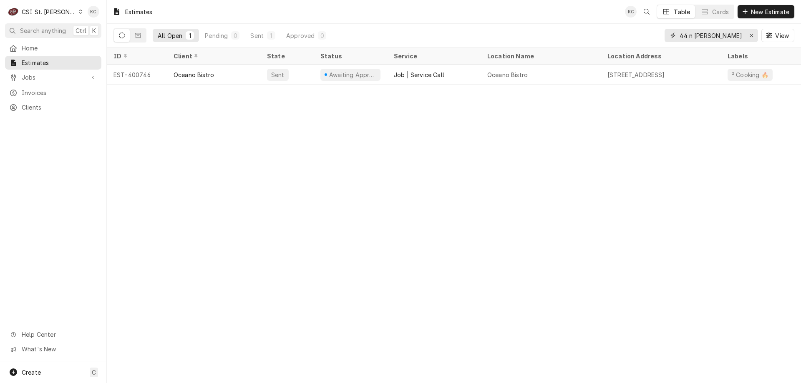
drag, startPoint x: 731, startPoint y: 37, endPoint x: 641, endPoint y: 40, distance: 90.6
click at [641, 40] on div "All Open 1 Pending 0 Sent 1 Approved 0 44 n [PERSON_NAME] View" at bounding box center [453, 35] width 681 height 23
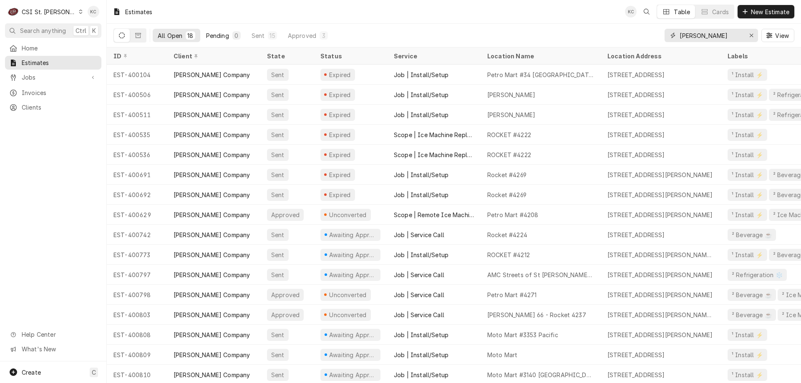
type input "vivian"
click at [229, 36] on button "Pending 0" at bounding box center [223, 35] width 45 height 13
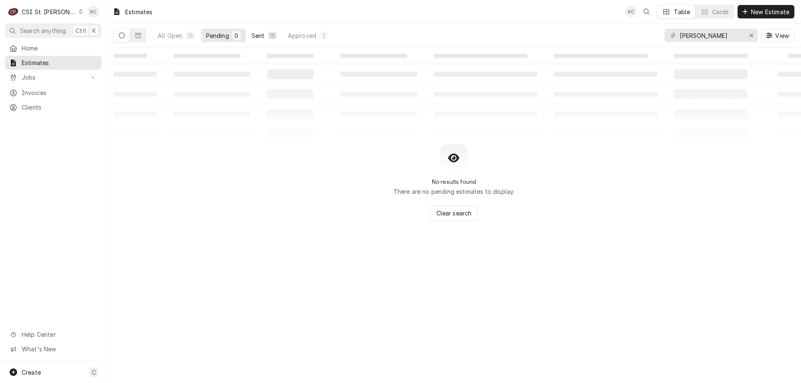
click at [270, 34] on div "15" at bounding box center [272, 35] width 5 height 9
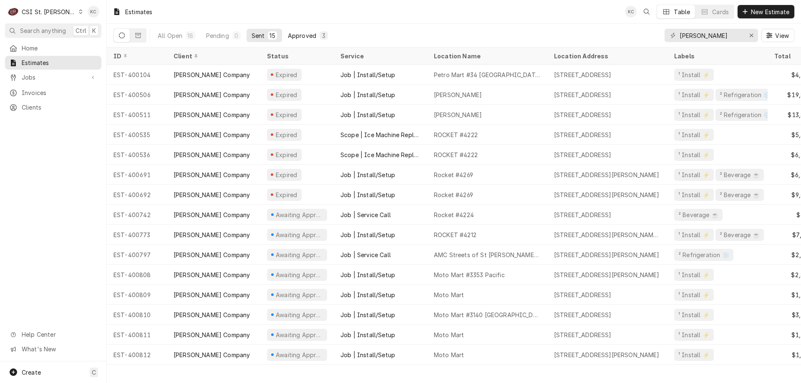
click at [320, 38] on div "3" at bounding box center [324, 35] width 8 height 8
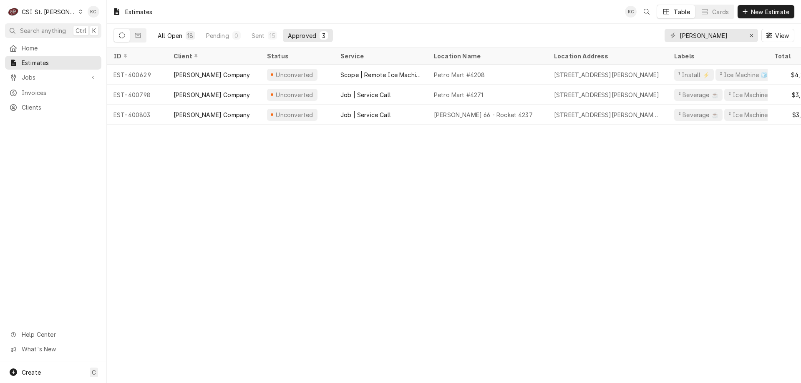
click at [175, 37] on div "All Open" at bounding box center [170, 35] width 25 height 9
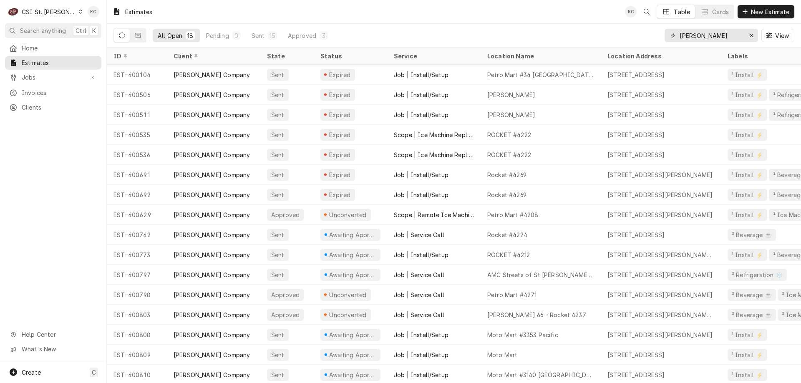
click at [545, 35] on div "All Open 18 Pending 0 Sent 15 Approved 3 vivian View" at bounding box center [453, 35] width 681 height 23
click at [23, 73] on span "Jobs" at bounding box center [53, 77] width 63 height 9
click at [27, 90] on span "Jobs" at bounding box center [60, 92] width 76 height 9
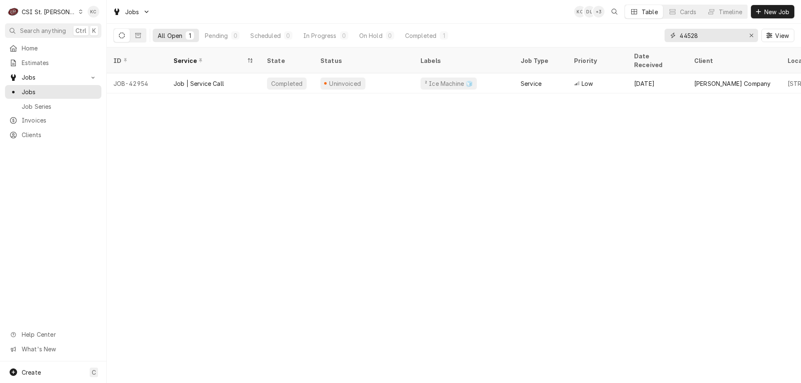
drag, startPoint x: 711, startPoint y: 40, endPoint x: 665, endPoint y: 38, distance: 45.9
click at [665, 38] on div "44528" at bounding box center [711, 35] width 93 height 13
click at [772, 164] on div "ID Service State Status Labels Job Type Priority Date Received Client Location …" at bounding box center [454, 216] width 694 height 336
drag, startPoint x: 714, startPoint y: 39, endPoint x: 638, endPoint y: 39, distance: 76.8
click at [638, 39] on div "All Open 1 Pending 0 Scheduled 0 In Progress 0 On Hold 0 Completed 1 44528 View" at bounding box center [453, 35] width 681 height 23
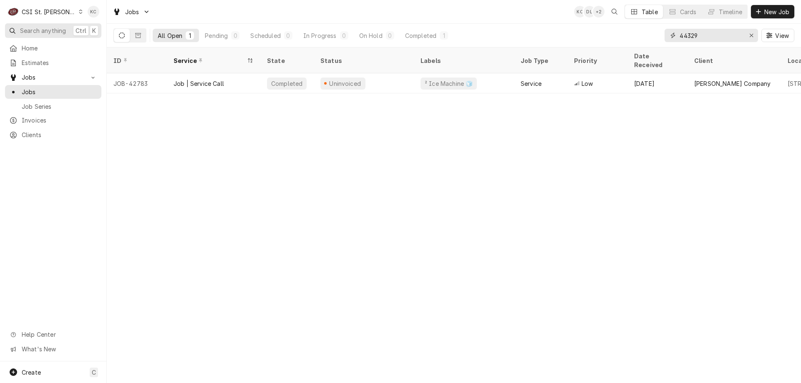
type input "44329"
click at [35, 33] on span "Search anything" at bounding box center [43, 30] width 46 height 9
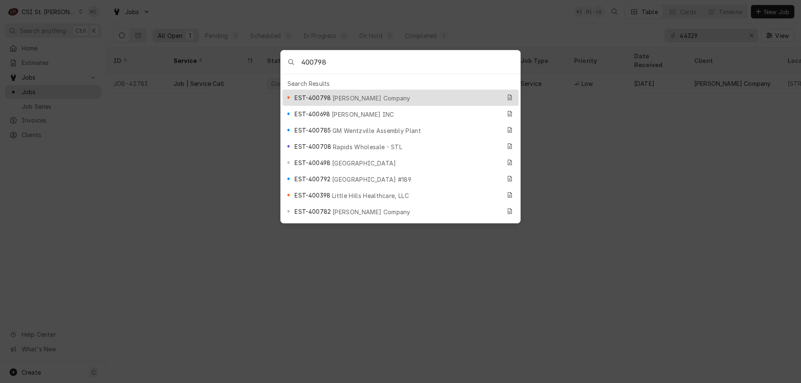
type input "400798"
click at [351, 98] on span "[PERSON_NAME] Company" at bounding box center [372, 98] width 78 height 9
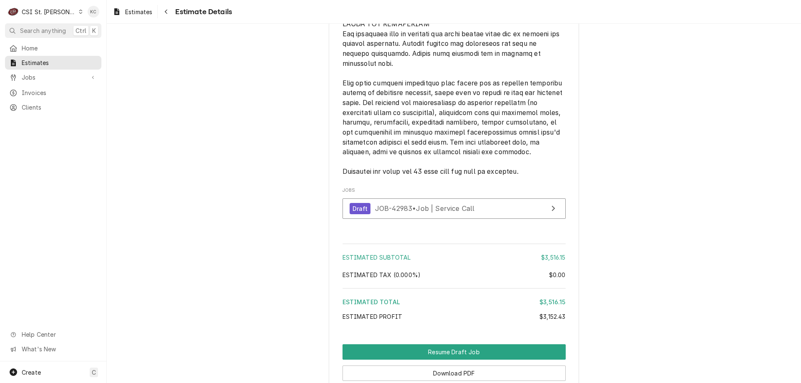
scroll to position [1961, 0]
click at [438, 212] on span "JOB-42983 • Job | Service Call" at bounding box center [425, 208] width 100 height 8
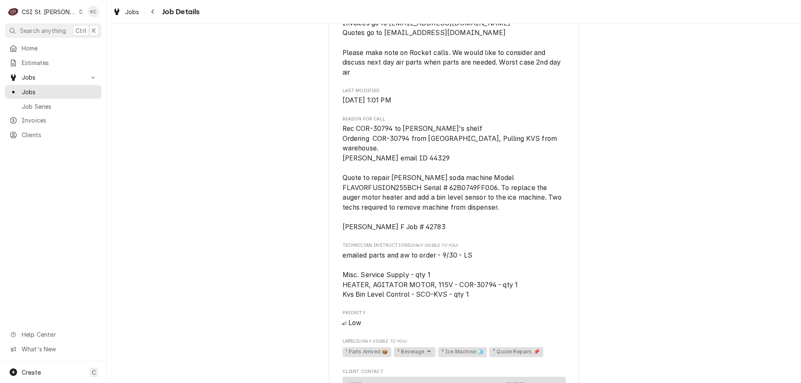
scroll to position [334, 0]
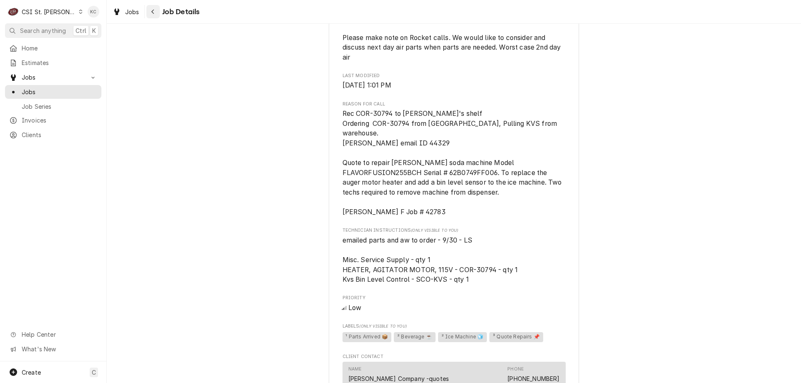
click at [152, 10] on icon "Navigate back" at bounding box center [153, 12] width 4 height 6
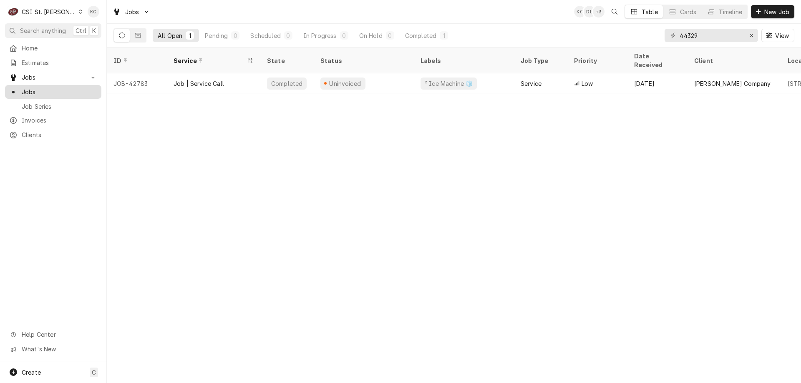
click at [46, 93] on span "Jobs" at bounding box center [60, 92] width 76 height 9
drag, startPoint x: 724, startPoint y: 36, endPoint x: 646, endPoint y: 34, distance: 77.6
click at [646, 34] on div "All Open 1 Pending 0 Scheduled 0 In Progress 0 On Hold 0 Completed 1 44329 View" at bounding box center [453, 35] width 681 height 23
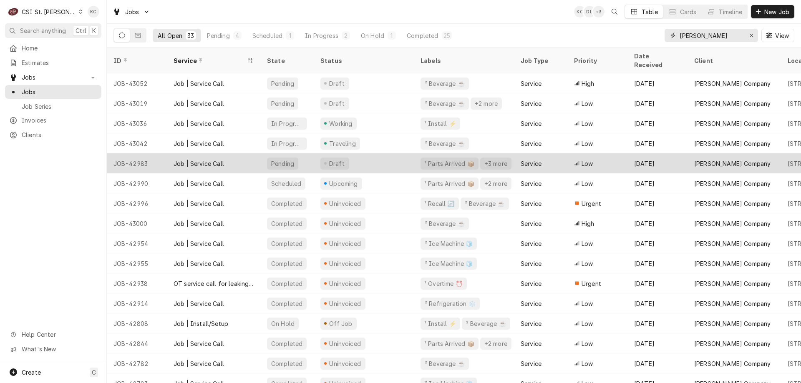
type input "vivian"
click at [183, 159] on div "Job | Service Call" at bounding box center [199, 163] width 50 height 9
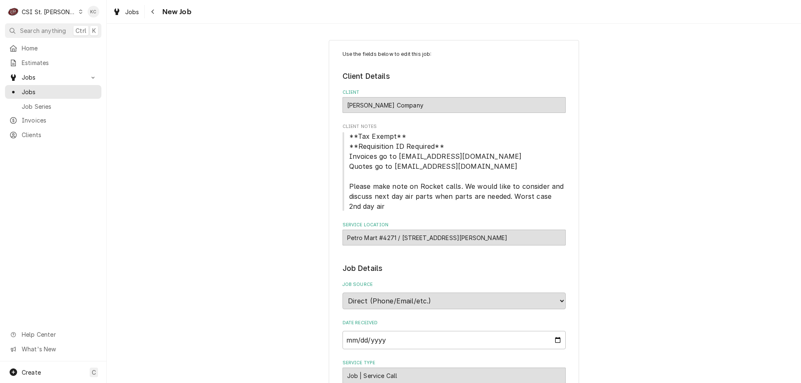
type textarea "x"
click at [153, 10] on icon "Navigate back" at bounding box center [153, 12] width 4 height 6
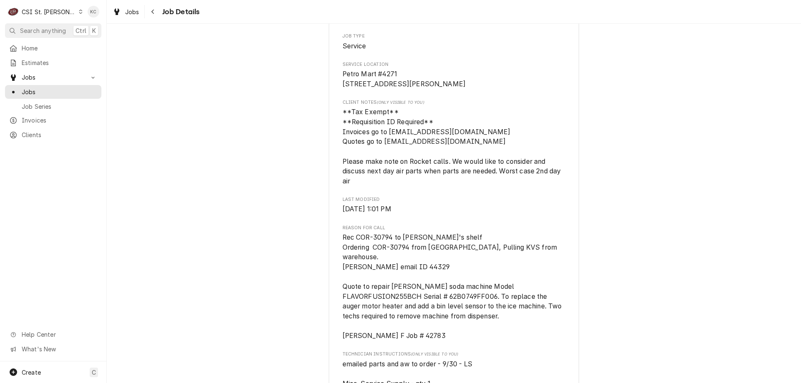
scroll to position [209, 0]
click at [43, 31] on span "Search anything" at bounding box center [43, 30] width 46 height 9
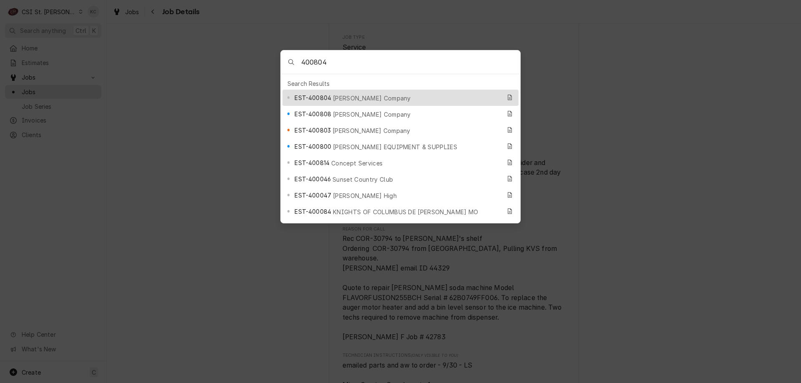
type input "400804"
click at [341, 97] on span "[PERSON_NAME] Company" at bounding box center [372, 98] width 78 height 9
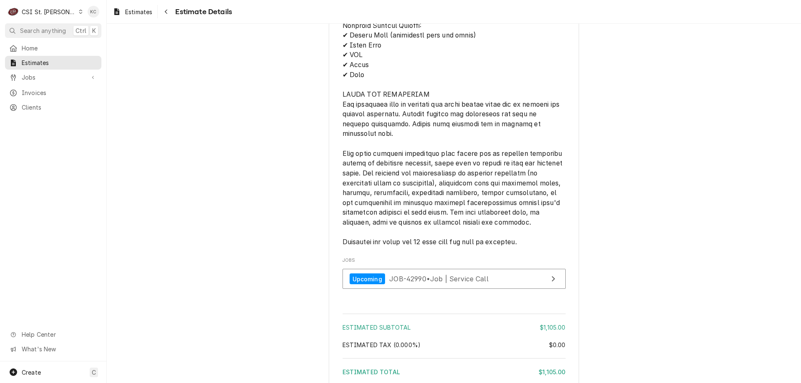
scroll to position [1377, 0]
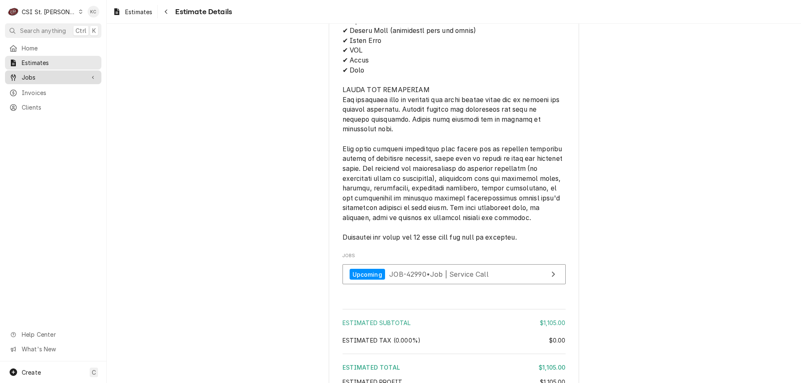
click at [37, 78] on span "Jobs" at bounding box center [53, 77] width 63 height 9
click at [43, 88] on span "Jobs" at bounding box center [60, 92] width 76 height 9
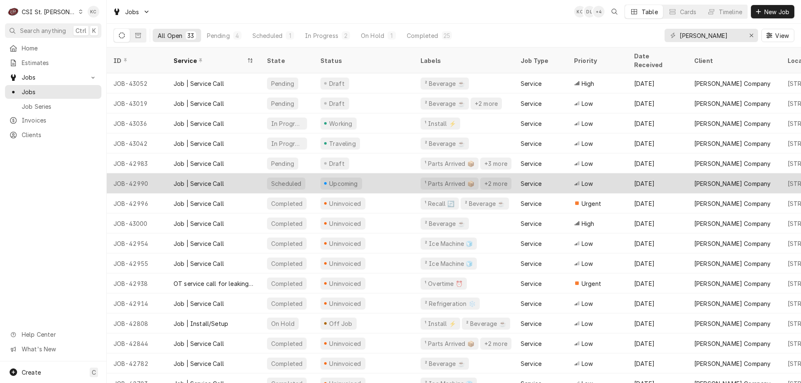
click at [159, 175] on div "JOB-42990" at bounding box center [137, 184] width 60 height 20
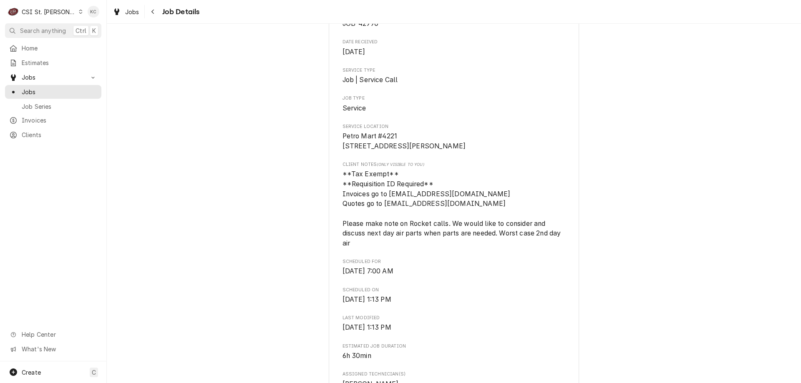
scroll to position [167, 0]
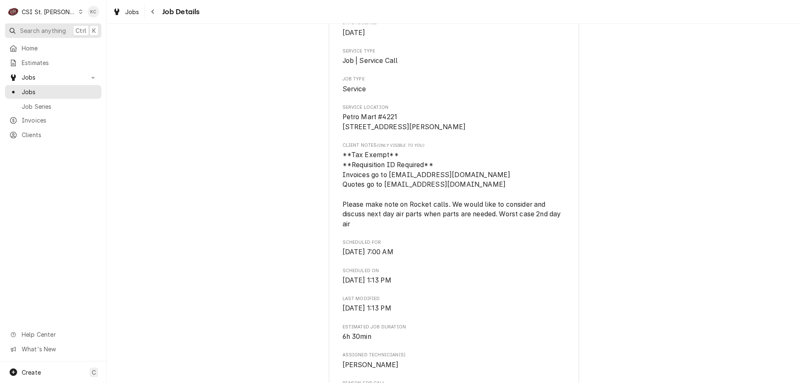
click at [54, 28] on span "Search anything" at bounding box center [43, 30] width 46 height 9
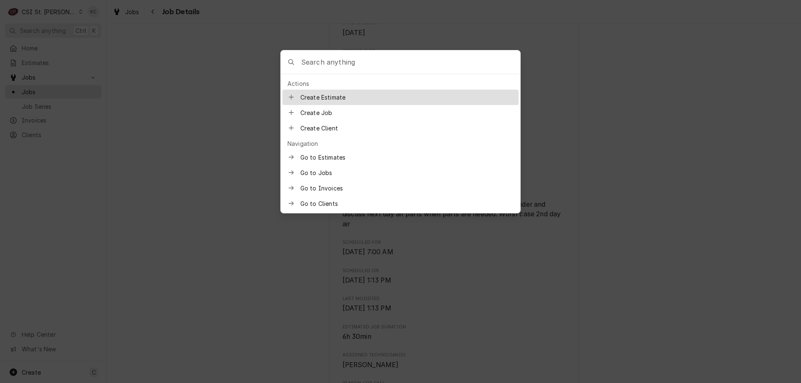
click at [372, 63] on input "Global Command Menu" at bounding box center [410, 61] width 219 height 23
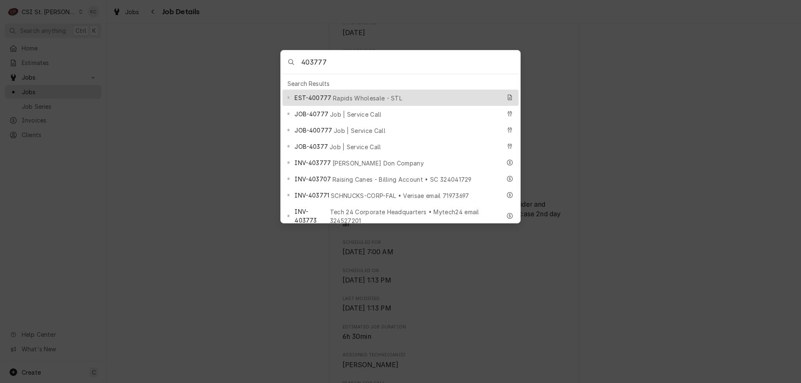
click at [390, 59] on input "403777" at bounding box center [410, 61] width 219 height 23
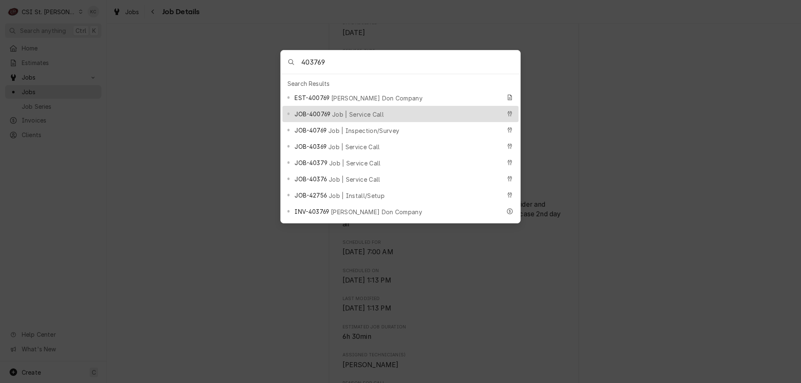
click at [386, 63] on input "403769" at bounding box center [410, 61] width 219 height 23
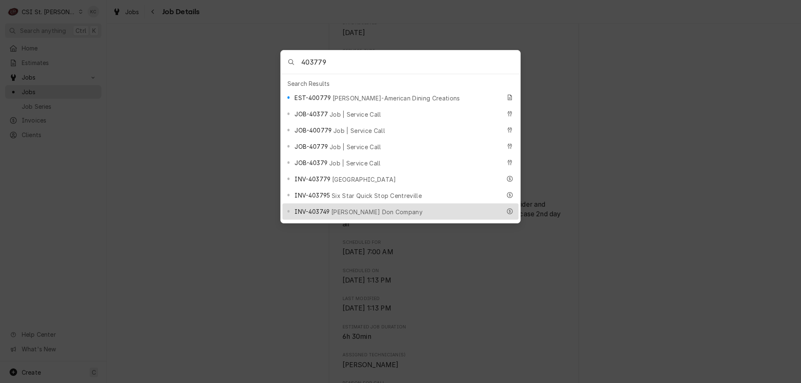
type input "403779"
click at [357, 208] on span "[PERSON_NAME] Don Company" at bounding box center [376, 212] width 91 height 9
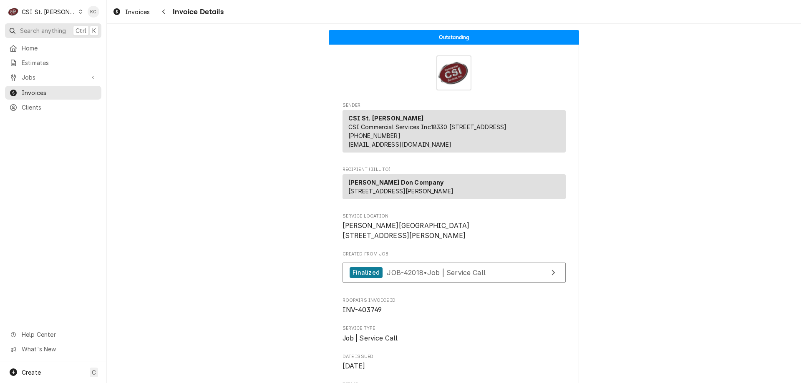
click at [43, 25] on button "Search anything Ctrl K" at bounding box center [53, 30] width 96 height 15
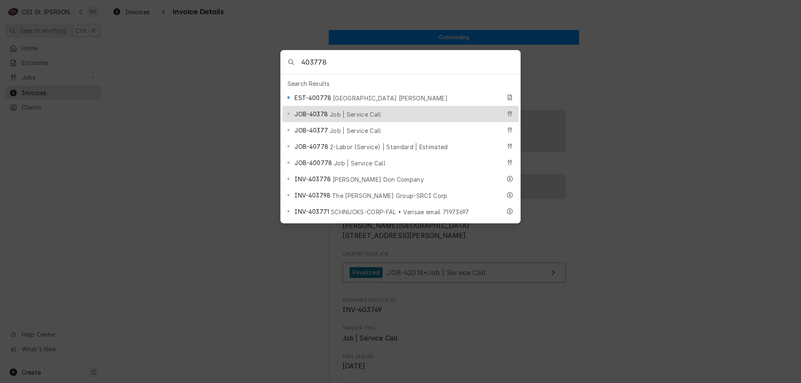
type input "403778"
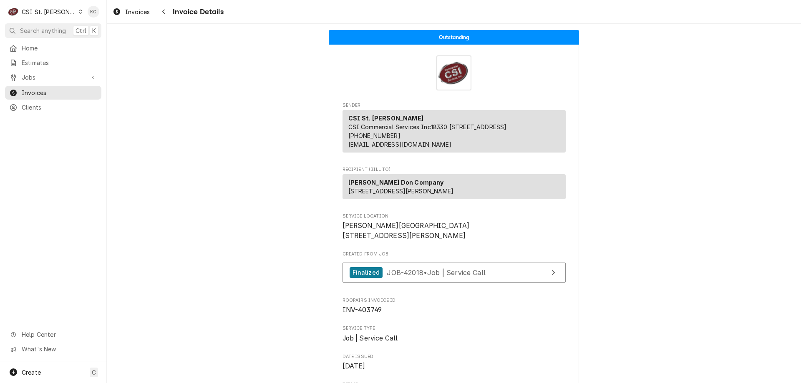
click at [763, 91] on body "C CSI St. Louis KC Search anything Ctrl K Home Estimates Jobs Jobs Job Series I…" at bounding box center [400, 191] width 801 height 383
click at [34, 76] on span "Jobs" at bounding box center [53, 77] width 63 height 9
click at [33, 88] on span "Jobs" at bounding box center [60, 92] width 76 height 9
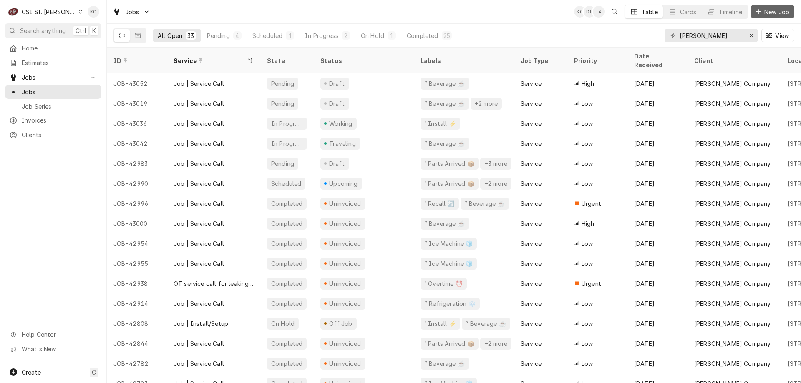
click at [774, 15] on span "New Job" at bounding box center [777, 12] width 28 height 9
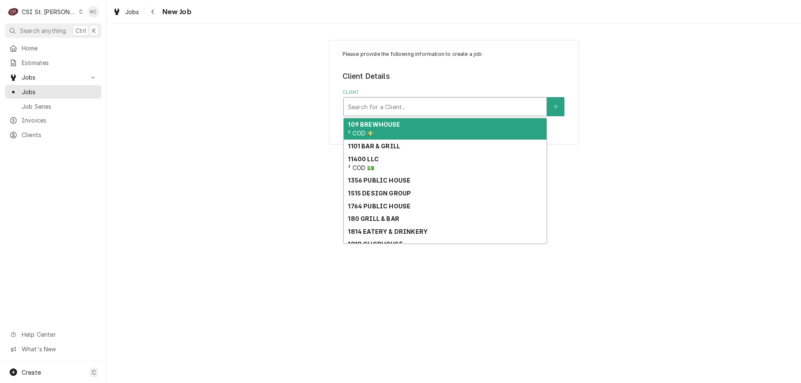
click at [433, 106] on div "Client" at bounding box center [445, 106] width 194 height 15
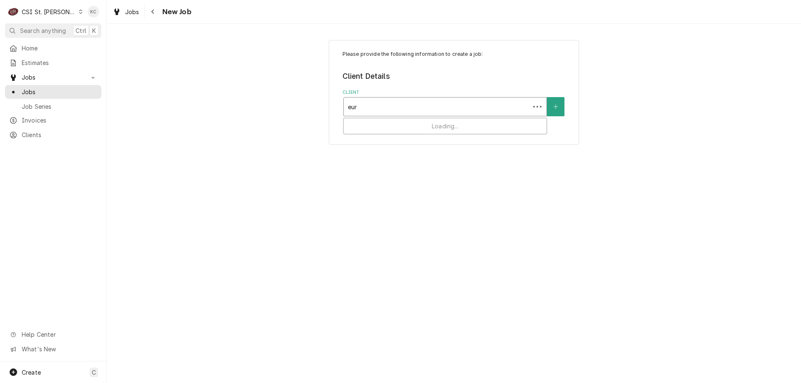
type input "euro"
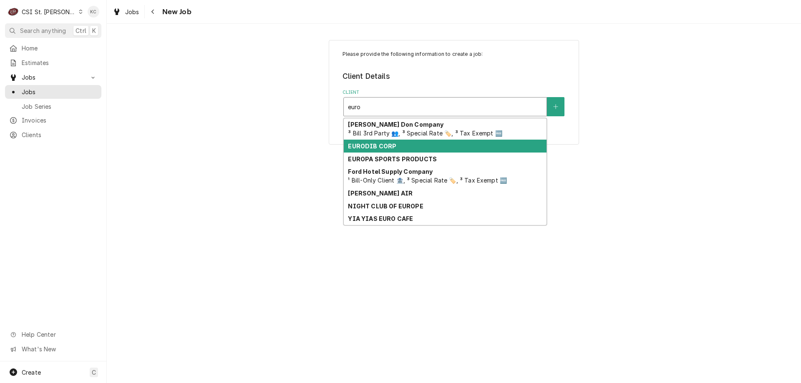
click at [403, 149] on div "EURODIB CORP" at bounding box center [445, 146] width 203 height 13
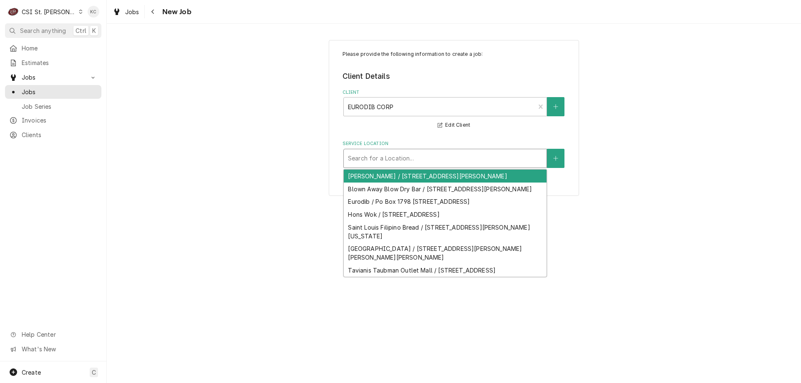
click at [405, 156] on div "Service Location" at bounding box center [445, 158] width 194 height 15
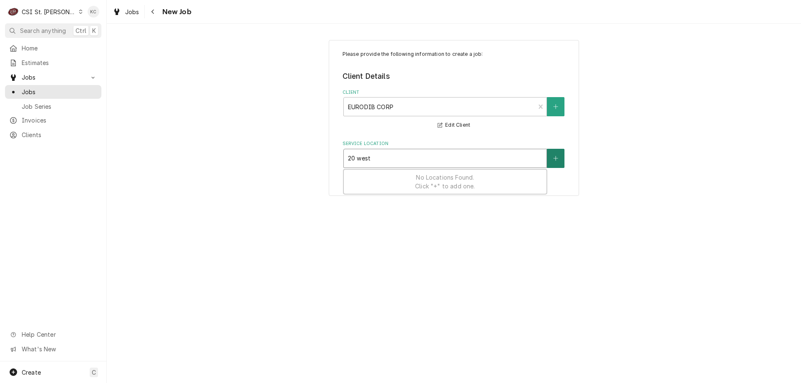
type input "20 west"
click at [554, 159] on icon "Create New Location" at bounding box center [555, 158] width 5 height 5
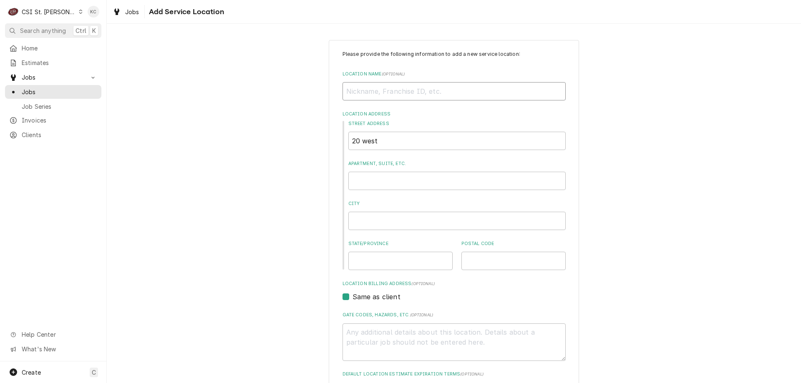
click at [502, 98] on input "Location Name ( optional )" at bounding box center [454, 91] width 223 height 18
type textarea "x"
type input "K"
type textarea "x"
type input "KN"
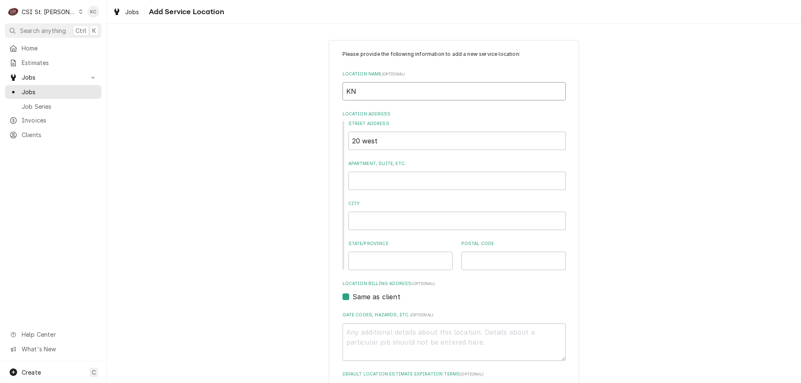
type textarea "x"
type input "KNI"
type textarea "x"
type input "KNIG"
type textarea "x"
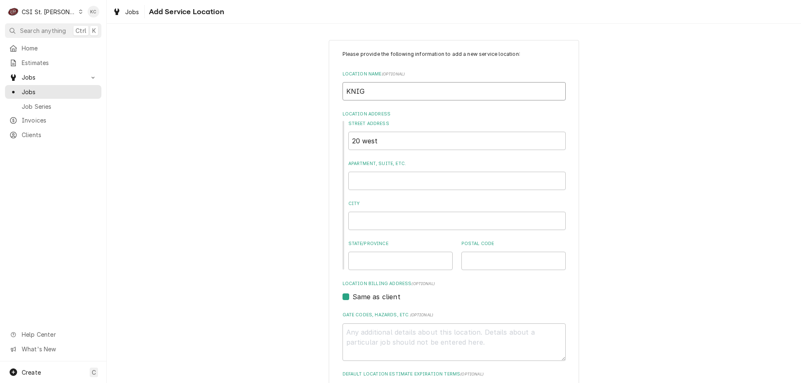
type input "KNIGH"
type textarea "x"
type input "KNIGHT"
type textarea "x"
type input "KNIGHTS"
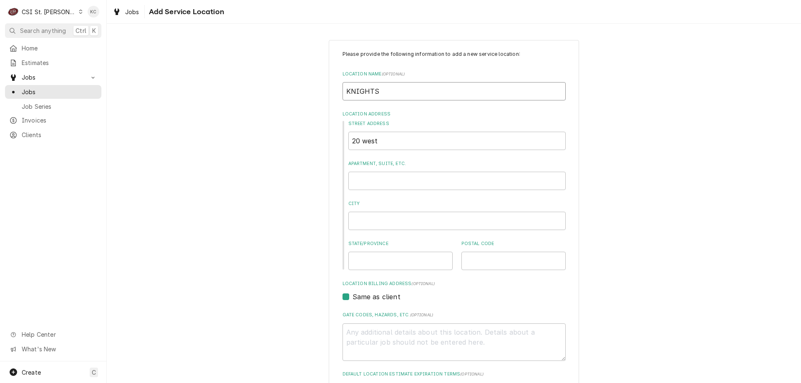
type textarea "x"
type input "KNIGHTS"
type textarea "x"
type input "KNIGHTS O"
type textarea "x"
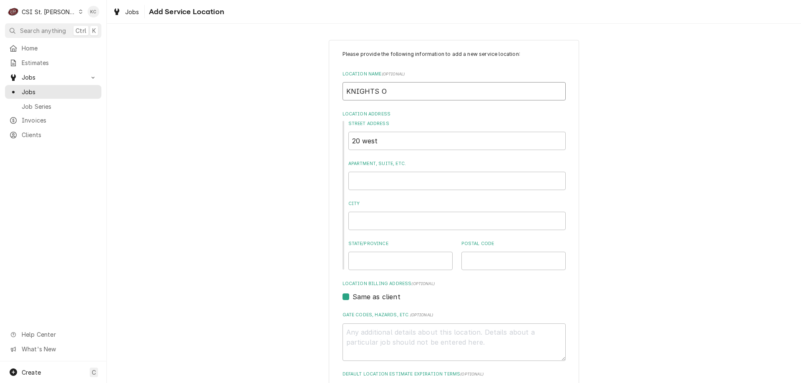
type input "KNIGHTS OF"
type textarea "x"
type input "KNIGHTS OF"
type textarea "x"
type input "KNIGHTS OF C"
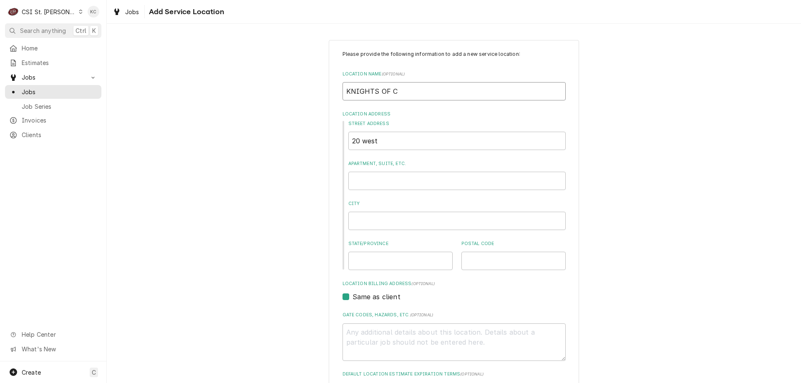
type textarea "x"
type input "KNIGHTS OF CO"
type textarea "x"
type input "KNIGHTS OF COL"
type textarea "x"
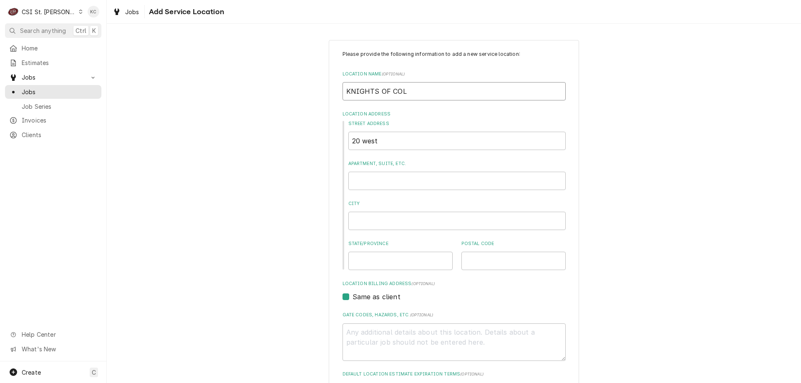
type input "KNIGHTS OF COLU"
type textarea "x"
type input "KNIGHTS OF COLUM"
type textarea "x"
type input "KNIGHTS OF COLUMB"
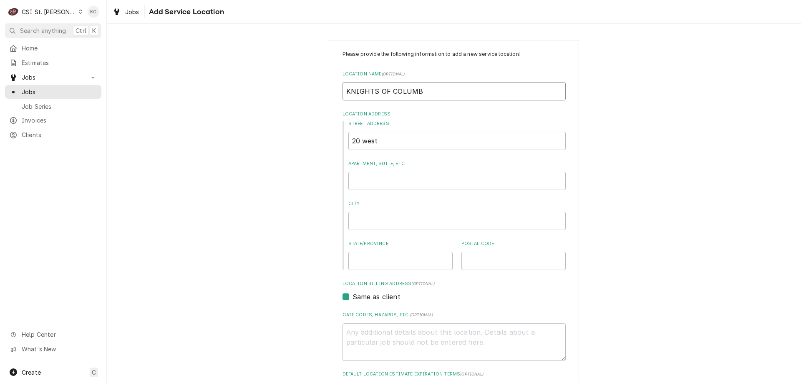
type textarea "x"
type input "KNIGHTS OF COLUMBU"
type textarea "x"
type input "KNIGHTS OF COLUMBUS"
type textarea "x"
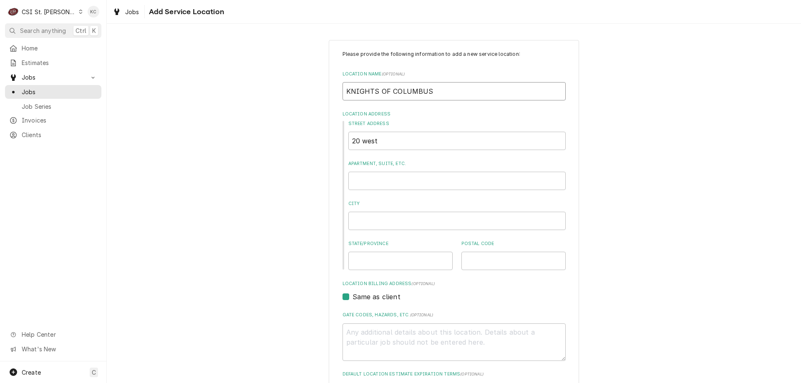
type input "KNIGHTS OF COLUMBUS"
type textarea "x"
type input "2"
type textarea "x"
type input "20"
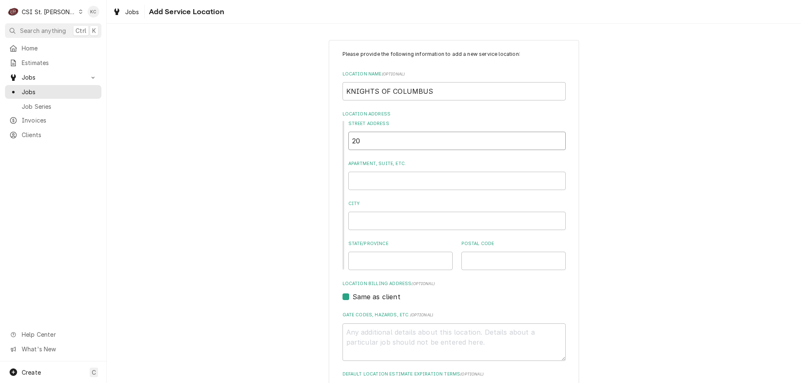
type textarea "x"
type input "20"
type textarea "x"
type input "20 W"
type textarea "x"
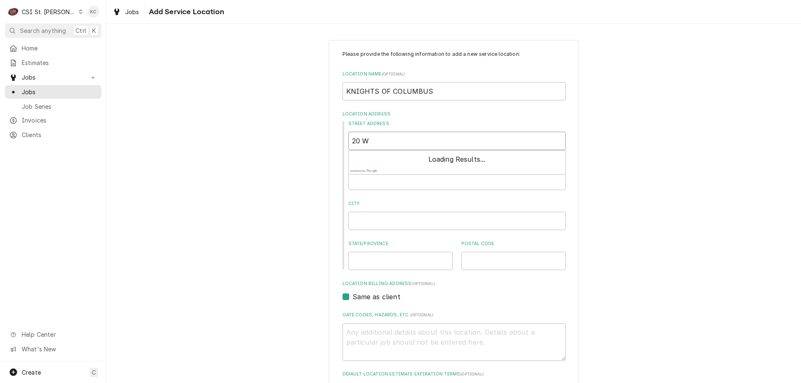
type input "20 WE"
type textarea "x"
type input "20 WES"
type textarea "x"
type input "20 WEST"
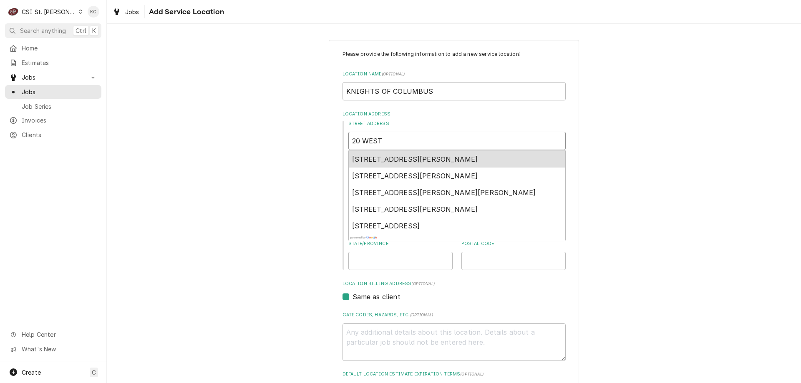
click at [448, 156] on span "20 Westbury Drive, Saint Charles, MO, USA" at bounding box center [415, 159] width 126 height 8
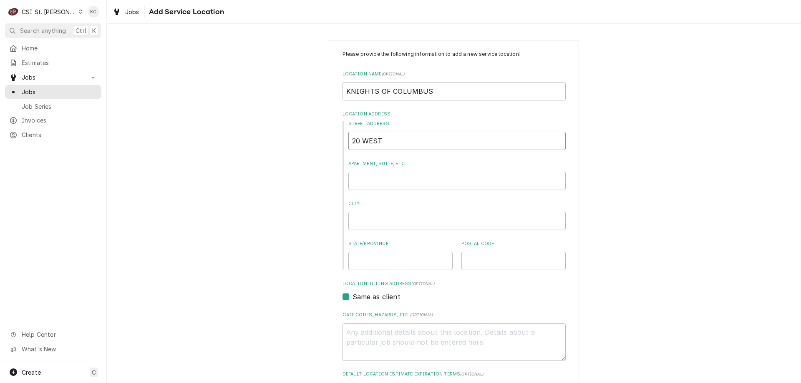
type textarea "x"
type input "20 Westbury Dr"
type textarea "x"
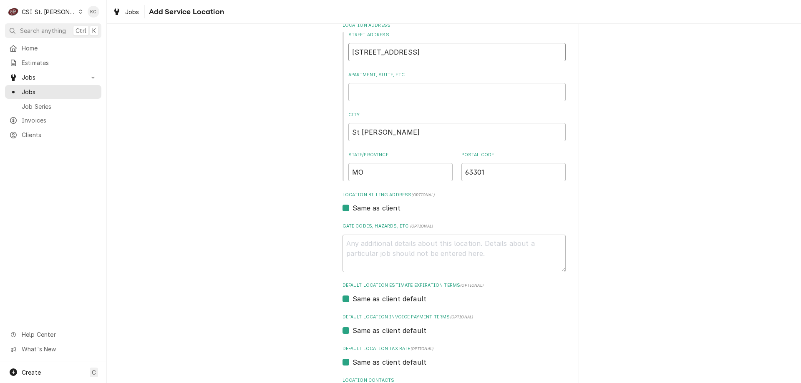
scroll to position [161, 0]
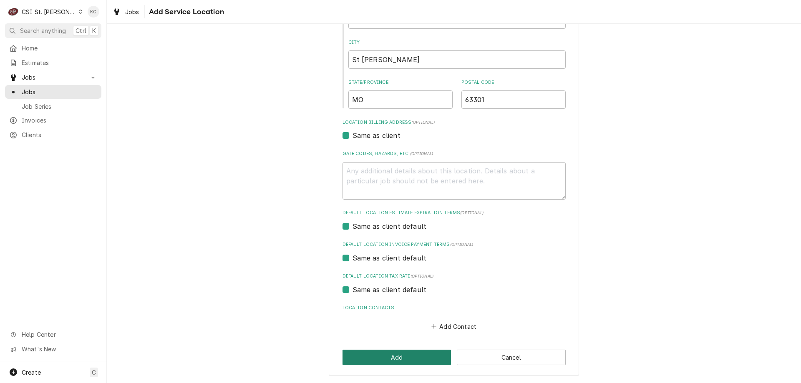
type input "20 Westbury Dr"
click at [424, 363] on button "Add" at bounding box center [397, 357] width 109 height 15
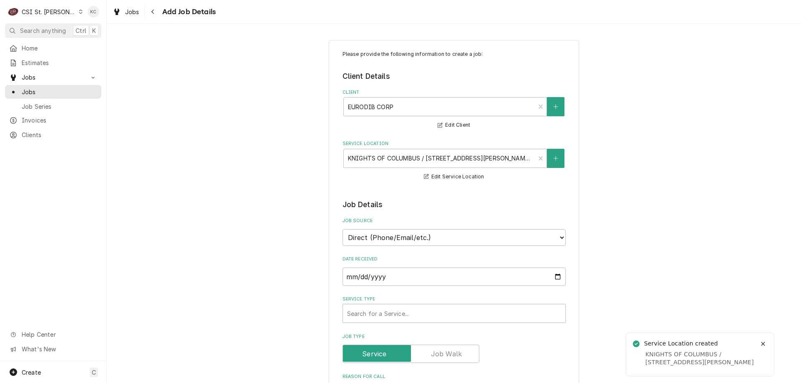
type textarea "x"
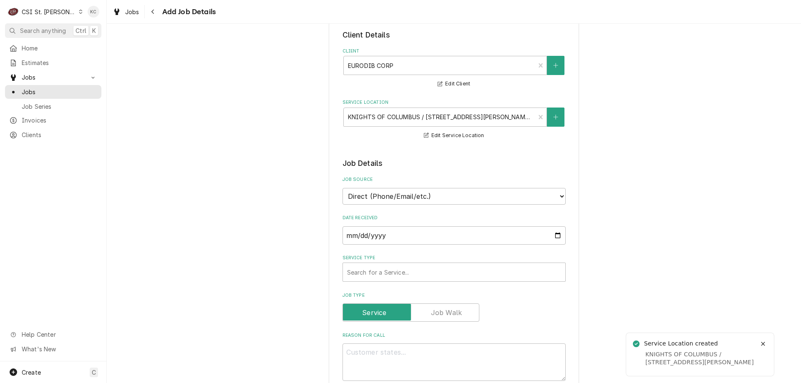
scroll to position [83, 0]
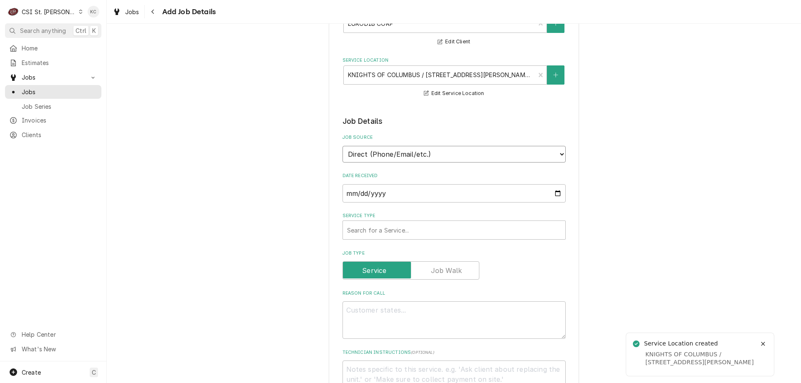
click at [452, 156] on select "Direct (Phone/Email/etc.) Service Channel Corrigo Ecotrak Other" at bounding box center [454, 154] width 223 height 17
select select "100"
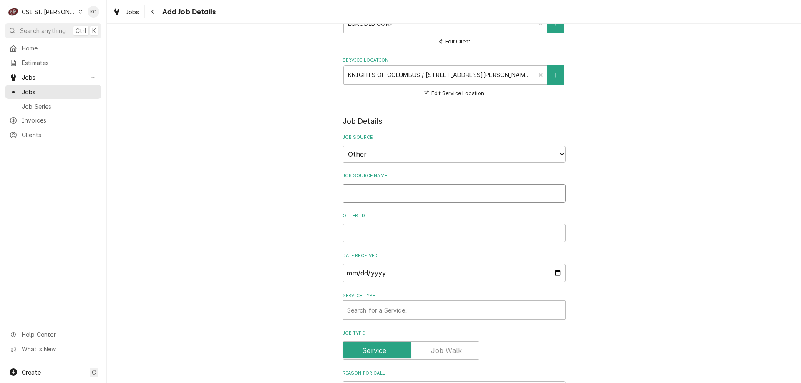
click at [436, 196] on input "Job Source Name" at bounding box center [454, 193] width 223 height 18
type textarea "x"
type input "E"
type textarea "x"
type input "Eu"
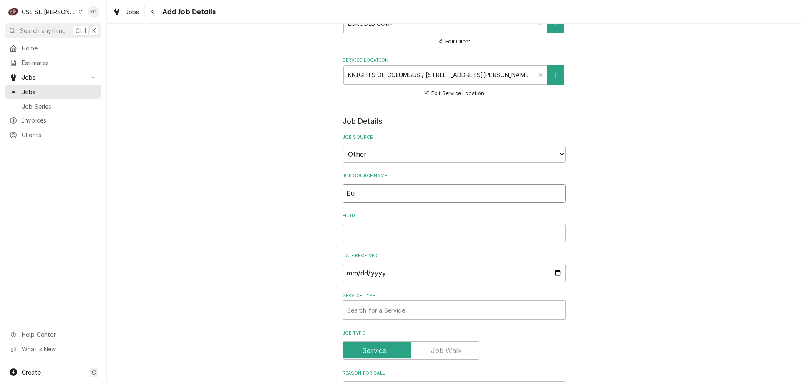
type textarea "x"
type input "Eur"
type textarea "x"
type input "Euro"
type textarea "x"
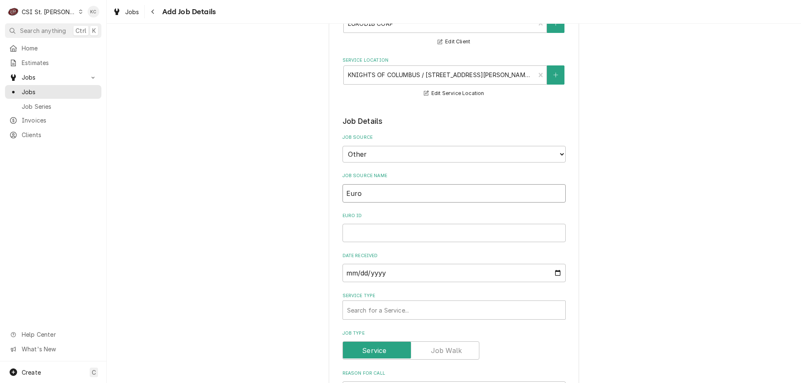
type input "Eurod"
type textarea "x"
type input "Eurodi"
type textarea "x"
type input "Eurodib"
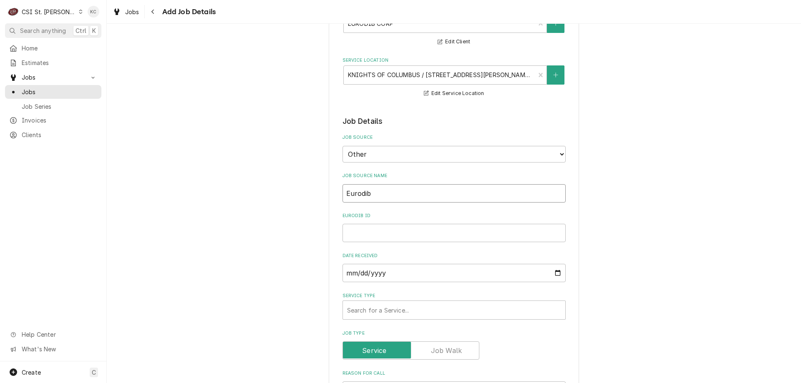
type textarea "x"
type input "Eurodib"
type textarea "x"
type input "Eurodib e"
type textarea "x"
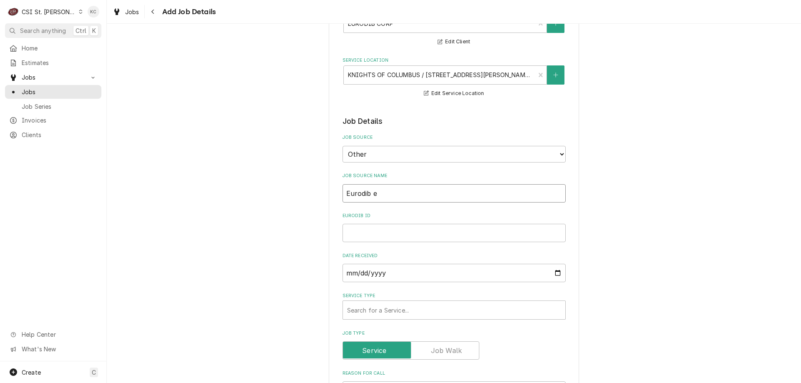
type input "Eurodib em"
type textarea "x"
type input "Eurodib ema"
type textarea "x"
type input "Eurodib emai"
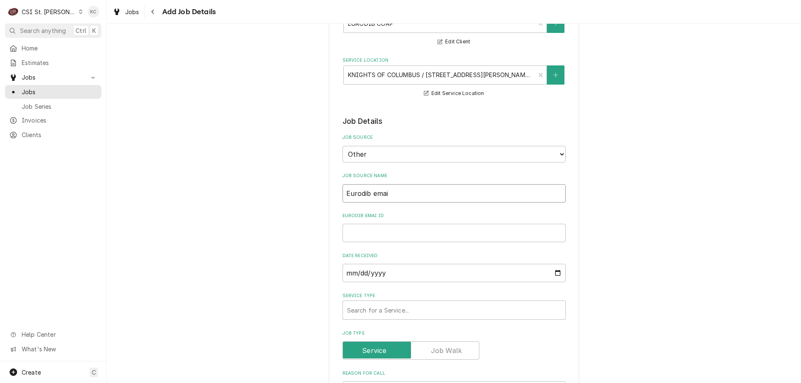
type textarea "x"
type input "Eurodib email"
type textarea "x"
type input "Eurodib email"
type textarea "x"
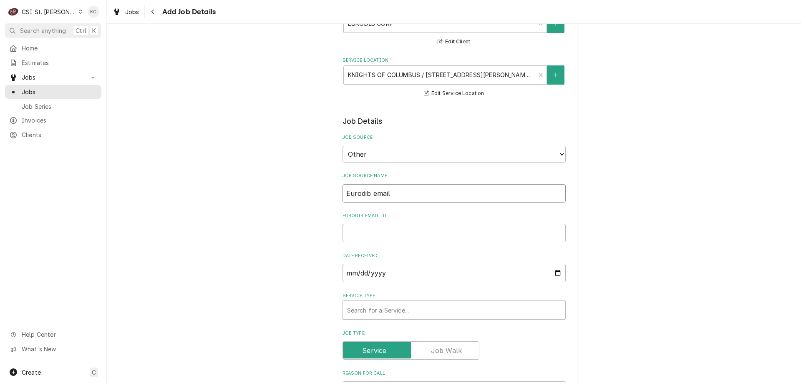
type input "Eurodib email"
type textarea "x"
type input "1"
type textarea "x"
type input "11"
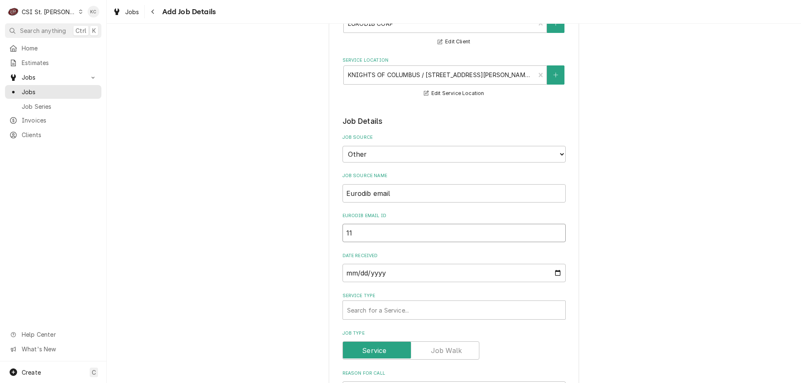
type textarea "x"
type input "119"
type textarea "x"
type input "11"
type textarea "x"
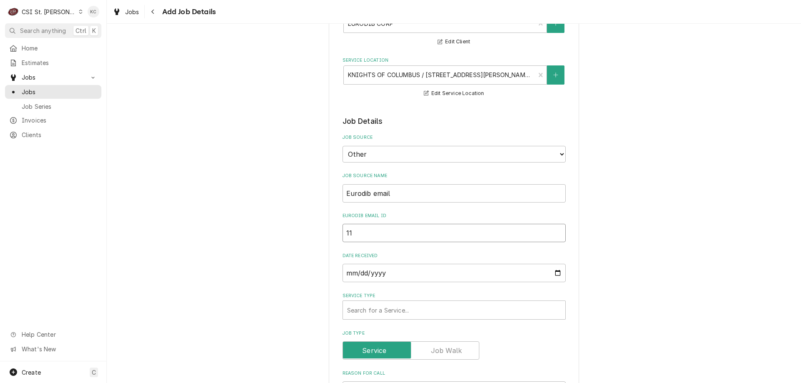
type input "1"
type textarea "x"
type input "19"
type textarea "x"
type input "198"
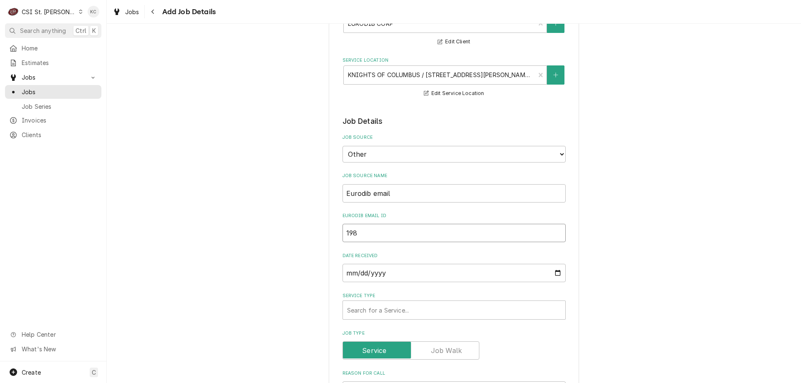
type textarea "x"
type input "1983"
type textarea "x"
type input "1983"
click at [398, 315] on div "Service Type" at bounding box center [454, 310] width 214 height 15
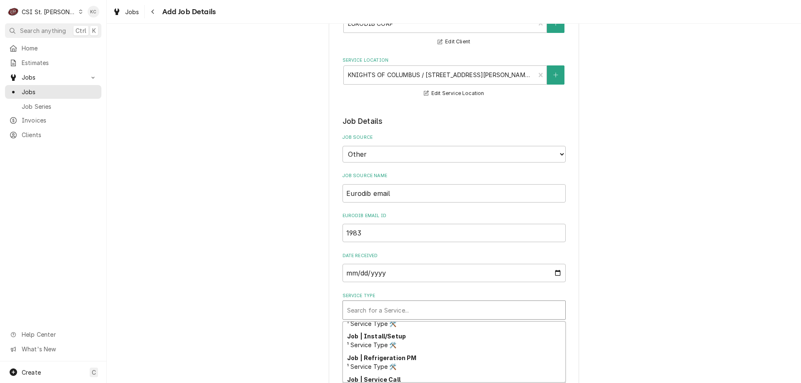
scroll to position [511, 0]
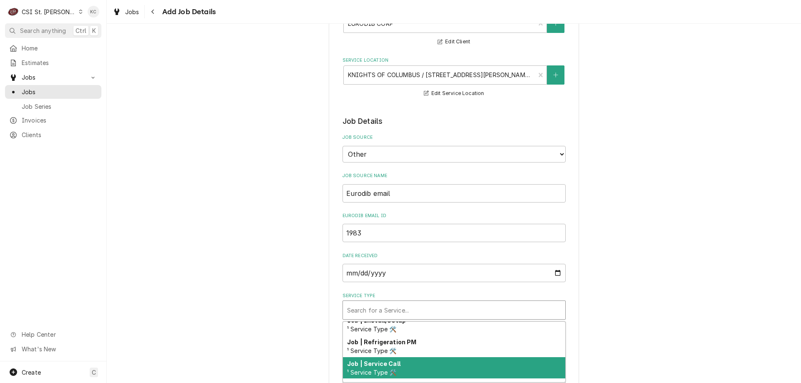
click at [436, 370] on div "Job | Service Call ¹ Service Type 🛠️" at bounding box center [454, 369] width 222 height 22
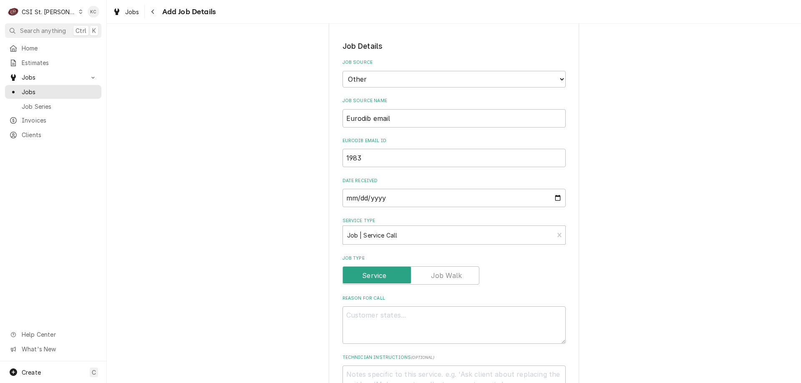
scroll to position [167, 0]
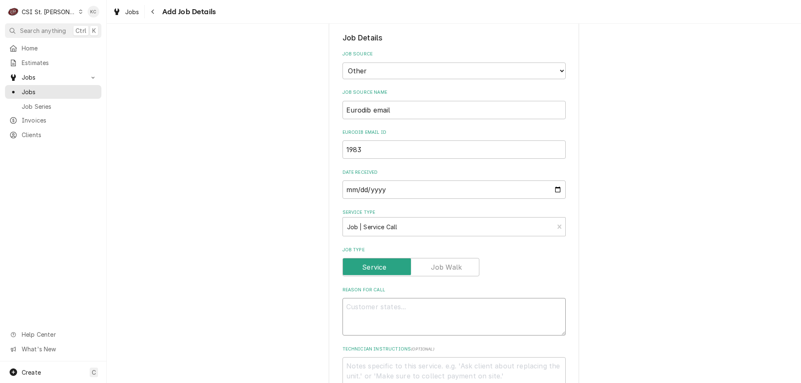
click at [402, 312] on textarea "Reason For Call" at bounding box center [454, 317] width 223 height 38
click at [393, 304] on textarea "Reason For Call" at bounding box center [454, 317] width 223 height 38
paste textarea "20245173"
type textarea "x"
type textarea "20245173"
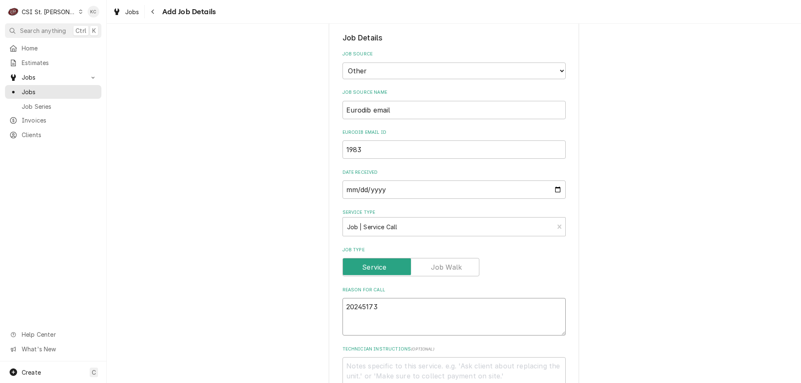
type textarea "x"
type textarea "20245173"
click at [343, 309] on textarea "20245173" at bounding box center [454, 317] width 223 height 38
type textarea "x"
type textarea "S20245173"
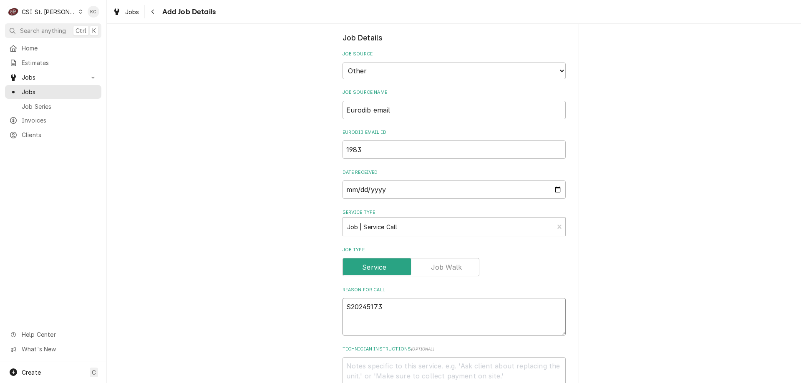
type textarea "x"
type textarea "Se20245173"
type textarea "x"
type textarea "Ser20245173"
type textarea "x"
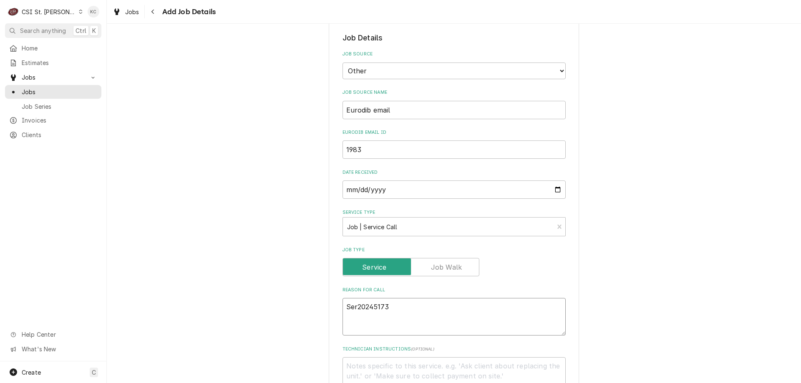
type textarea "Seri20245173"
type textarea "x"
type textarea "Seria20245173"
type textarea "x"
type textarea "Serial20245173"
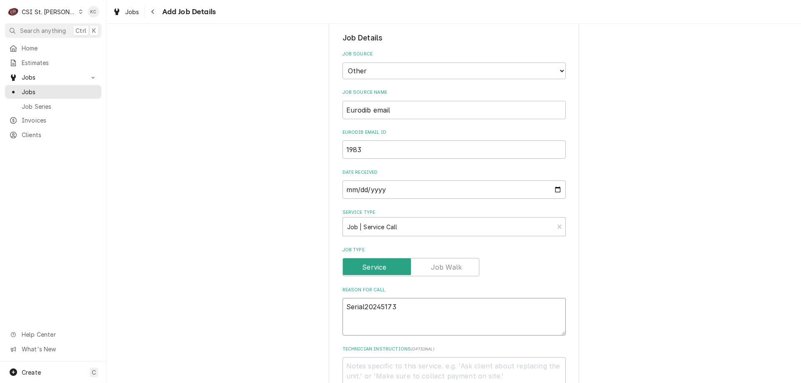
type textarea "x"
type textarea "Serial 20245173"
type textarea "x"
type textarea "Serial -20245173"
type textarea "x"
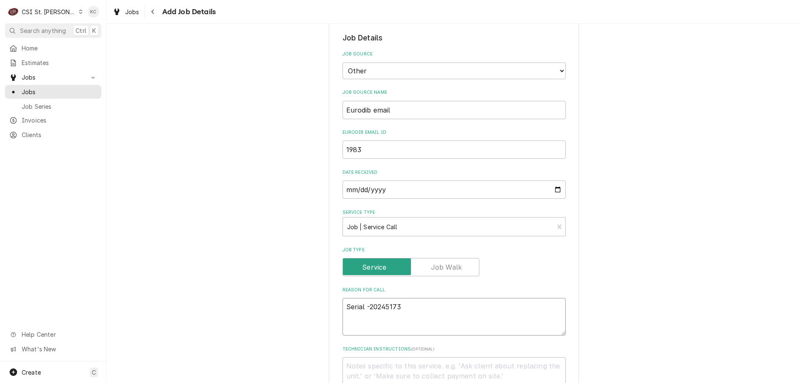
type textarea "Serial - 20245173"
type textarea "x"
type textarea "Serial - 20245173"
type textarea "x"
type textarea "O Serial - 20245173"
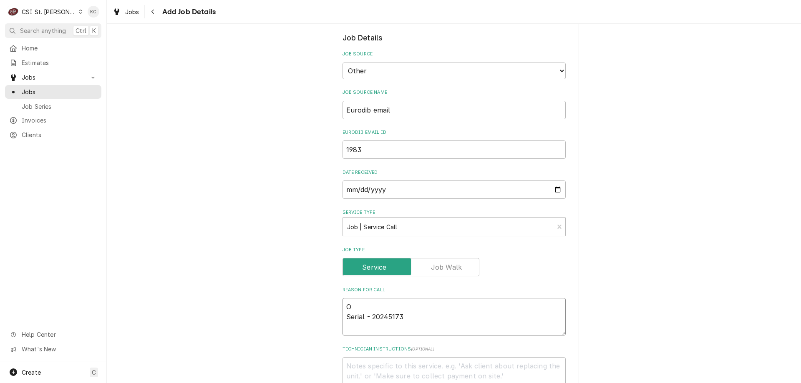
type textarea "x"
type textarea "Serial - 20245173"
type textarea "x"
type textarea "I Serial - 20245173"
type textarea "x"
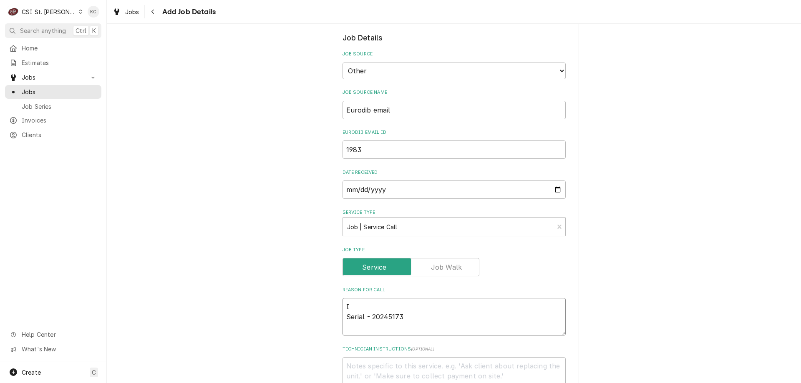
type textarea "It Serial - 20245173"
type textarea "x"
type textarea "Ite Serial - 20245173"
type textarea "x"
type textarea "Item Serial - 20245173"
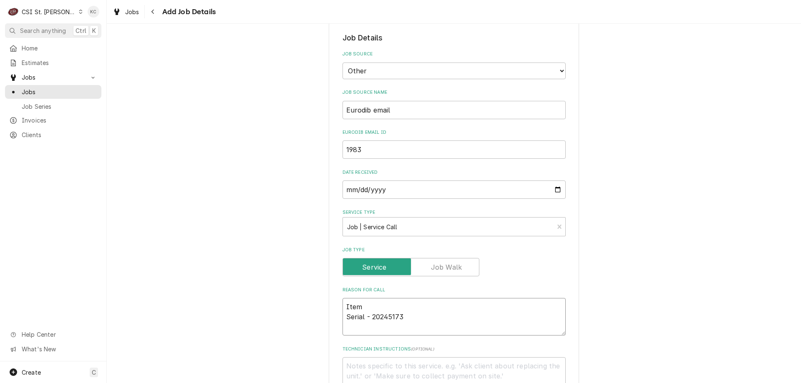
type textarea "x"
type textarea "Item Serial - 20245173"
type textarea "x"
type textarea "Item # Serial - 20245173"
type textarea "x"
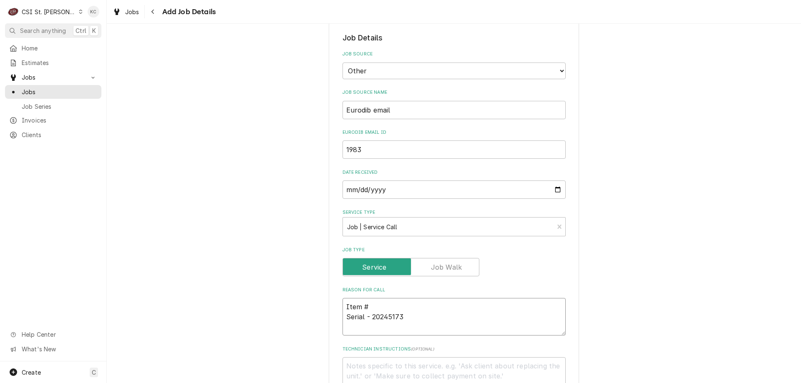
type textarea "Item # Serial - 20245173"
type textarea "x"
type textarea "Item # - Serial - 20245173"
type textarea "x"
type textarea "Item # - Serial - 20245173"
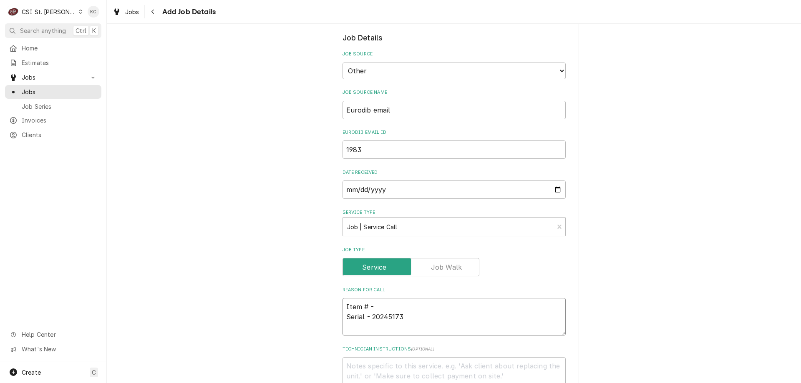
paste textarea "LMSDSP3"
type textarea "x"
type textarea "Item # - LMSDSP3 Serial - 20245173"
type textarea "x"
type textarea "Item # - LMSDSP3 Serial - 20245173"
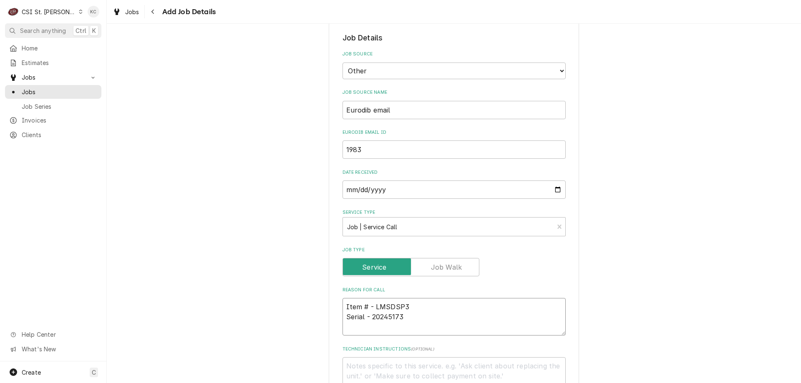
type textarea "x"
type textarea "Item # - LMSDSP3 Serial - 20245173"
type textarea "x"
type textarea "Item # - LMSDSP3 Serial - 20245173 G"
type textarea "x"
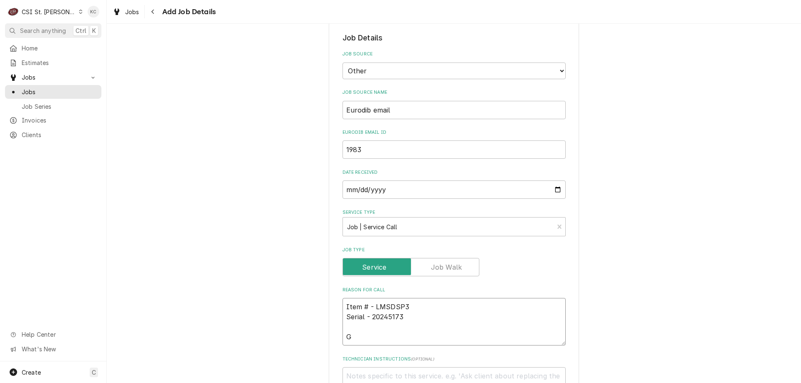
type textarea "Item # - LMSDSP3 Serial - 20245173 Gl"
type textarea "x"
type textarea "Item # - LMSDSP3 Serial - 20245173 Gla"
type textarea "x"
type textarea "Item # - LMSDSP3 Serial - 20245173 Glas"
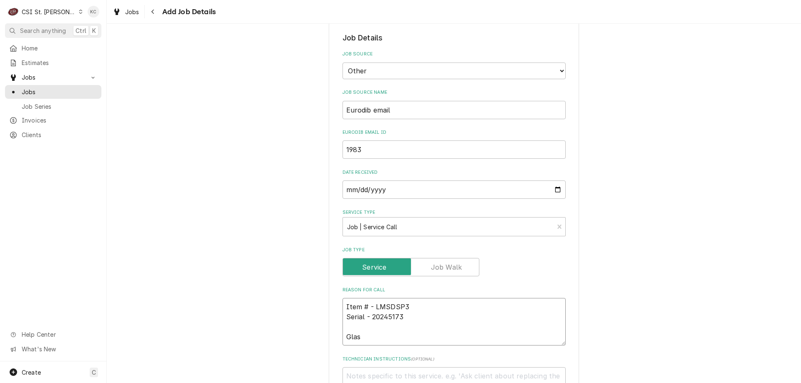
type textarea "x"
type textarea "Item # - LMSDSP3 Serial - 20245173 Glass"
type textarea "x"
type textarea "Item # - LMSDSP3 Serial - 20245173 Glassw"
type textarea "x"
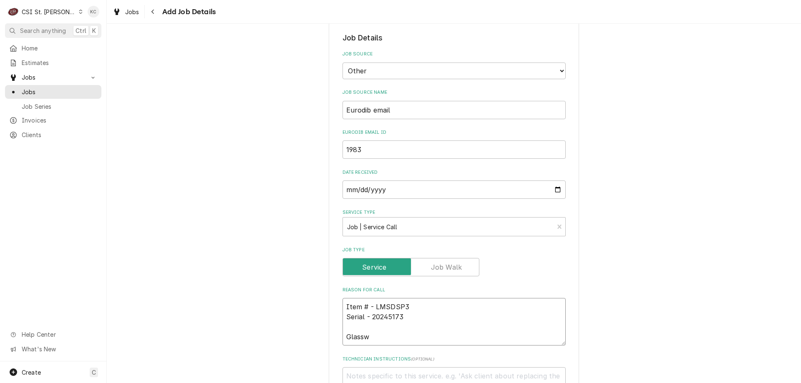
type textarea "Item # - LMSDSP3 Serial - 20245173 Glasswa"
type textarea "x"
type textarea "Item # - LMSDSP3 Serial - 20245173 Glasswas"
type textarea "x"
type textarea "Item # - LMSDSP3 Serial - 20245173 Glasswash"
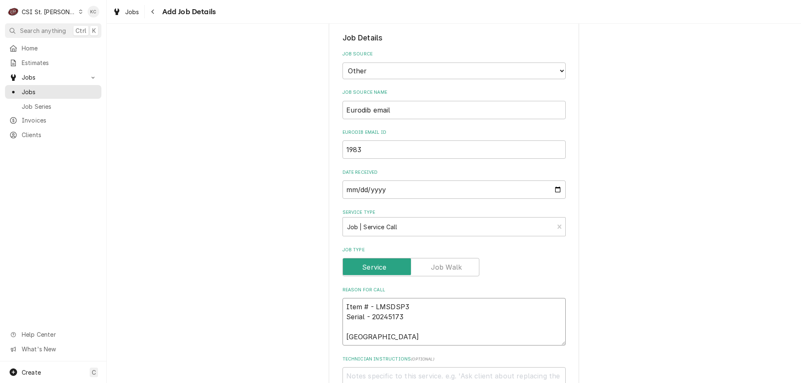
type textarea "x"
type textarea "Item # - LMSDSP3 Serial - 20245173 Glasswashe"
type textarea "x"
type textarea "Item # - LMSDSP3 Serial - 20245173 Glasswasher"
type textarea "x"
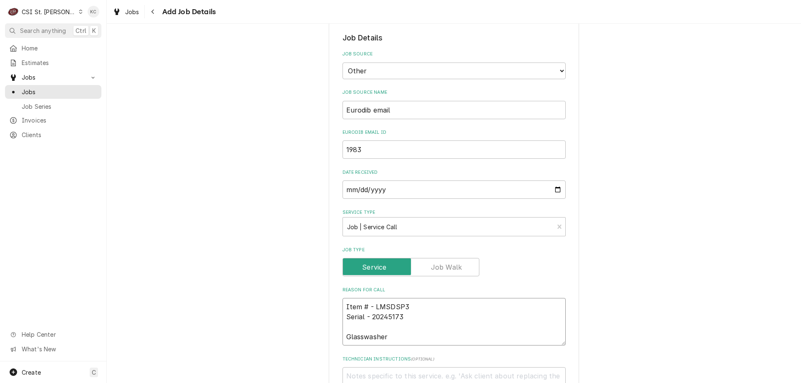
type textarea "Item # - LMSDSP3 Serial - 20245173 Glasswasher"
type textarea "x"
type textarea "Item # - LMSDSP3 Serial - 20245173 Glasswasher is"
type textarea "x"
type textarea "Item # - LMSDSP3 Serial - 20245173 Glasswasher is"
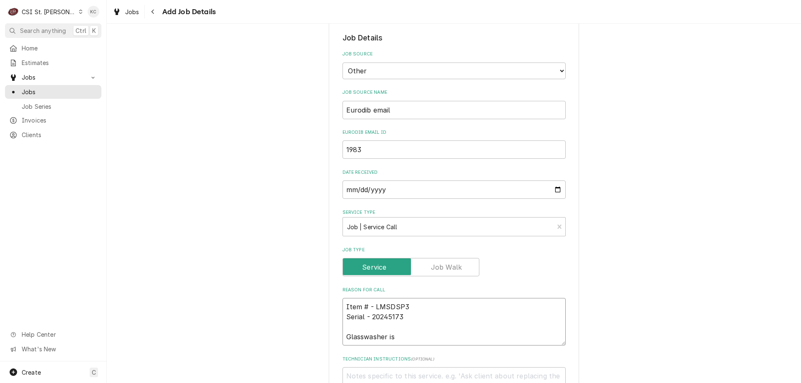
type textarea "x"
type textarea "Item # - LMSDSP3 Serial - 20245173 Glasswasher is n"
type textarea "x"
type textarea "Item # - LMSDSP3 Serial - 20245173 Glasswasher is no"
type textarea "x"
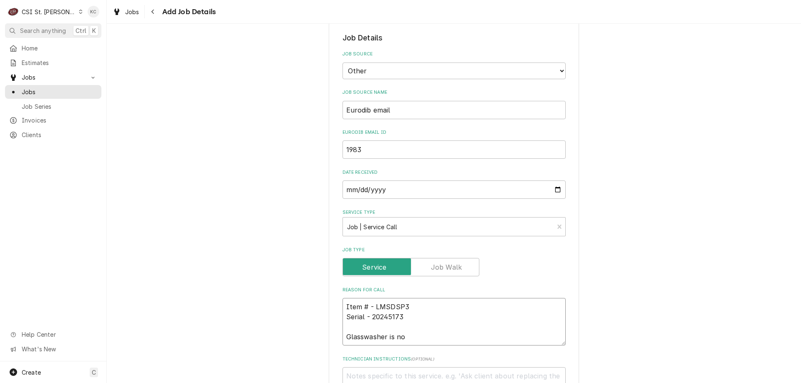
type textarea "Item # - LMSDSP3 Serial - 20245173 Glasswasher is not"
type textarea "x"
type textarea "Item # - LMSDSP3 Serial - 20245173 Glasswasher is not"
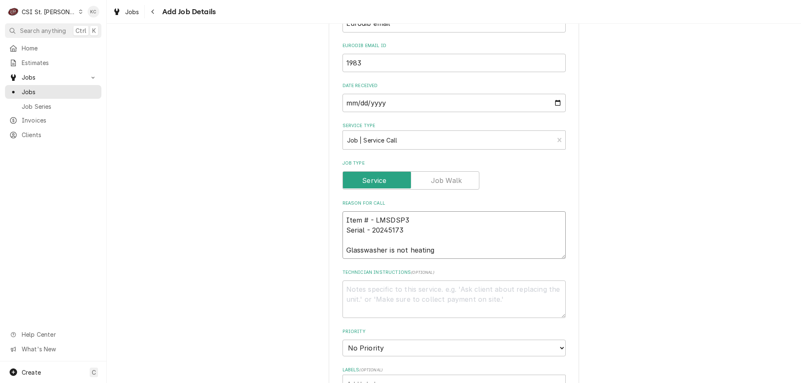
scroll to position [334, 0]
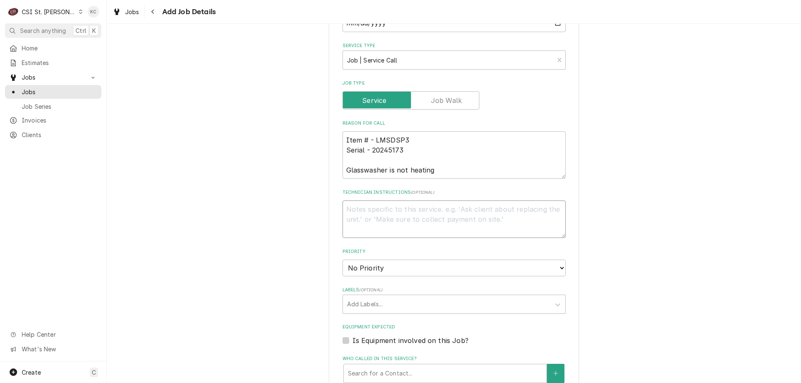
drag, startPoint x: 360, startPoint y: 208, endPoint x: 367, endPoint y: 197, distance: 13.5
click at [361, 208] on textarea "Technician Instructions ( optional )" at bounding box center [454, 220] width 223 height 38
click at [376, 270] on select "No Priority Urgent High Medium Low" at bounding box center [454, 268] width 223 height 17
click at [343, 260] on select "No Priority Urgent High Medium Low" at bounding box center [454, 268] width 223 height 17
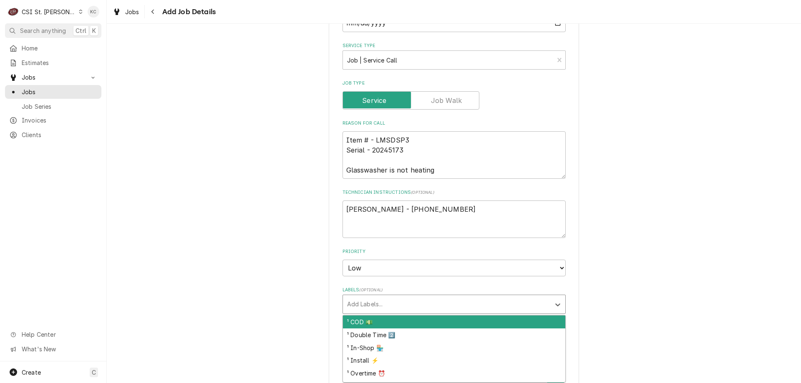
click at [386, 299] on div "Labels" at bounding box center [446, 304] width 199 height 15
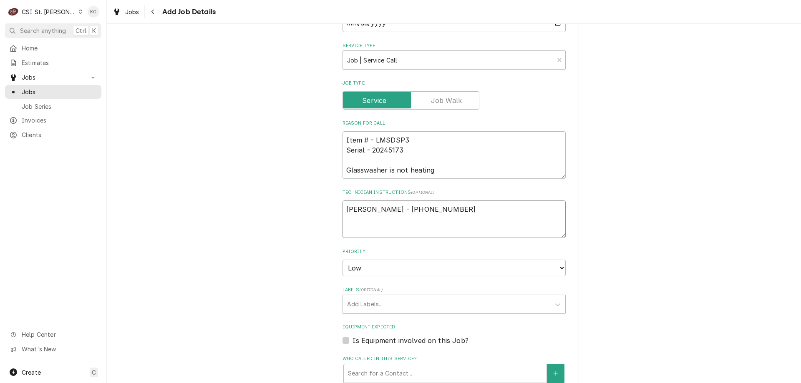
click at [457, 209] on textarea "Tim Hollander - 636 288-6867" at bounding box center [454, 220] width 223 height 38
paste textarea "*PLEASE DO NOT EXCEED $750 WITHOUT EURODIB'S APPROVAL* *FOR PARTS PLEASE CALL 1…"
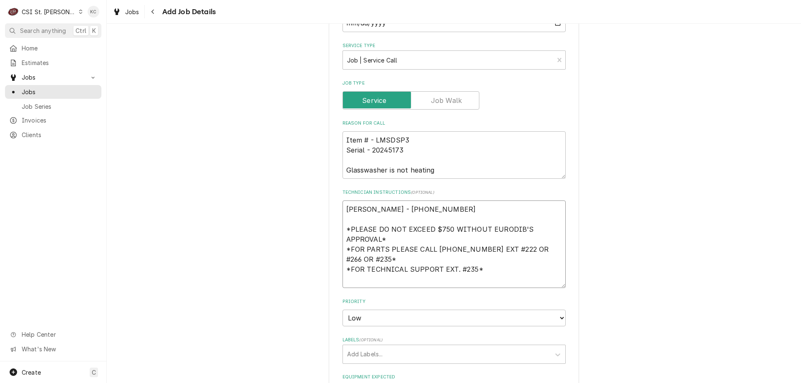
click at [343, 211] on textarea "Tim Hollander - 636 288-6867 *PLEASE DO NOT EXCEED $750 WITHOUT EURODIB'S APPRO…" at bounding box center [454, 245] width 223 height 88
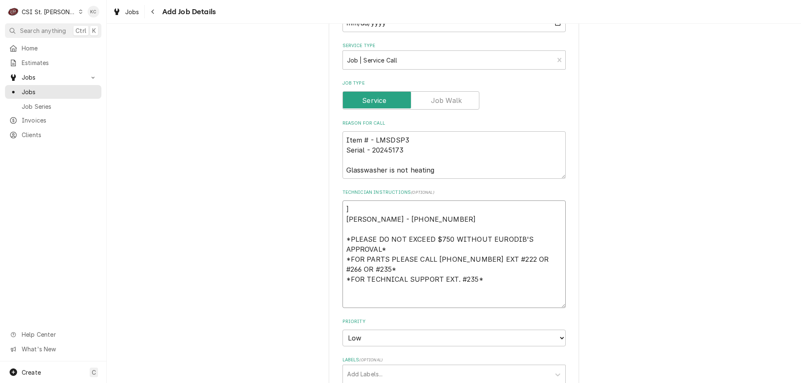
click at [377, 219] on textarea "] Tim Hollander - 636 288-6867 *PLEASE DO NOT EXCEED $750 WITHOUT EURODIB'S APP…" at bounding box center [454, 255] width 223 height 108
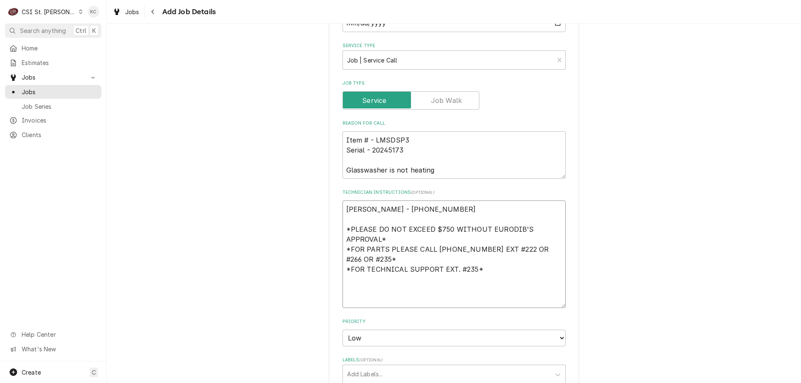
paste textarea "Please advise the technician to first open the bottom panel and press the red r…"
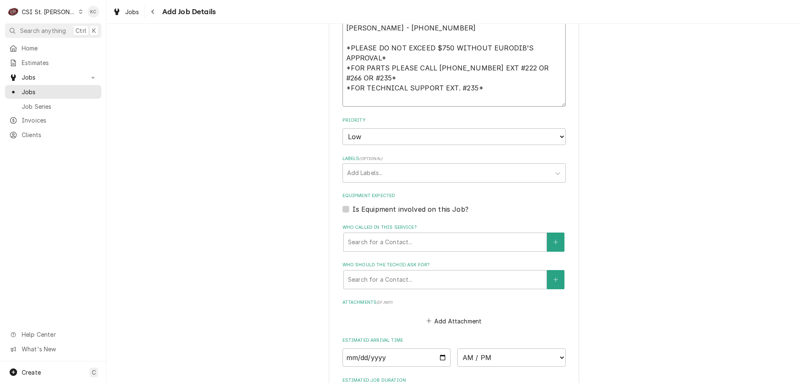
scroll to position [584, 0]
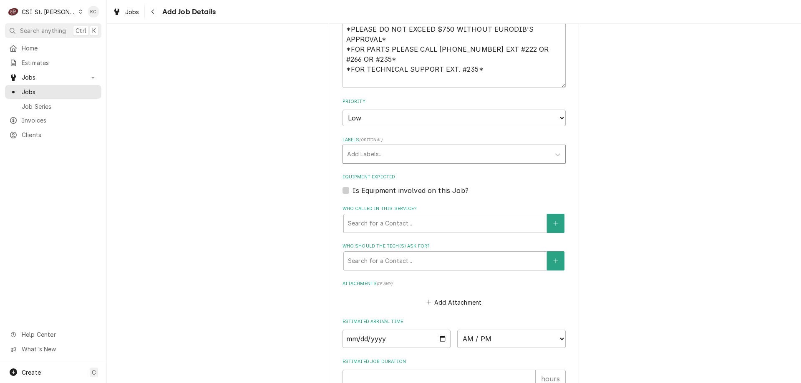
click at [381, 159] on div "Labels" at bounding box center [446, 154] width 199 height 15
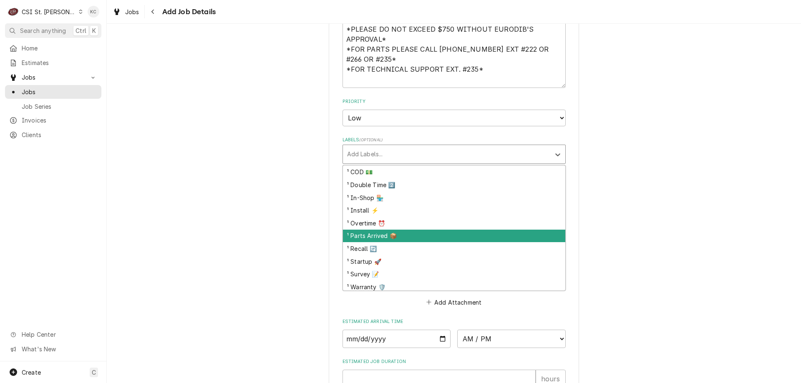
scroll to position [42, 0]
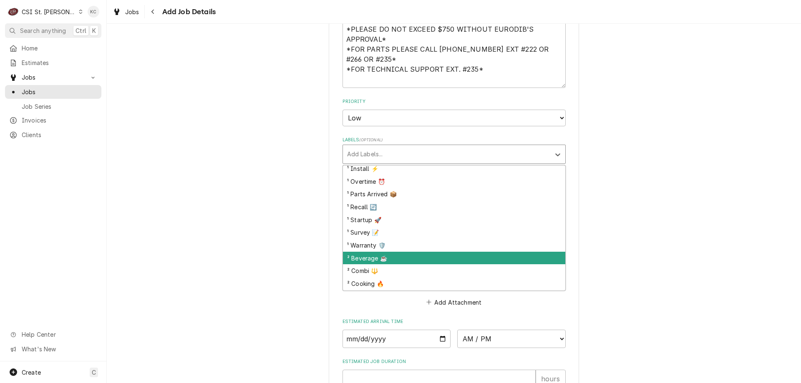
click at [383, 259] on div "² Beverage ☕️" at bounding box center [454, 258] width 222 height 13
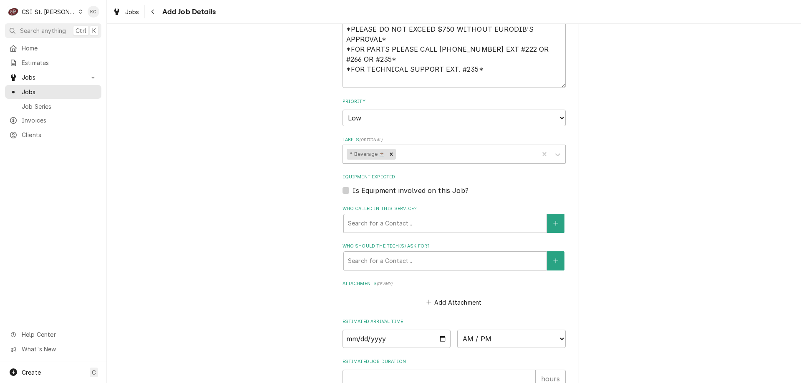
click at [471, 300] on button "Add Attachment" at bounding box center [454, 303] width 58 height 12
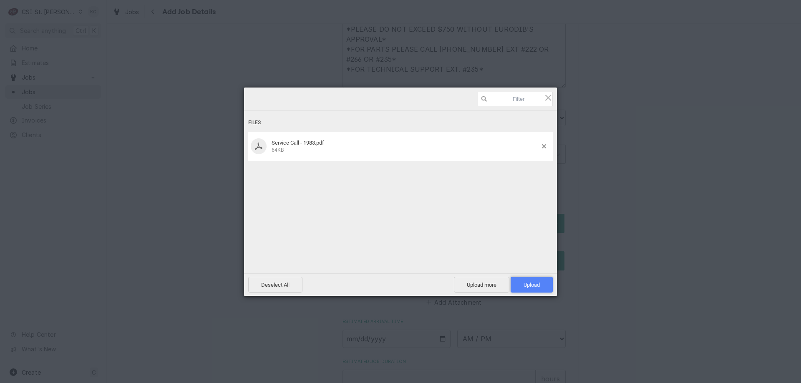
click at [533, 285] on span "Upload 1" at bounding box center [532, 285] width 16 height 6
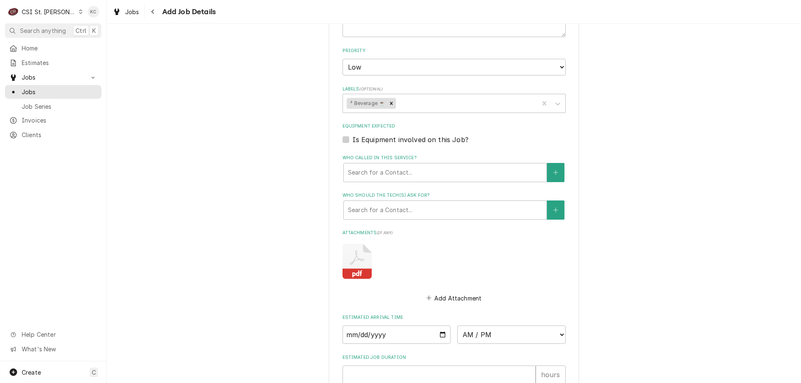
scroll to position [370, 0]
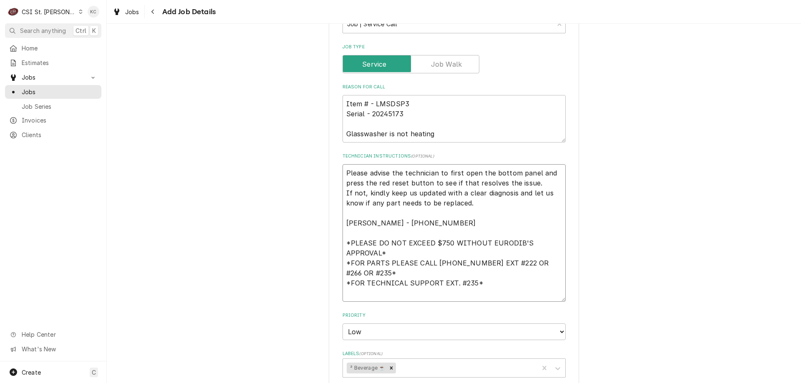
click at [343, 172] on textarea "Please advise the technician to first open the bottom panel and press the red r…" at bounding box center [454, 233] width 223 height 138
paste textarea "Please advise technician to check if the issue maybe a tripped rinse tank high-…"
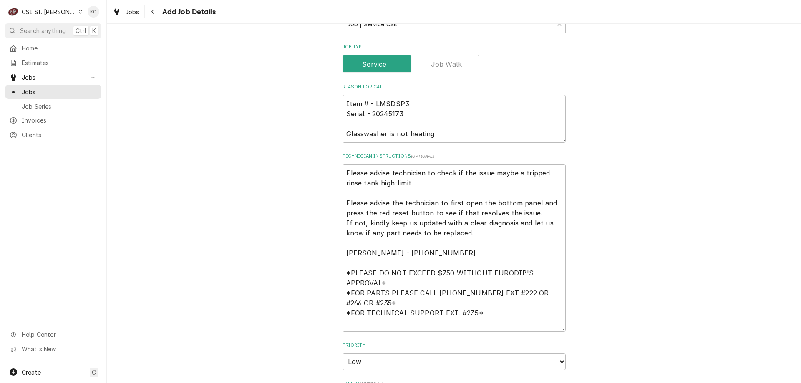
click at [665, 215] on div "Please provide the following information to create a job: Client Details Client…" at bounding box center [454, 225] width 694 height 1127
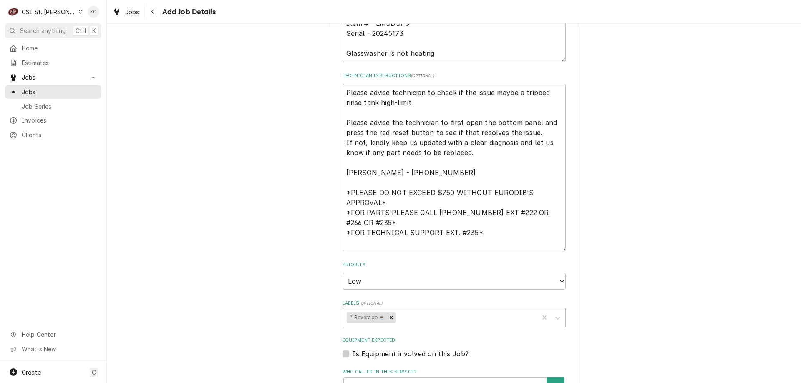
scroll to position [651, 0]
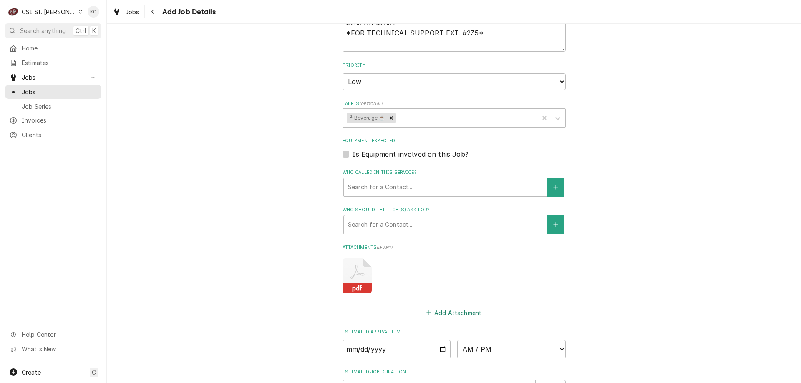
click at [467, 312] on button "Add Attachment" at bounding box center [454, 313] width 58 height 12
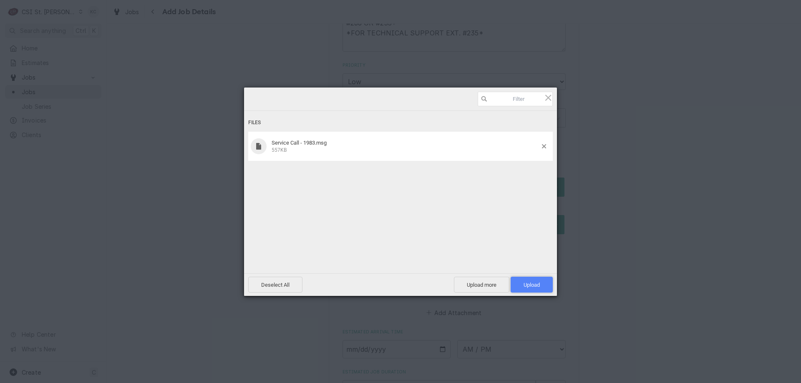
click at [541, 283] on span "Upload 1" at bounding box center [532, 285] width 42 height 16
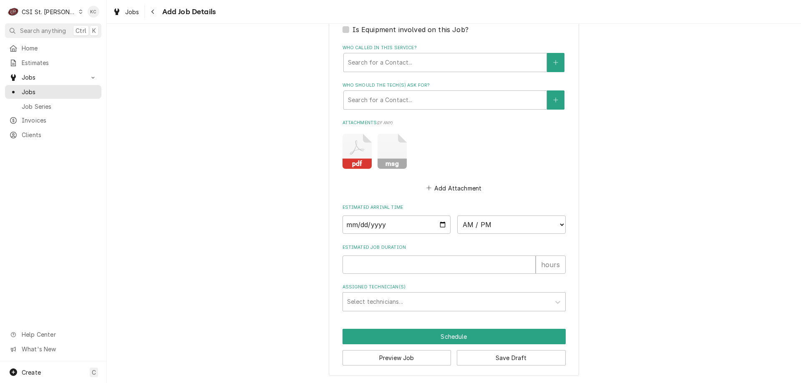
scroll to position [776, 0]
click at [530, 363] on button "Save Draft" at bounding box center [511, 357] width 109 height 15
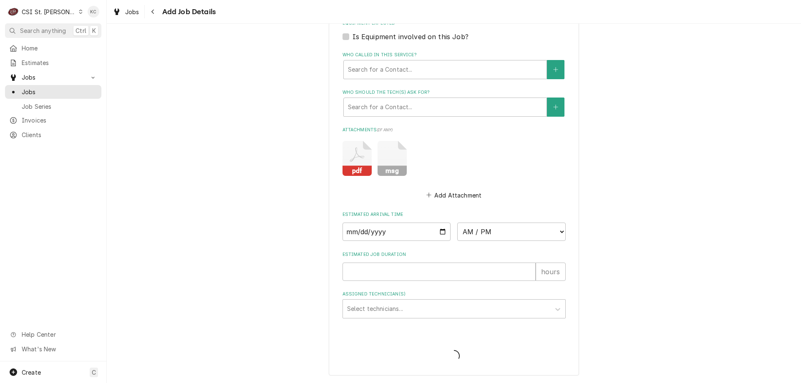
scroll to position [768, 0]
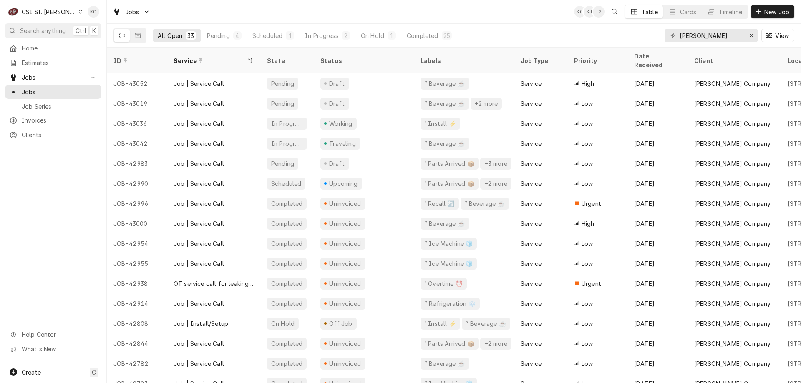
click at [564, 18] on div "Jobs KC KJ + 2 Table Cards Timeline New Job" at bounding box center [454, 11] width 694 height 23
drag, startPoint x: 700, startPoint y: 37, endPoint x: 658, endPoint y: 34, distance: 41.9
click at [658, 34] on div "All Open 33 Pending 4 Scheduled 1 In Progress 2 On Hold 1 Completed 25 [PERSON_…" at bounding box center [453, 35] width 681 height 23
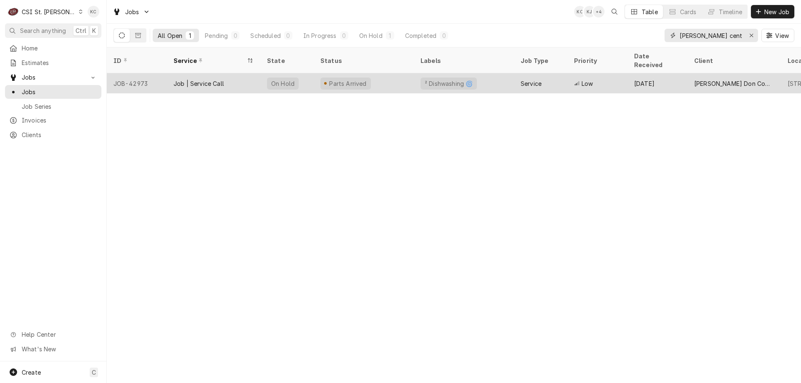
type input "[PERSON_NAME] central"
click at [231, 76] on div "Job | Service Call" at bounding box center [213, 83] width 93 height 20
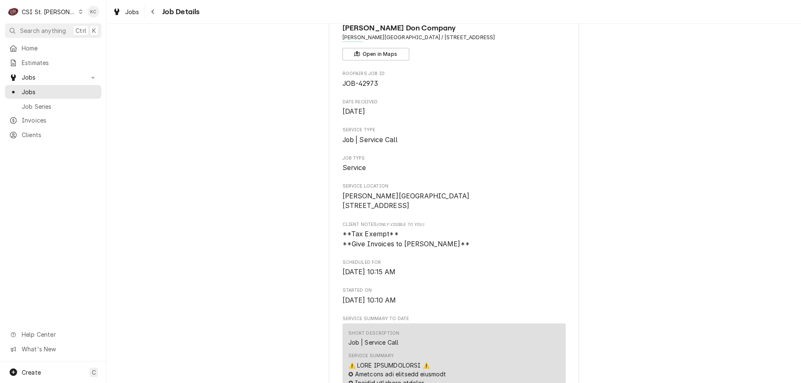
scroll to position [83, 0]
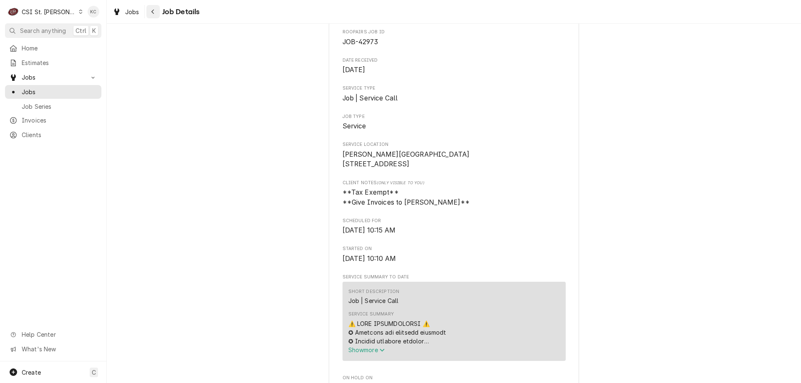
click at [154, 13] on icon "Navigate back" at bounding box center [153, 12] width 4 height 6
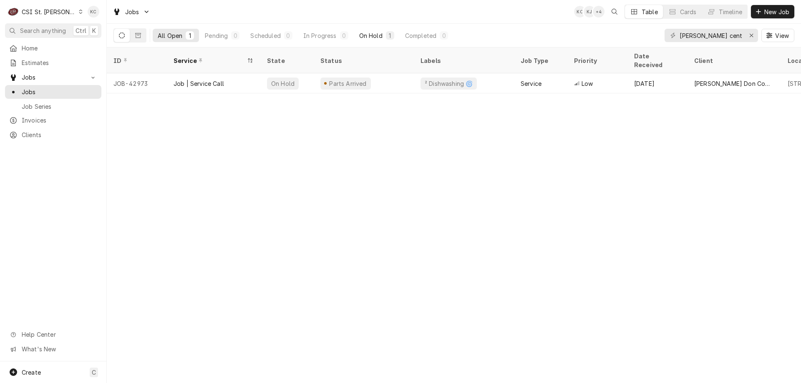
click at [367, 35] on div "On Hold" at bounding box center [370, 35] width 23 height 9
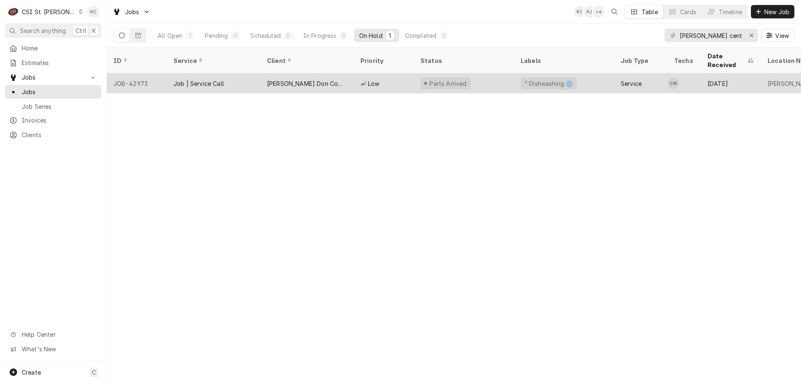
click at [284, 79] on div "[PERSON_NAME] Don Company" at bounding box center [307, 83] width 80 height 9
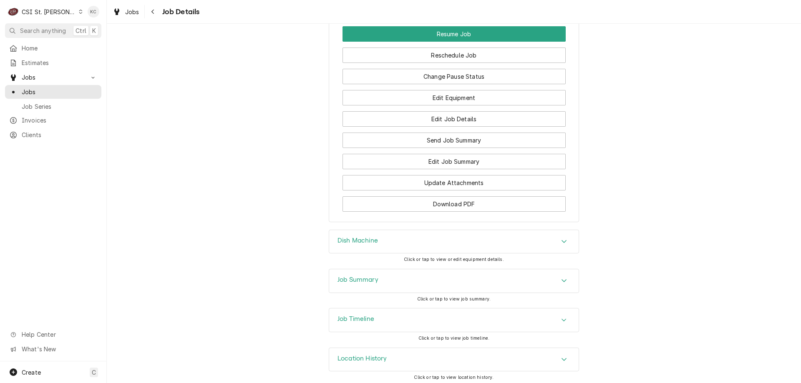
scroll to position [975, 0]
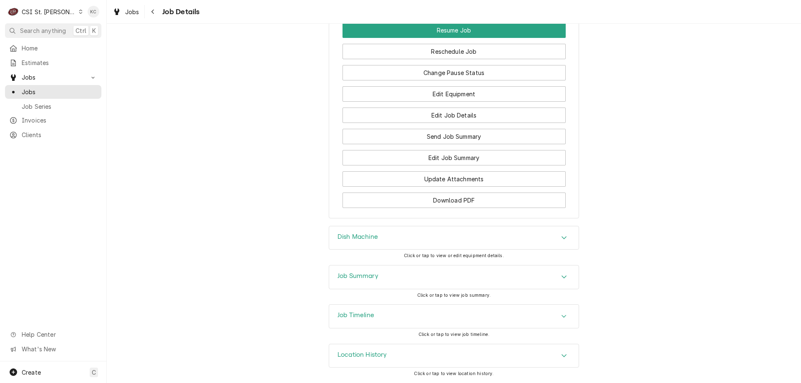
click at [500, 278] on div "Job Summary" at bounding box center [454, 277] width 250 height 23
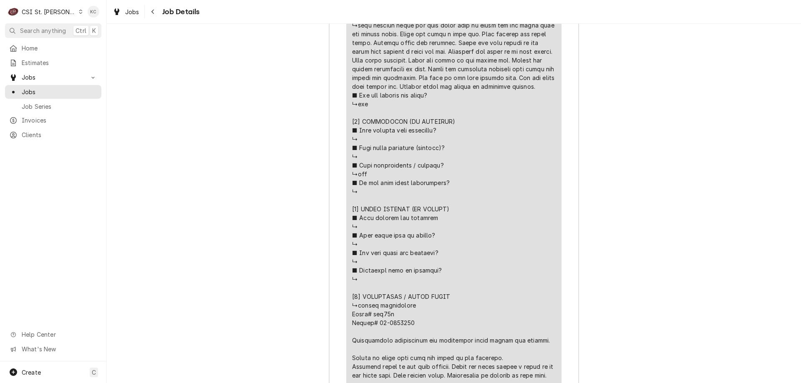
scroll to position [1764, 0]
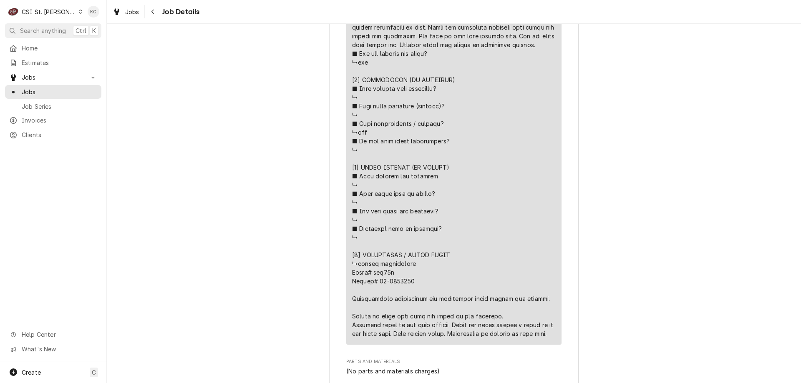
drag, startPoint x: 550, startPoint y: 346, endPoint x: 349, endPoint y: 325, distance: 202.2
click at [352, 325] on div "Line Item" at bounding box center [454, 31] width 204 height 613
copy div "⚠️ 𝗙𝗢𝗥𝗠 𝗜𝗡𝗦𝗧𝗥𝗨𝗖𝗧𝗜𝗢𝗡𝗦 ⚠️ ✪ 𝗖𝗼𝗺𝗽𝗹𝗲𝘁𝗲 𝗮𝗹𝗹 𝗿𝗲𝗹𝗲𝘃𝗮𝗻𝘁 𝘀𝗲𝗰𝘁𝗶𝗼𝗻𝘀 ✪ 𝗣𝗿𝗼𝘃𝗶𝗱𝗲 𝗱𝗲𝘁𝗮𝗶𝗹𝗲𝗱 𝗮𝗻𝘀…"
click at [162, 10] on span "Job Details" at bounding box center [180, 11] width 40 height 11
click at [152, 10] on icon "Navigate back" at bounding box center [153, 12] width 4 height 6
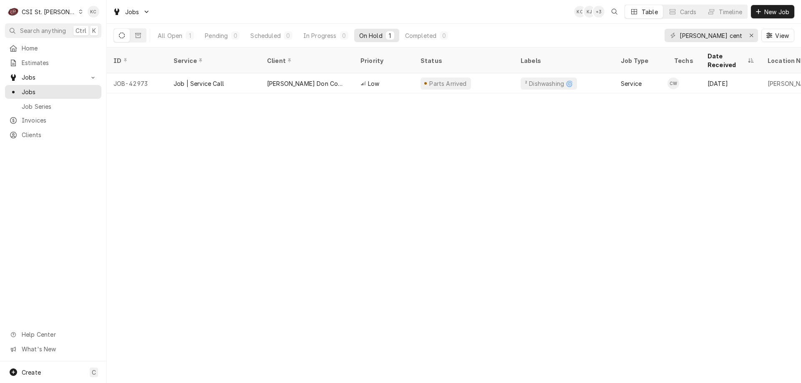
click at [739, 34] on div "[PERSON_NAME] central" at bounding box center [711, 35] width 93 height 13
drag, startPoint x: 740, startPoint y: 37, endPoint x: 692, endPoint y: 38, distance: 48.0
click at [692, 38] on input "francis howell central" at bounding box center [711, 35] width 63 height 13
type input "l"
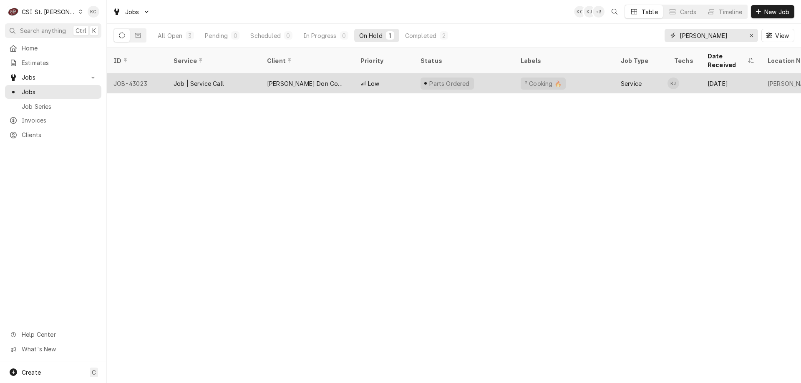
type input "barnwell"
click at [323, 79] on div "[PERSON_NAME] Don Company" at bounding box center [307, 83] width 80 height 9
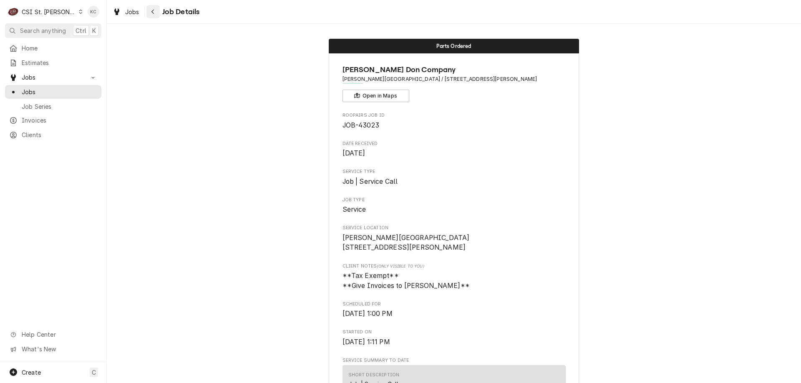
click at [155, 15] on div "Navigate back" at bounding box center [153, 12] width 8 height 8
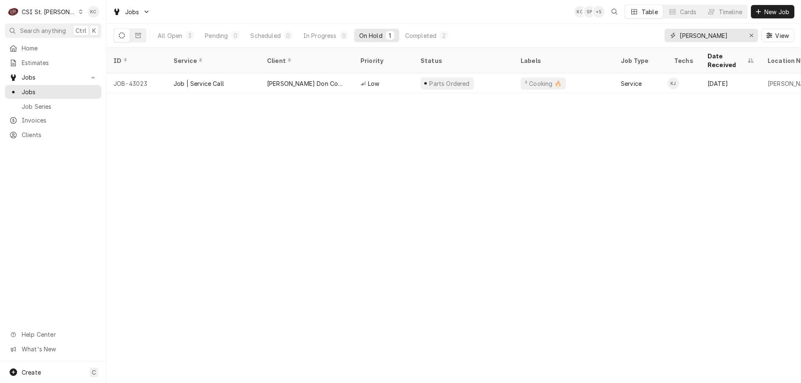
drag, startPoint x: 722, startPoint y: 34, endPoint x: 662, endPoint y: 38, distance: 59.8
click at [662, 38] on div "All Open 3 Pending 0 Scheduled 0 In Progress 0 On Hold 1 Completed 2 barnwell V…" at bounding box center [453, 35] width 681 height 23
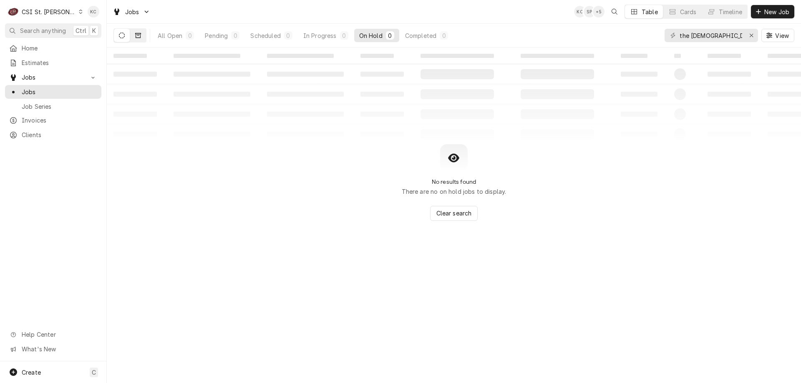
click at [141, 39] on button "Dynamic Content Wrapper" at bounding box center [138, 35] width 16 height 13
drag, startPoint x: 731, startPoint y: 35, endPoint x: 643, endPoint y: 40, distance: 87.8
click at [643, 40] on div "All Closed 0 Finalized 0 Cancelled 0 the ridge church View" at bounding box center [453, 35] width 681 height 23
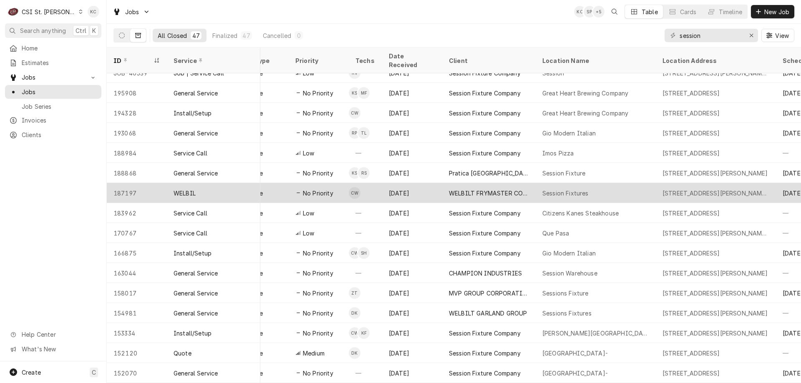
scroll to position [65, 179]
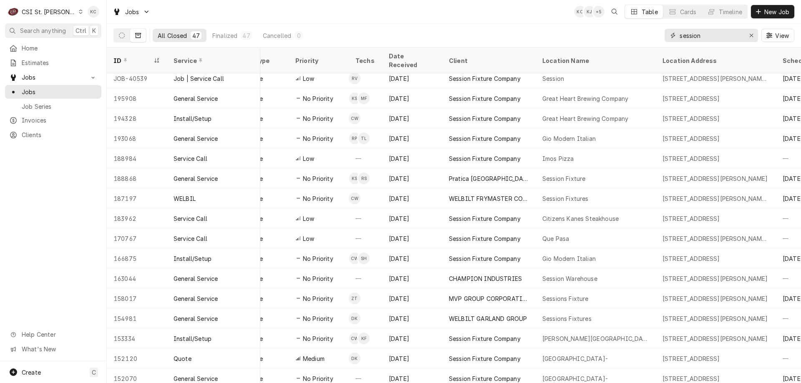
drag, startPoint x: 706, startPoint y: 37, endPoint x: 624, endPoint y: 37, distance: 81.4
click at [624, 37] on div "All Closed 47 Finalized 47 Cancelled 0 session View" at bounding box center [453, 35] width 681 height 23
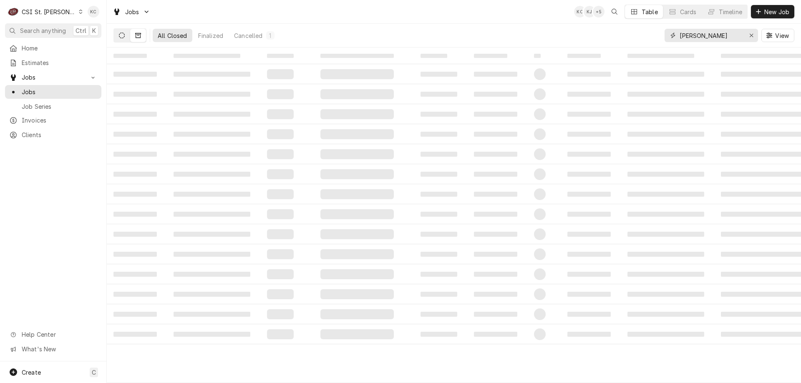
type input "francis howell"
click at [121, 39] on button "Dynamic Content Wrapper" at bounding box center [122, 35] width 16 height 13
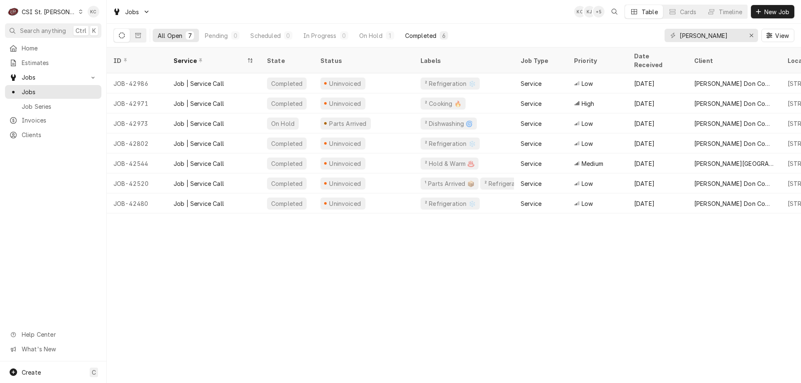
click at [436, 36] on div "Completed" at bounding box center [420, 35] width 31 height 9
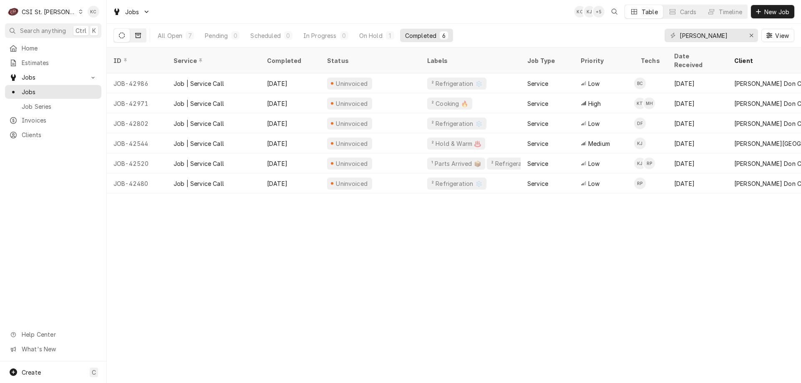
click at [134, 37] on button "Dynamic Content Wrapper" at bounding box center [138, 35] width 16 height 13
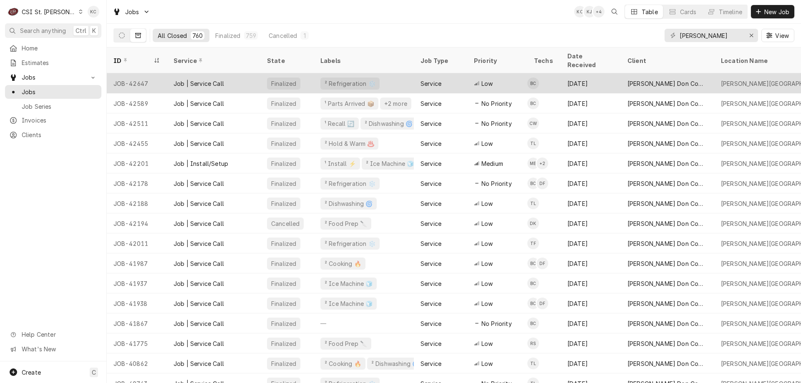
click at [152, 74] on div "JOB-42647" at bounding box center [137, 83] width 60 height 20
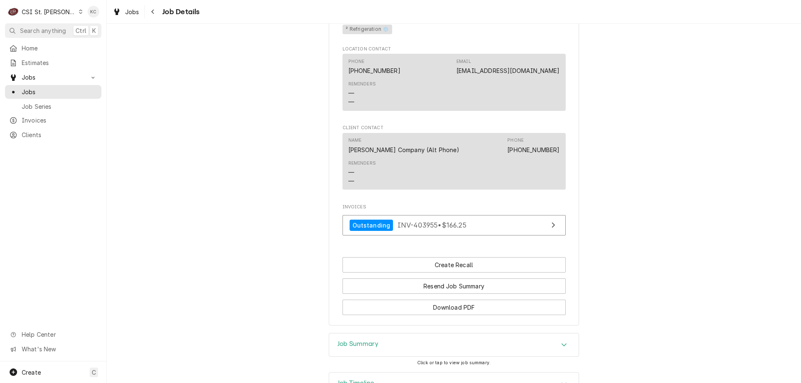
scroll to position [542, 0]
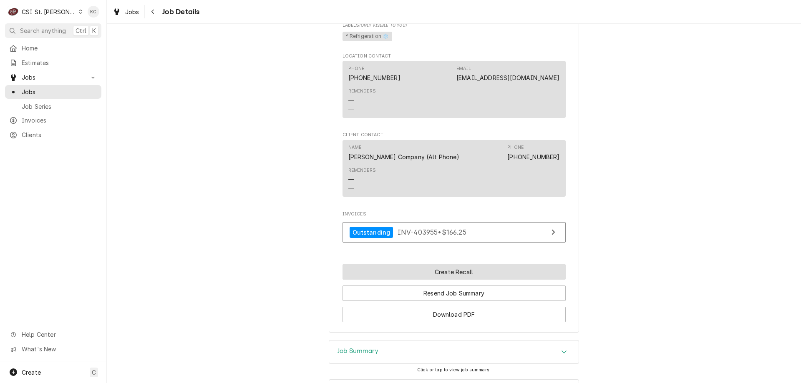
click at [461, 279] on button "Create Recall" at bounding box center [454, 272] width 223 height 15
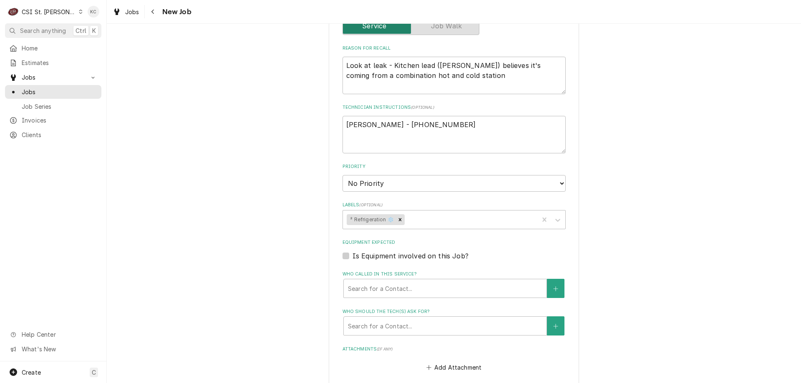
scroll to position [334, 0]
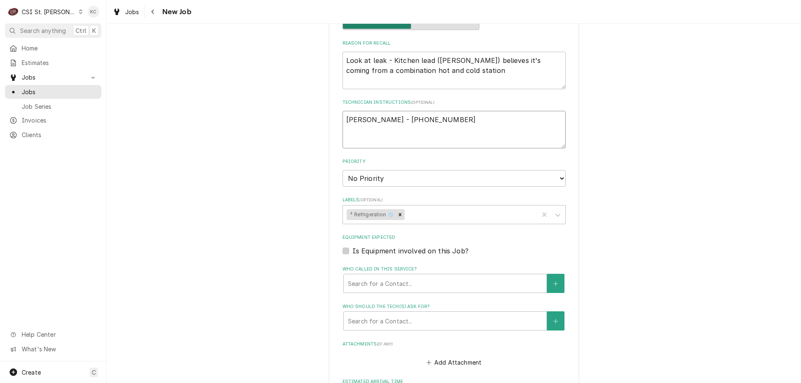
click at [346, 120] on textarea "John Kannady - 636 851-6197" at bounding box center [454, 130] width 223 height 38
click at [343, 58] on textarea "Look at leak - Kitchen lead (Willis) believes it's coming from a combination ho…" at bounding box center [454, 71] width 223 height 38
type textarea "x"
type textarea "Look at leak - Kitchen lead (Willis) believes it's coming from a combination ho…"
type textarea "x"
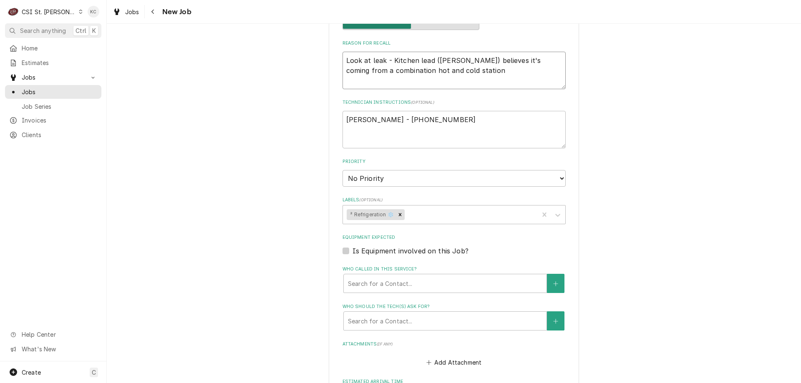
type textarea "Look at leak - Kitchen lead (Willis) believes it's coming from a combination ho…"
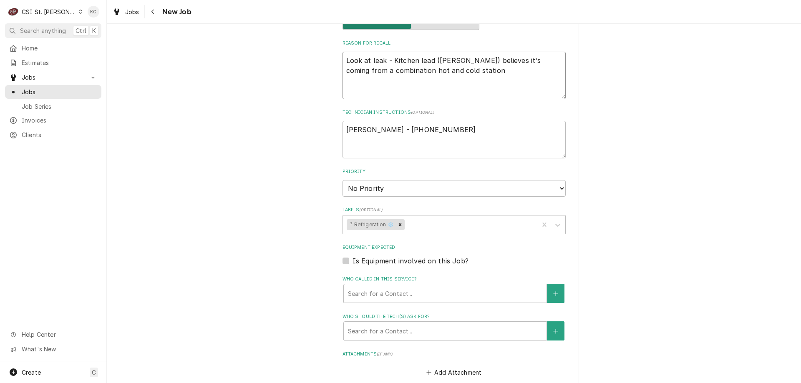
type textarea "x"
type textarea "1 Look at leak - Kitchen lead (Willis) believes it's coming from a combination …"
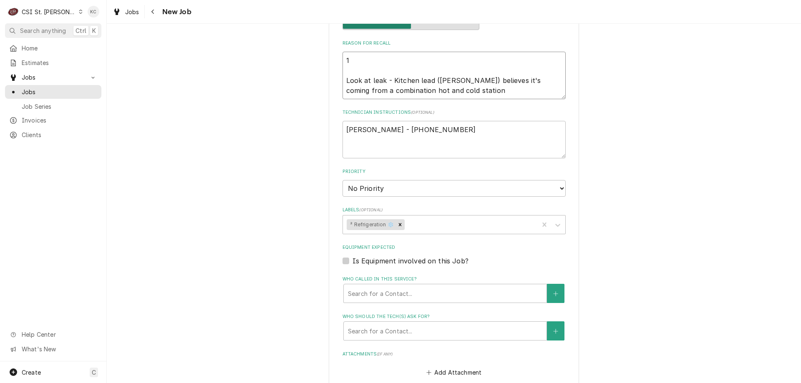
type textarea "x"
type textarea "10 Look at leak - Kitchen lead (Willis) believes it's coming from a combination…"
type textarea "x"
type textarea "10/ Look at leak - Kitchen lead (Willis) believes it's coming from a combinatio…"
type textarea "x"
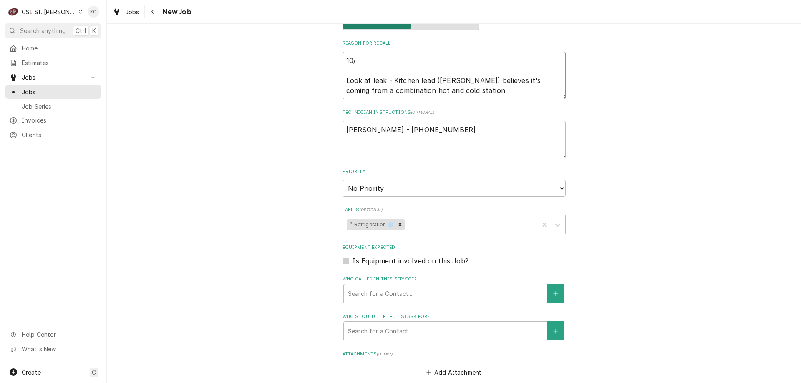
type textarea "10/2 Look at leak - Kitchen lead (Willis) believes it's coming from a combinati…"
type textarea "x"
type textarea "10/2 Look at leak - Kitchen lead (Willis) believes it's coming from a combinati…"
type textarea "x"
type textarea "10/2 - Look at leak - Kitchen lead (Willis) believes it's coming from a combina…"
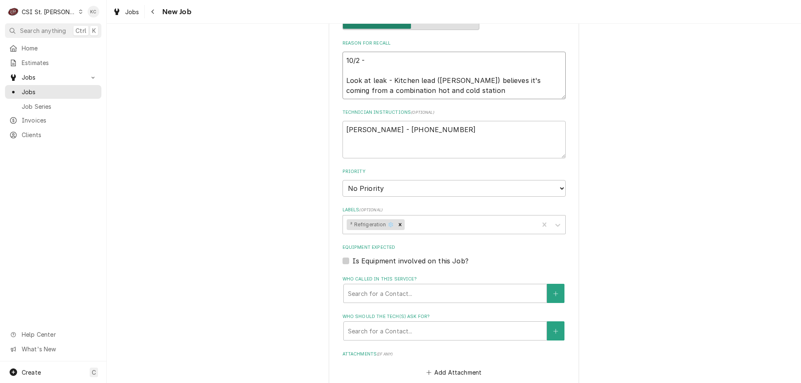
type textarea "x"
type textarea "10/2 - Look at leak - Kitchen lead (Willis) believes it's coming from a combina…"
type textarea "x"
type textarea "10/2 - Look at leak - Kitchen lead (Willis) believes it's coming from a combina…"
click at [373, 58] on textarea "10/2 - Look at leak - Kitchen lead (Willis) believes it's coming from a combina…" at bounding box center [454, 76] width 223 height 48
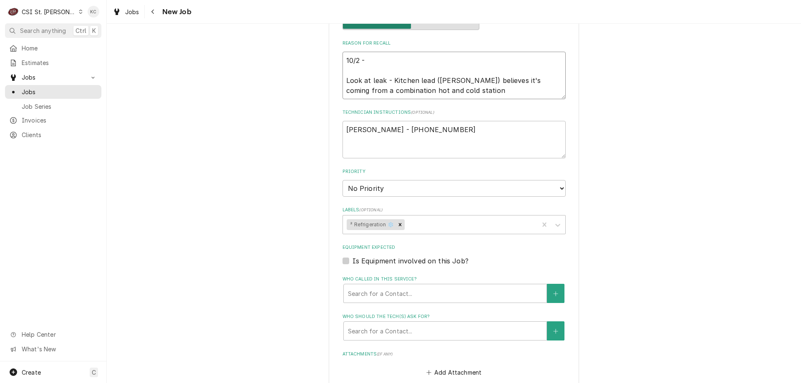
paste textarea "when we put a rack in it shuts down on us"
type textarea "x"
type textarea "10/2 - when we put a rack in it shuts down on us Look at leak - Kitchen lead (W…"
click at [663, 132] on div "Please provide the following information to create a job: Client Details Client…" at bounding box center [454, 134] width 694 height 870
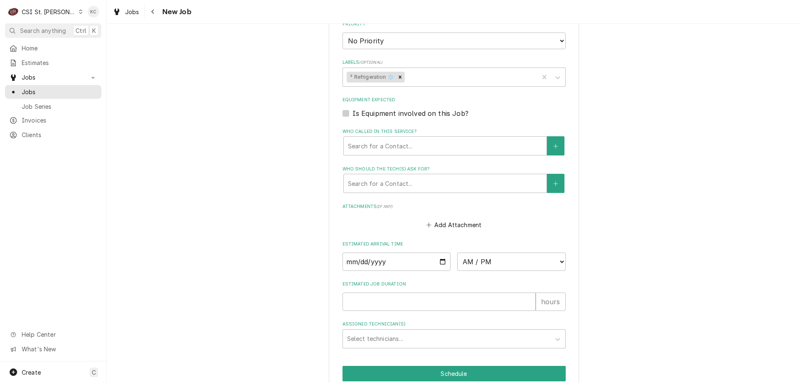
scroll to position [519, 0]
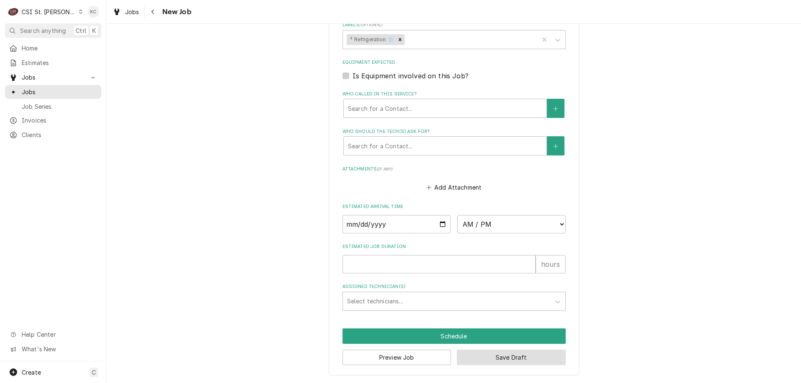
click at [522, 358] on button "Save Draft" at bounding box center [511, 357] width 109 height 15
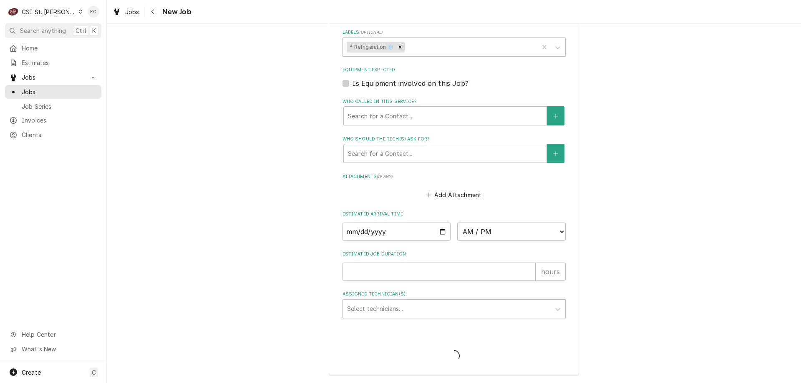
scroll to position [512, 0]
type textarea "x"
